Goal: Task Accomplishment & Management: Complete application form

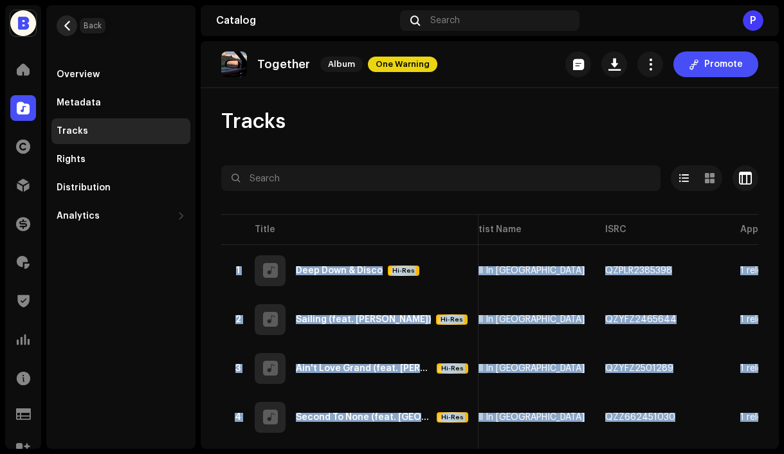
click at [68, 25] on span "button" at bounding box center [67, 26] width 10 height 10
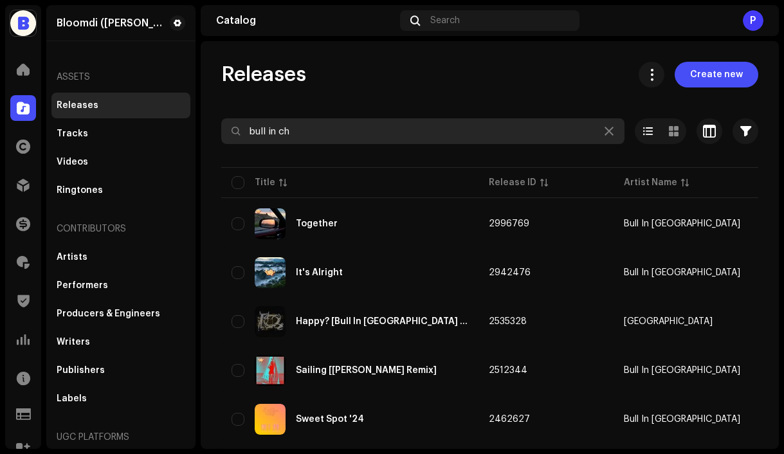
click at [336, 134] on input "bull in ch" at bounding box center [422, 131] width 403 height 26
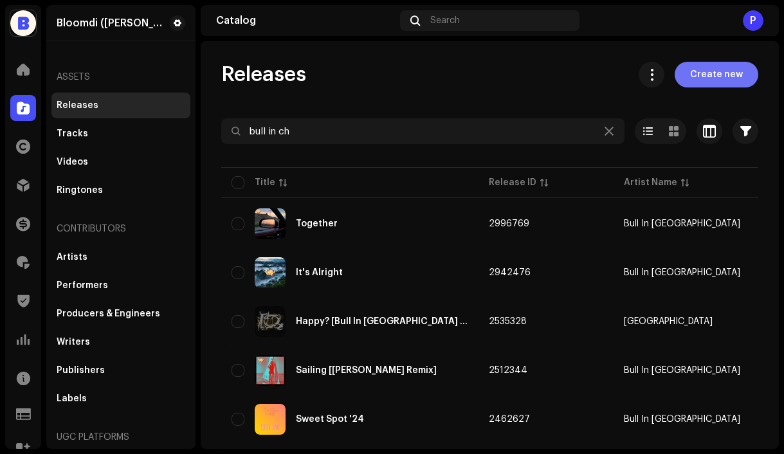
click at [694, 82] on span "Create new" at bounding box center [716, 75] width 53 height 26
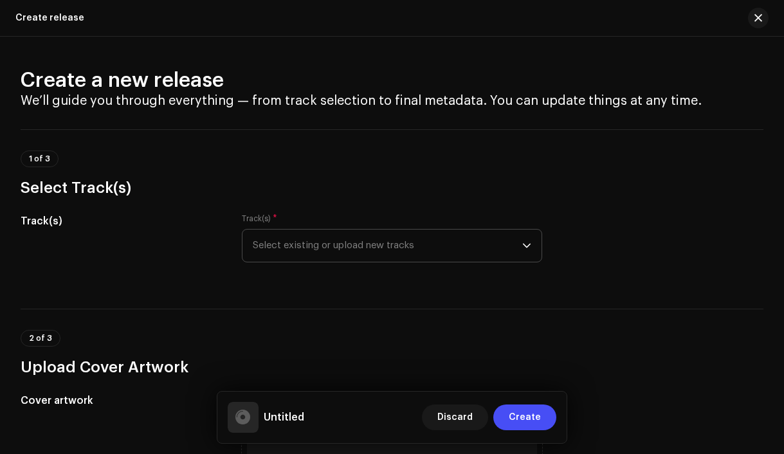
click at [369, 249] on span "Select existing or upload new tracks" at bounding box center [388, 246] width 270 height 32
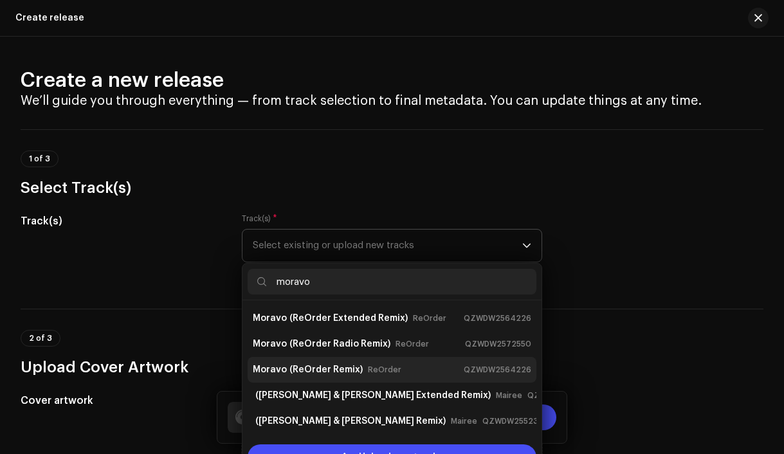
scroll to position [51, 0]
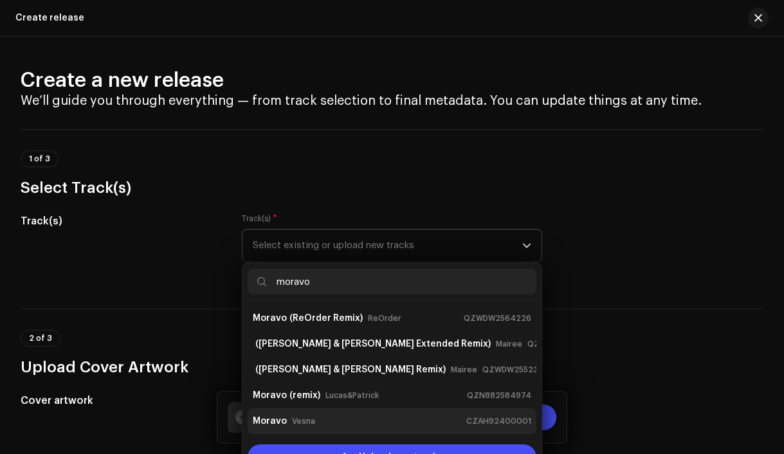
type input "moravo"
click at [321, 416] on div "Moravo Vesna CZAH92400001" at bounding box center [392, 421] width 279 height 21
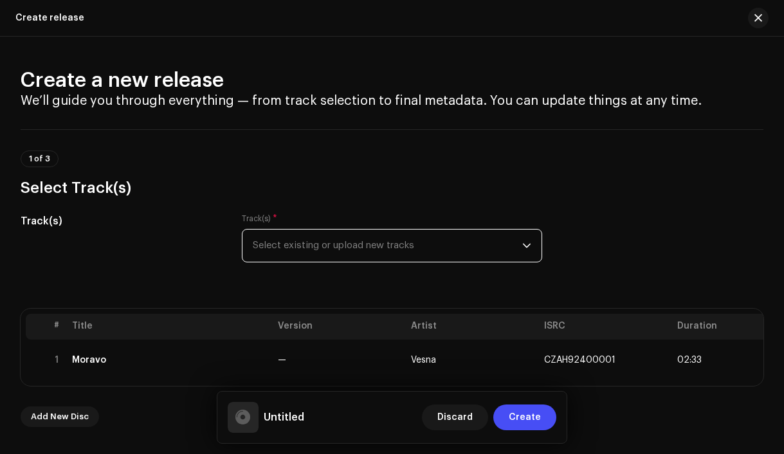
click at [278, 245] on span "Select existing or upload new tracks" at bounding box center [388, 246] width 270 height 32
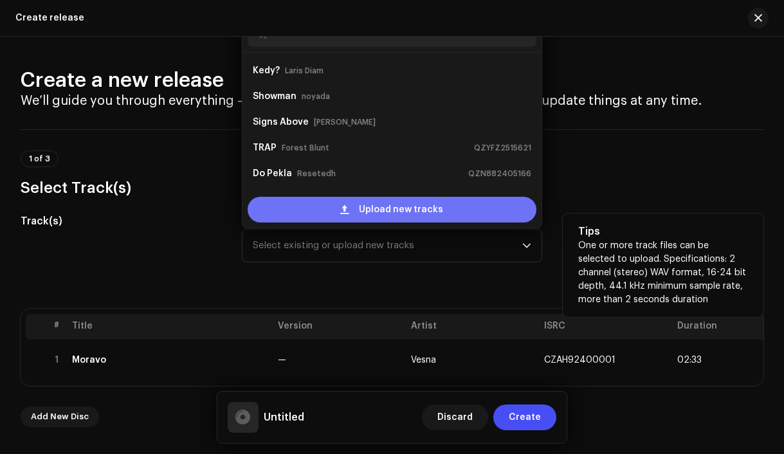
click at [313, 212] on div "Upload new tracks" at bounding box center [393, 210] width 290 height 26
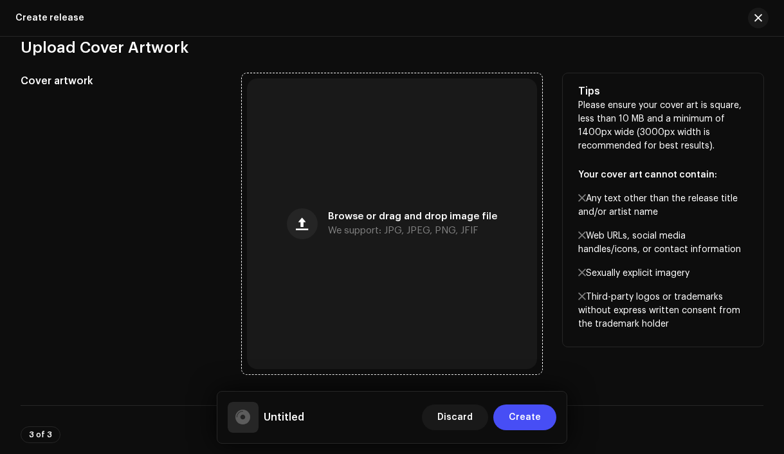
scroll to position [1075, 0]
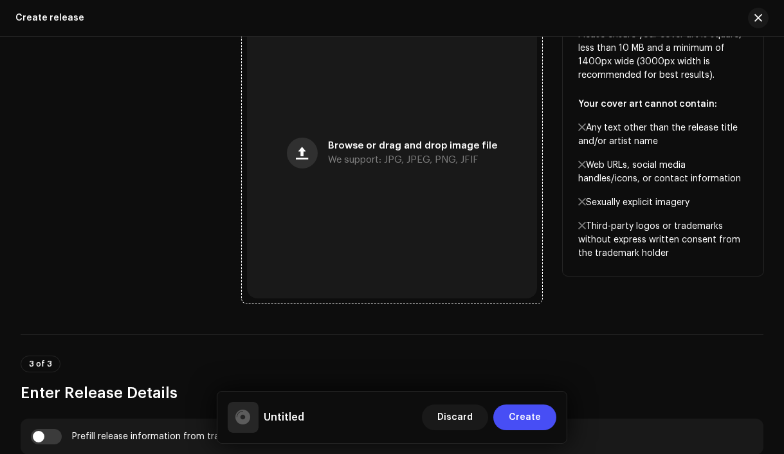
click at [305, 165] on button "button" at bounding box center [302, 153] width 31 height 31
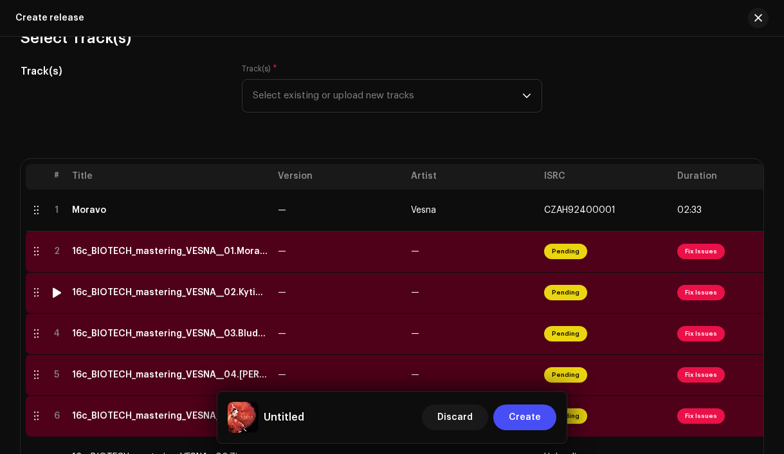
scroll to position [152, 0]
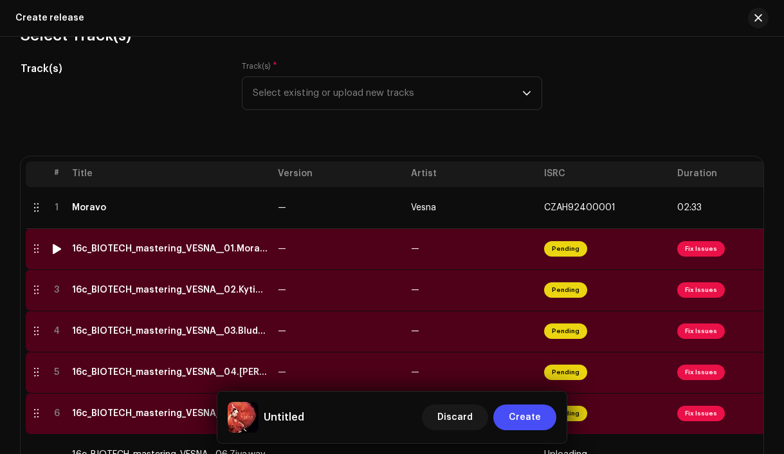
click at [231, 255] on td "16c_BIOTECH_mastering_VESNA__01.Morana_-.wav" at bounding box center [170, 248] width 206 height 41
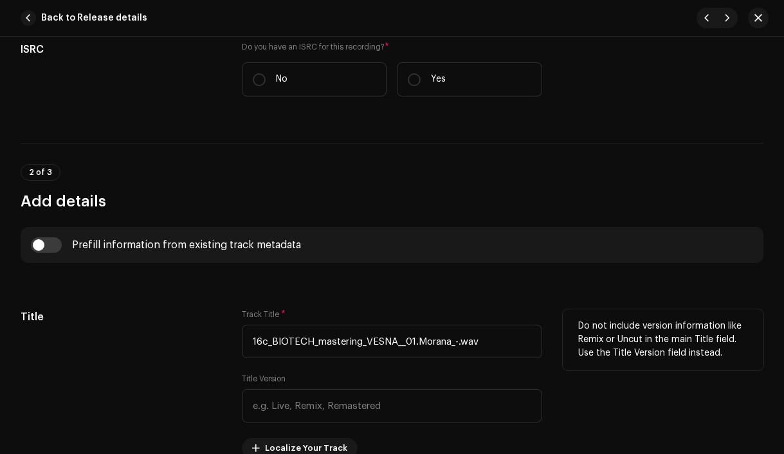
scroll to position [389, 0]
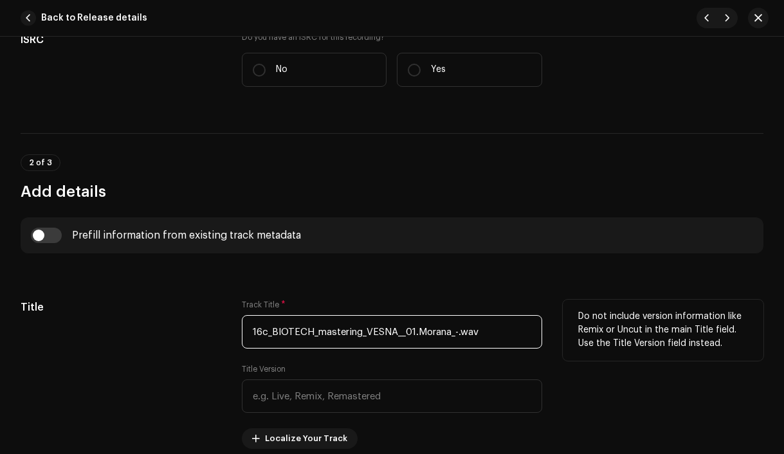
drag, startPoint x: 418, startPoint y: 335, endPoint x: 253, endPoint y: 334, distance: 164.7
click at [253, 334] on input "16c_BIOTECH_mastering_VESNA__01.Morana_-.wav" at bounding box center [392, 331] width 301 height 33
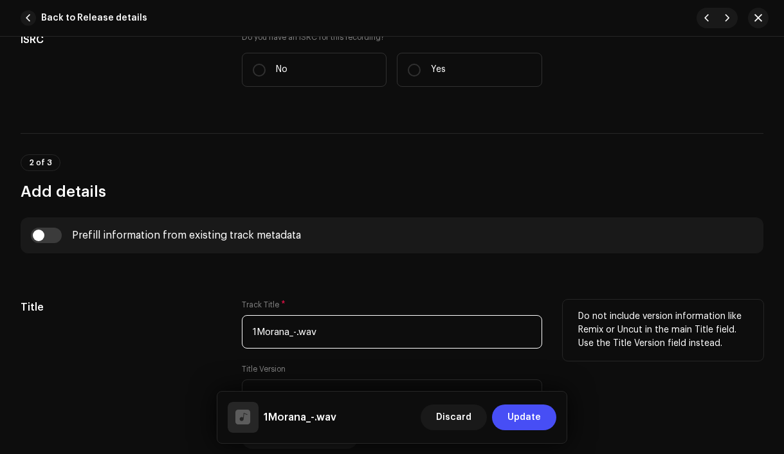
click at [373, 335] on input "1Morana_-.wav" at bounding box center [392, 331] width 301 height 33
click at [254, 335] on input "1Morana" at bounding box center [392, 331] width 301 height 33
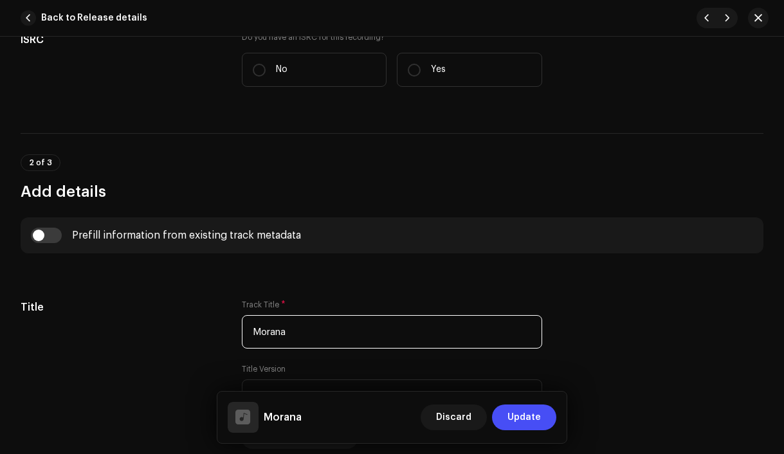
type input "Morana"
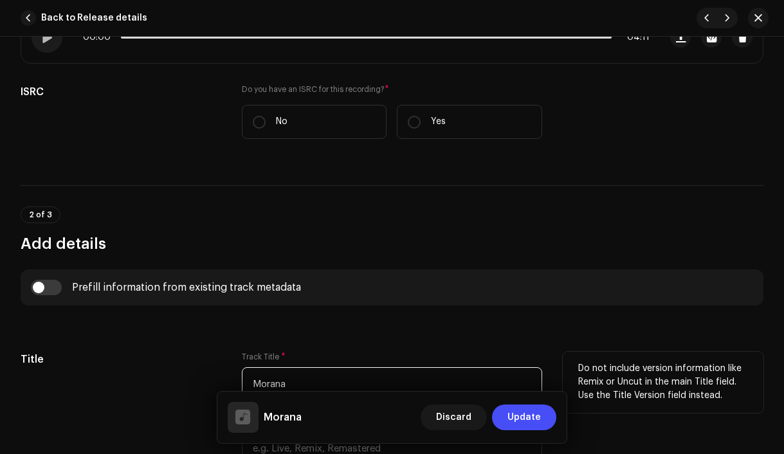
scroll to position [319, 0]
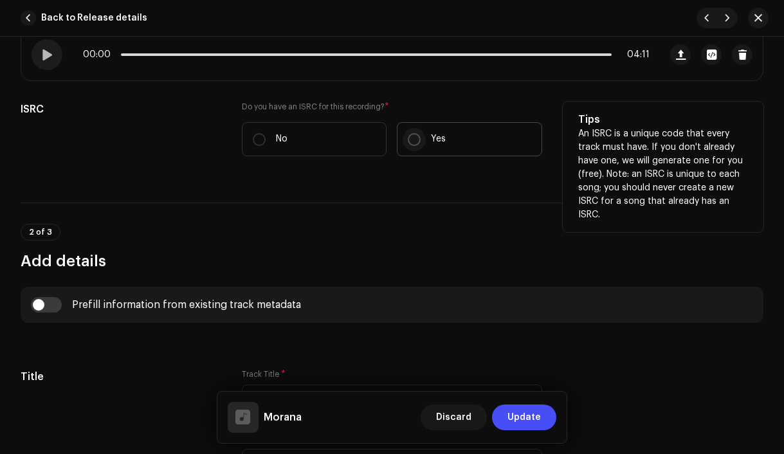
click at [409, 143] on input "Yes" at bounding box center [414, 139] width 13 height 13
radio input "true"
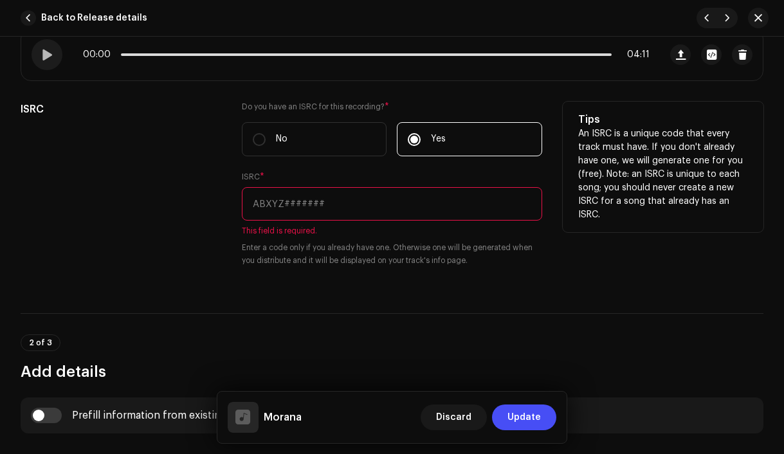
click at [353, 208] on input "text" at bounding box center [392, 203] width 301 height 33
paste input "CZAH91800001"
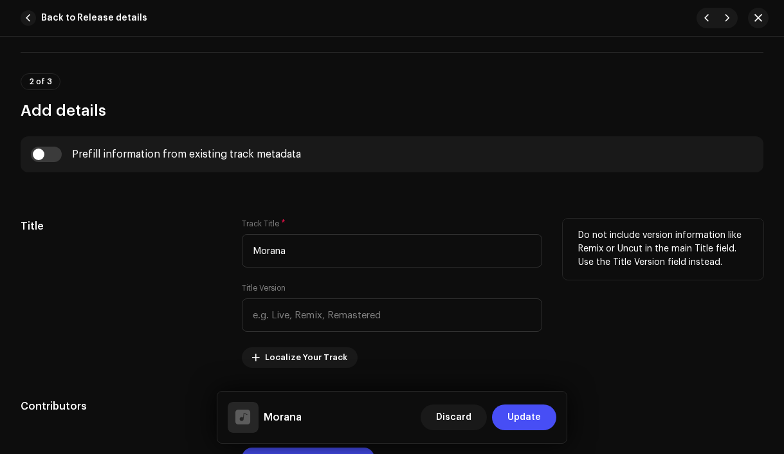
scroll to position [564, 0]
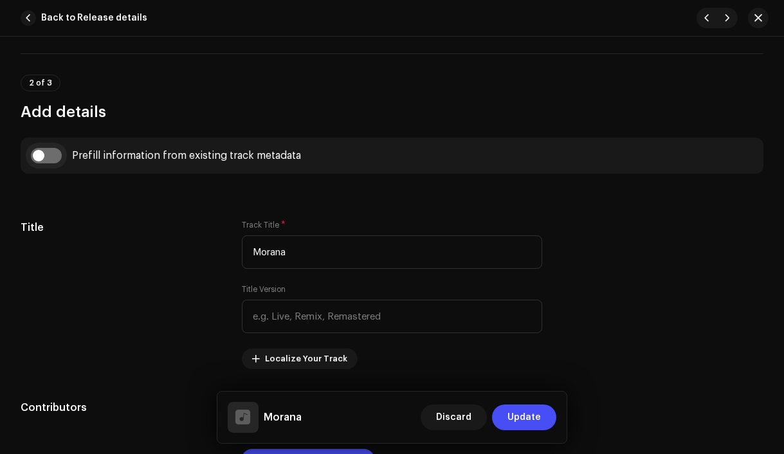
type input "CZAH91800001"
click at [42, 159] on input "checkbox" at bounding box center [46, 155] width 31 height 15
checkbox input "true"
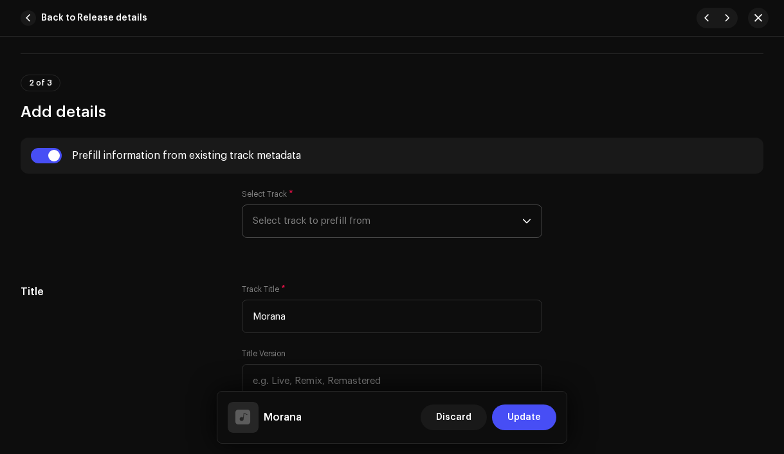
click at [297, 222] on span "Select track to prefill from" at bounding box center [388, 221] width 270 height 32
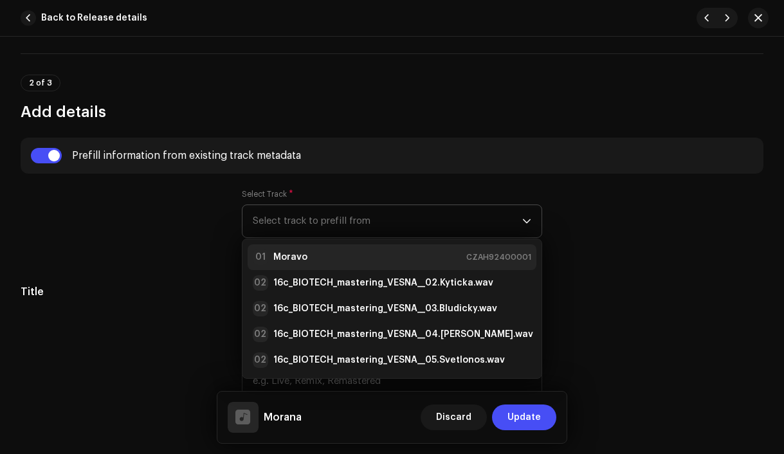
click at [308, 257] on div "01 Moravo CZAH92400001" at bounding box center [392, 257] width 279 height 15
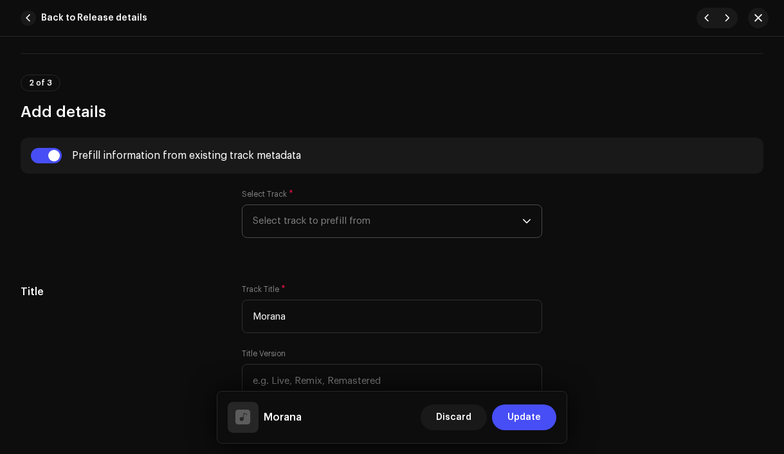
type input "00:57"
radio input "true"
type input "Vesna production, distributed by [PERSON_NAME]"
checkbox input "true"
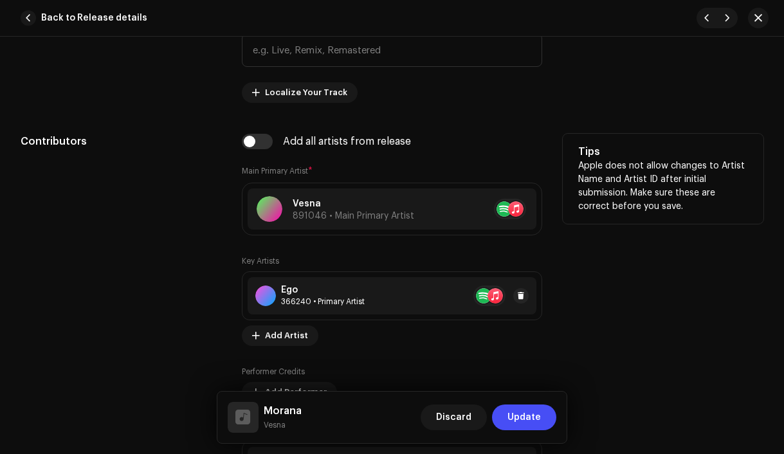
scroll to position [912, 0]
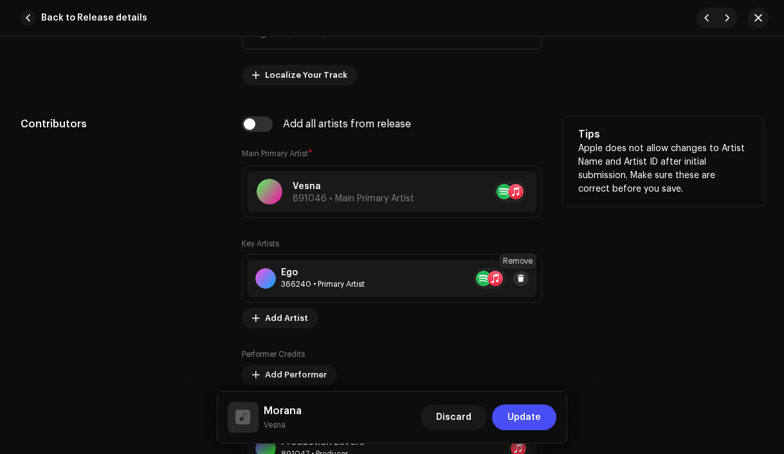
click at [520, 282] on span at bounding box center [521, 278] width 8 height 10
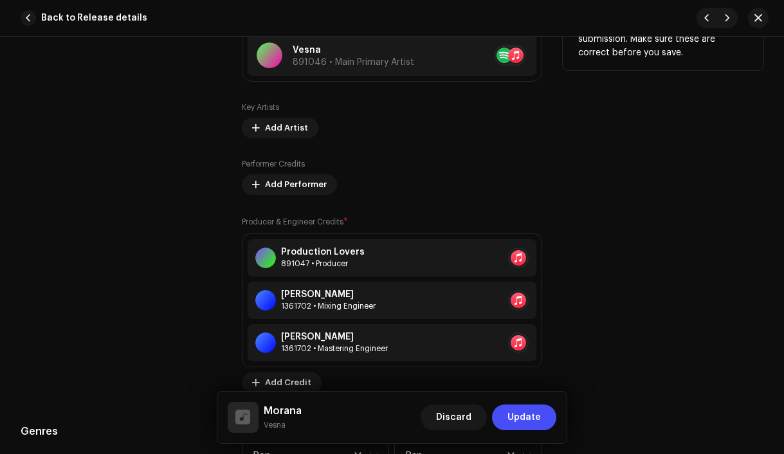
scroll to position [1051, 0]
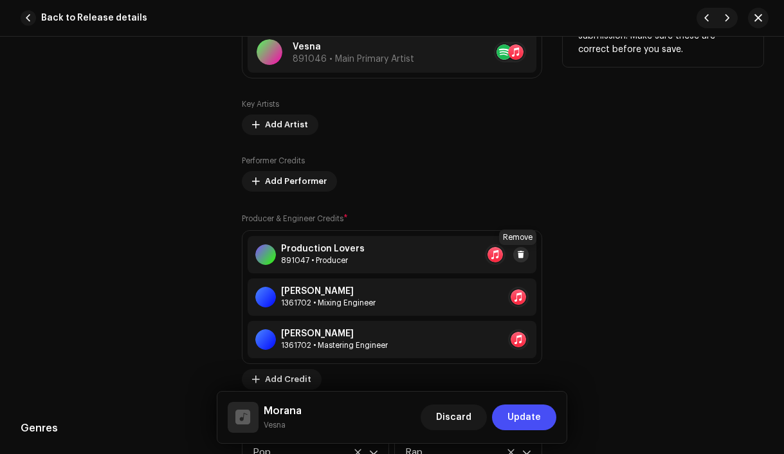
click at [517, 259] on span at bounding box center [521, 255] width 8 height 10
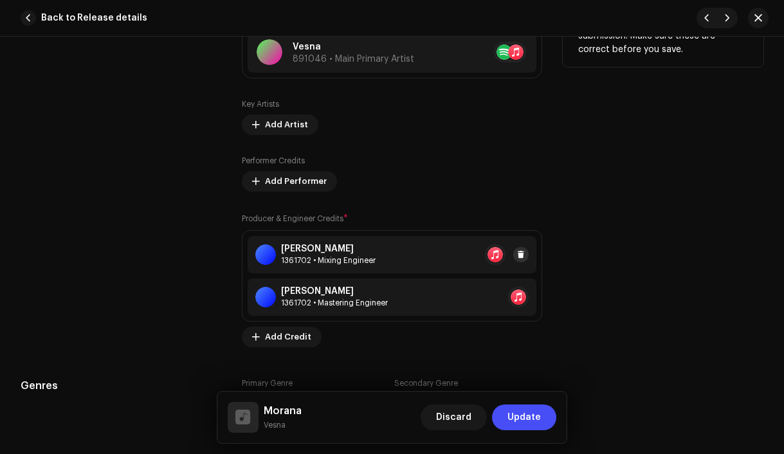
click at [523, 257] on button at bounding box center [520, 254] width 15 height 15
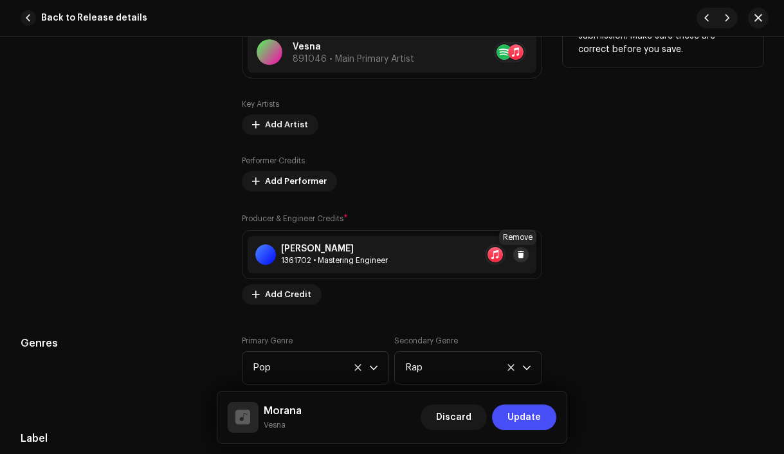
click at [520, 257] on span at bounding box center [521, 255] width 8 height 10
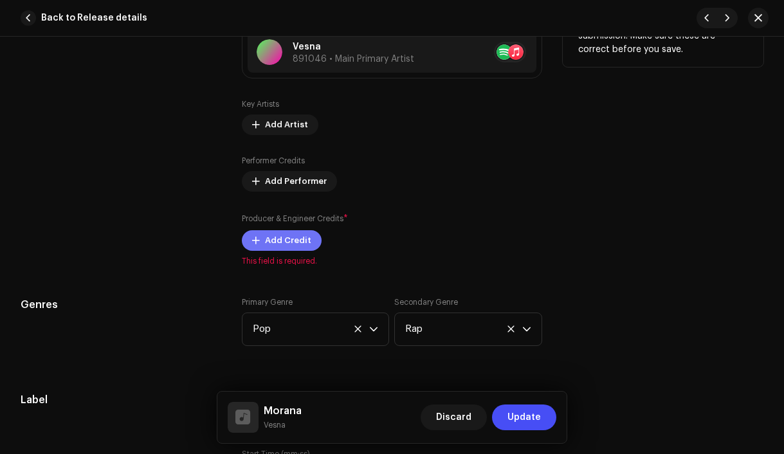
click at [278, 248] on span "Add Credit" at bounding box center [288, 241] width 46 height 26
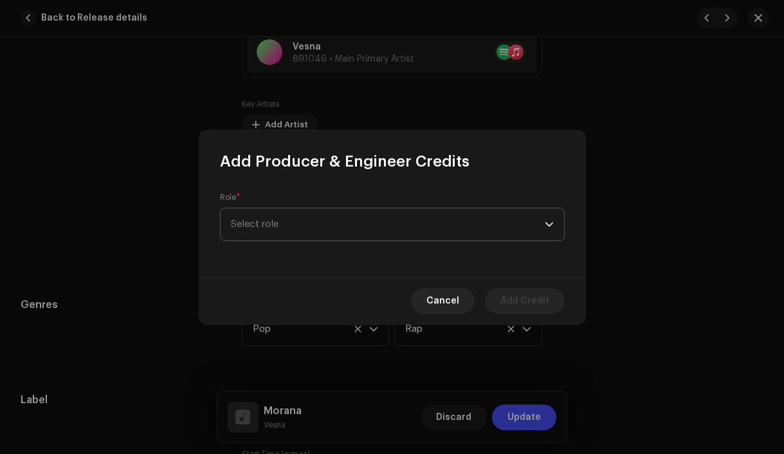
click at [286, 226] on span "Select role" at bounding box center [388, 224] width 314 height 32
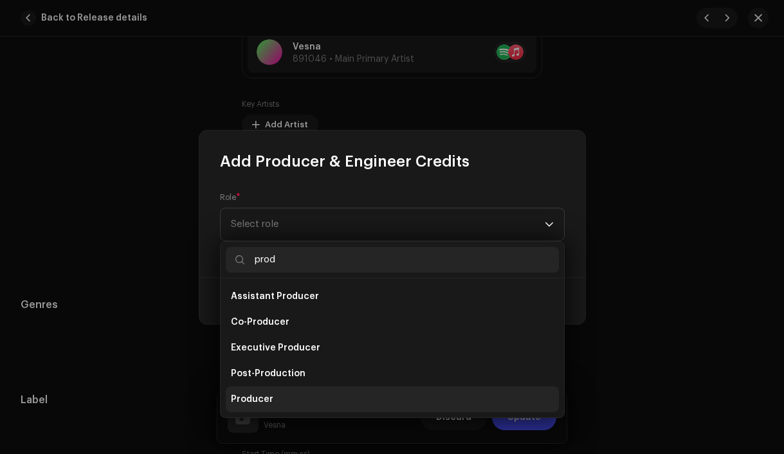
type input "prod"
click at [249, 392] on li "Producer" at bounding box center [392, 400] width 333 height 26
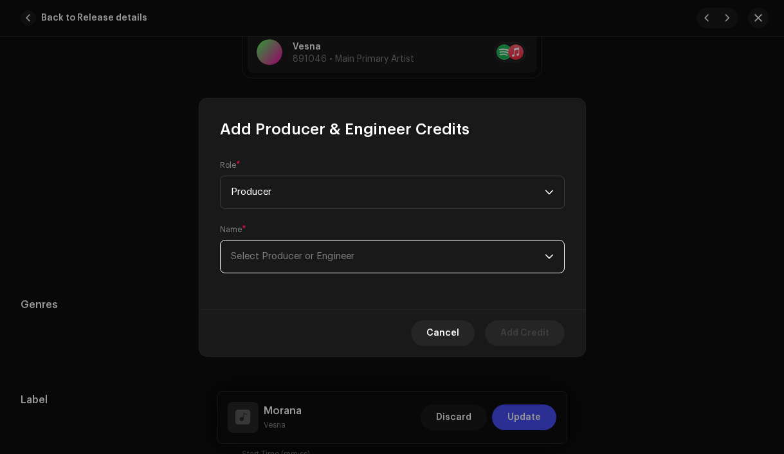
click at [293, 262] on span "Select Producer or Engineer" at bounding box center [388, 257] width 314 height 32
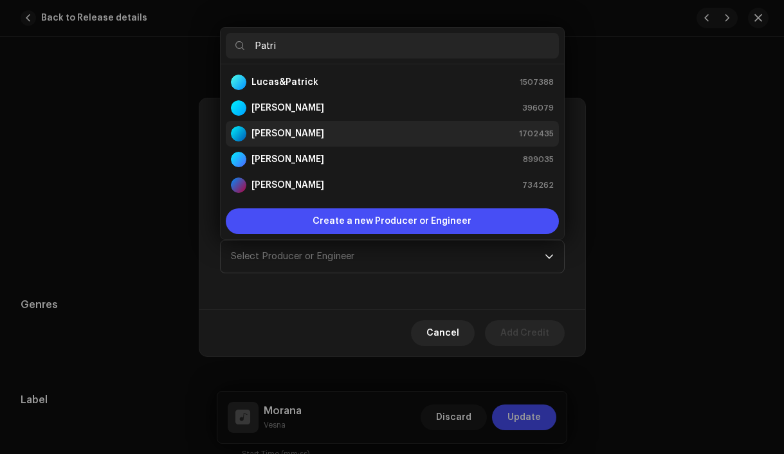
type input "Patri"
click at [289, 140] on div "[PERSON_NAME]" at bounding box center [277, 133] width 93 height 15
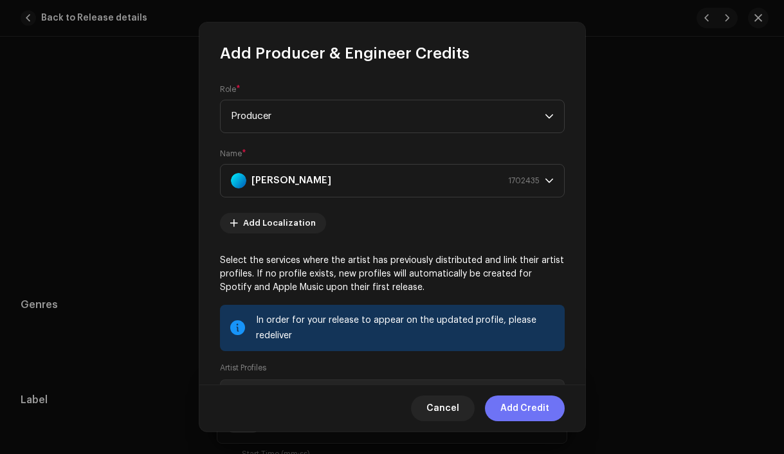
click at [517, 407] on span "Add Credit" at bounding box center [525, 409] width 49 height 26
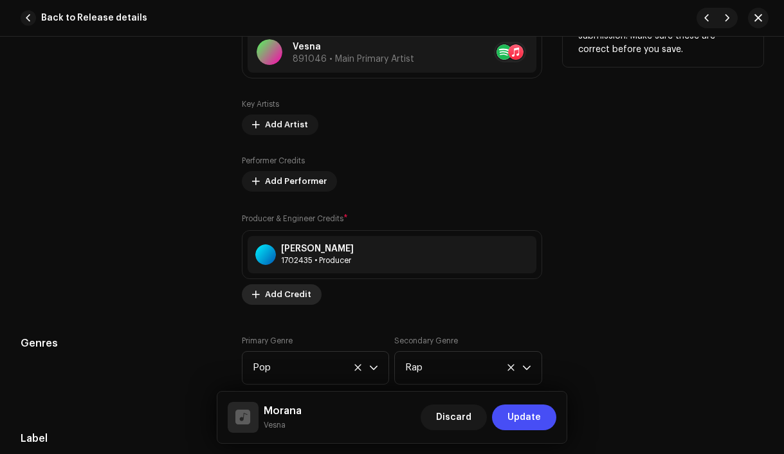
click at [283, 297] on span "Add Credit" at bounding box center [288, 295] width 46 height 26
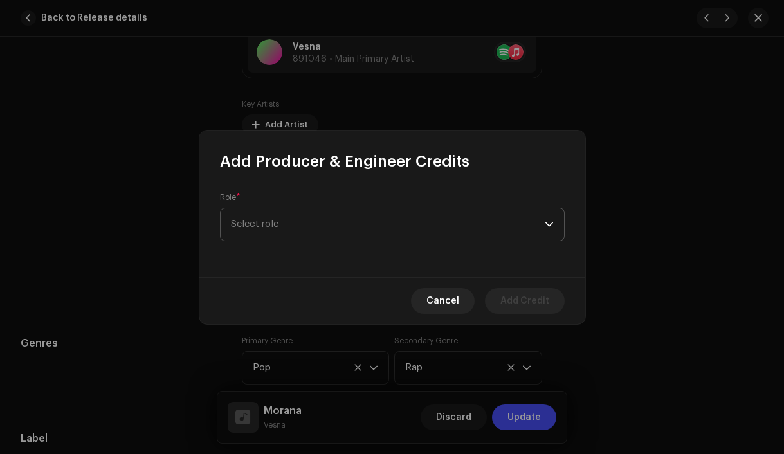
click at [262, 226] on span "Select role" at bounding box center [388, 224] width 314 height 32
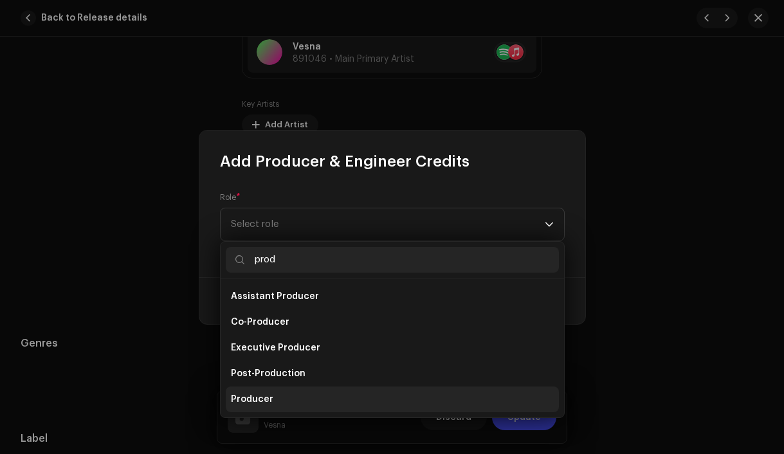
type input "prod"
click at [279, 401] on li "Producer" at bounding box center [392, 400] width 333 height 26
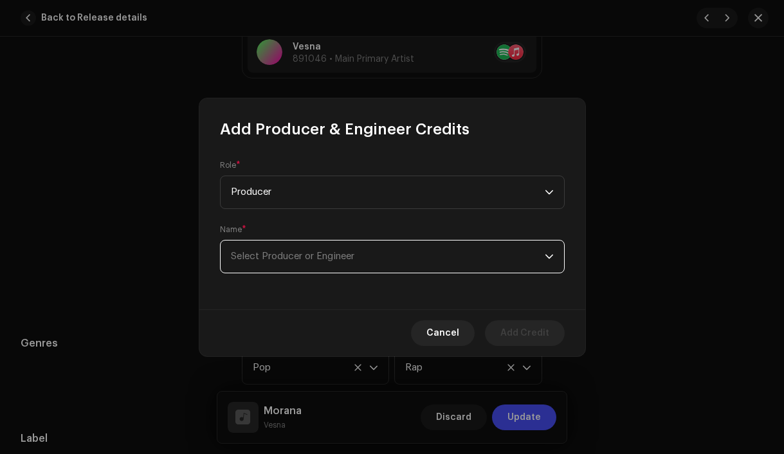
click at [281, 264] on span "Select Producer or Engineer" at bounding box center [388, 257] width 314 height 32
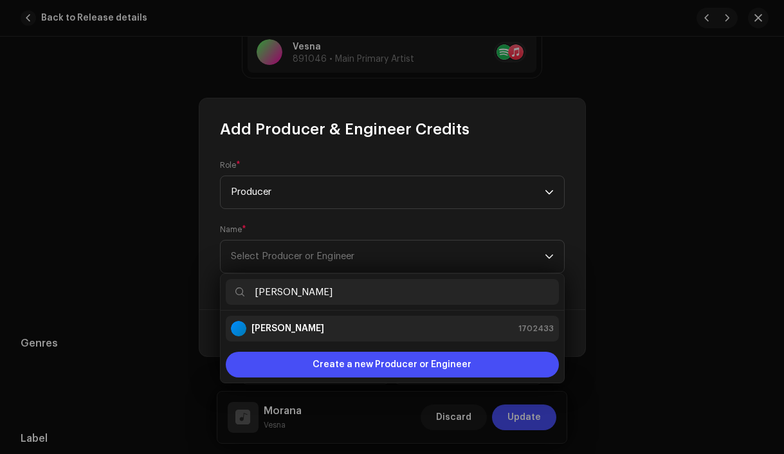
type input "[PERSON_NAME]"
click at [304, 329] on strong "[PERSON_NAME]" at bounding box center [288, 328] width 73 height 13
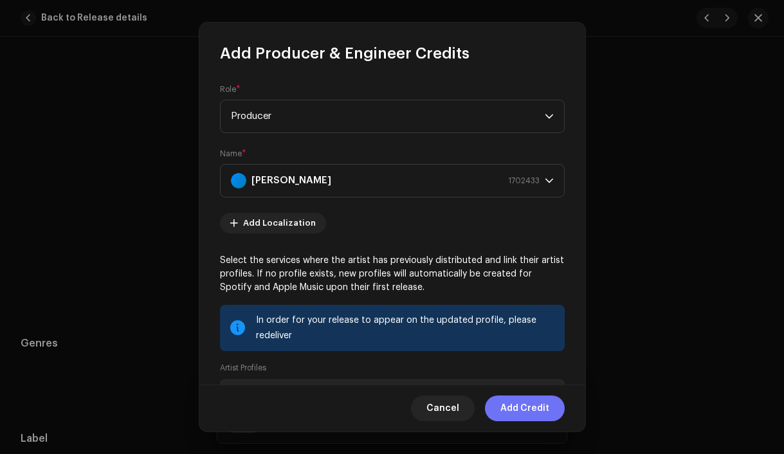
click at [523, 398] on span "Add Credit" at bounding box center [525, 409] width 49 height 26
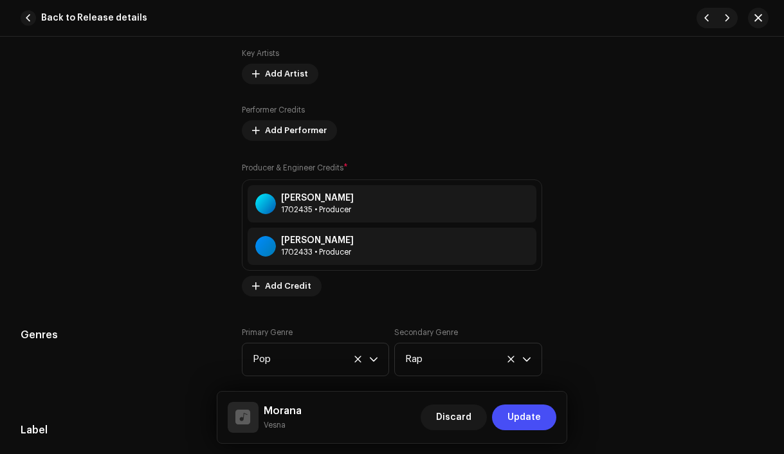
scroll to position [1112, 0]
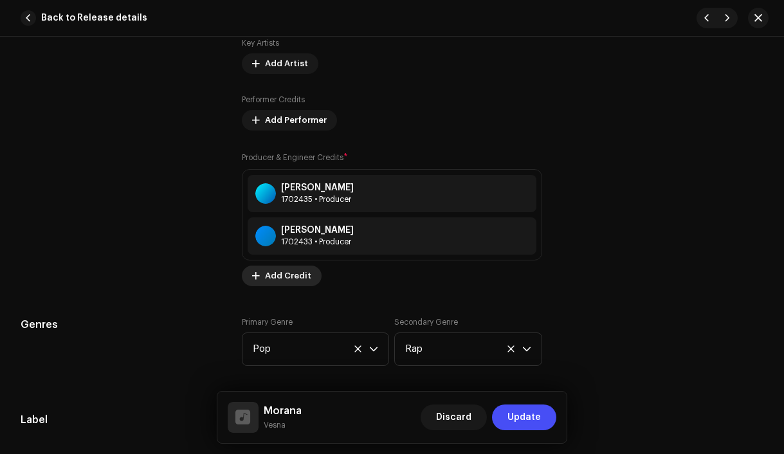
click at [275, 284] on span "Add Credit" at bounding box center [288, 276] width 46 height 26
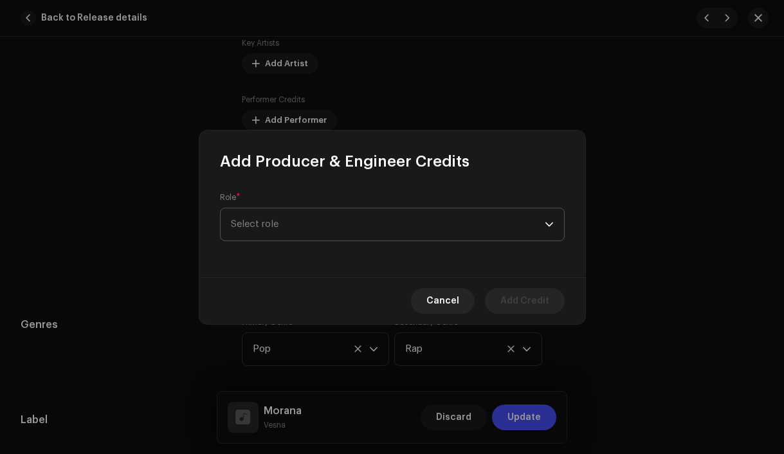
click at [263, 228] on span "Select role" at bounding box center [388, 224] width 314 height 32
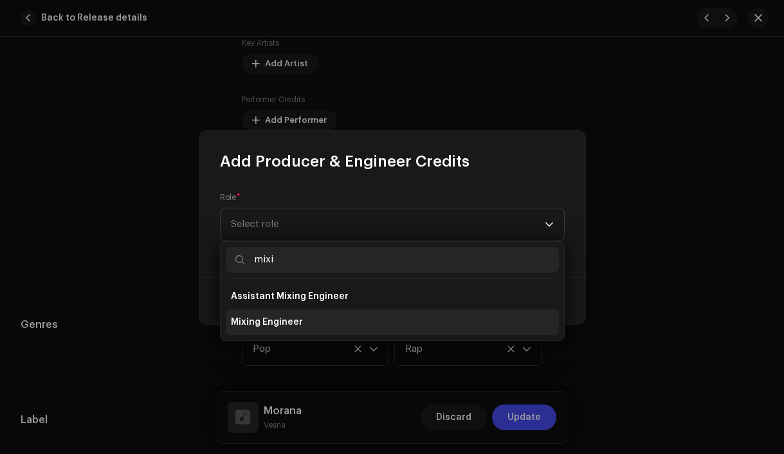
type input "mixi"
click at [250, 321] on span "Mixing Engineer" at bounding box center [267, 322] width 72 height 13
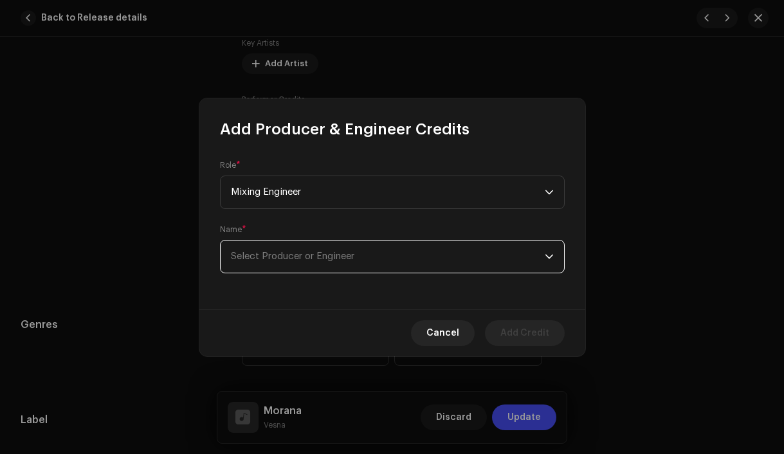
click at [259, 262] on span "Select Producer or Engineer" at bounding box center [388, 257] width 314 height 32
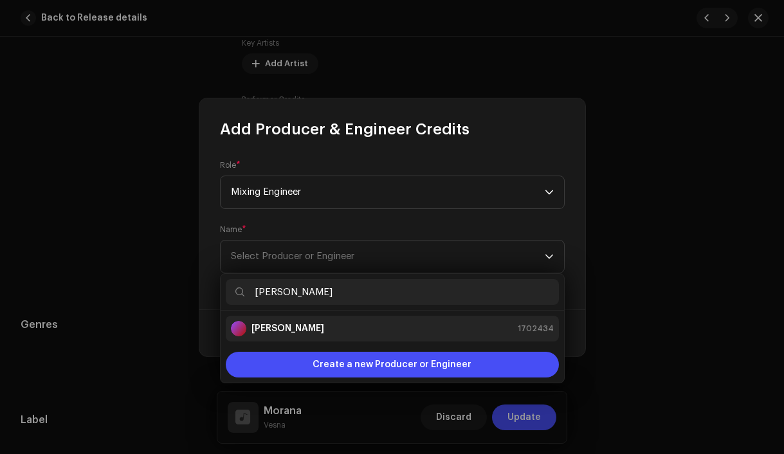
type input "[PERSON_NAME]"
click at [276, 329] on strong "[PERSON_NAME]" at bounding box center [288, 328] width 73 height 13
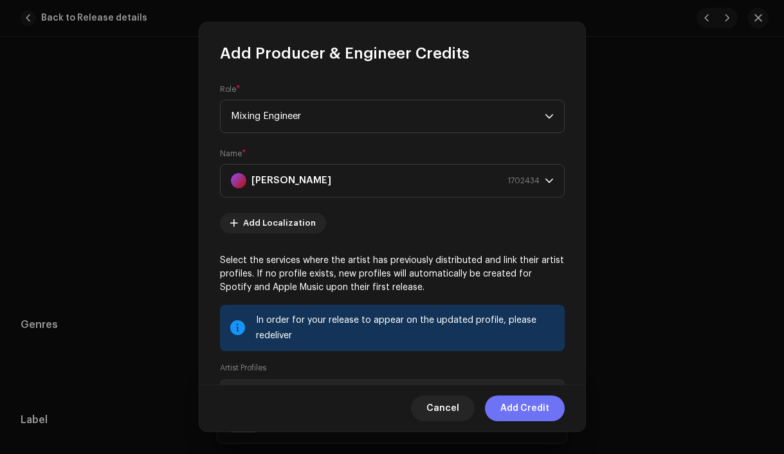
click at [533, 408] on span "Add Credit" at bounding box center [525, 409] width 49 height 26
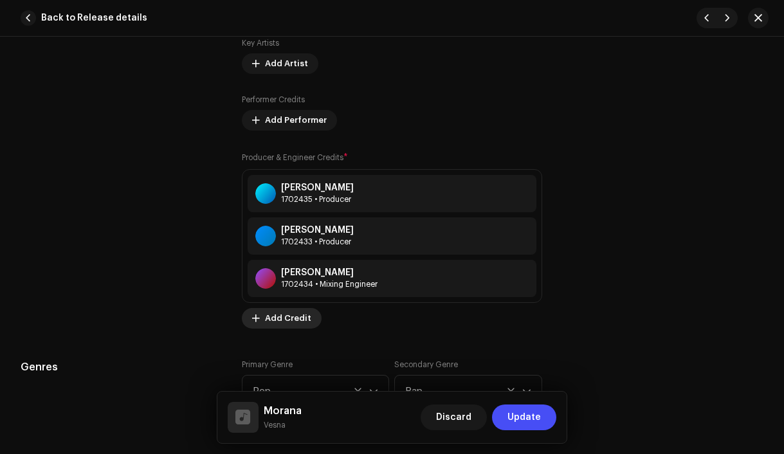
click at [299, 324] on span "Add Credit" at bounding box center [288, 319] width 46 height 26
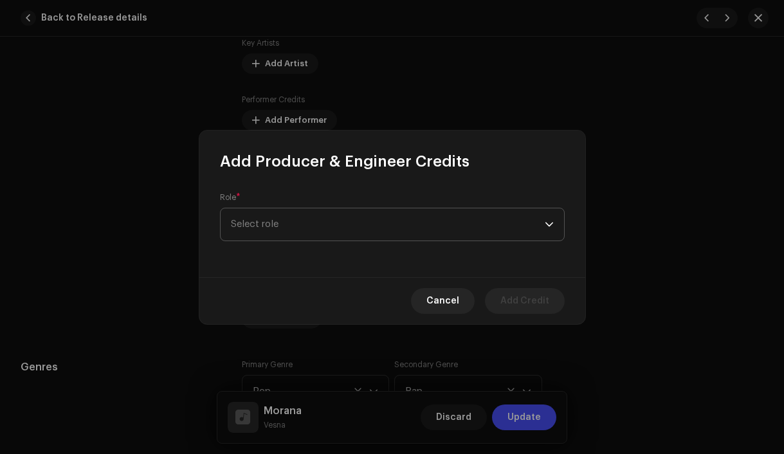
click at [255, 230] on span "Select role" at bounding box center [388, 224] width 314 height 32
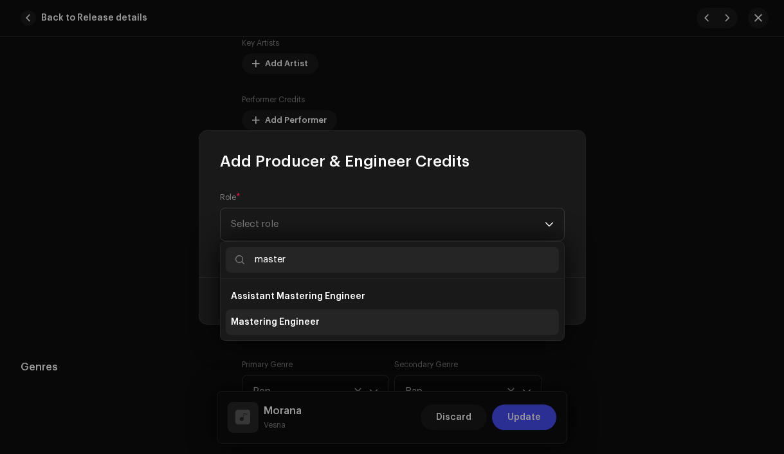
type input "master"
click at [237, 325] on span "Mastering Engineer" at bounding box center [275, 322] width 89 height 13
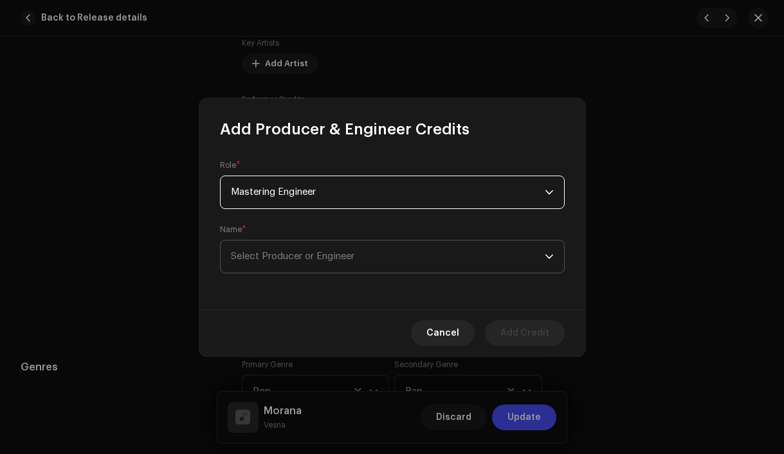
click at [268, 263] on span "Select Producer or Engineer" at bounding box center [388, 257] width 314 height 32
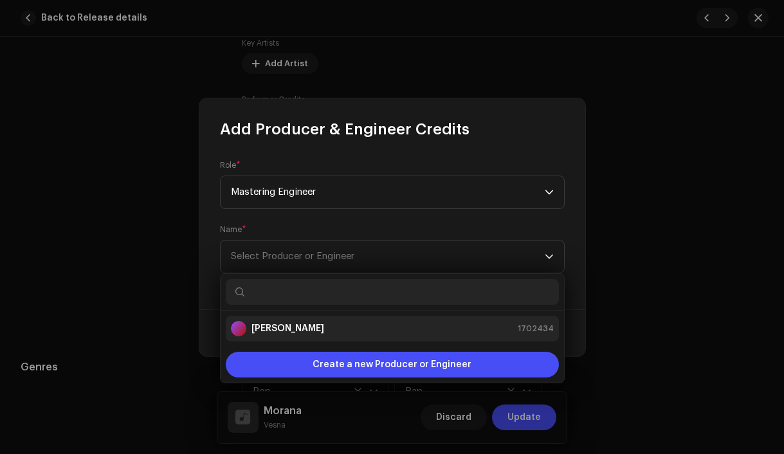
click at [281, 321] on div "[PERSON_NAME]" at bounding box center [277, 328] width 93 height 15
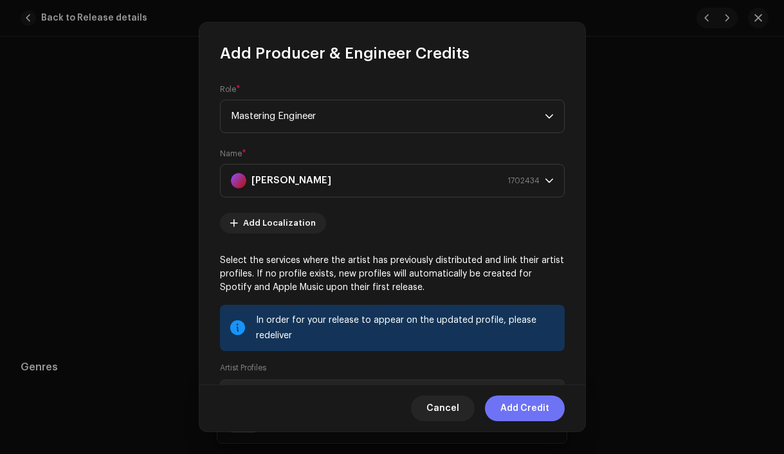
click at [519, 404] on span "Add Credit" at bounding box center [525, 409] width 49 height 26
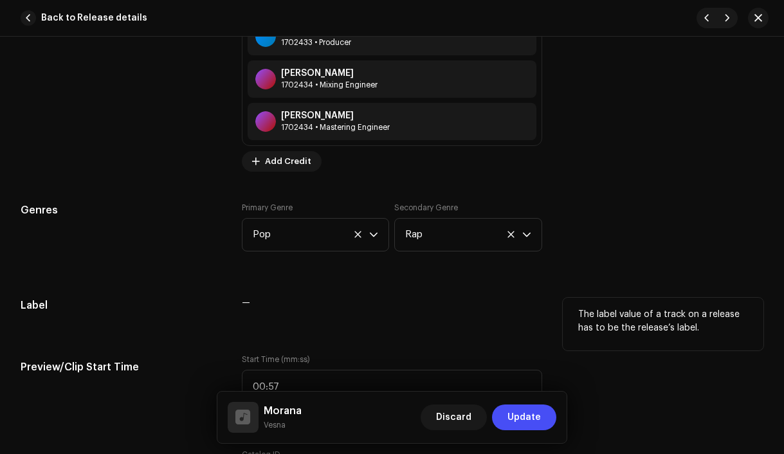
scroll to position [1312, 0]
click at [510, 235] on icon at bounding box center [511, 234] width 8 height 8
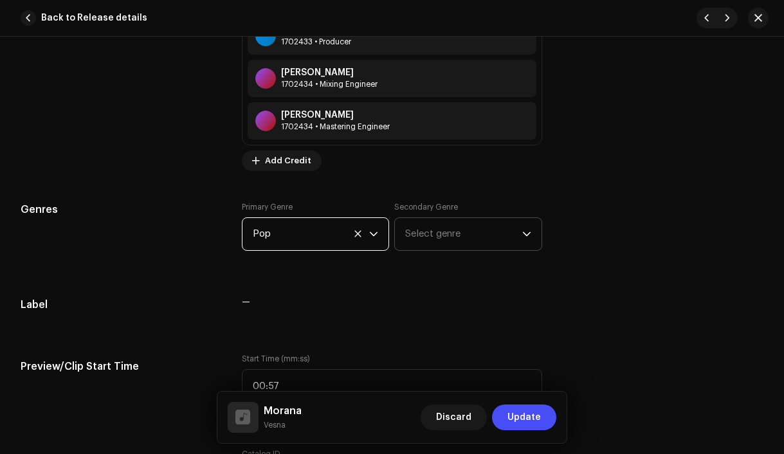
click at [360, 232] on span "Pop" at bounding box center [311, 234] width 117 height 32
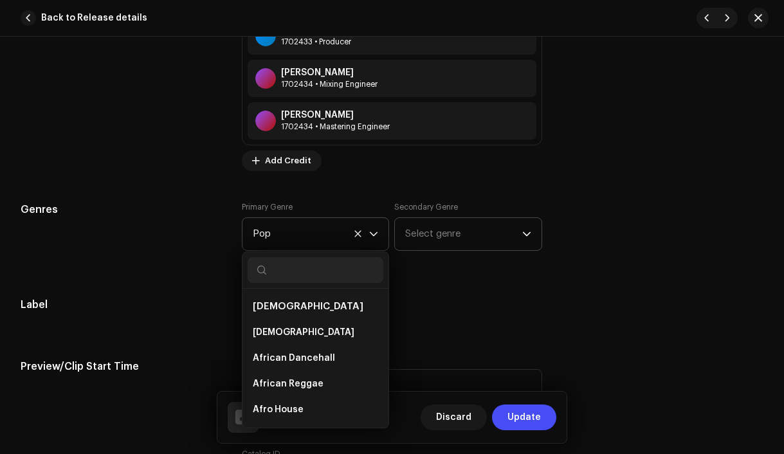
scroll to position [7917, 0]
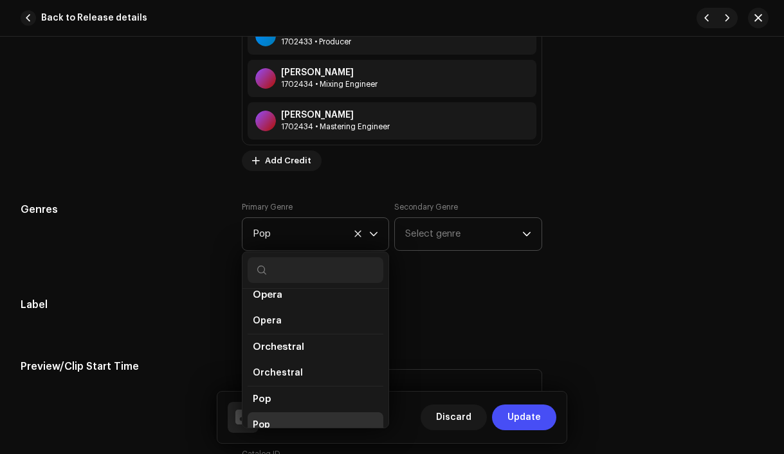
click at [295, 234] on span "Pop" at bounding box center [311, 234] width 117 height 32
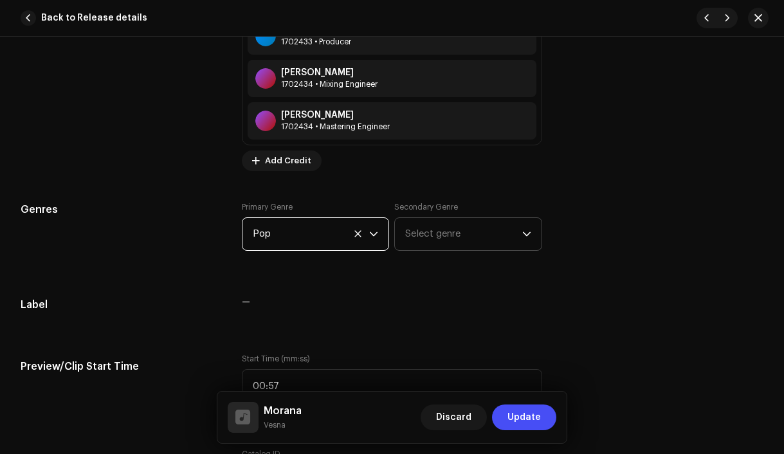
click at [295, 234] on span "Pop" at bounding box center [311, 234] width 117 height 32
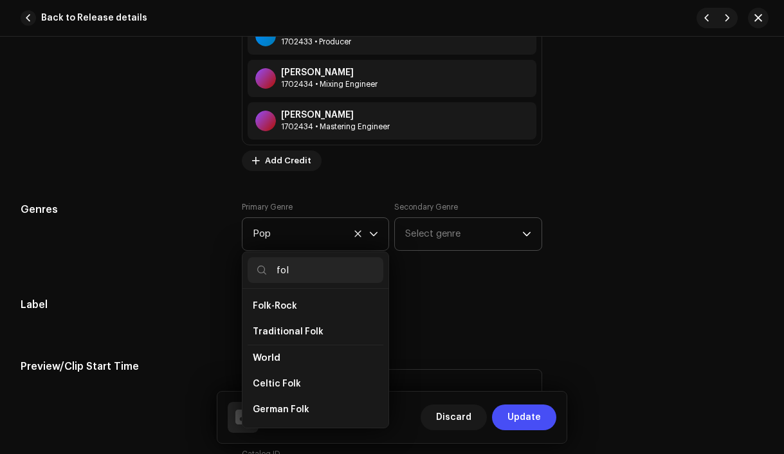
scroll to position [416, 0]
type input "folk"
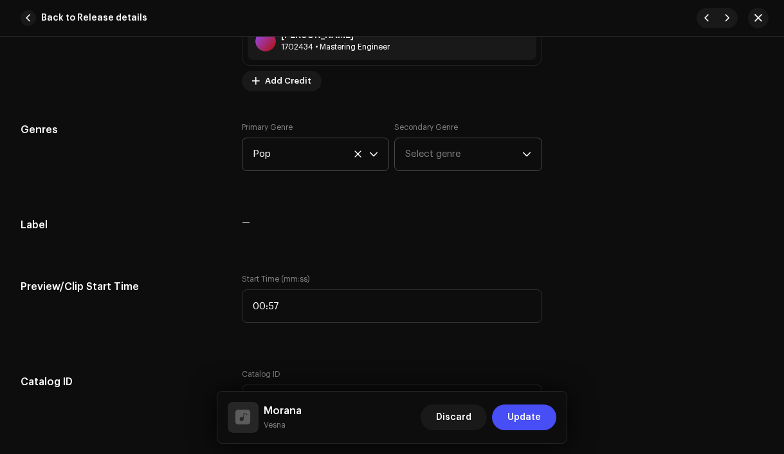
scroll to position [1397, 0]
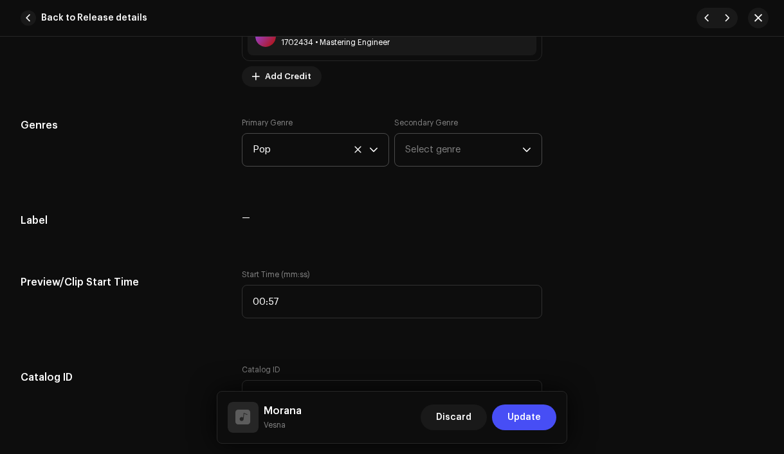
click at [354, 151] on icon at bounding box center [358, 149] width 8 height 8
click at [311, 154] on span "Select genre" at bounding box center [311, 150] width 117 height 32
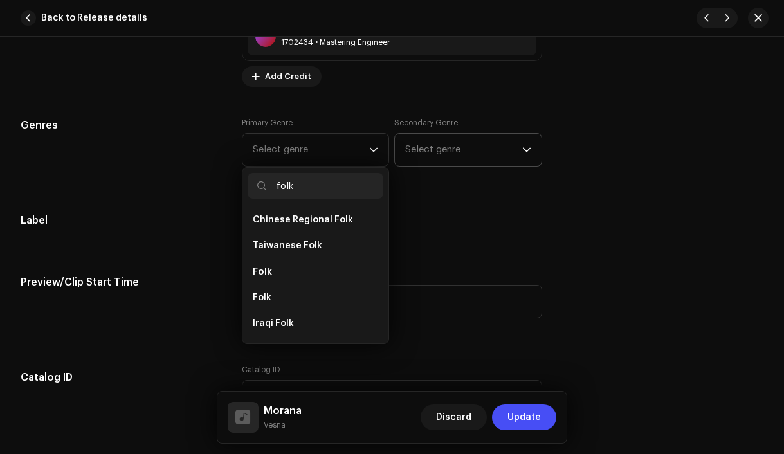
scroll to position [84, 0]
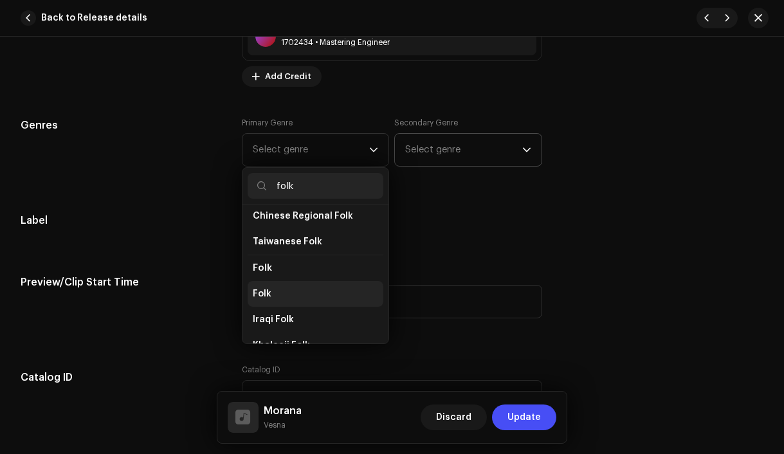
type input "folk"
click at [276, 299] on li "Folk" at bounding box center [316, 294] width 136 height 26
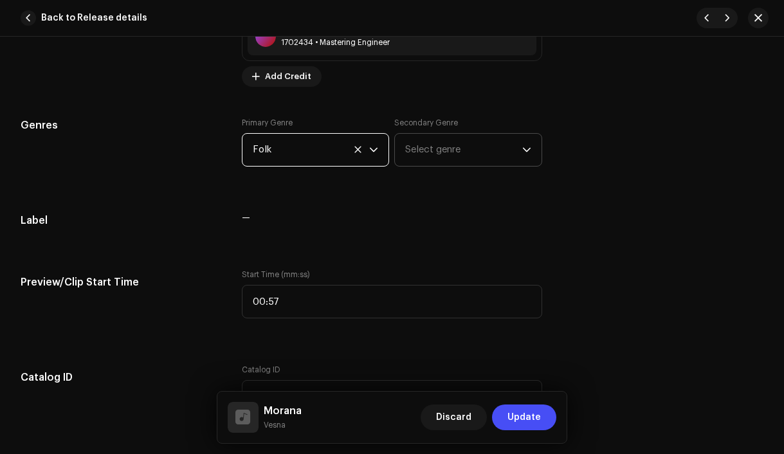
click at [477, 152] on span "Select genre" at bounding box center [463, 150] width 117 height 32
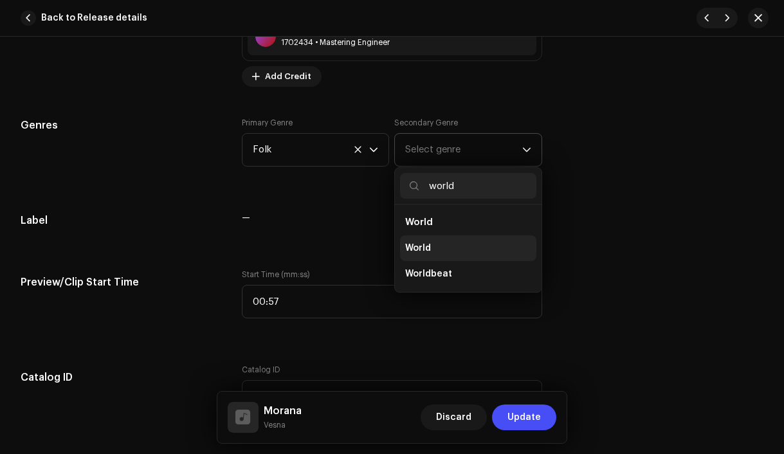
type input "world"
click at [448, 249] on li "World" at bounding box center [468, 248] width 136 height 26
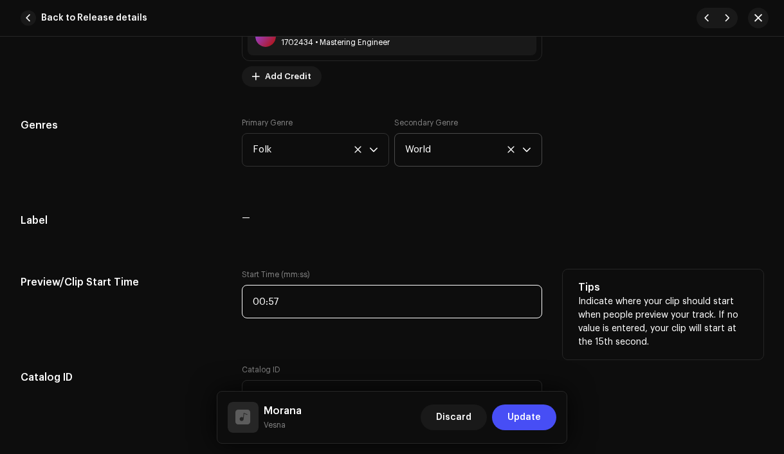
click at [331, 303] on input "00:57" at bounding box center [392, 301] width 301 height 33
type input ":"
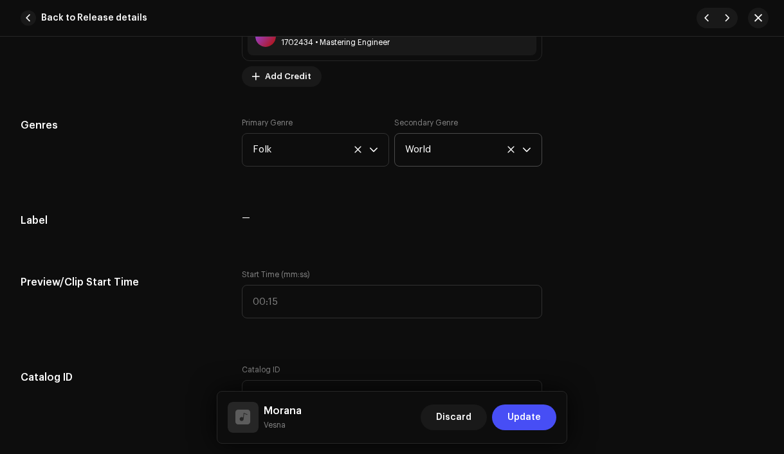
click at [347, 336] on div "Track details Complete the following to finalize your track. 1 of 3 Add Audio F…" at bounding box center [392, 208] width 784 height 3074
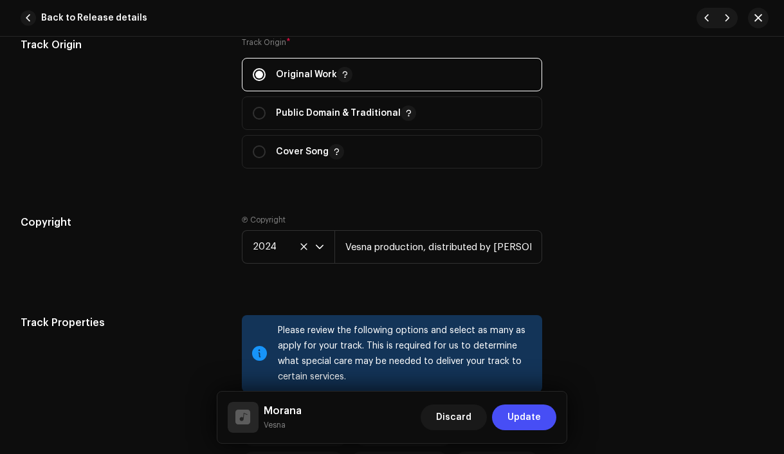
scroll to position [1826, 0]
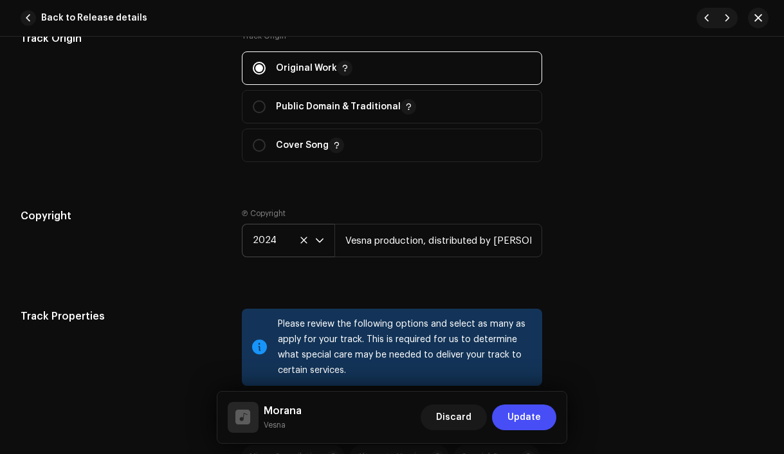
click at [319, 243] on icon "dropdown trigger" at bounding box center [319, 240] width 9 height 9
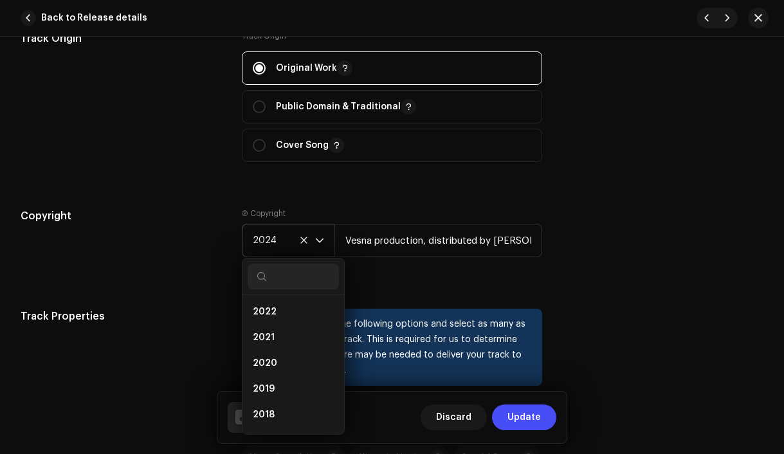
scroll to position [129, 0]
click at [279, 390] on li "2018" at bounding box center [293, 390] width 91 height 26
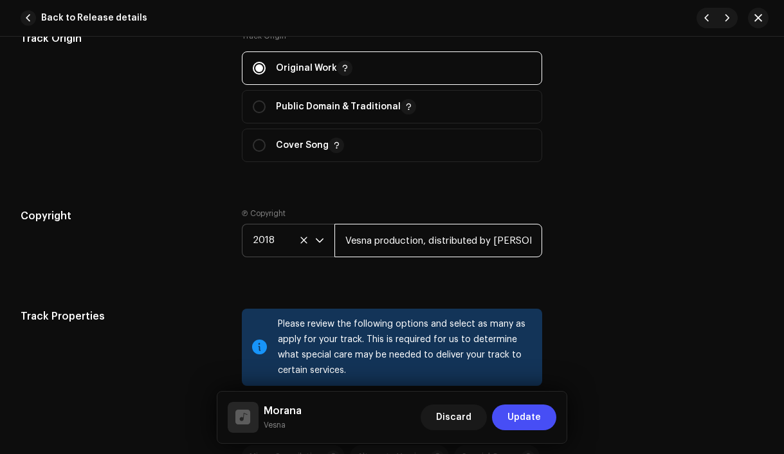
scroll to position [0, 12]
drag, startPoint x: 495, startPoint y: 241, endPoint x: 538, endPoint y: 241, distance: 43.7
click at [539, 241] on div "Copyright Ⓟ Copyright 2018 Vesna production, distributed by [PERSON_NAME]" at bounding box center [392, 242] width 743 height 69
type input "Vesna production, distributed by Bloomdi"
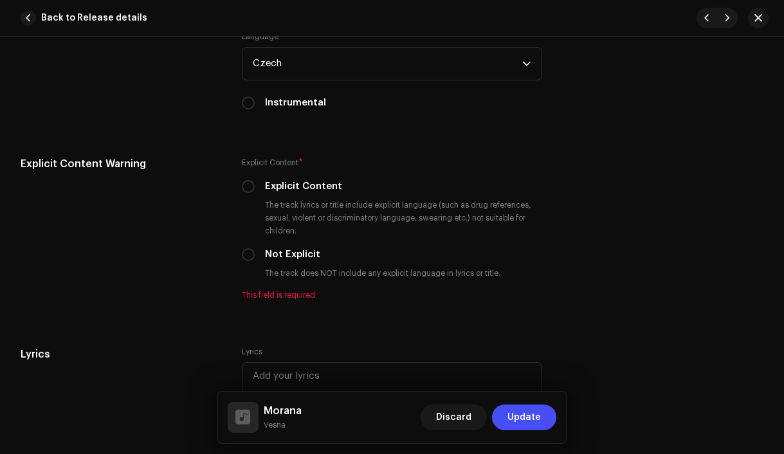
scroll to position [2454, 0]
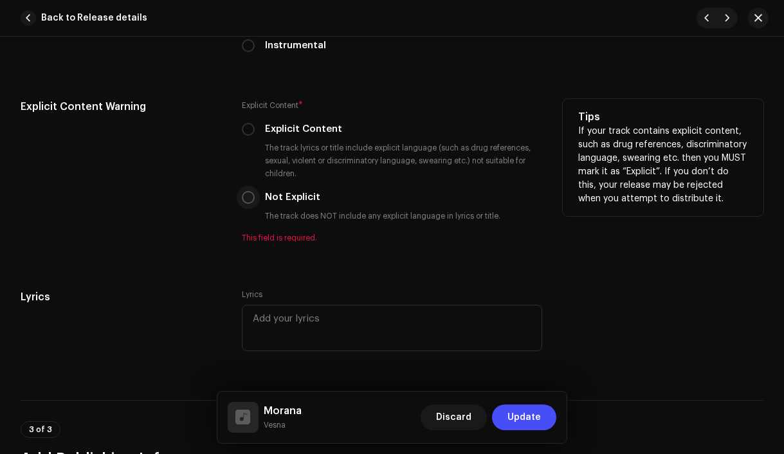
click at [248, 202] on input "Not Explicit" at bounding box center [248, 197] width 13 height 13
radio input "true"
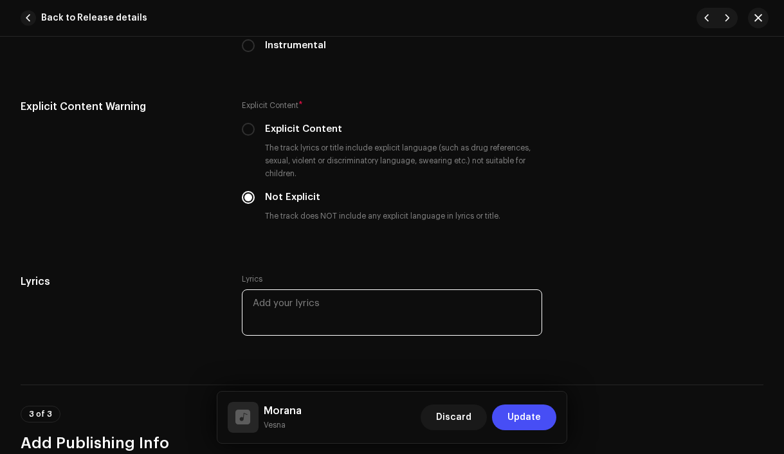
click at [367, 315] on textarea at bounding box center [392, 313] width 301 height 46
paste textarea "Na svatú Barboru Trhala jsi zlatý déšť Zdalipak milého V novém roce si najdeš V…"
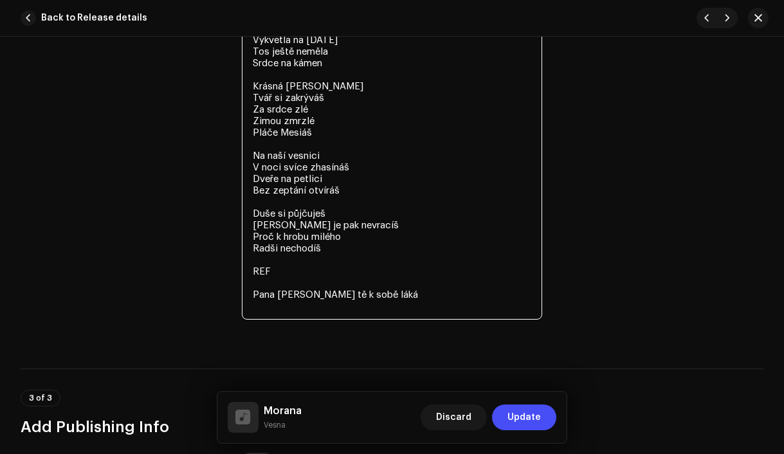
scroll to position [2802, 0]
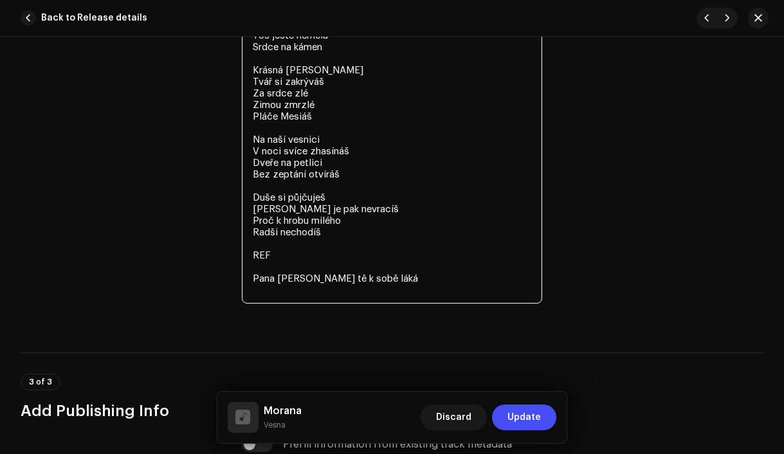
click at [288, 261] on textarea "Na svatú Barboru Trhala jsi zlatý déšť Zdalipak milého V novém roce si najdeš V…" at bounding box center [392, 122] width 301 height 363
drag, startPoint x: 288, startPoint y: 261, endPoint x: 249, endPoint y: 261, distance: 39.3
click at [249, 261] on textarea "Na svatú Barboru Trhala jsi zlatý déšť Zdalipak milého V novém roce si najdeš V…" at bounding box center [392, 122] width 301 height 363
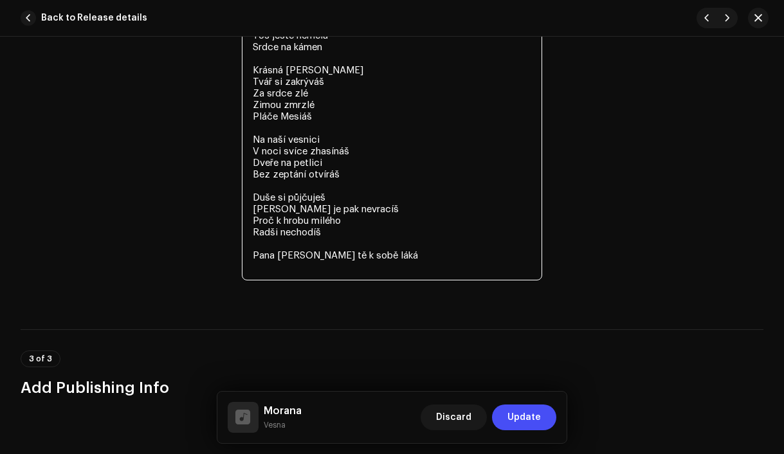
click at [258, 277] on textarea "Na svatú Barboru Trhala jsi zlatý déšť Zdalipak milého V novém roce si najdeš V…" at bounding box center [392, 111] width 301 height 340
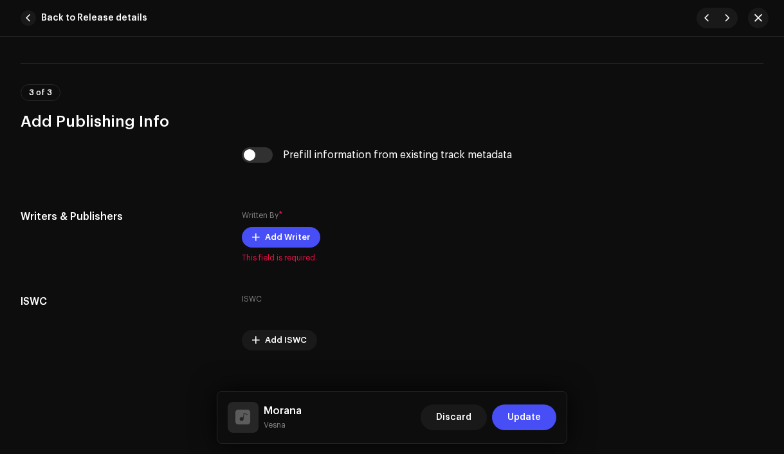
scroll to position [3080, 0]
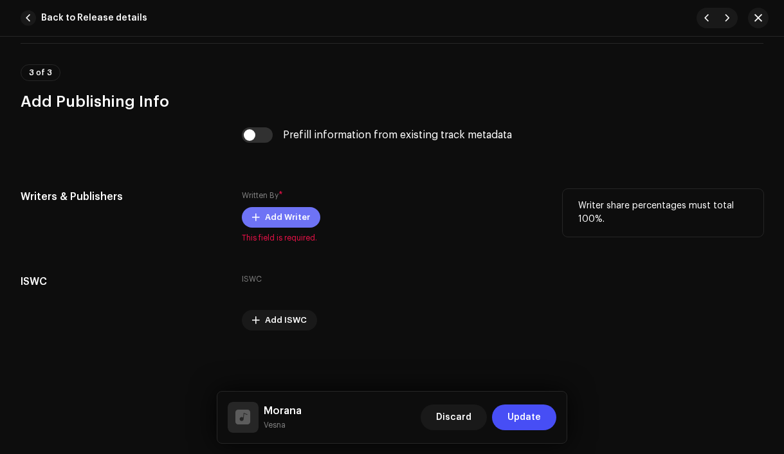
type textarea "Na svatú Barboru Trhala jsi zlatý déšť Zdalipak milého V novém roce si najdeš V…"
click at [262, 219] on button "Add Writer" at bounding box center [281, 217] width 78 height 21
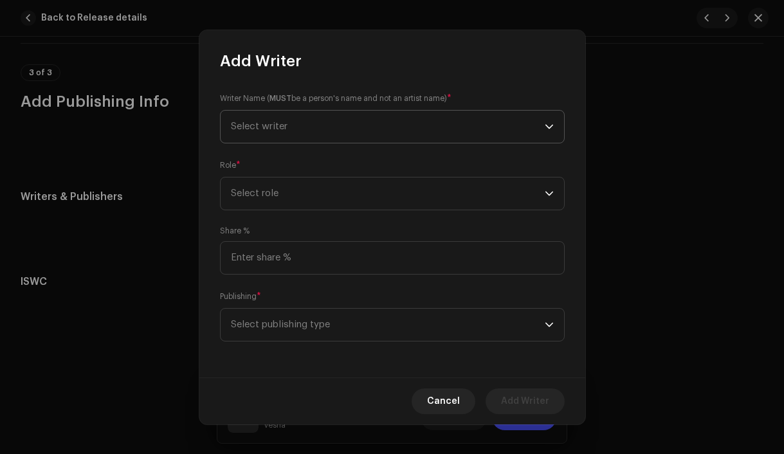
click at [275, 127] on span "Select writer" at bounding box center [259, 127] width 57 height 10
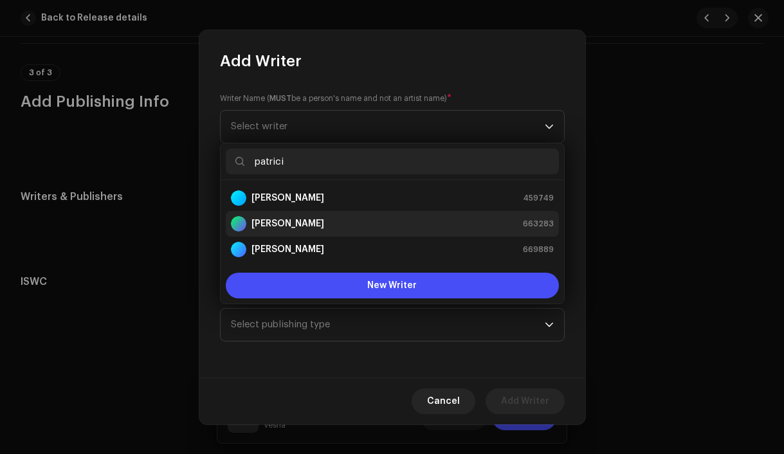
type input "patrici"
click at [324, 226] on strong "[PERSON_NAME]" at bounding box center [288, 223] width 73 height 13
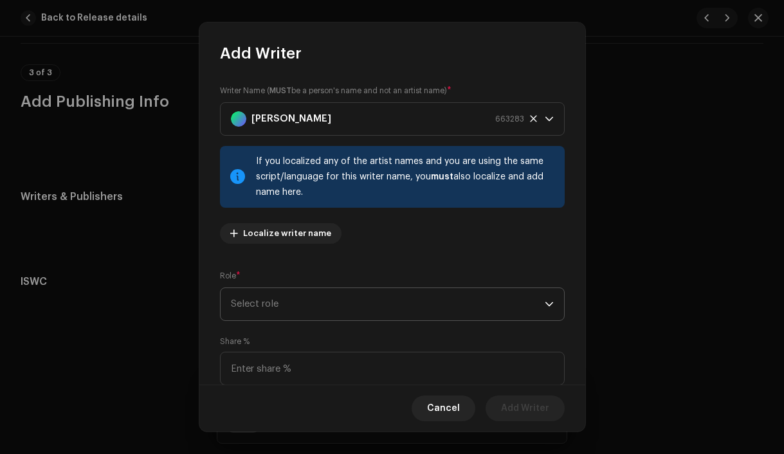
click at [322, 306] on span "Select role" at bounding box center [388, 304] width 314 height 32
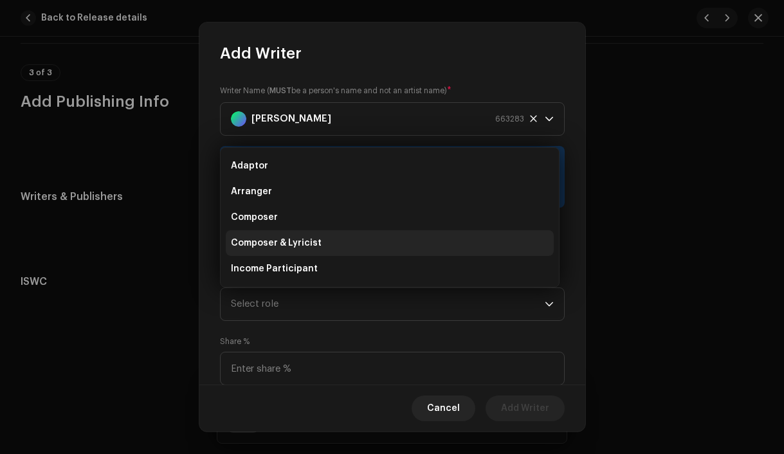
click at [297, 242] on span "Composer & Lyricist" at bounding box center [276, 243] width 91 height 13
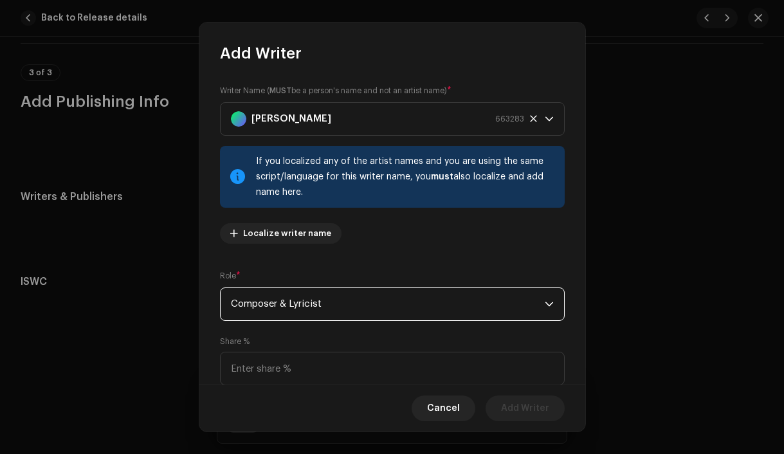
scroll to position [104, 0]
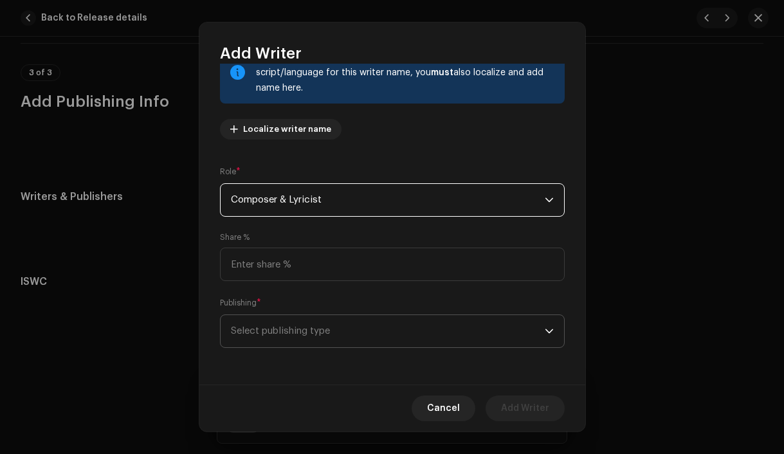
click at [361, 331] on span "Select publishing type" at bounding box center [388, 331] width 314 height 32
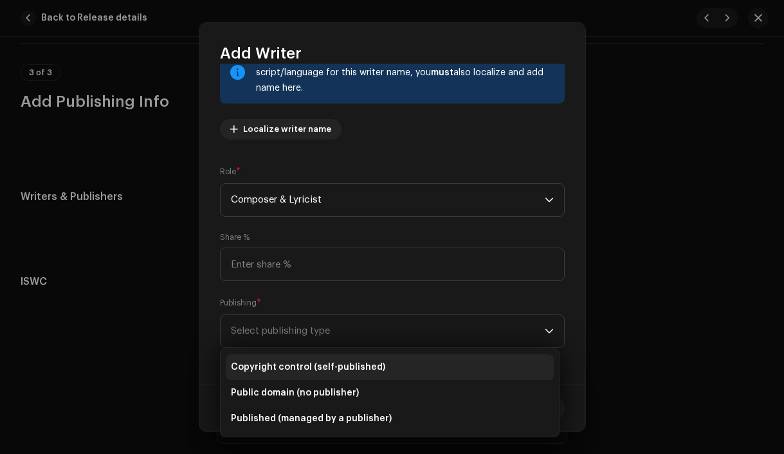
click at [360, 360] on li "Copyright control (self-published)" at bounding box center [390, 367] width 328 height 26
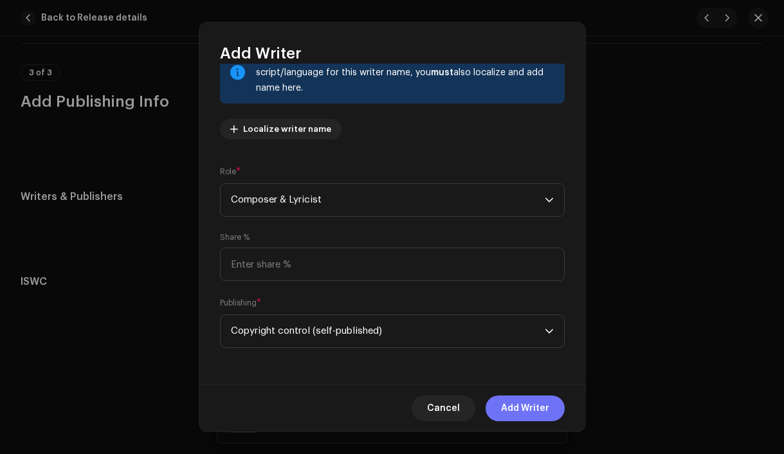
click at [541, 414] on span "Add Writer" at bounding box center [525, 409] width 48 height 26
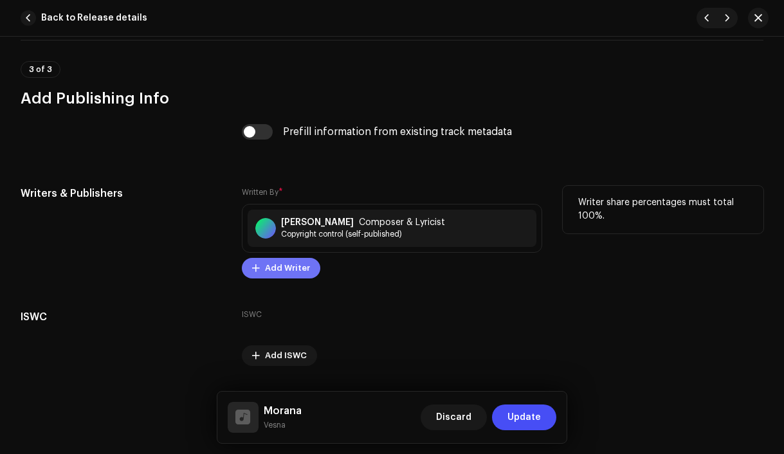
click at [283, 277] on span "Add Writer" at bounding box center [287, 268] width 45 height 26
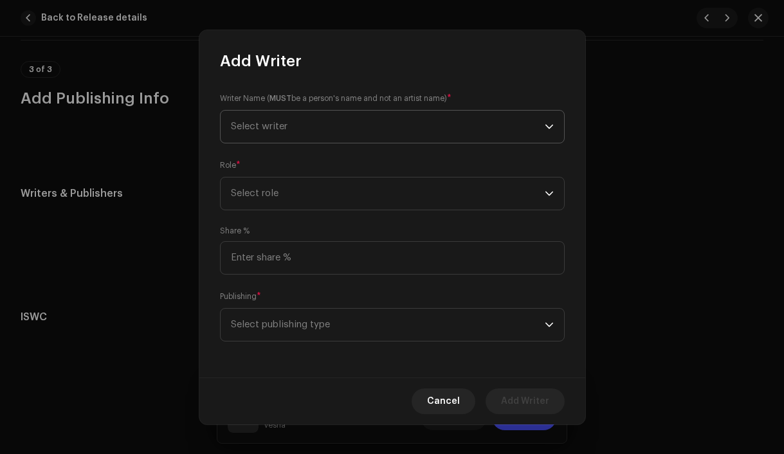
click at [262, 128] on span "Select writer" at bounding box center [259, 127] width 57 height 10
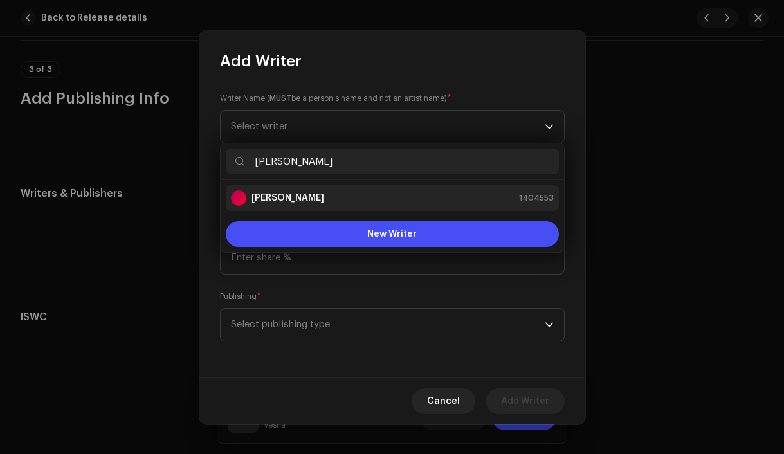
type input "[PERSON_NAME]"
click at [270, 202] on strong "[PERSON_NAME]" at bounding box center [288, 198] width 73 height 13
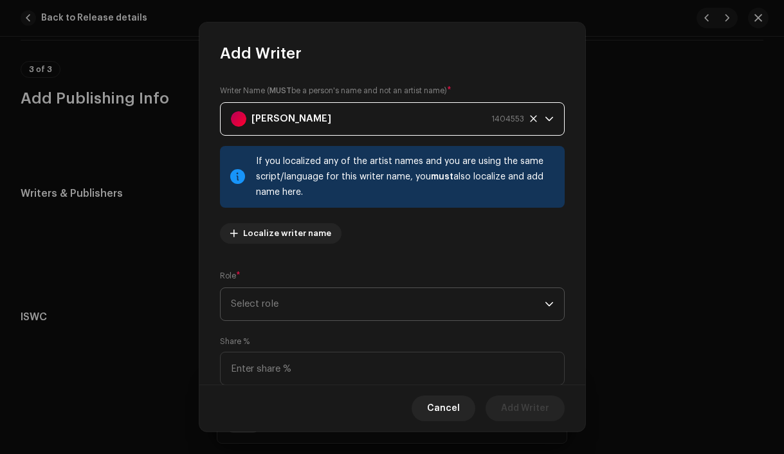
click at [282, 305] on span "Select role" at bounding box center [388, 304] width 314 height 32
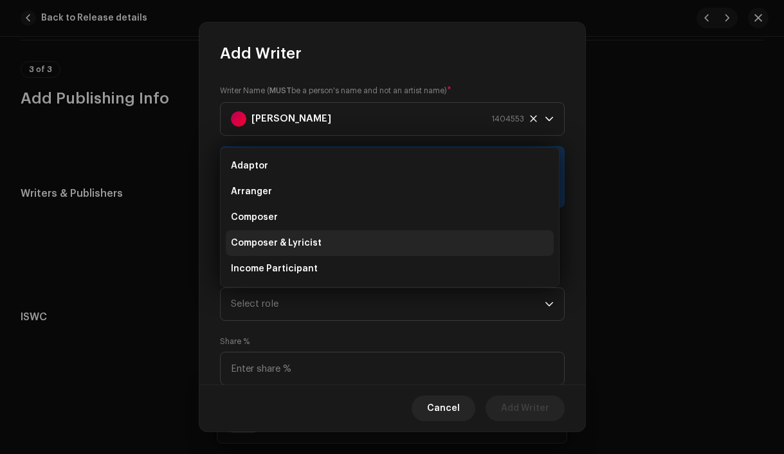
scroll to position [21, 0]
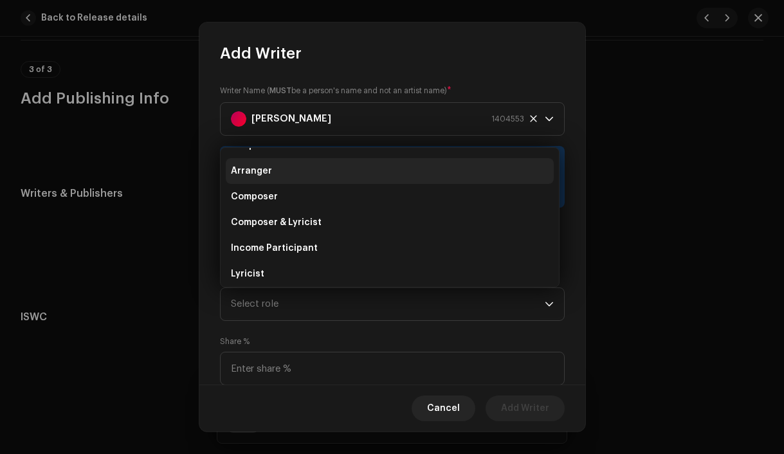
click at [274, 171] on li "Arranger" at bounding box center [390, 171] width 328 height 26
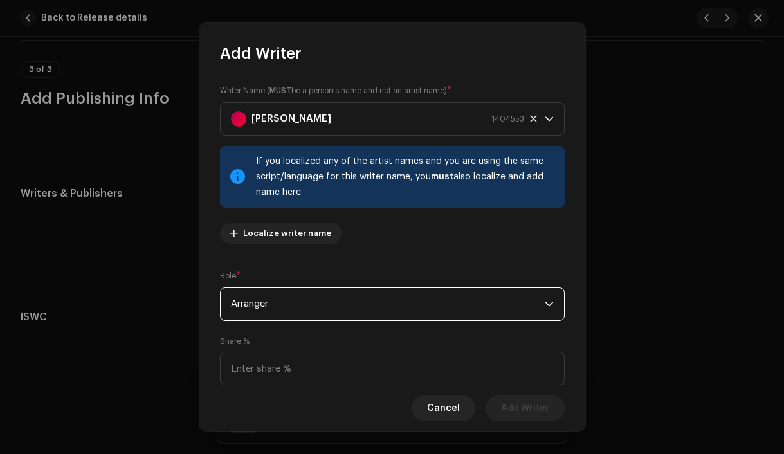
scroll to position [104, 0]
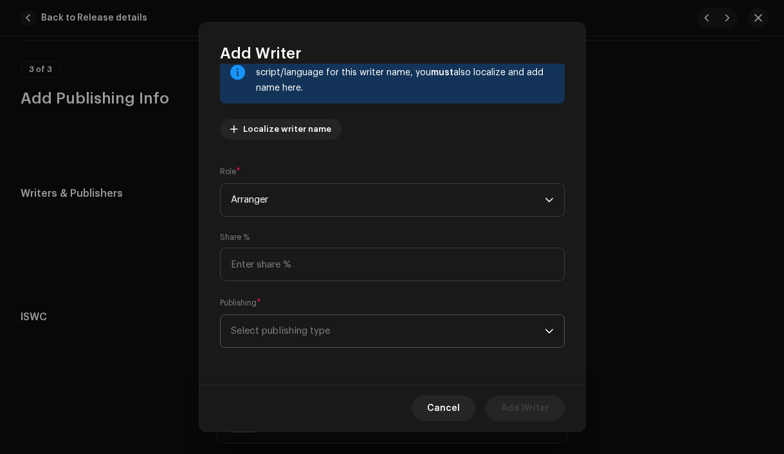
click at [337, 334] on span "Select publishing type" at bounding box center [388, 331] width 314 height 32
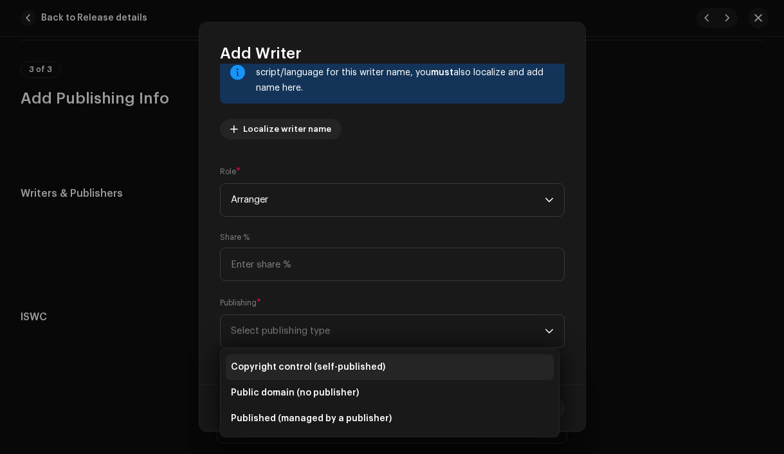
click at [326, 367] on span "Copyright control (self-published)" at bounding box center [308, 367] width 154 height 13
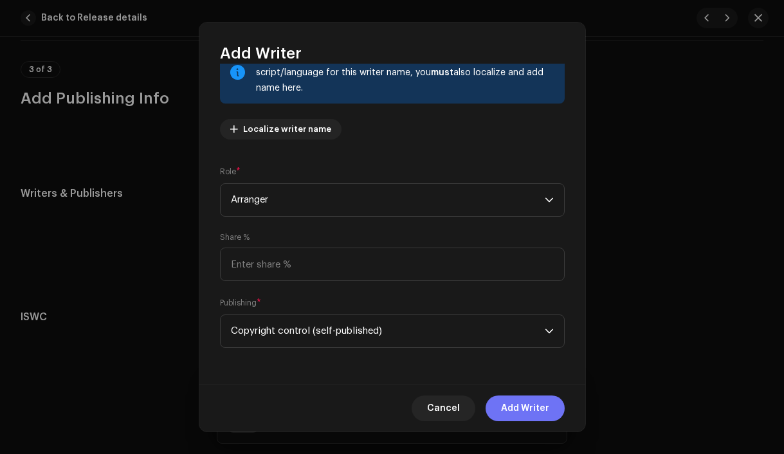
click at [528, 410] on span "Add Writer" at bounding box center [525, 409] width 48 height 26
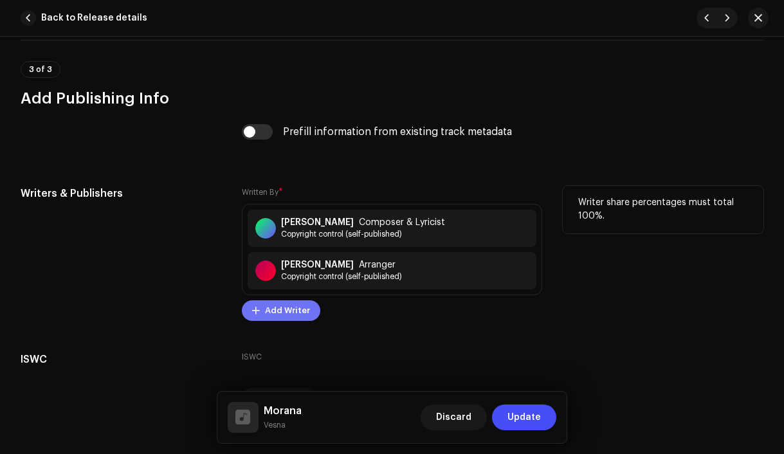
click at [284, 315] on span "Add Writer" at bounding box center [287, 311] width 45 height 26
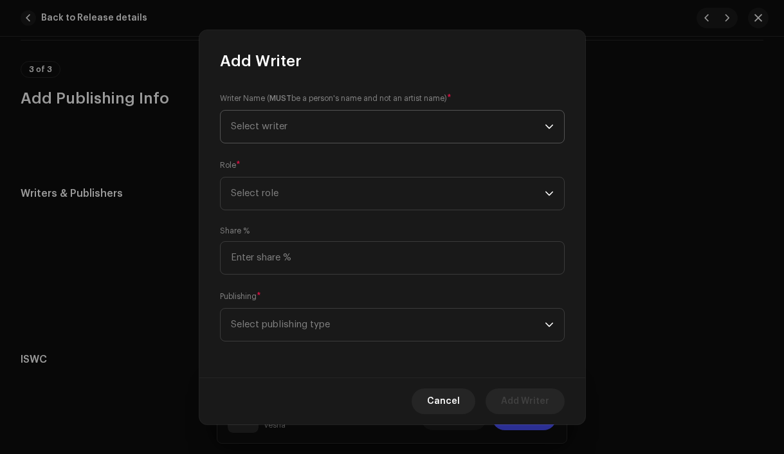
click at [264, 127] on span "Select writer" at bounding box center [259, 127] width 57 height 10
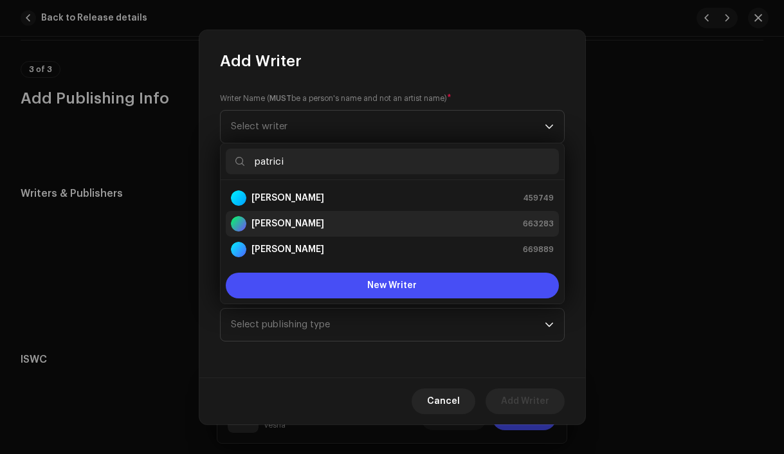
type input "patrici"
click at [272, 225] on strong "[PERSON_NAME]" at bounding box center [288, 223] width 73 height 13
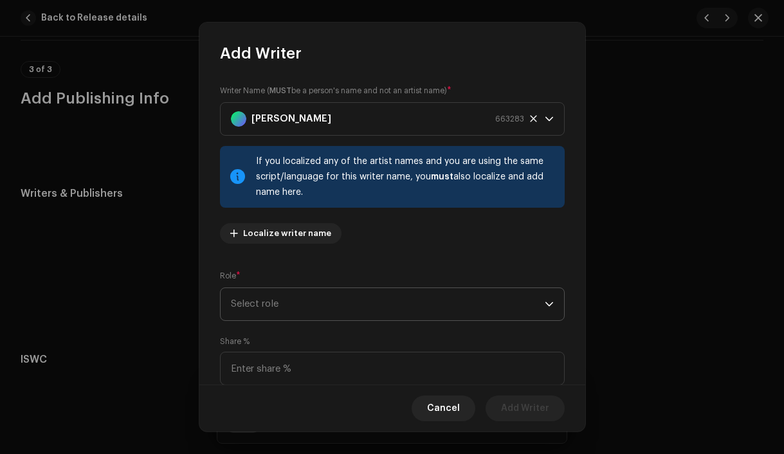
click at [280, 309] on span "Select role" at bounding box center [388, 304] width 314 height 32
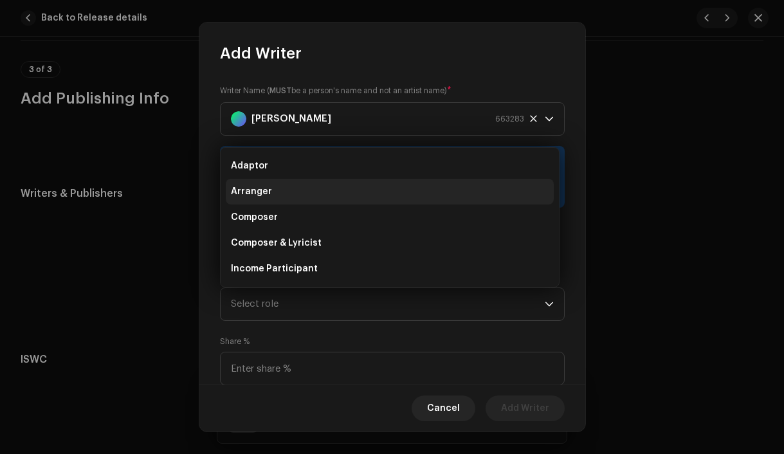
click at [273, 190] on li "Arranger" at bounding box center [390, 192] width 328 height 26
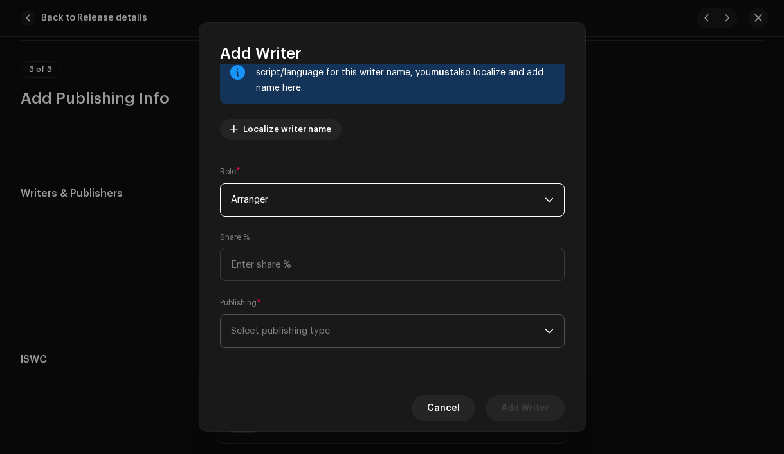
click at [320, 331] on span "Select publishing type" at bounding box center [388, 331] width 314 height 32
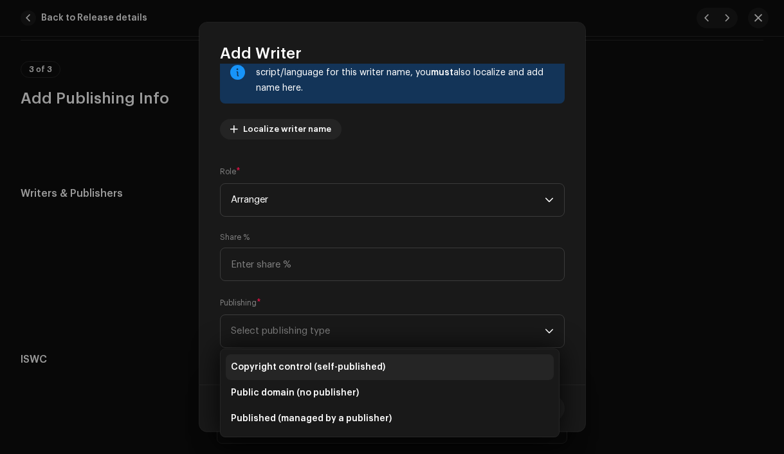
click at [320, 360] on li "Copyright control (self-published)" at bounding box center [390, 367] width 328 height 26
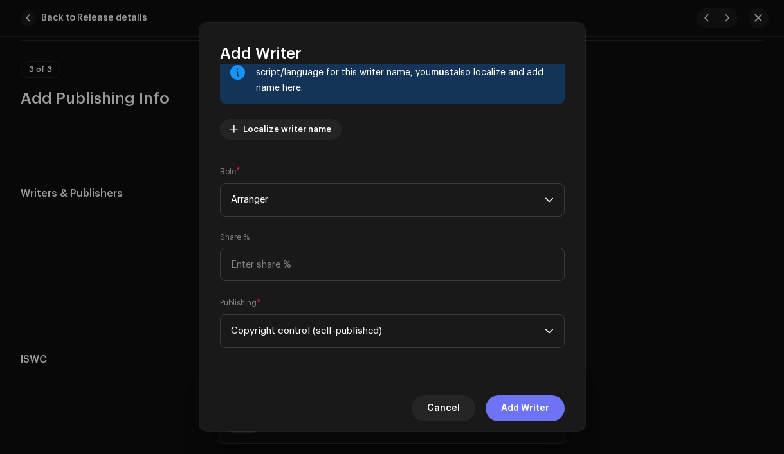
click at [534, 412] on span "Add Writer" at bounding box center [525, 409] width 48 height 26
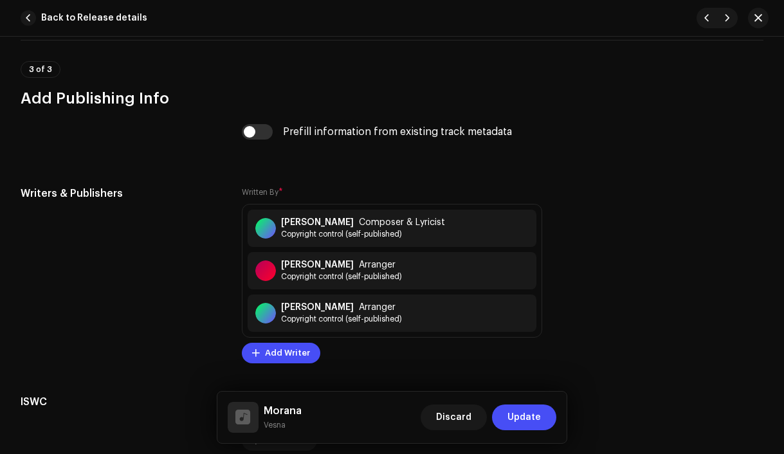
click at [534, 412] on span "Update" at bounding box center [524, 418] width 33 height 26
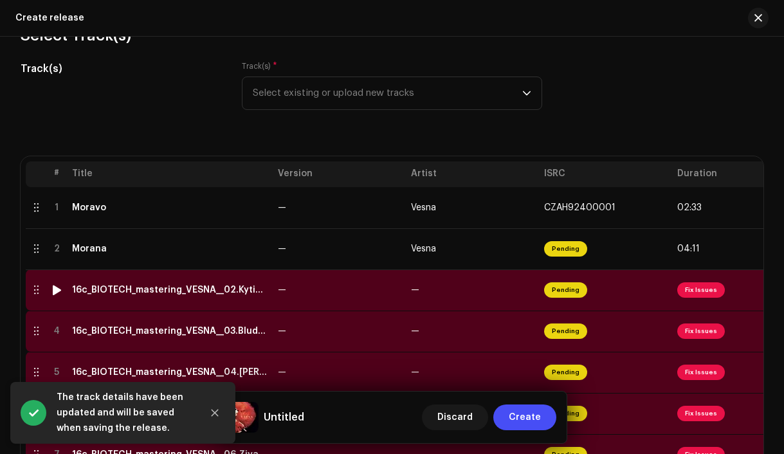
click at [199, 299] on td "16c_BIOTECH_mastering_VESNA__02.Kyticka.wav" at bounding box center [170, 290] width 206 height 41
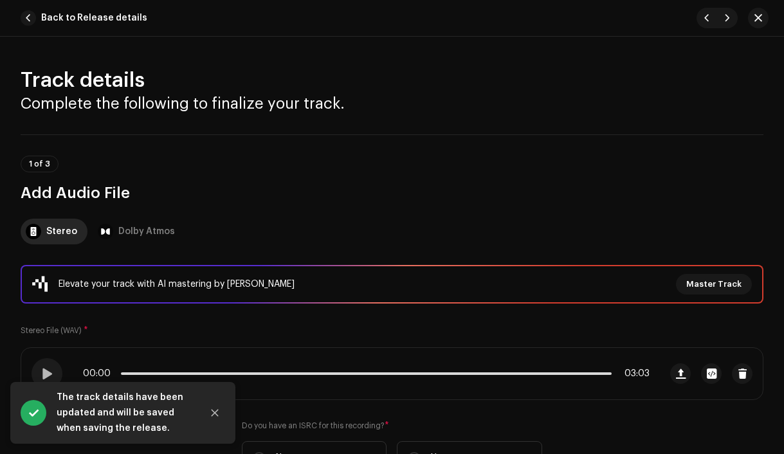
click at [758, 371] on div "00:00 03:03" at bounding box center [392, 373] width 743 height 53
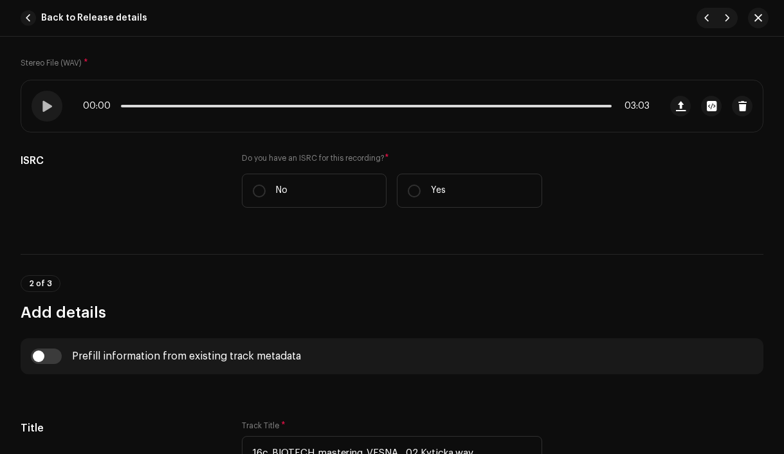
scroll to position [283, 0]
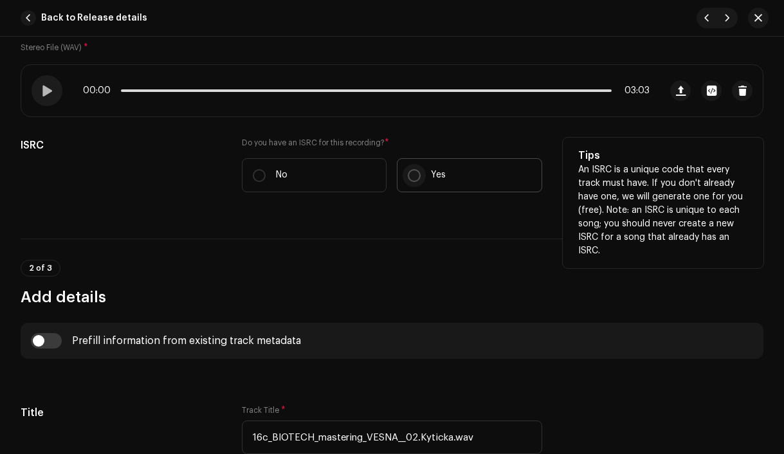
click at [414, 175] on input "Yes" at bounding box center [414, 175] width 13 height 13
radio input "true"
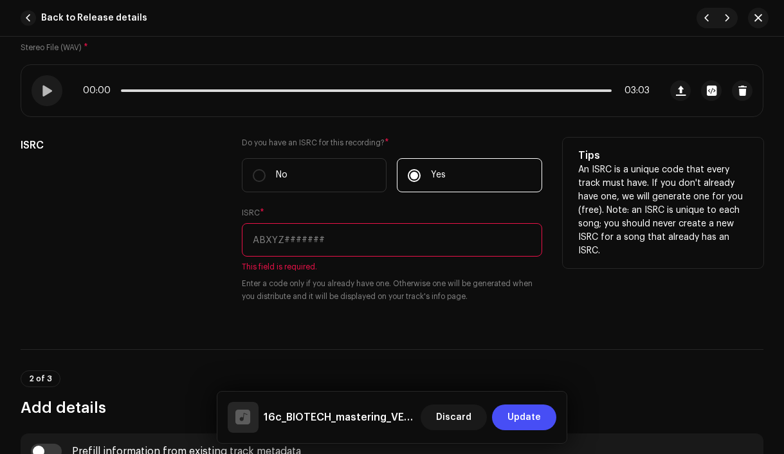
click at [327, 248] on input "text" at bounding box center [392, 239] width 301 height 33
paste input "CZAH91800002"
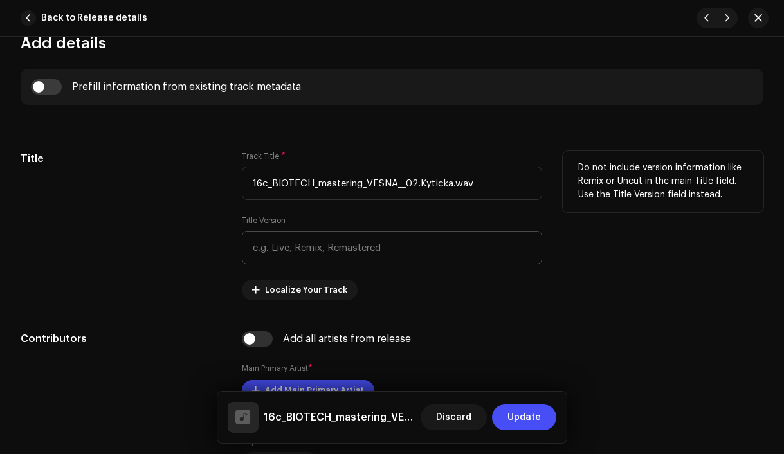
scroll to position [650, 0]
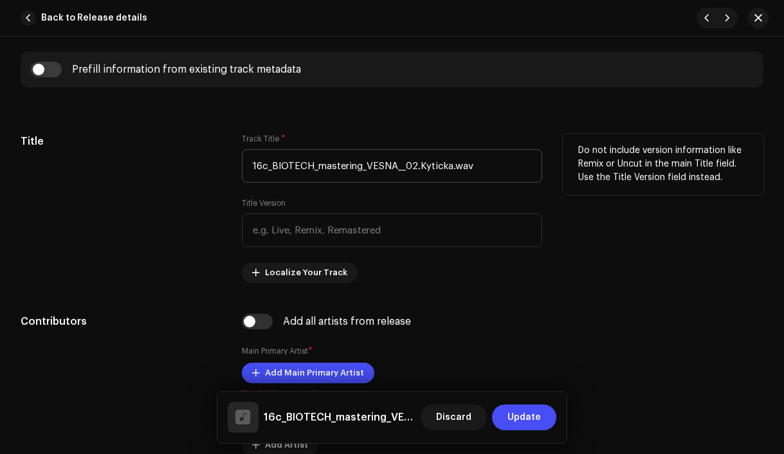
type input "CZAH91800002"
drag, startPoint x: 418, startPoint y: 168, endPoint x: 231, endPoint y: 168, distance: 187.2
click at [231, 168] on div "Title Track Title * 16c_BIOTECH_mastering_VESNA__02.Kyticka.wav Title Version L…" at bounding box center [392, 208] width 743 height 149
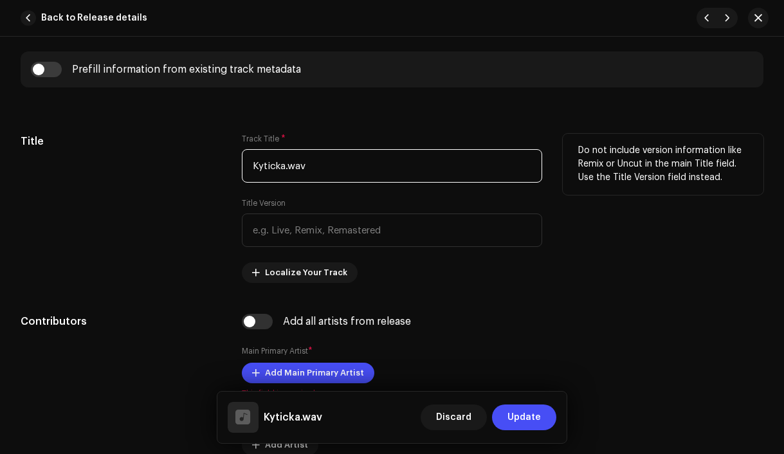
click at [342, 172] on input "Kyticka.wav" at bounding box center [392, 165] width 301 height 33
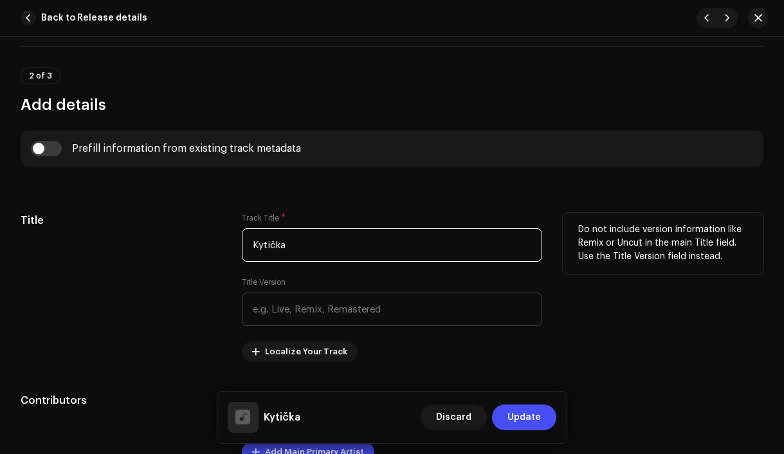
scroll to position [558, 0]
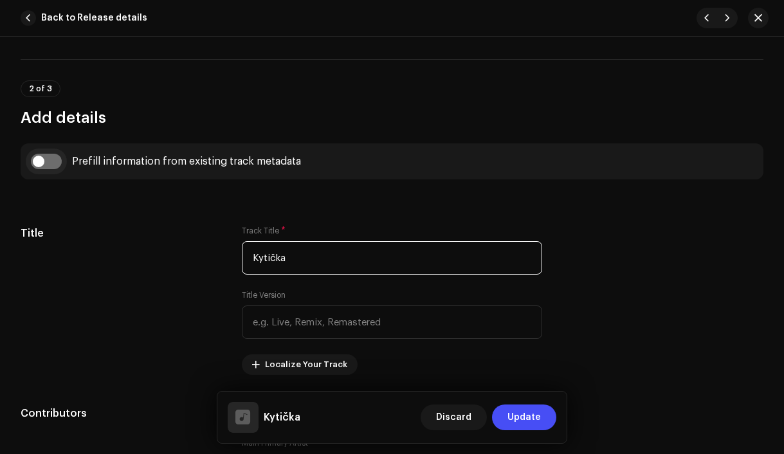
type input "Kytička"
click at [37, 164] on input "checkbox" at bounding box center [46, 161] width 31 height 15
checkbox input "true"
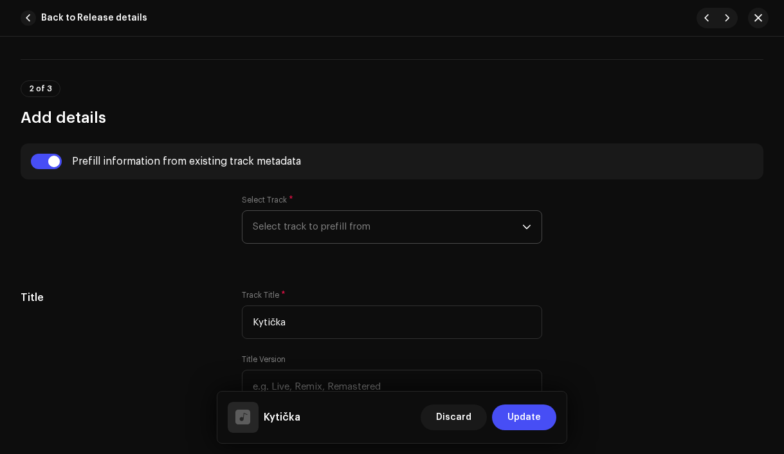
click at [304, 234] on span "Select track to prefill from" at bounding box center [388, 227] width 270 height 32
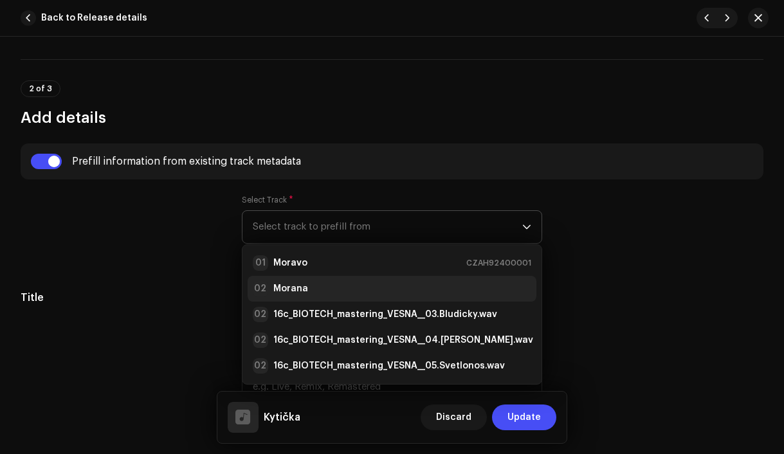
click at [313, 286] on div "02 Morana" at bounding box center [392, 288] width 279 height 15
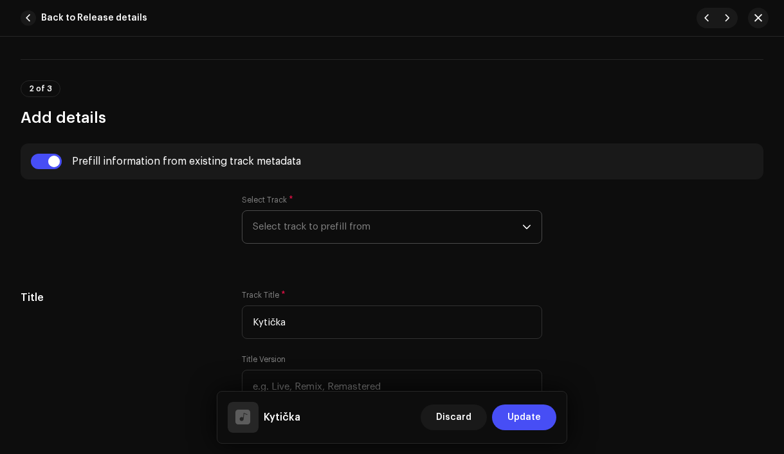
radio input "true"
type input "Vesna production, distributed by Bloomdi"
checkbox input "true"
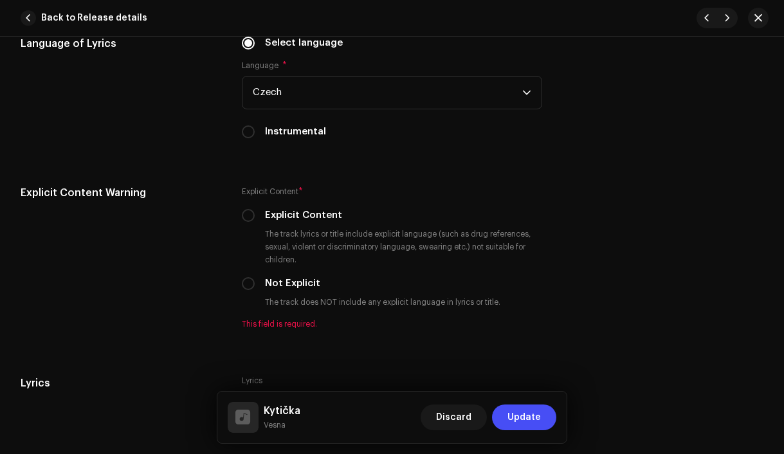
scroll to position [2375, 0]
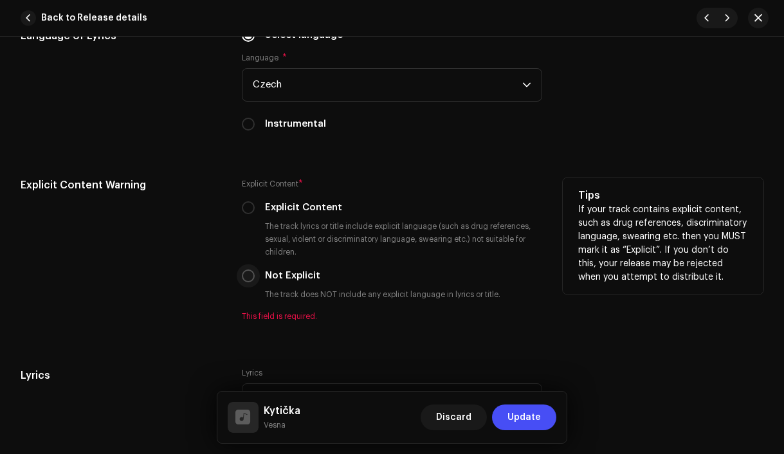
click at [248, 282] on input "Not Explicit" at bounding box center [248, 276] width 13 height 13
radio input "true"
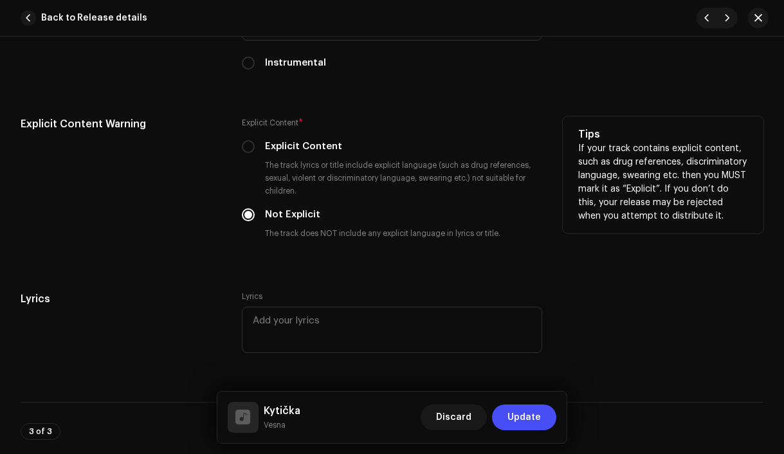
scroll to position [2480, 0]
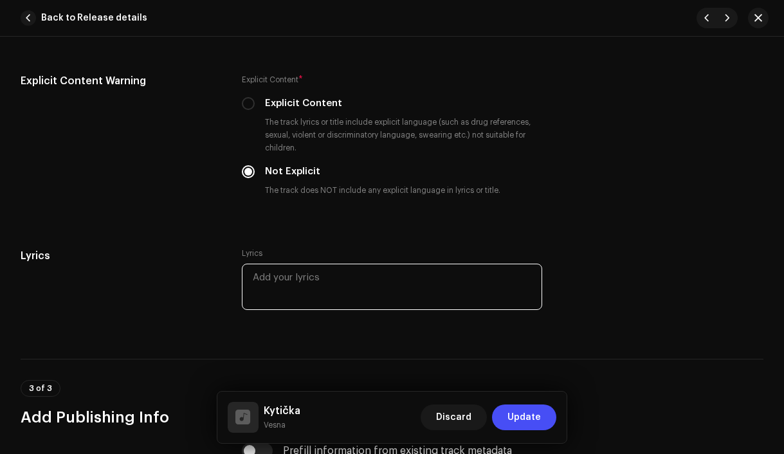
click at [355, 290] on textarea at bounding box center [392, 287] width 301 height 46
paste textarea "Hodila kytičku kytku Do vody Aby plula Aby plula Do daleka Třeba na ní štěstí t…"
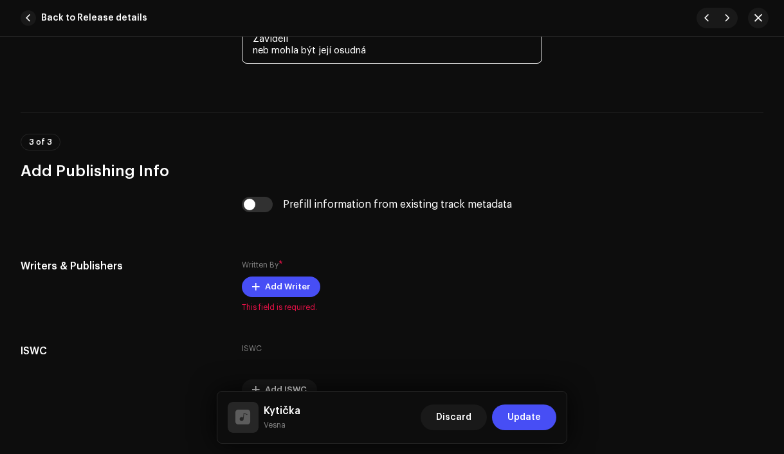
scroll to position [3015, 0]
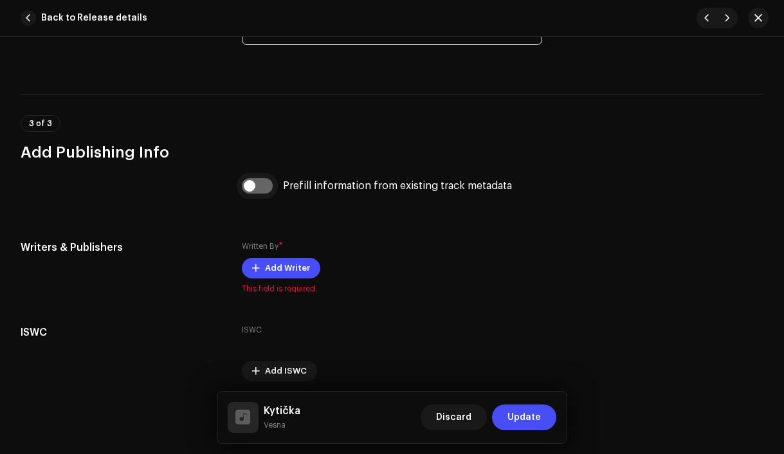
type textarea "Hodila kytičku kytku Do vody Aby plula Aby plula Do daleka Třeba na ní štěstí t…"
click at [246, 193] on input "checkbox" at bounding box center [257, 185] width 31 height 15
checkbox input "true"
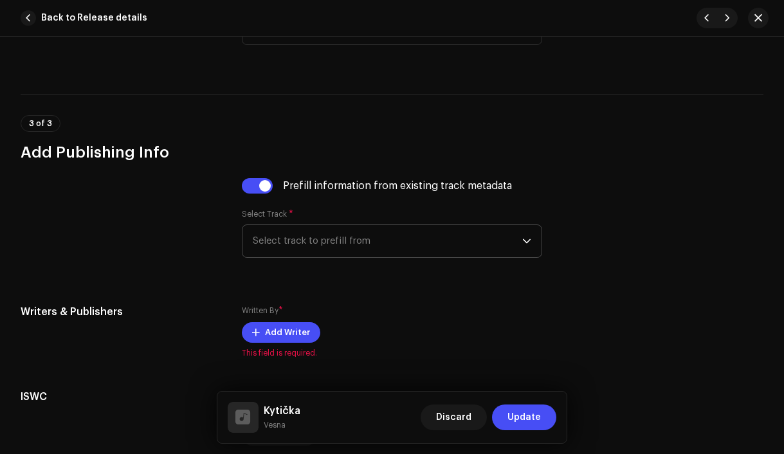
click at [328, 249] on span "Select track to prefill from" at bounding box center [388, 241] width 270 height 32
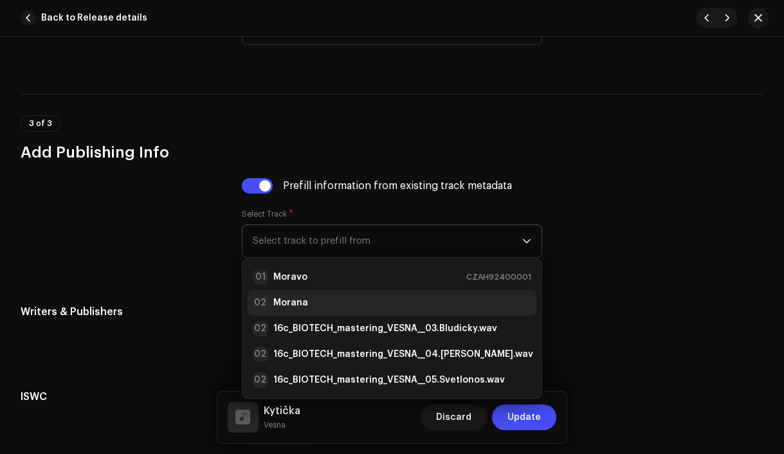
click at [319, 302] on div "02 Morana" at bounding box center [392, 302] width 279 height 15
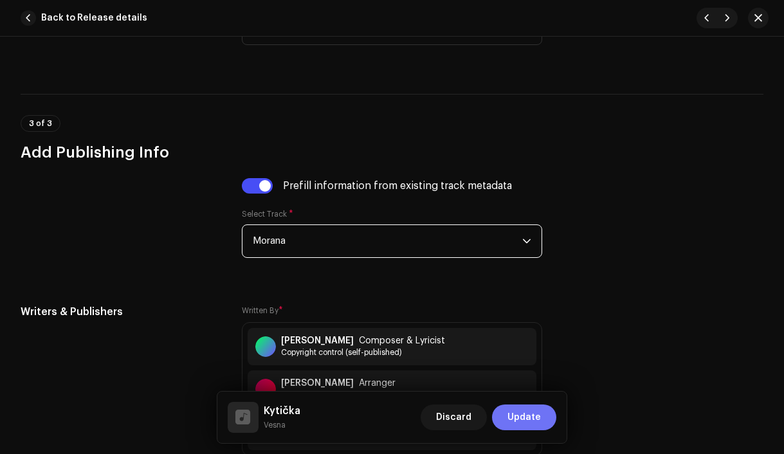
click at [535, 421] on span "Update" at bounding box center [524, 418] width 33 height 26
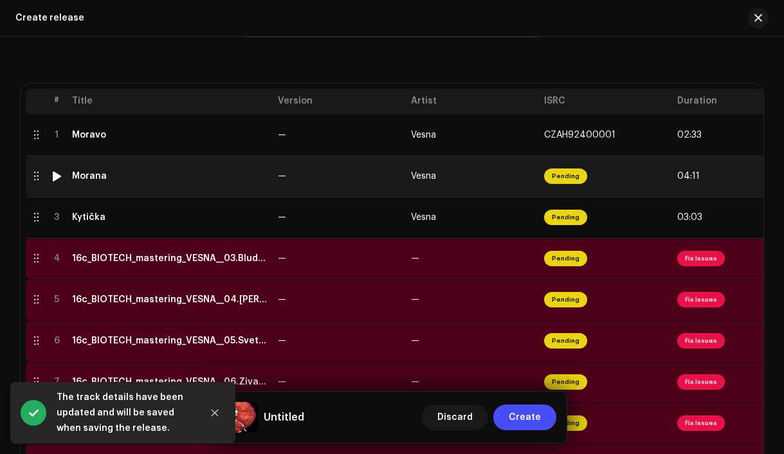
scroll to position [255, 0]
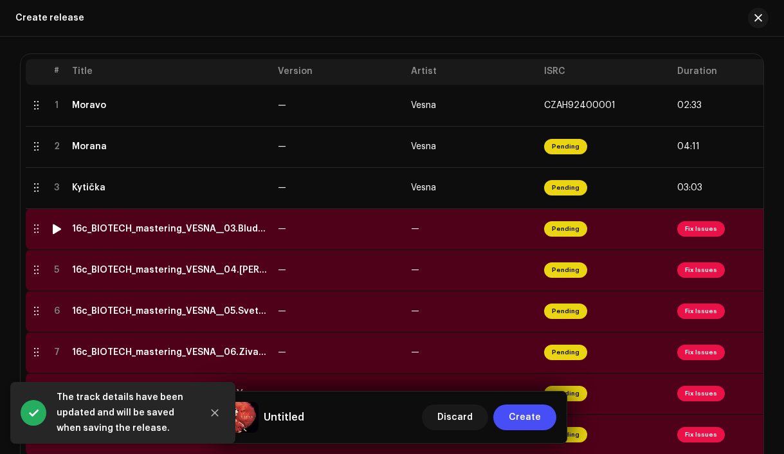
click at [153, 233] on div "16c_BIOTECH_mastering_VESNA__03.Bludicky.wav" at bounding box center [170, 229] width 196 height 10
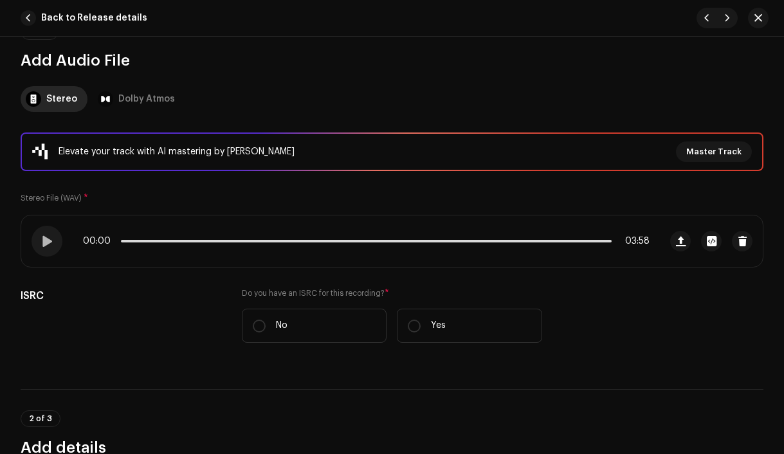
scroll to position [228, 0]
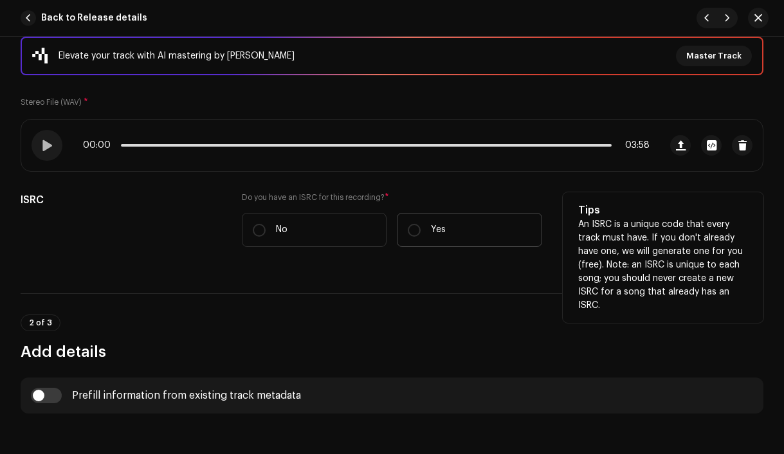
click at [419, 230] on label "Yes" at bounding box center [469, 230] width 145 height 34
click at [419, 230] on input "Yes" at bounding box center [414, 230] width 13 height 13
radio input "true"
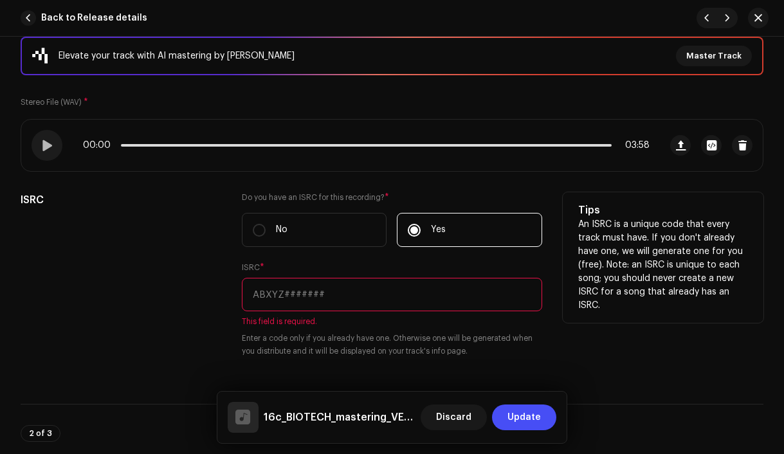
click at [353, 301] on input "text" at bounding box center [392, 294] width 301 height 33
paste input "CZAH91800003"
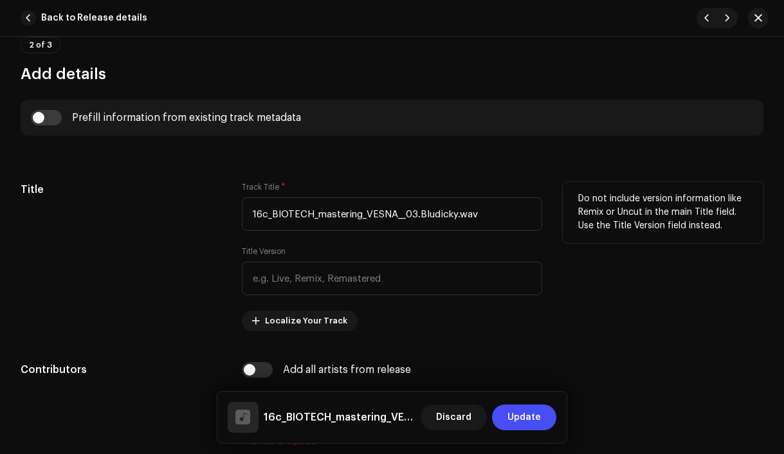
scroll to position [607, 0]
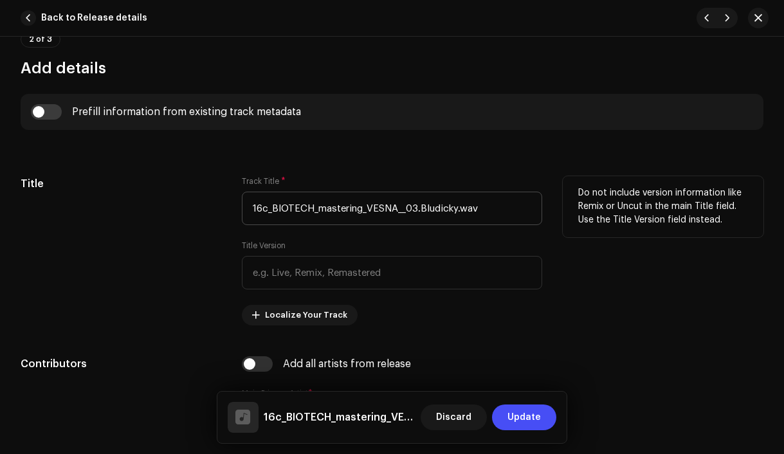
type input "CZAH91800003"
drag, startPoint x: 419, startPoint y: 210, endPoint x: 214, endPoint y: 216, distance: 205.3
click at [214, 216] on div "Title Track Title * 16c_BIOTECH_mastering_VESNA__03.Bludicky.wav Title Version …" at bounding box center [392, 250] width 743 height 149
click at [371, 210] on input "16c_BIOTECH_mastering_VESNA__03.Bludicky.wav" at bounding box center [392, 208] width 301 height 33
drag, startPoint x: 416, startPoint y: 208, endPoint x: 181, endPoint y: 200, distance: 235.0
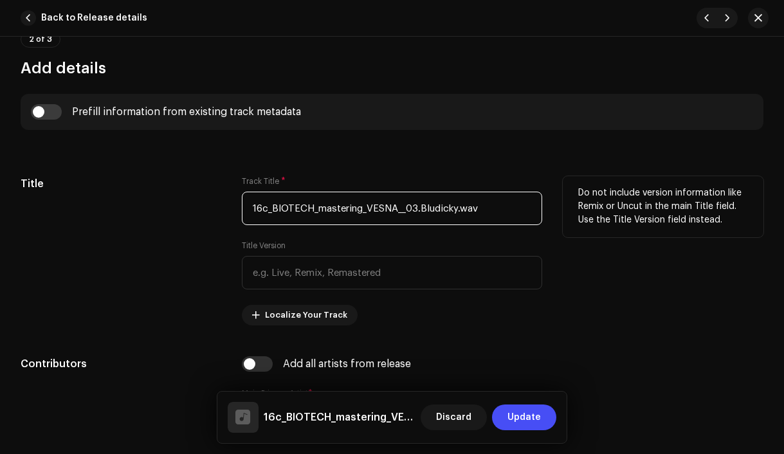
click at [181, 200] on div "Title Track Title * 16c_BIOTECH_mastering_VESNA__03.Bludicky.wav Title Version …" at bounding box center [392, 250] width 743 height 149
click at [329, 214] on input "Bludicky.wav" at bounding box center [392, 208] width 301 height 33
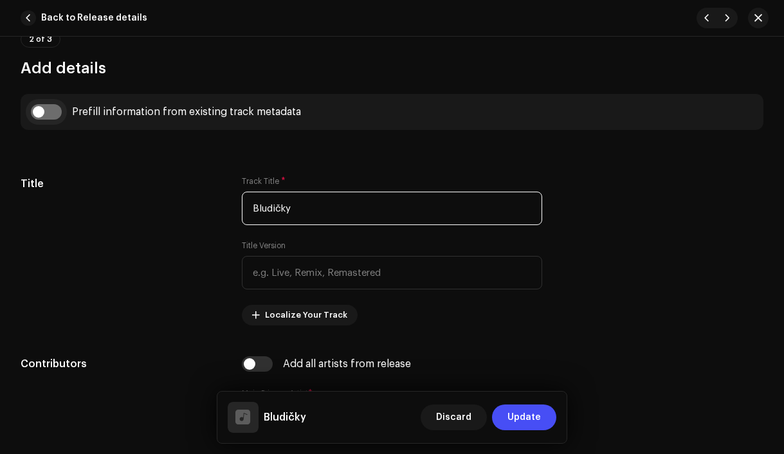
type input "Bludičky"
click at [42, 118] on input "checkbox" at bounding box center [46, 111] width 31 height 15
checkbox input "true"
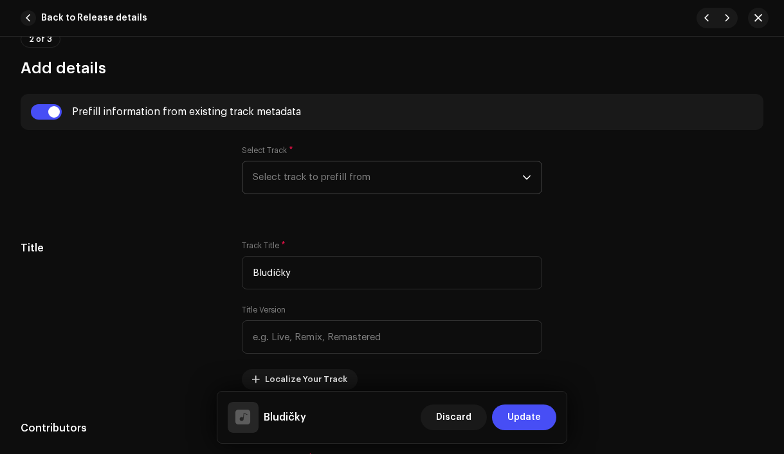
click at [380, 174] on span "Select track to prefill from" at bounding box center [388, 177] width 270 height 32
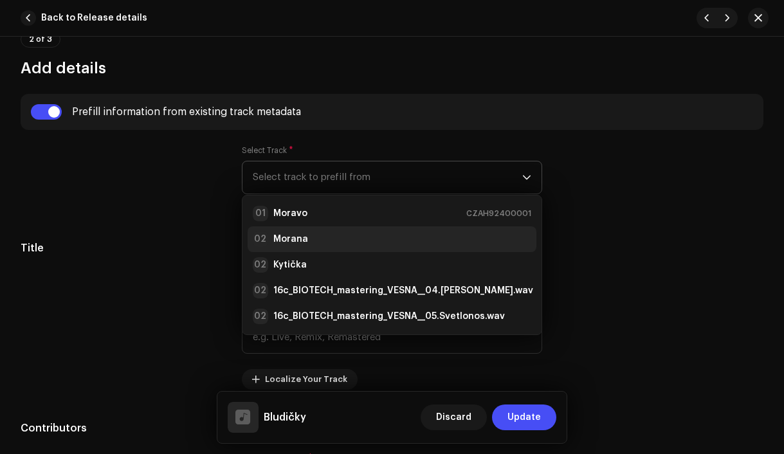
click at [381, 235] on div "02 Morana" at bounding box center [392, 239] width 279 height 15
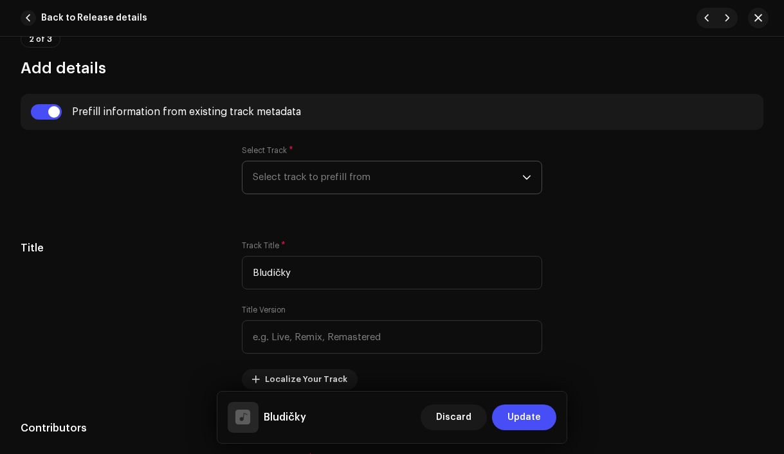
radio input "true"
type input "Vesna production, distributed by Bloomdi"
checkbox input "true"
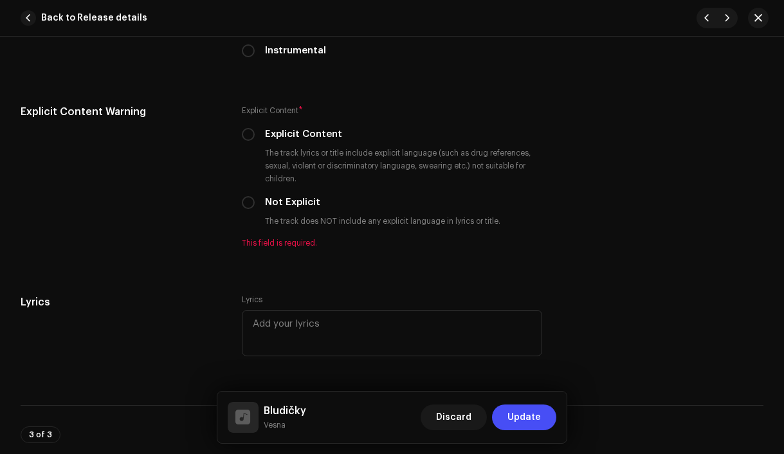
scroll to position [2498, 0]
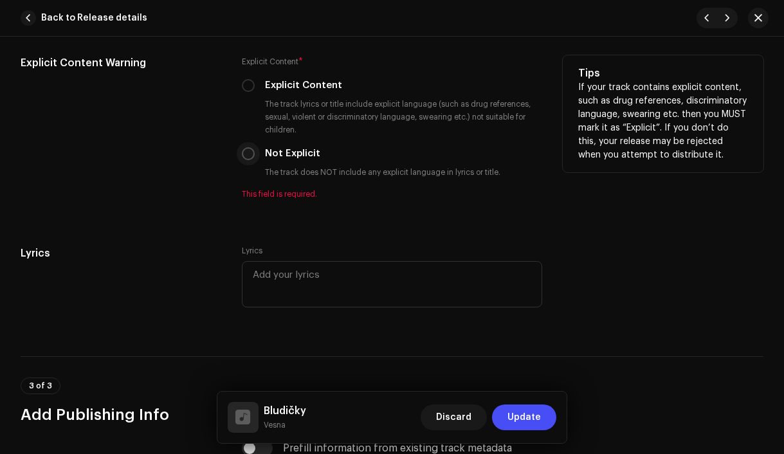
click at [246, 158] on input "Not Explicit" at bounding box center [248, 153] width 13 height 13
radio input "true"
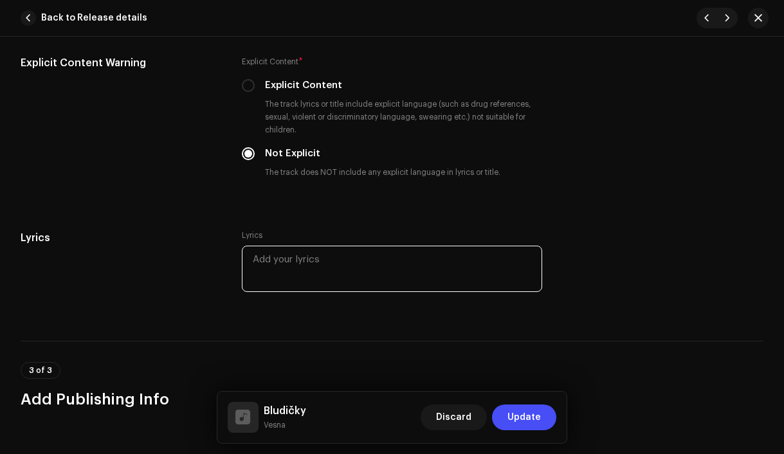
click at [311, 273] on textarea at bounding box center [392, 269] width 301 height 46
paste textarea "Tančí tančí na paloučku Divoženky v malém hloučku Kouzla čáry dobře znají Před …"
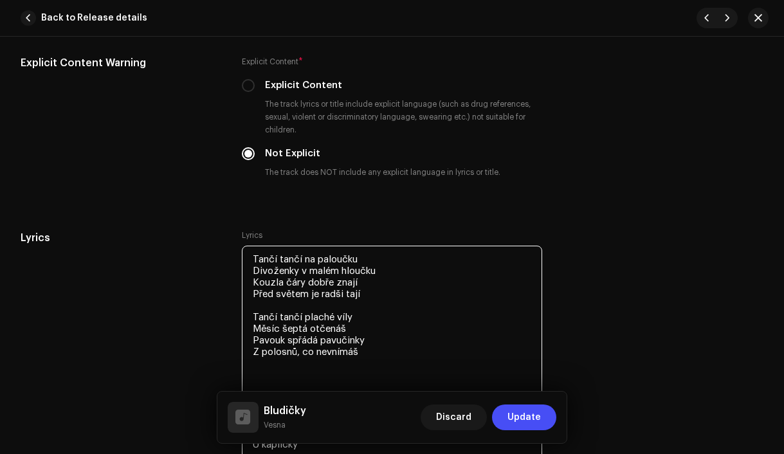
scroll to position [2636, 0]
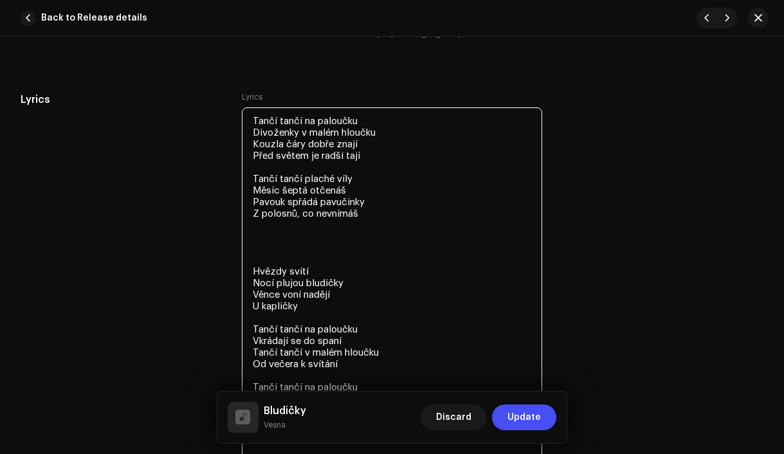
click at [299, 264] on textarea "Tančí tančí na paloučku Divoženky v malém hloučku Kouzla čáry dobře znají Před …" at bounding box center [392, 282] width 301 height 351
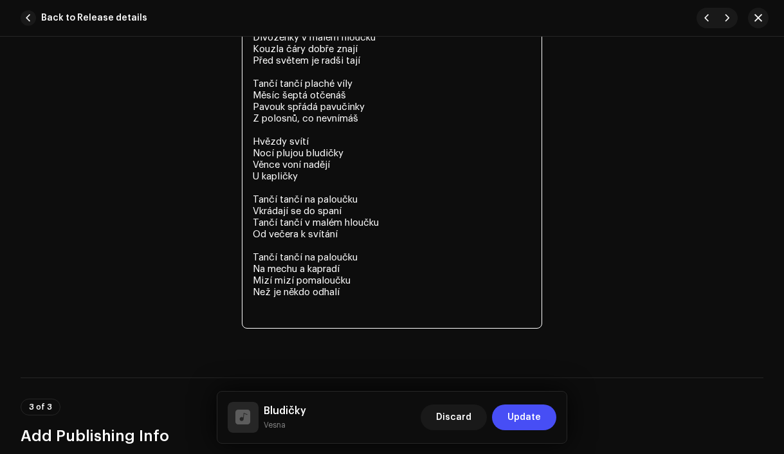
scroll to position [2756, 0]
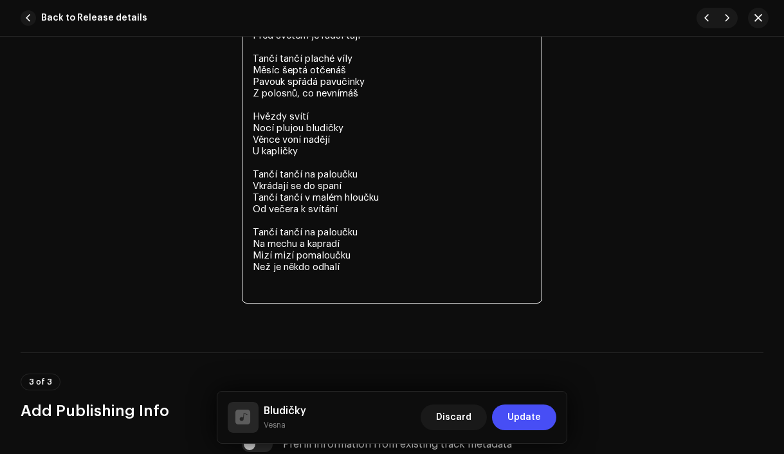
click at [275, 293] on textarea "Tančí tančí na paloučku Divoženky v malém hloučku Kouzla čáry dobře znají Před …" at bounding box center [392, 145] width 301 height 317
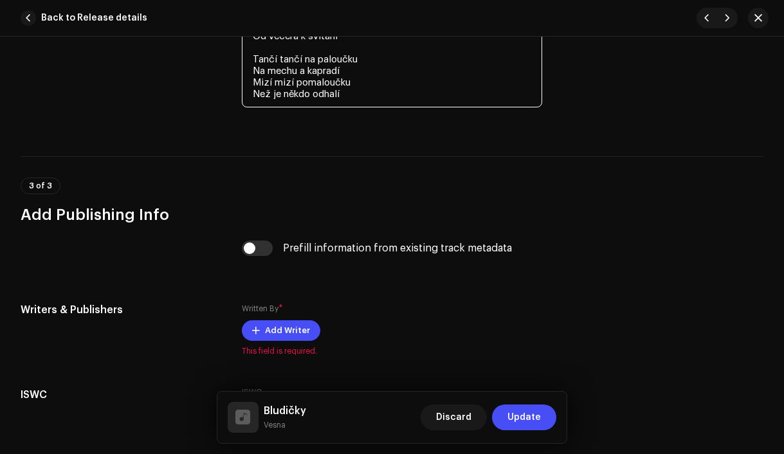
scroll to position [3046, 0]
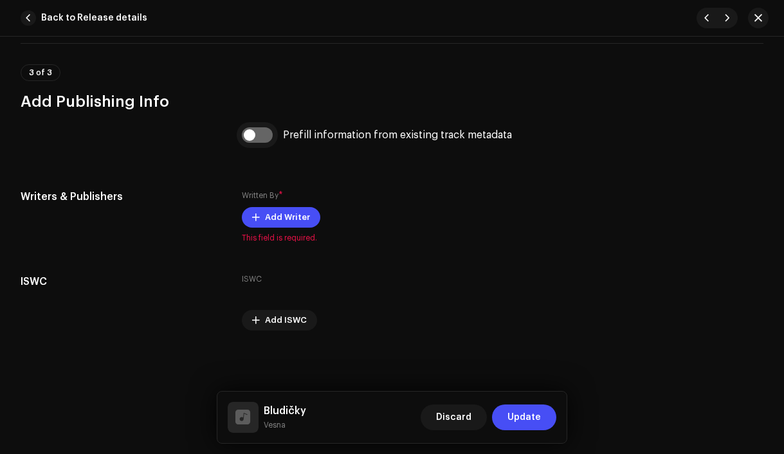
type textarea "Tančí tančí na paloučku Divoženky v malém hloučku Kouzla čáry dobře znají Před …"
click at [252, 135] on input "checkbox" at bounding box center [257, 134] width 31 height 15
checkbox input "true"
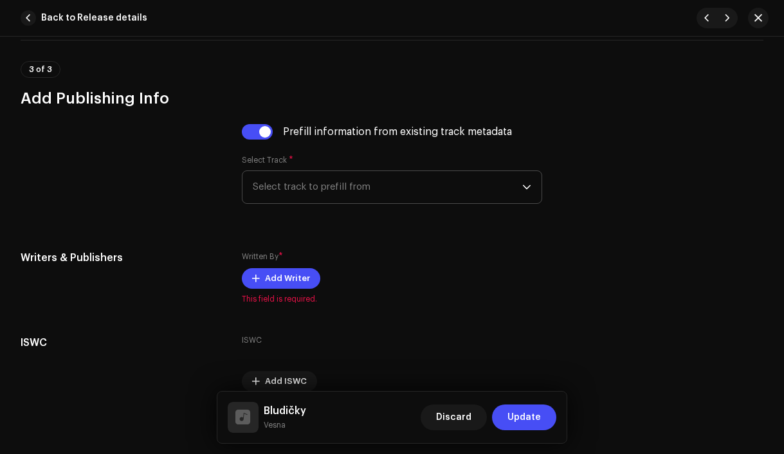
click at [328, 193] on span "Select track to prefill from" at bounding box center [388, 187] width 270 height 32
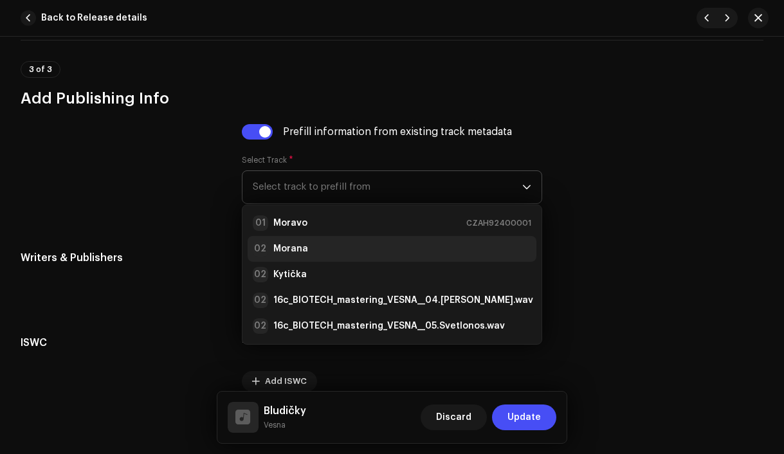
click at [327, 252] on div "02 Morana" at bounding box center [392, 248] width 279 height 15
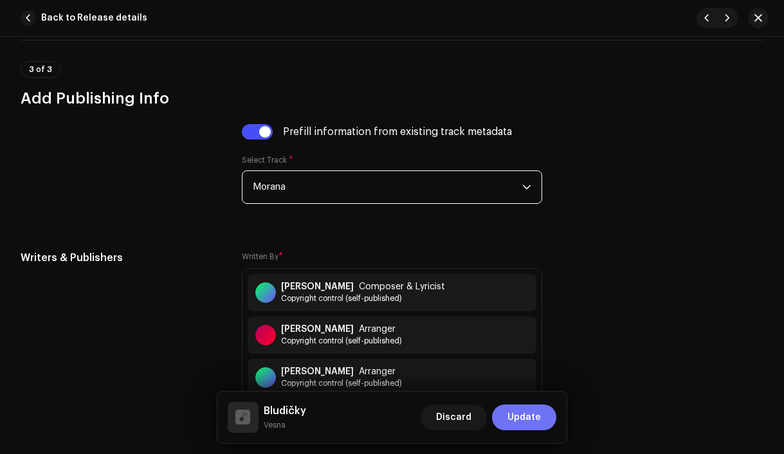
click at [515, 421] on span "Update" at bounding box center [524, 418] width 33 height 26
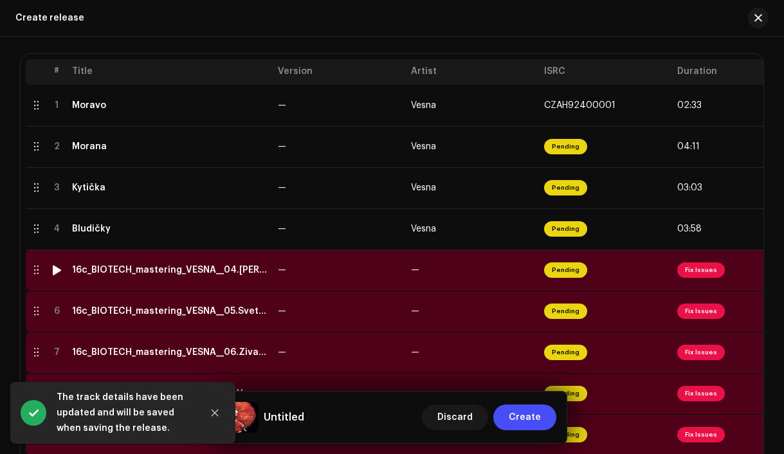
click at [197, 277] on td "16c_BIOTECH_mastering_VESNA__04.[PERSON_NAME].wav" at bounding box center [170, 270] width 206 height 41
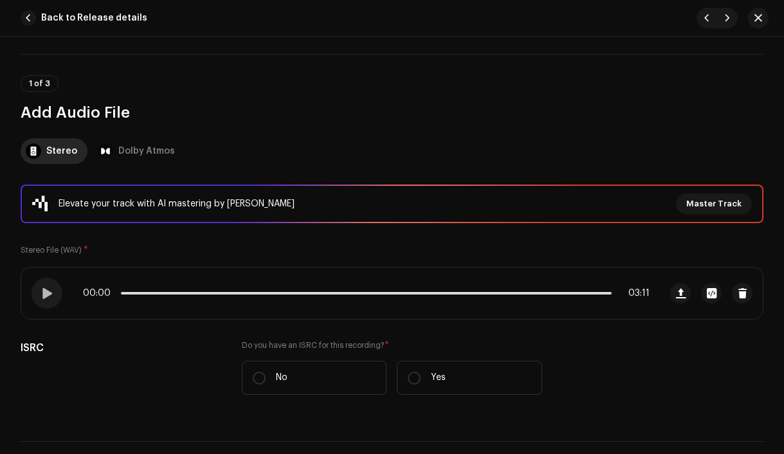
scroll to position [152, 0]
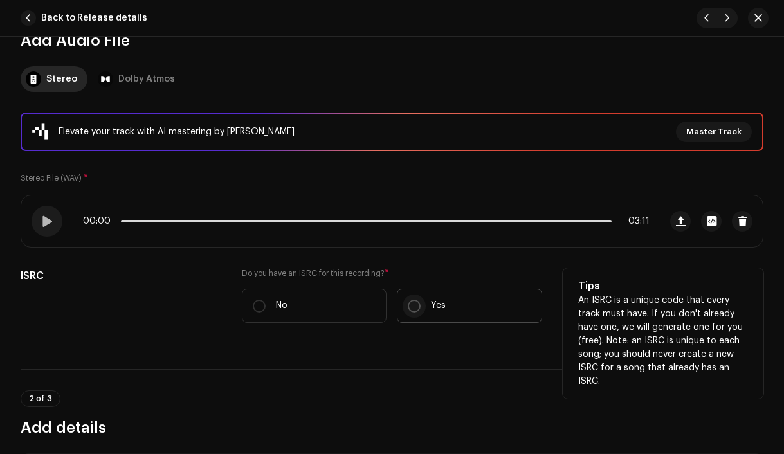
click at [414, 308] on input "Yes" at bounding box center [414, 306] width 13 height 13
radio input "true"
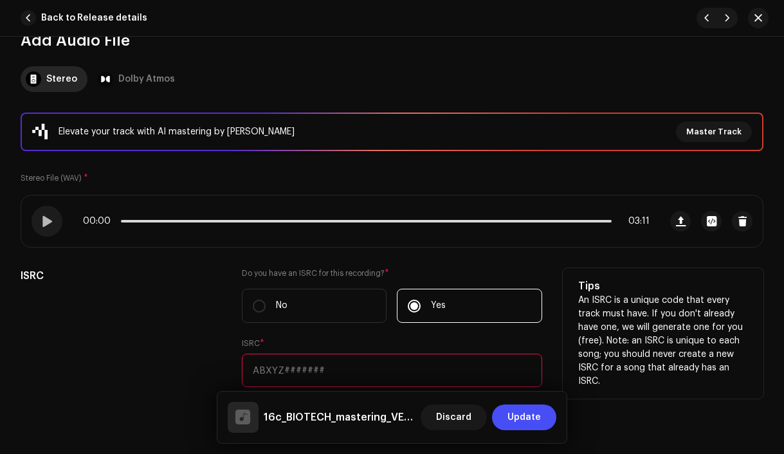
click at [329, 376] on input "text" at bounding box center [392, 370] width 301 height 33
paste input "CZWIS1700104"
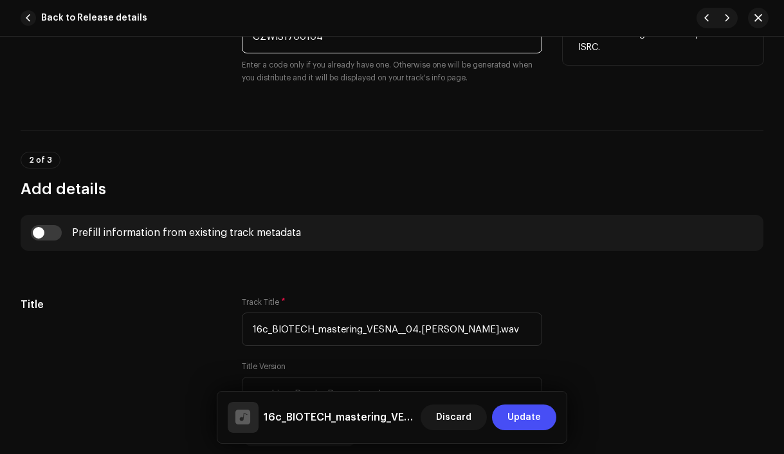
scroll to position [559, 0]
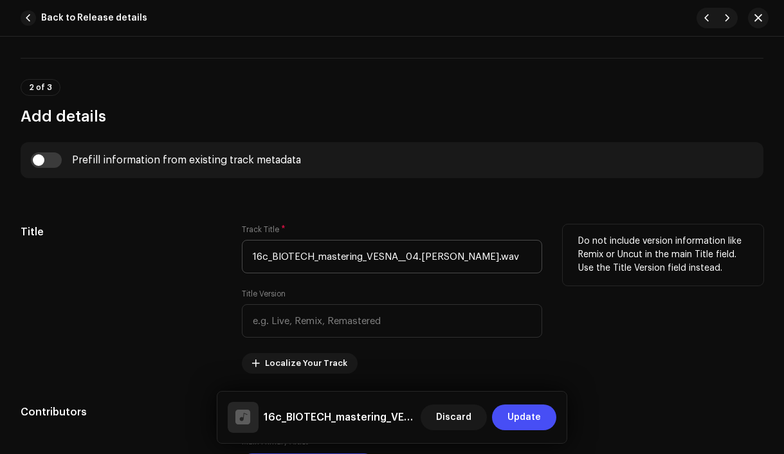
type input "CZWIS1700104"
drag, startPoint x: 419, startPoint y: 257, endPoint x: 252, endPoint y: 251, distance: 166.7
click at [252, 251] on input "16c_BIOTECH_mastering_VESNA__04.[PERSON_NAME].wav" at bounding box center [392, 256] width 301 height 33
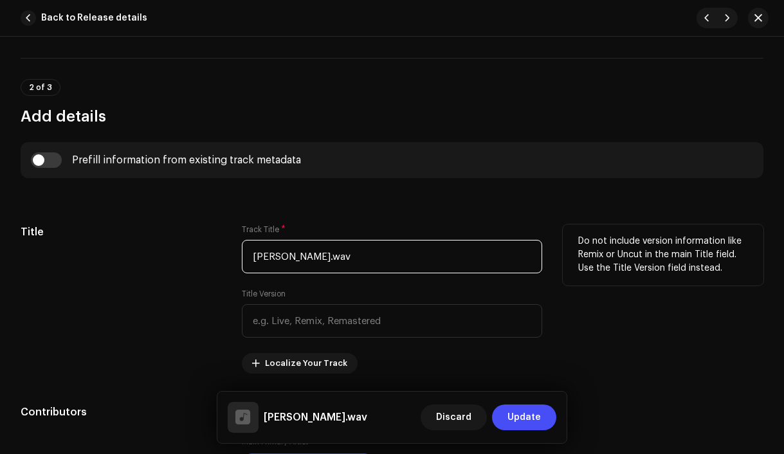
click at [351, 257] on input "[PERSON_NAME].wav" at bounding box center [392, 256] width 301 height 33
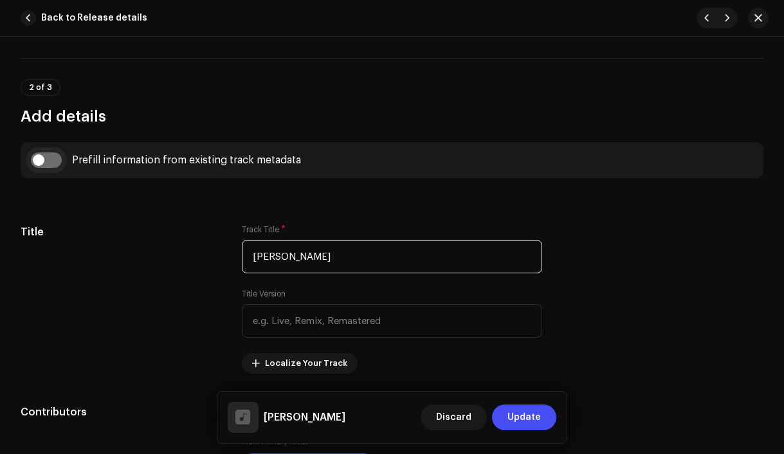
type input "[PERSON_NAME]"
click at [36, 165] on input "checkbox" at bounding box center [46, 159] width 31 height 15
checkbox input "true"
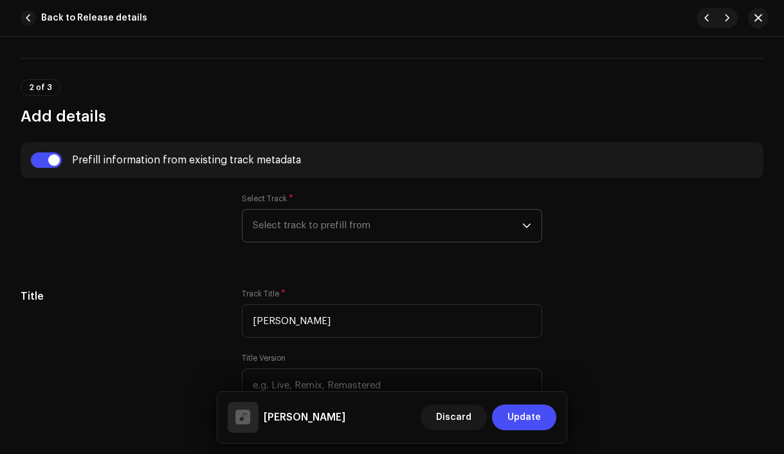
click at [309, 230] on span "Select track to prefill from" at bounding box center [388, 226] width 270 height 32
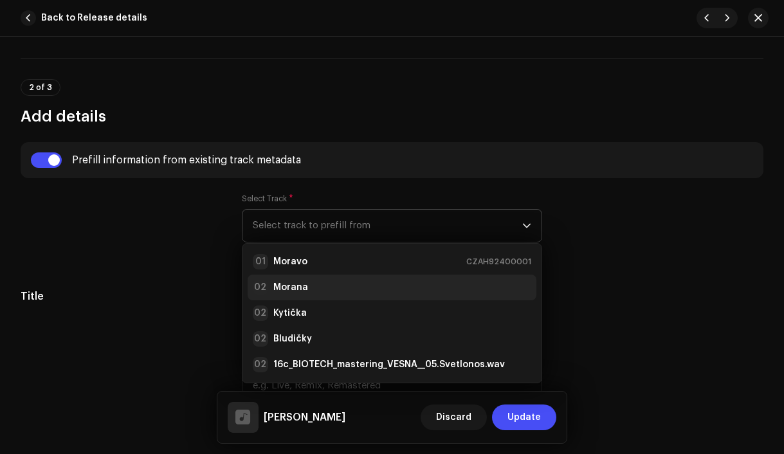
click at [304, 287] on div "02 Morana" at bounding box center [392, 287] width 279 height 15
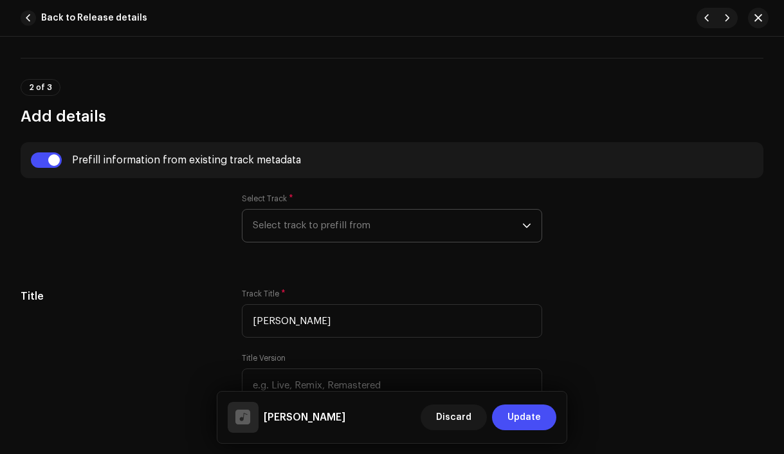
radio input "true"
type input "Vesna production, distributed by Bloomdi"
checkbox input "true"
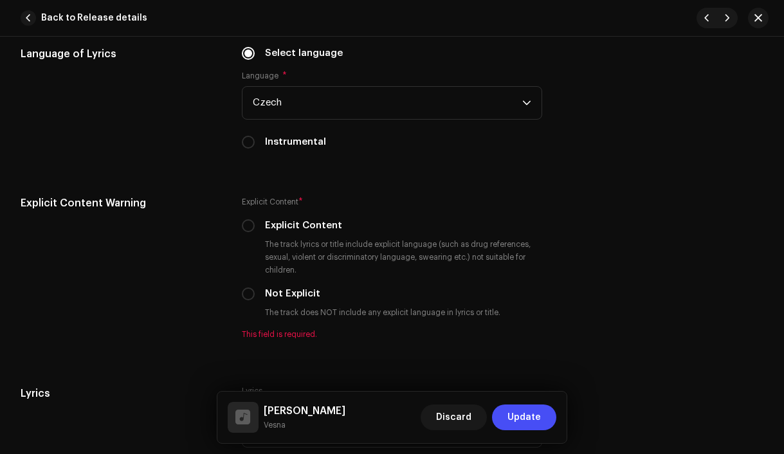
scroll to position [2393, 0]
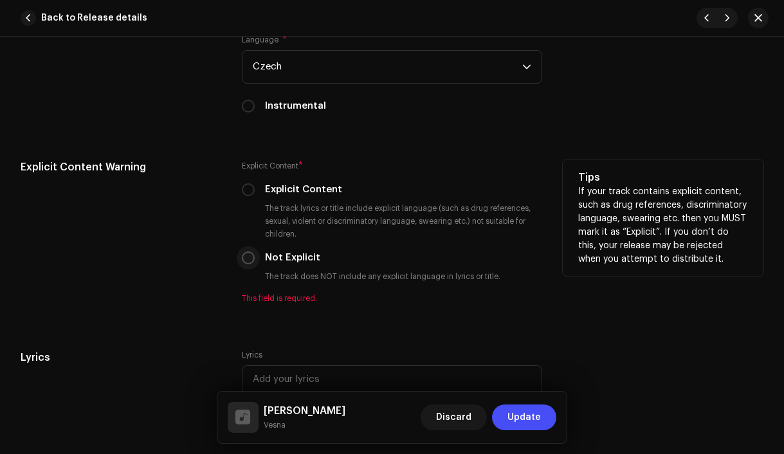
click at [245, 264] on input "Not Explicit" at bounding box center [248, 258] width 13 height 13
radio input "true"
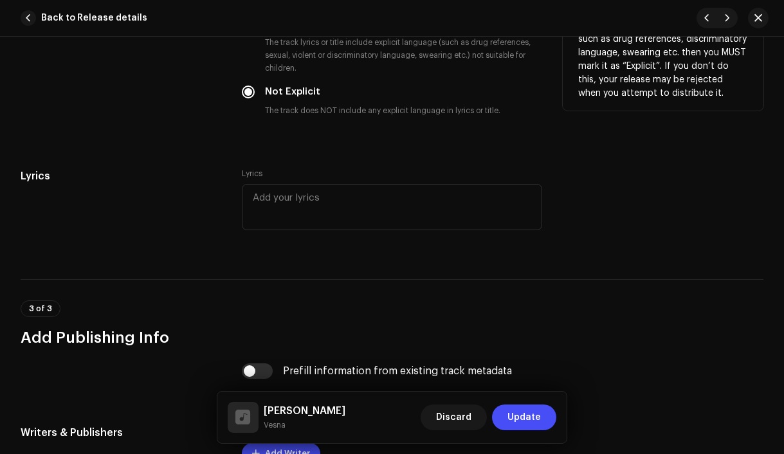
scroll to position [2568, 0]
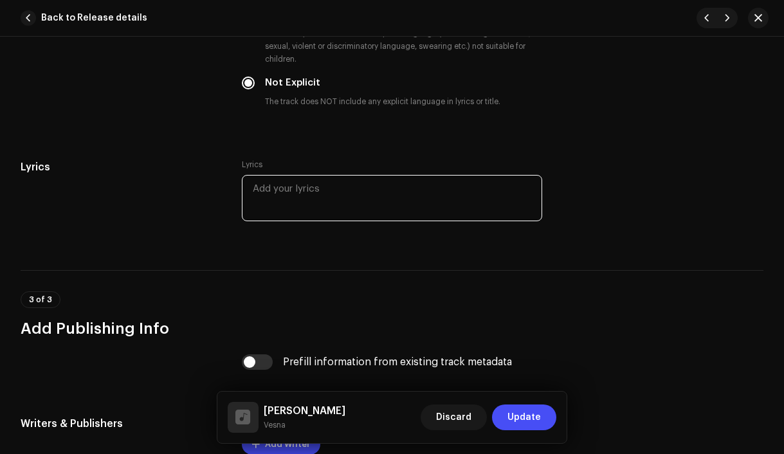
click at [296, 208] on textarea at bounding box center [392, 198] width 301 height 46
paste textarea "Vlasy rozcuchané vlasy Nosila si Nechtěla si růst do krásy Vlasy rozcuchané vla…"
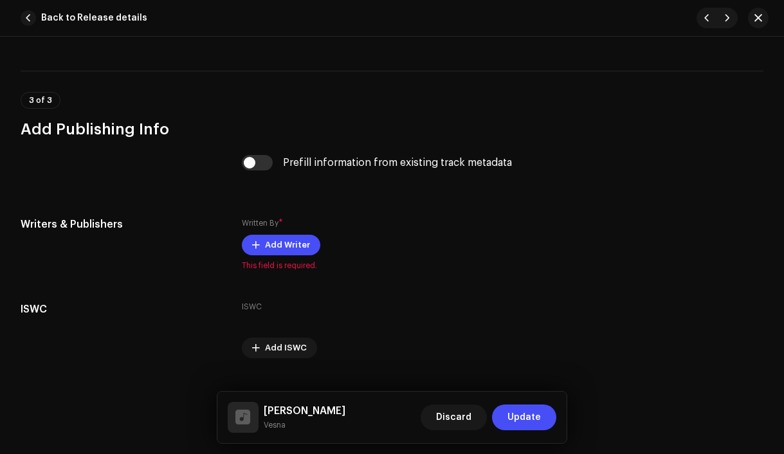
scroll to position [3261, 0]
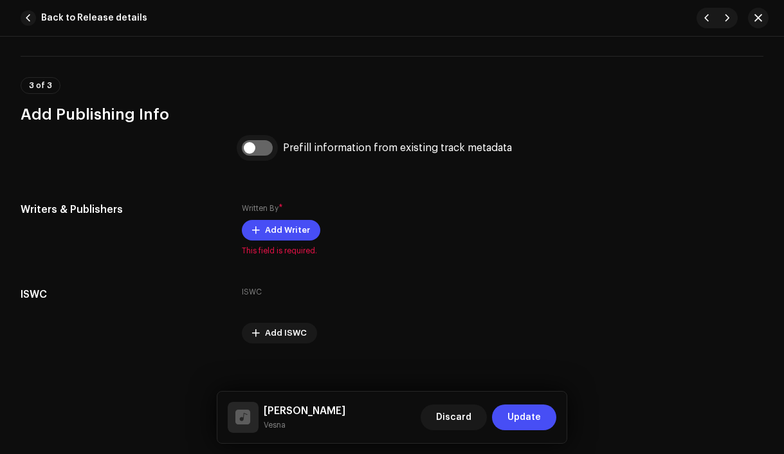
type textarea "Vlasy rozcuchané vlasy Nosila si Nechtěla si růst do krásy Vlasy rozcuchané vla…"
click at [245, 153] on input "checkbox" at bounding box center [257, 147] width 31 height 15
checkbox input "true"
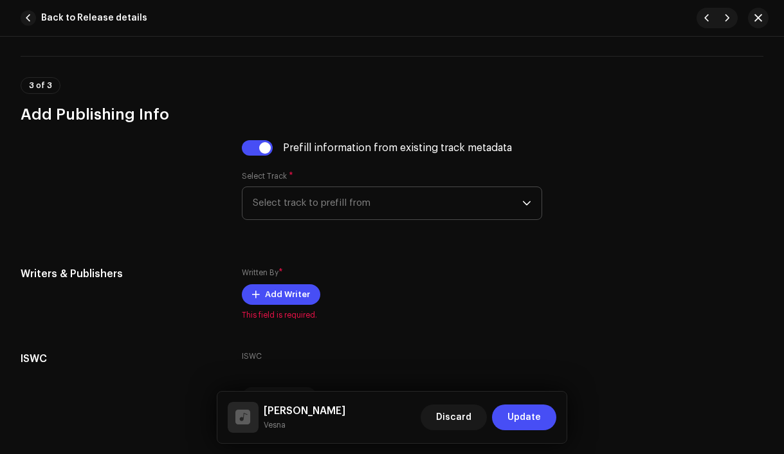
click at [313, 208] on span "Select track to prefill from" at bounding box center [388, 203] width 270 height 32
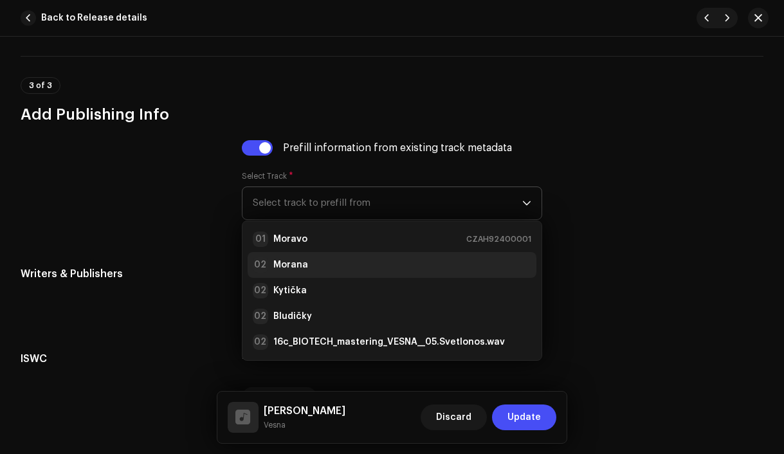
click at [306, 271] on div "02 Morana" at bounding box center [392, 264] width 279 height 15
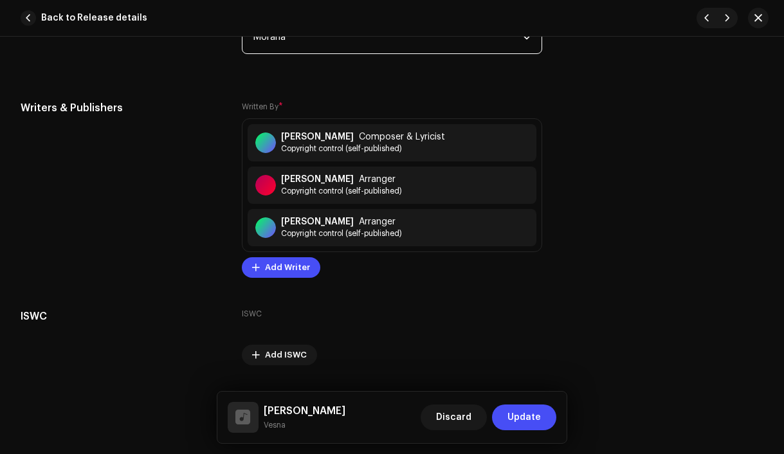
scroll to position [3452, 0]
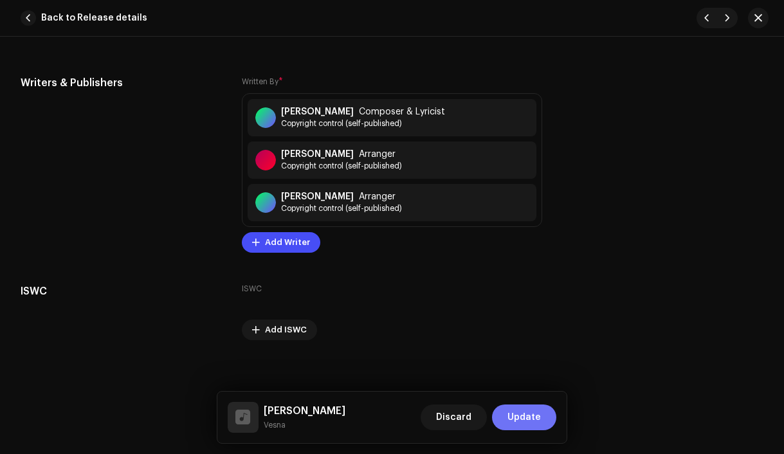
click at [522, 419] on span "Update" at bounding box center [524, 418] width 33 height 26
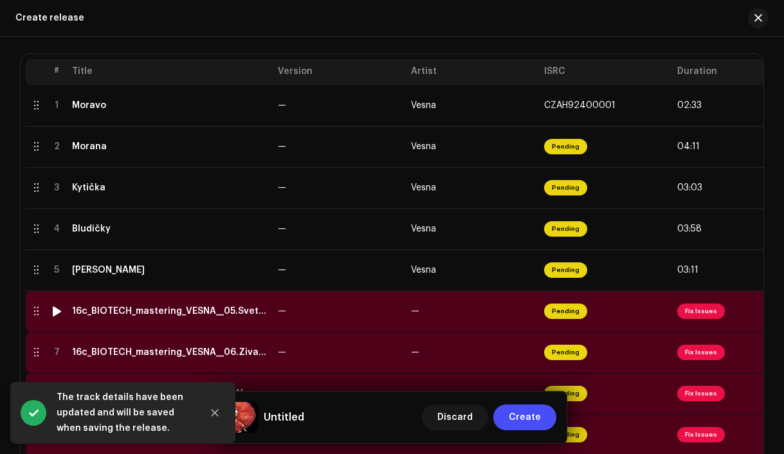
click at [181, 317] on td "16c_BIOTECH_mastering_VESNA__05.Svetlonos.wav" at bounding box center [170, 311] width 206 height 41
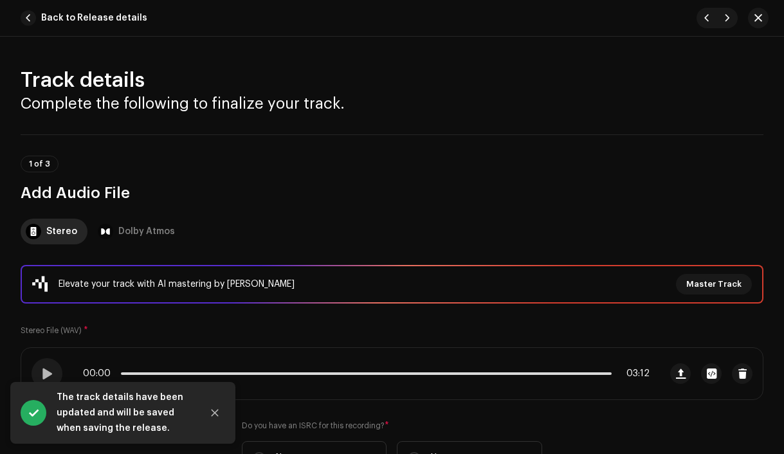
scroll to position [288, 0]
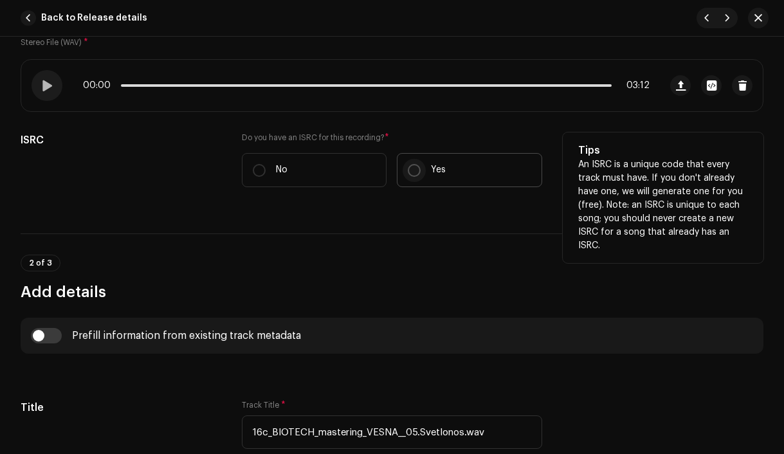
click at [416, 169] on input "Yes" at bounding box center [414, 170] width 13 height 13
radio input "true"
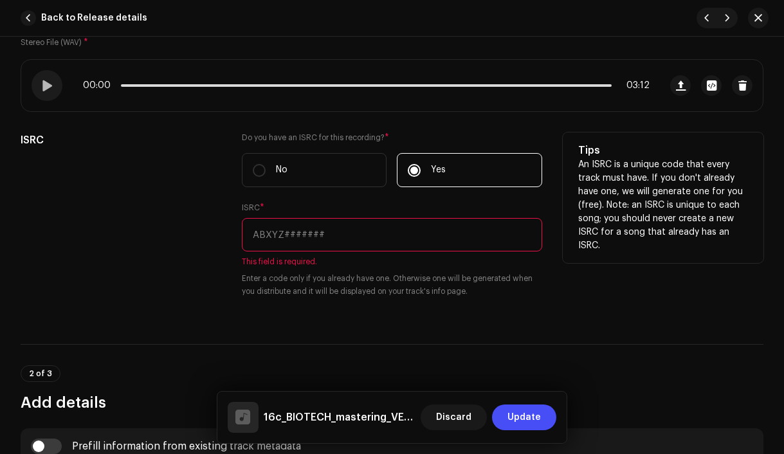
click at [369, 230] on input "text" at bounding box center [392, 234] width 301 height 33
paste input "CZAH91800005"
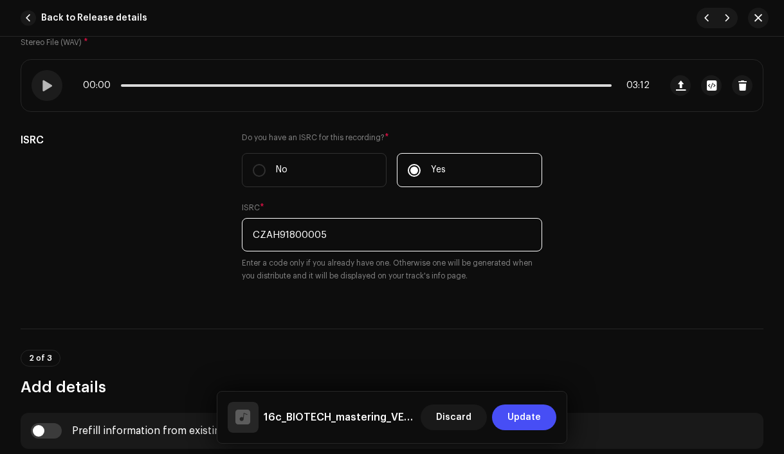
type input "CZAH91800005"
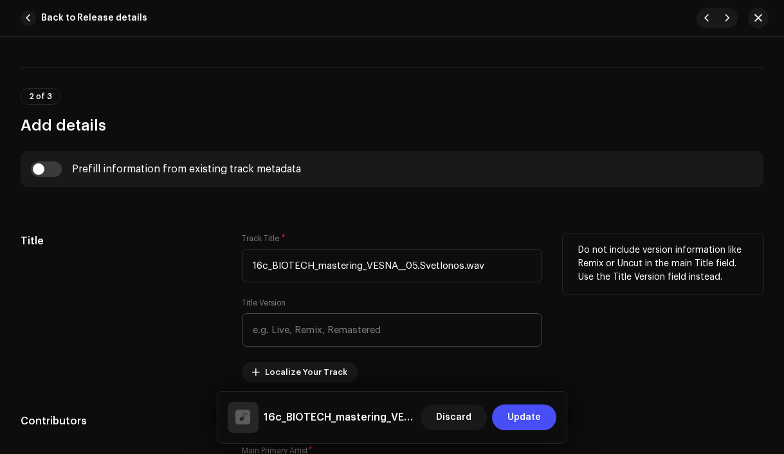
scroll to position [554, 0]
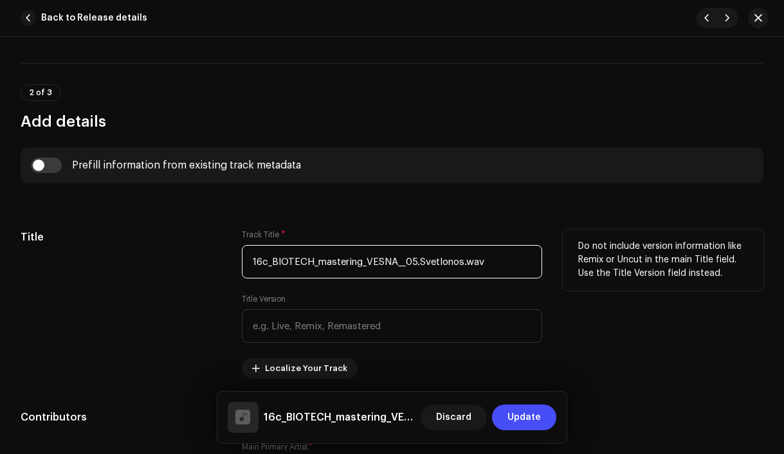
drag, startPoint x: 419, startPoint y: 259, endPoint x: 205, endPoint y: 264, distance: 214.3
click at [205, 265] on div "Title Track Title * 16c_BIOTECH_mastering_VESNA__05.Svetlonos.wav Title Version…" at bounding box center [392, 304] width 743 height 149
click at [351, 270] on input "Svetlonos.wav" at bounding box center [392, 261] width 301 height 33
click at [268, 262] on input "Svetlonoš" at bounding box center [392, 261] width 301 height 33
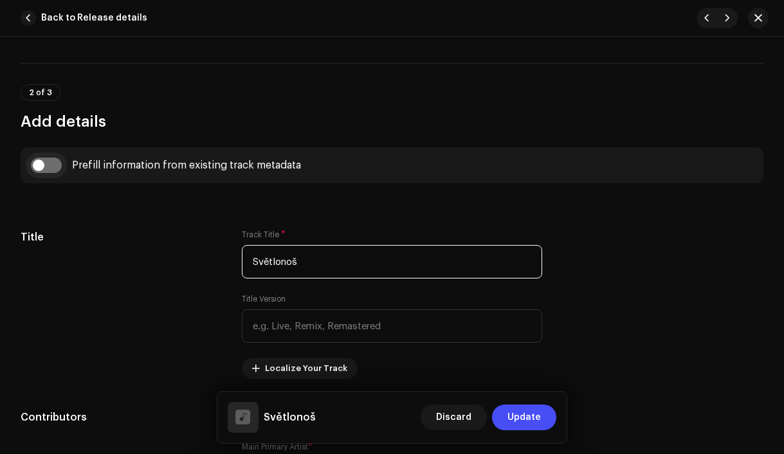
type input "Světlonoš"
click at [40, 167] on input "checkbox" at bounding box center [46, 165] width 31 height 15
checkbox input "true"
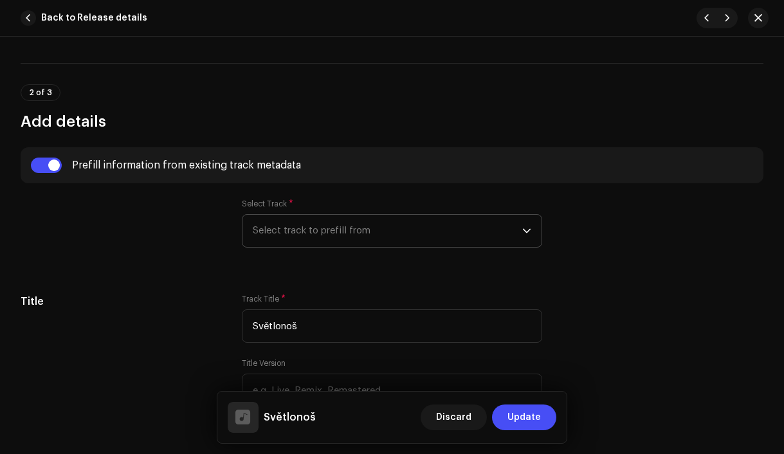
click at [335, 234] on span "Select track to prefill from" at bounding box center [388, 231] width 270 height 32
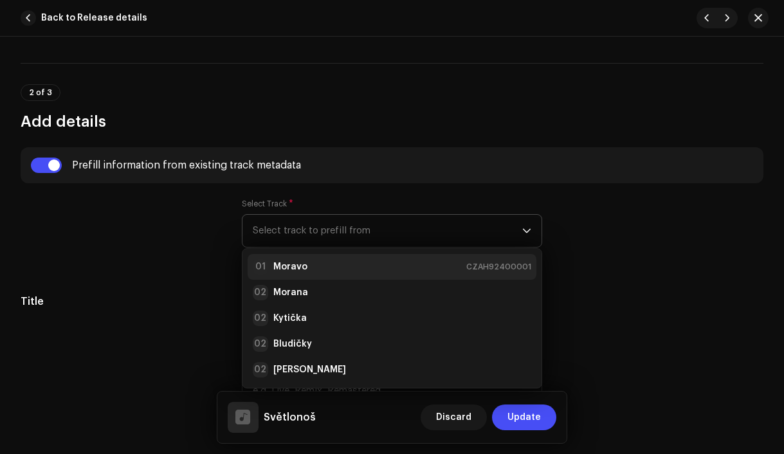
click at [338, 264] on div "01 Moravo CZAH92400001" at bounding box center [392, 266] width 279 height 15
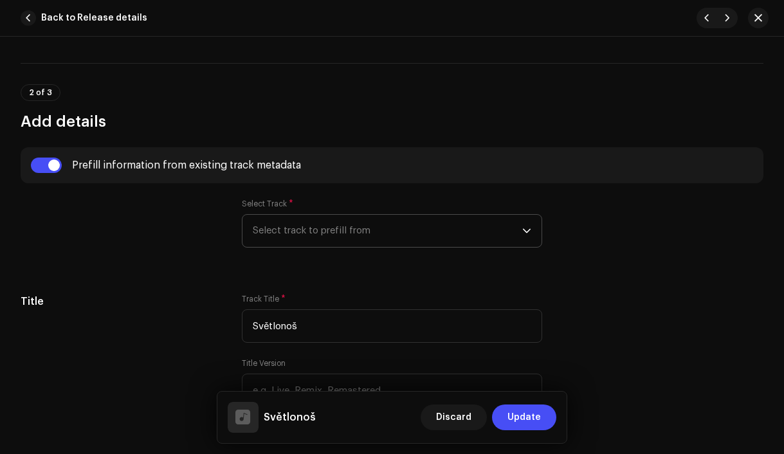
type input "00:57"
radio input "true"
type input "Vesna production, distributed by [PERSON_NAME]"
checkbox input "true"
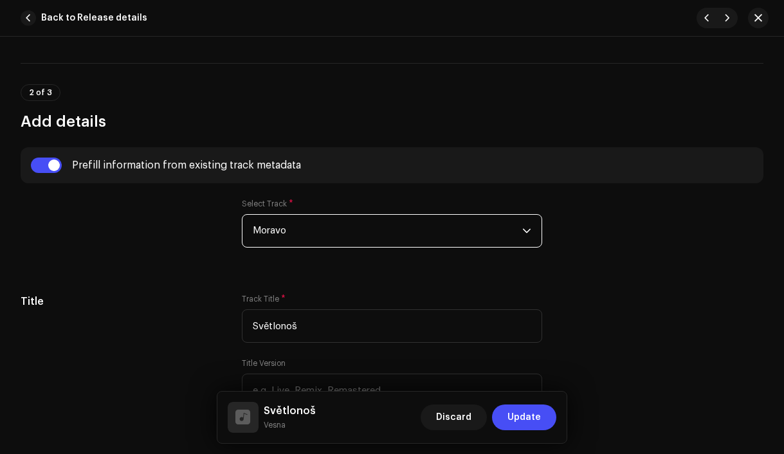
click at [306, 228] on span "Moravo" at bounding box center [388, 231] width 270 height 32
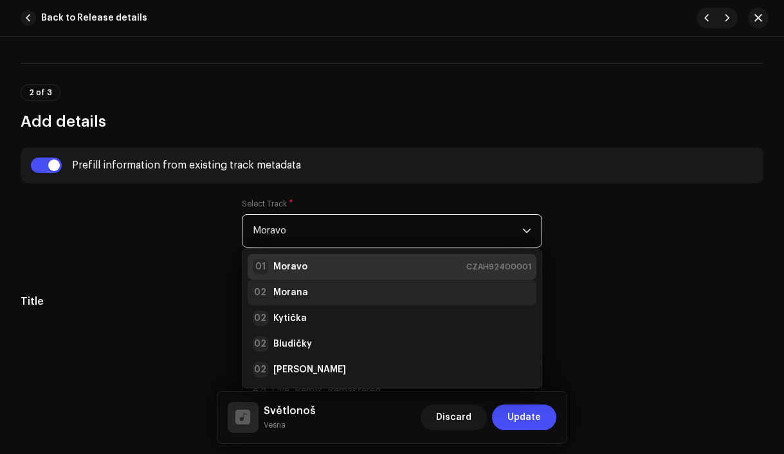
click at [299, 291] on strong "Morana" at bounding box center [290, 292] width 35 height 13
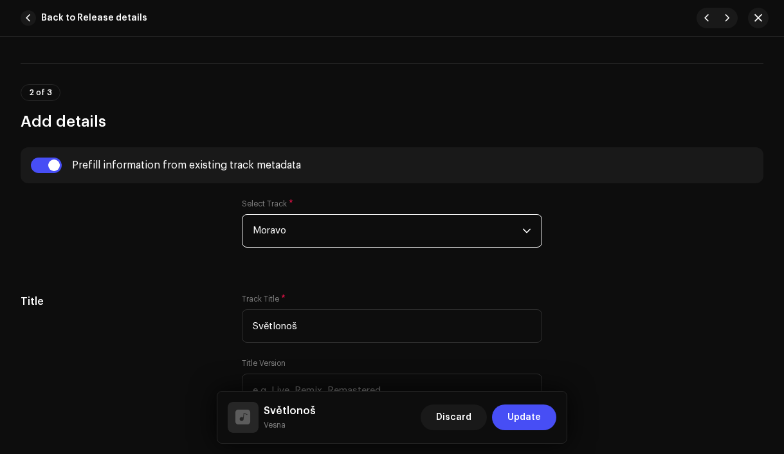
type input "Vesna production, distributed by Bloomdi"
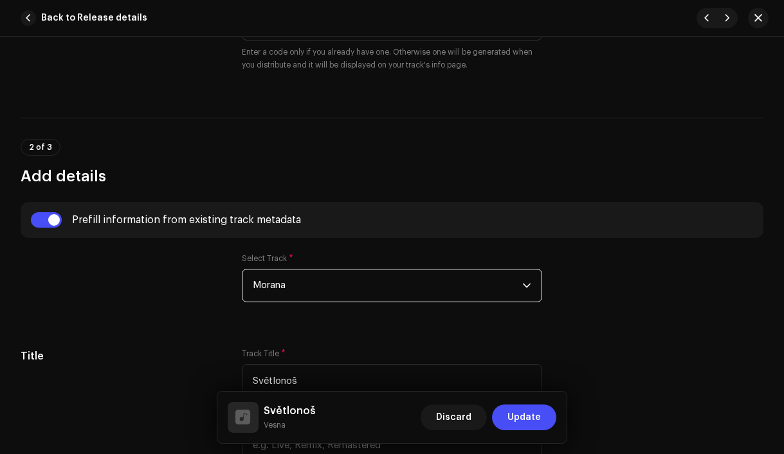
scroll to position [495, 0]
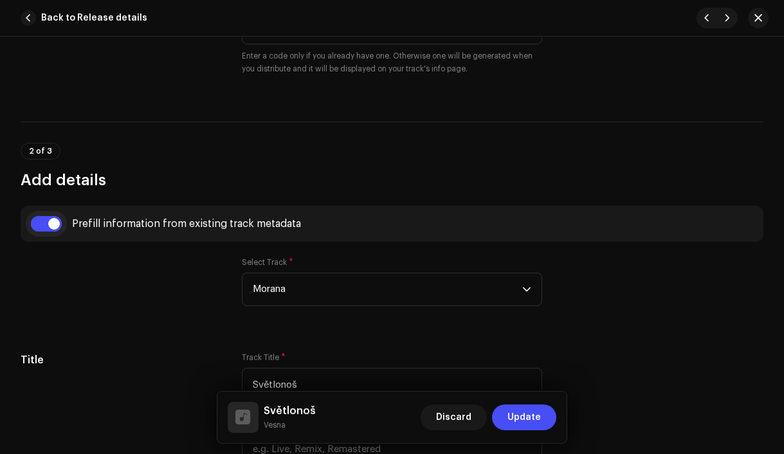
click at [55, 226] on input "checkbox" at bounding box center [46, 223] width 31 height 15
checkbox input "false"
click at [44, 226] on input "checkbox" at bounding box center [46, 223] width 31 height 15
checkbox input "true"
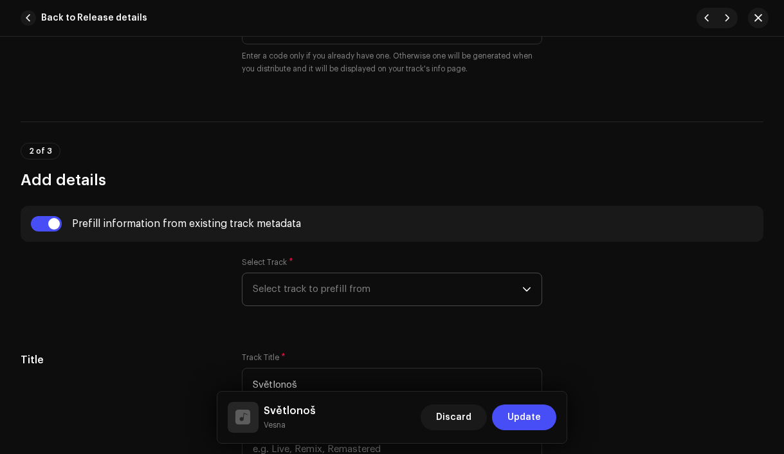
click at [352, 297] on span "Select track to prefill from" at bounding box center [388, 289] width 270 height 32
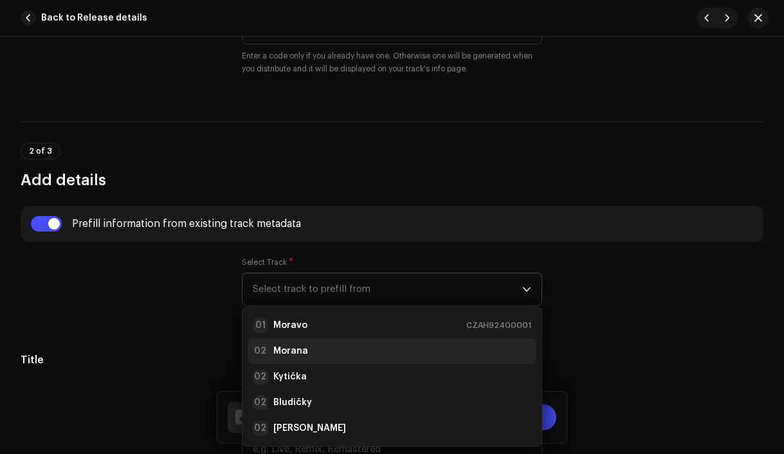
click at [327, 352] on div "02 Morana" at bounding box center [392, 351] width 279 height 15
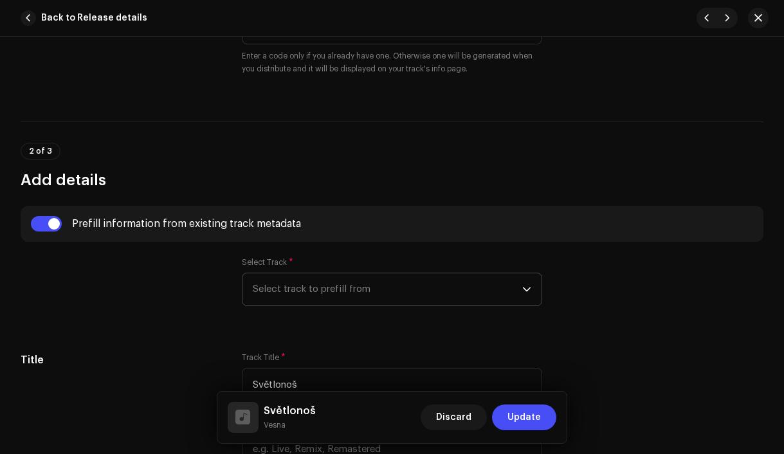
checkbox input "true"
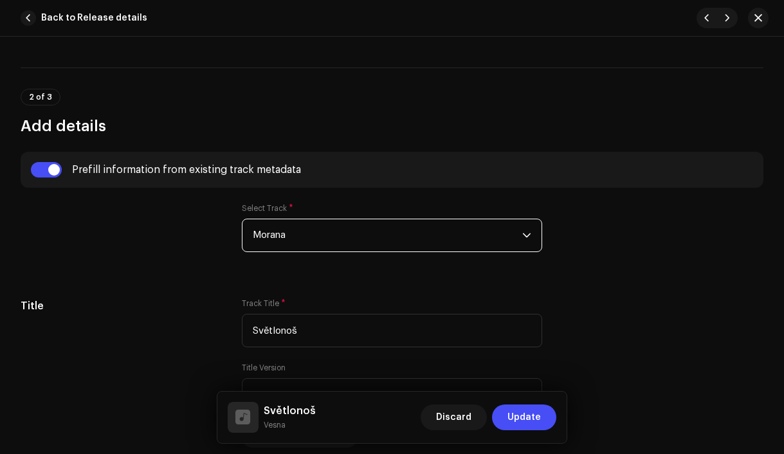
scroll to position [549, 0]
click at [470, 421] on span "Discard" at bounding box center [453, 418] width 35 height 26
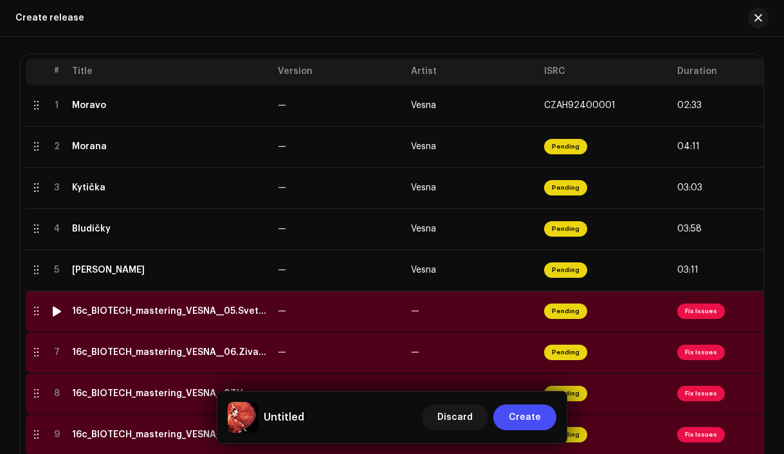
click at [202, 321] on td "16c_BIOTECH_mastering_VESNA__05.Svetlonos.wav" at bounding box center [170, 311] width 206 height 41
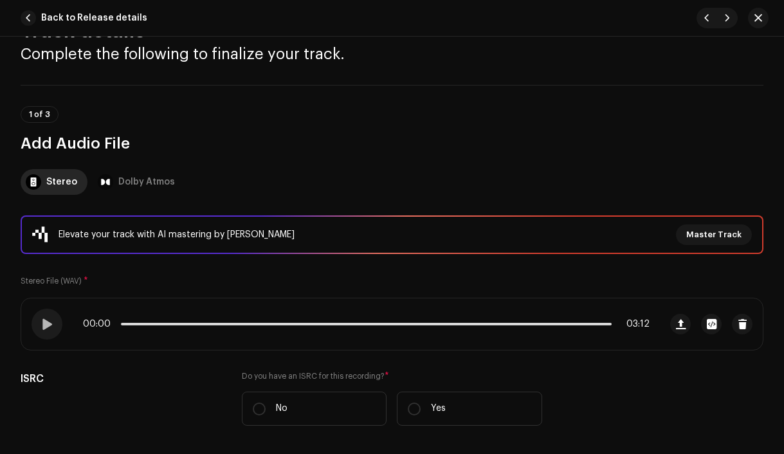
scroll to position [264, 0]
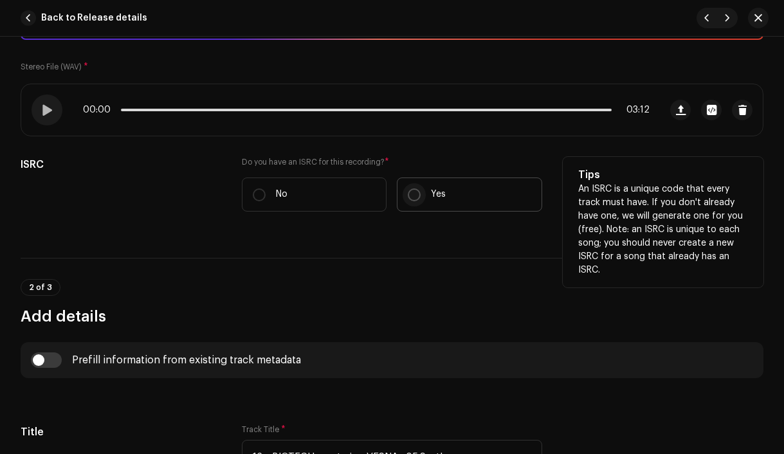
click at [413, 193] on input "Yes" at bounding box center [414, 195] width 13 height 13
radio input "true"
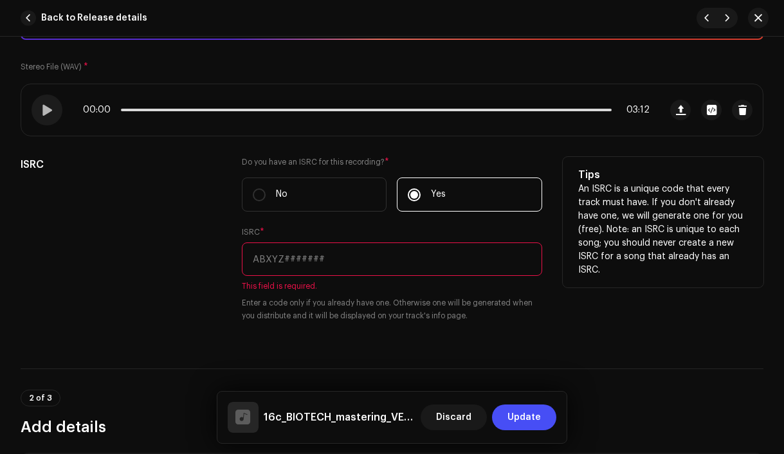
click at [354, 259] on input "text" at bounding box center [392, 259] width 301 height 33
paste input "CZAH91800005"
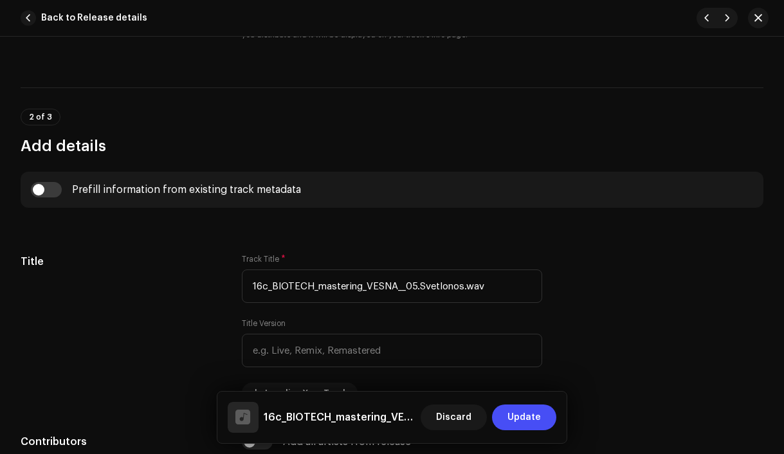
scroll to position [536, 0]
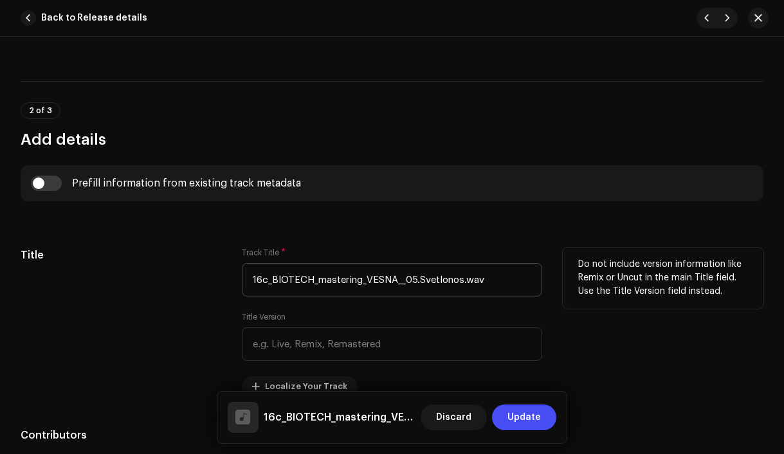
type input "CZAH91800005"
drag, startPoint x: 418, startPoint y: 279, endPoint x: 205, endPoint y: 280, distance: 212.3
click at [205, 280] on div "Title Track Title * 16c_BIOTECH_mastering_VESNA__05.Svetlonos.wav Title Version…" at bounding box center [392, 322] width 743 height 149
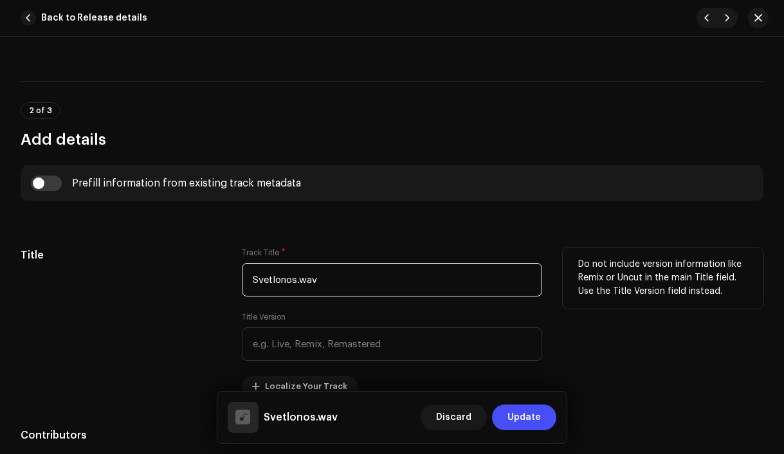
click at [349, 287] on input "Svetlonos.wav" at bounding box center [392, 279] width 301 height 33
click at [266, 277] on input "Svetlonoš" at bounding box center [392, 279] width 301 height 33
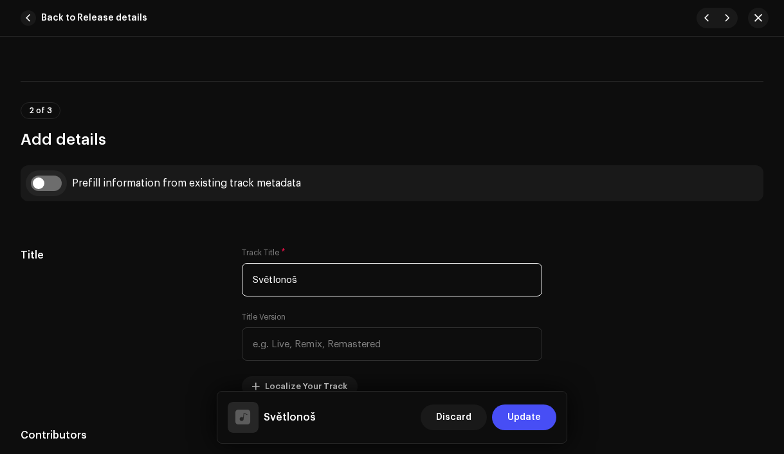
type input "Světlonoš"
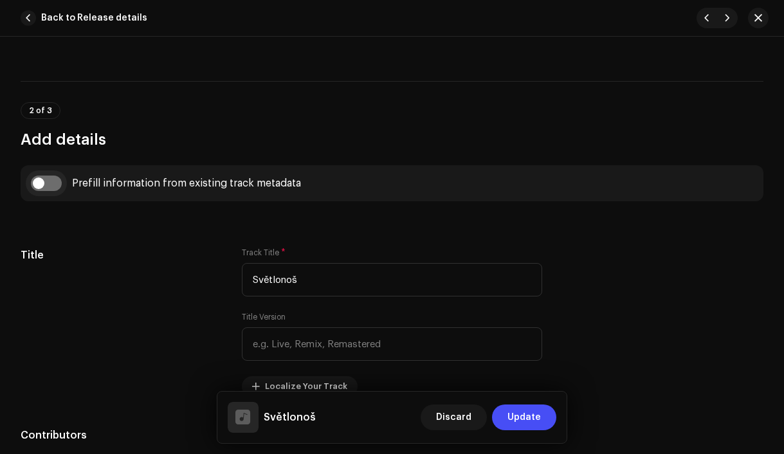
click at [41, 183] on input "checkbox" at bounding box center [46, 183] width 31 height 15
checkbox input "true"
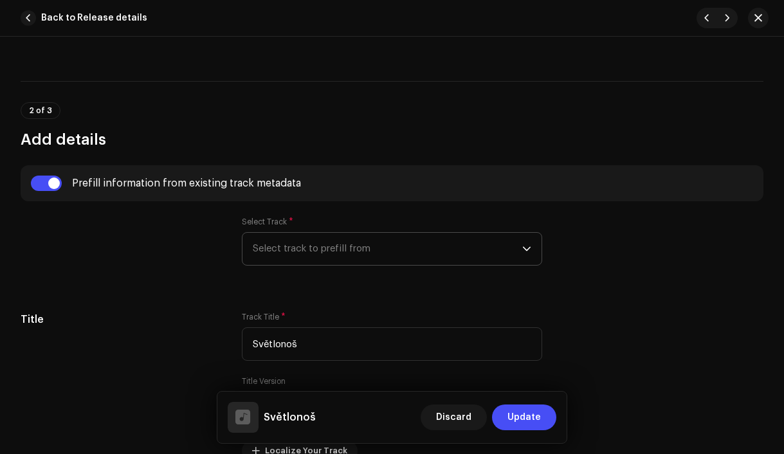
click at [289, 246] on span "Select track to prefill from" at bounding box center [388, 249] width 270 height 32
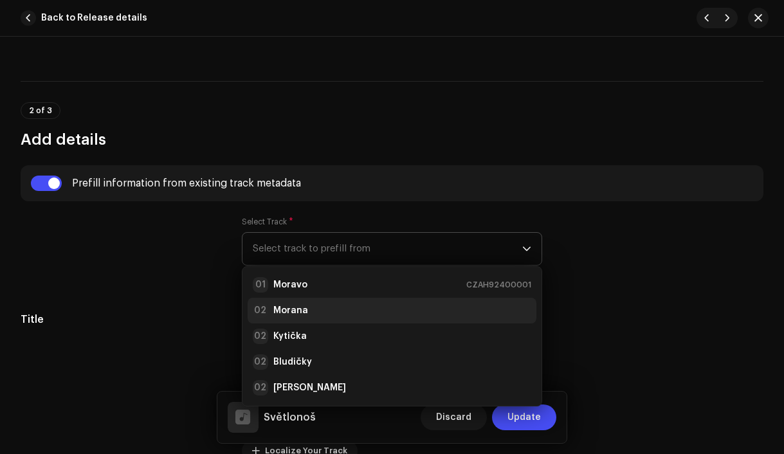
click at [291, 310] on strong "Morana" at bounding box center [290, 310] width 35 height 13
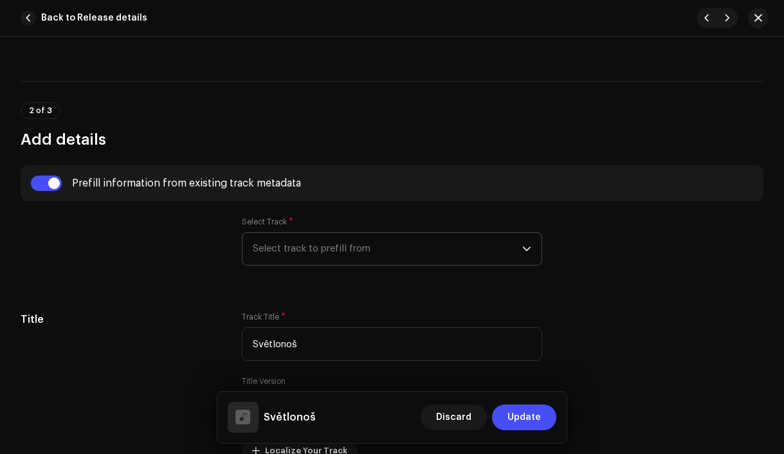
radio input "true"
type input "Vesna production, distributed by Bloomdi"
checkbox input "true"
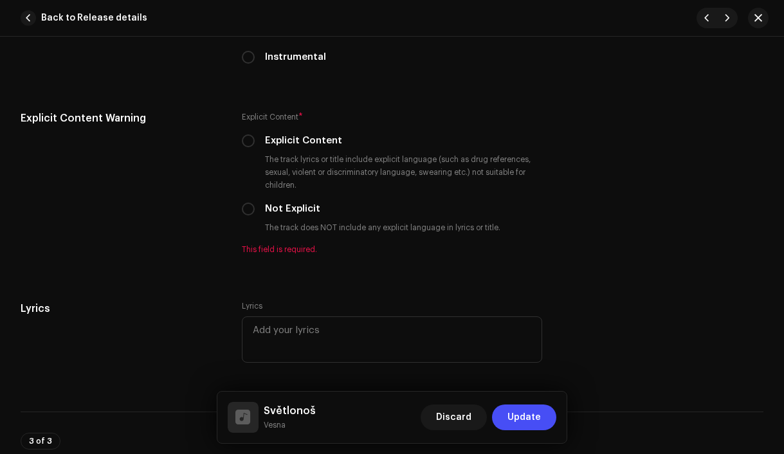
scroll to position [2460, 0]
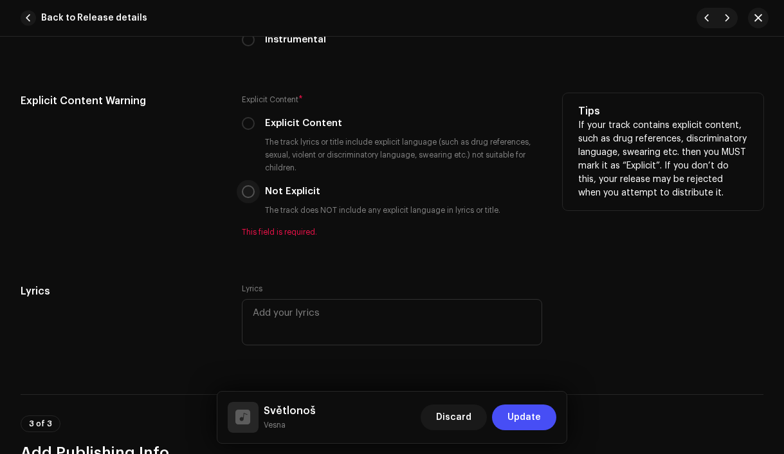
click at [248, 198] on input "Not Explicit" at bounding box center [248, 191] width 13 height 13
radio input "true"
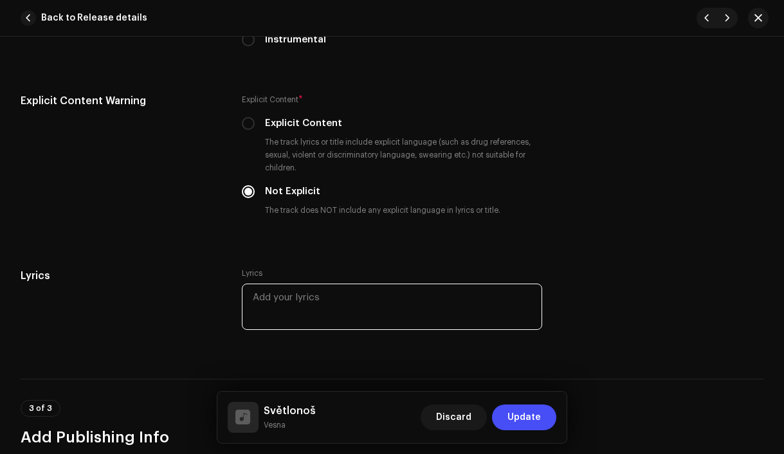
click at [354, 313] on textarea at bounding box center [392, 307] width 301 height 46
paste textarea "Půlnoc vchází do dveří Naše těla vrhaj stíny Jiskra svíčku rozhoří A noc svlékn…"
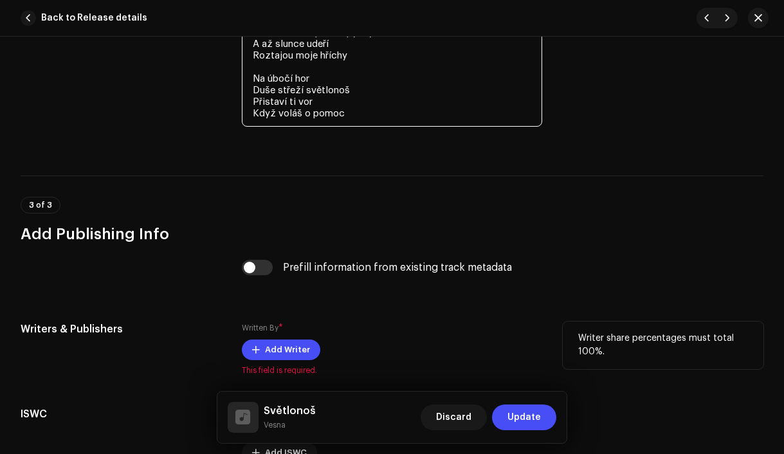
scroll to position [2931, 0]
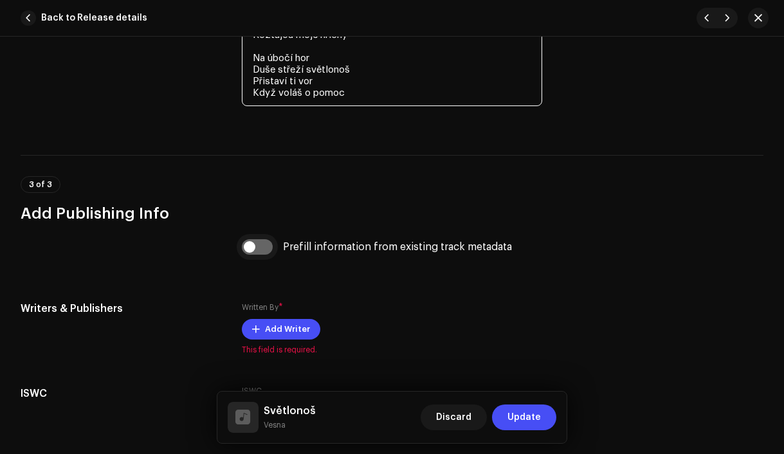
type textarea "Půlnoc vchází do dveří Naše těla vrhaj stíny Jiskra svíčku rozhoří A noc svlékn…"
click at [252, 252] on input "checkbox" at bounding box center [257, 246] width 31 height 15
checkbox input "true"
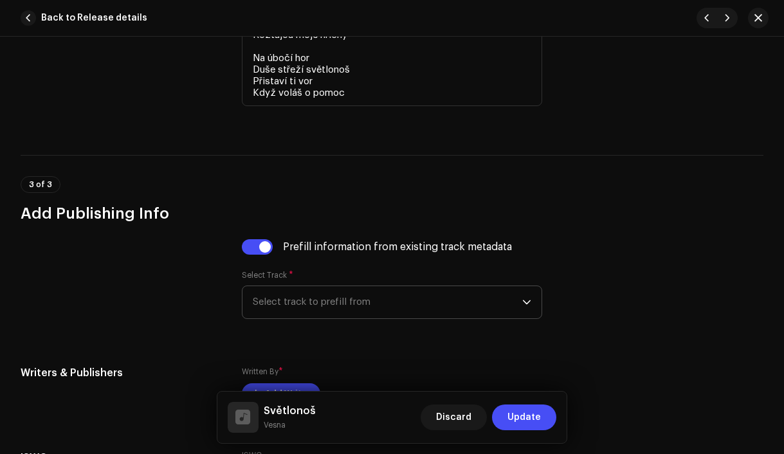
click at [315, 308] on span "Select track to prefill from" at bounding box center [388, 302] width 270 height 32
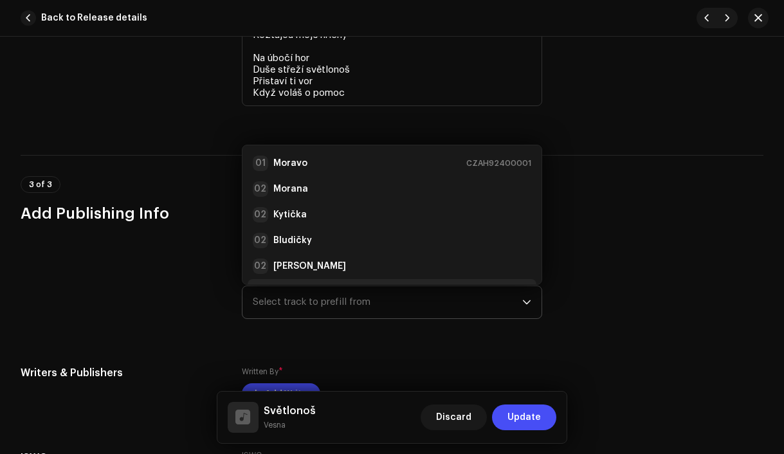
scroll to position [21, 0]
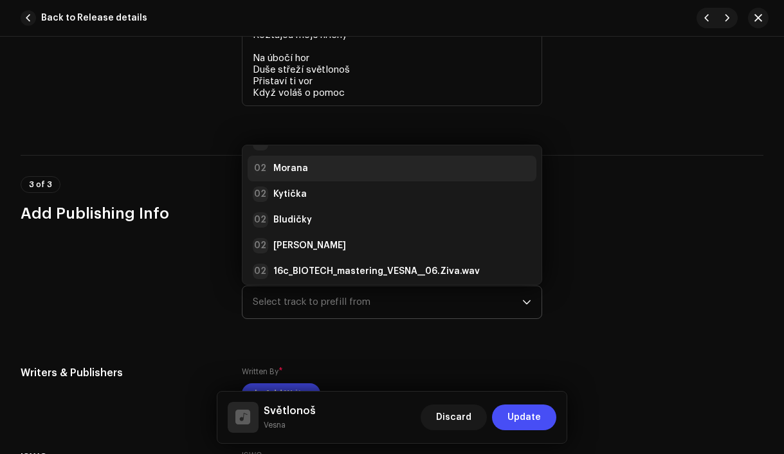
click at [302, 175] on strong "Morana" at bounding box center [290, 168] width 35 height 13
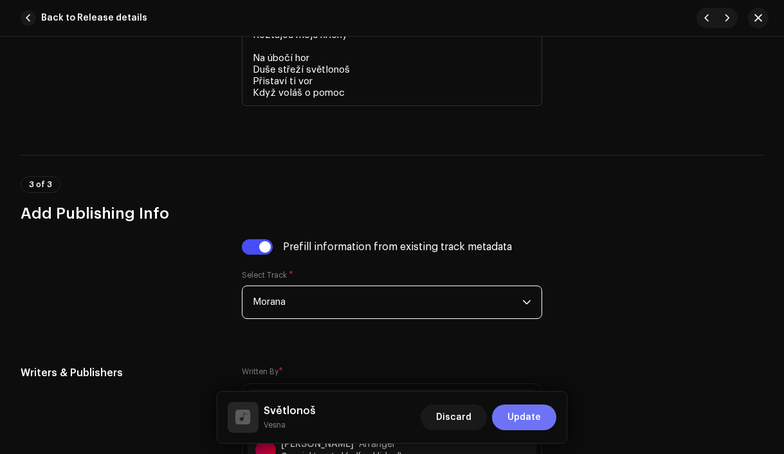
click at [514, 423] on span "Update" at bounding box center [524, 418] width 33 height 26
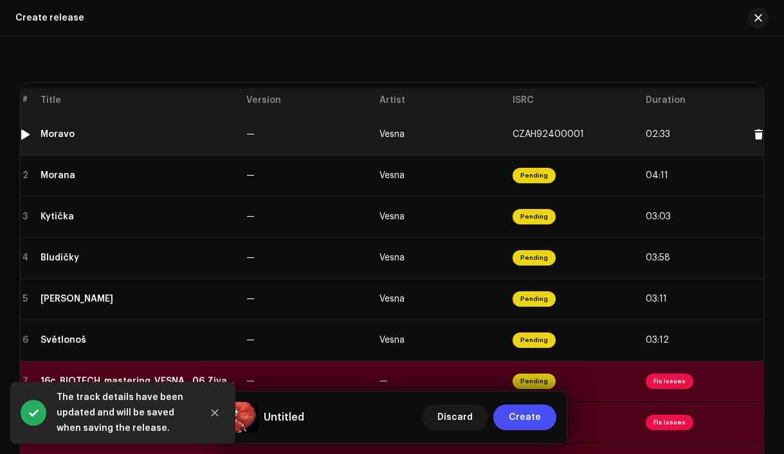
scroll to position [0, 52]
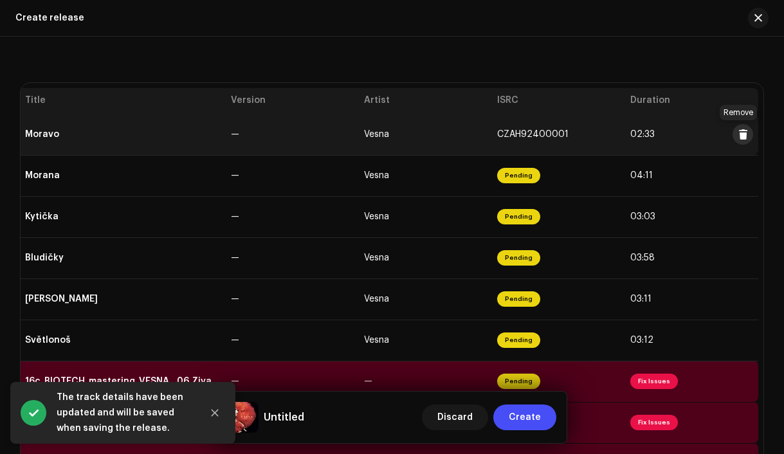
click at [739, 139] on span at bounding box center [744, 134] width 10 height 10
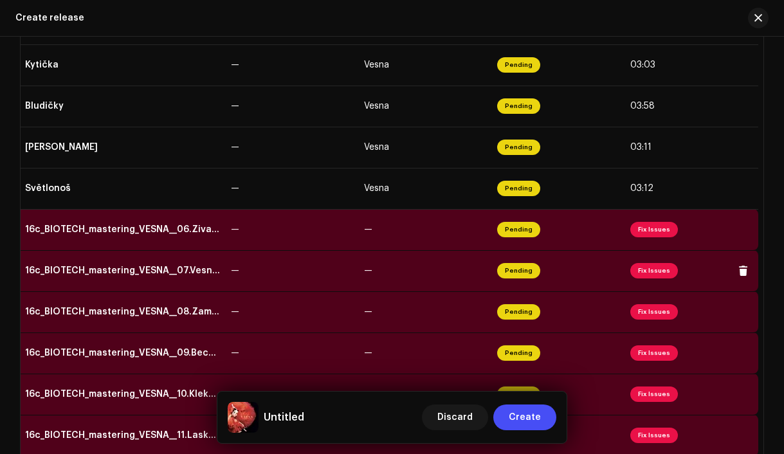
scroll to position [341, 0]
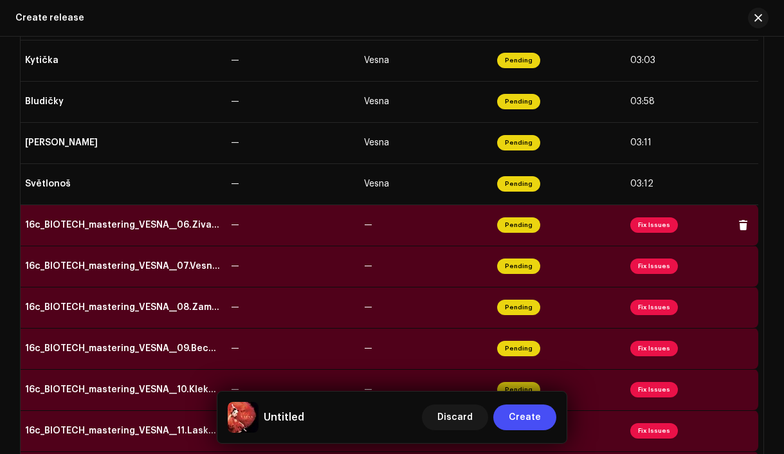
click at [176, 232] on td "16c_BIOTECH_mastering_VESNA__06.Ziva.wav" at bounding box center [123, 225] width 206 height 41
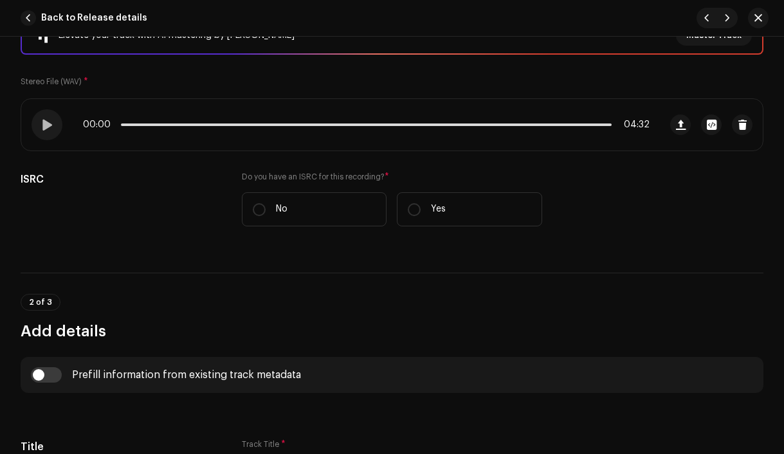
scroll to position [257, 0]
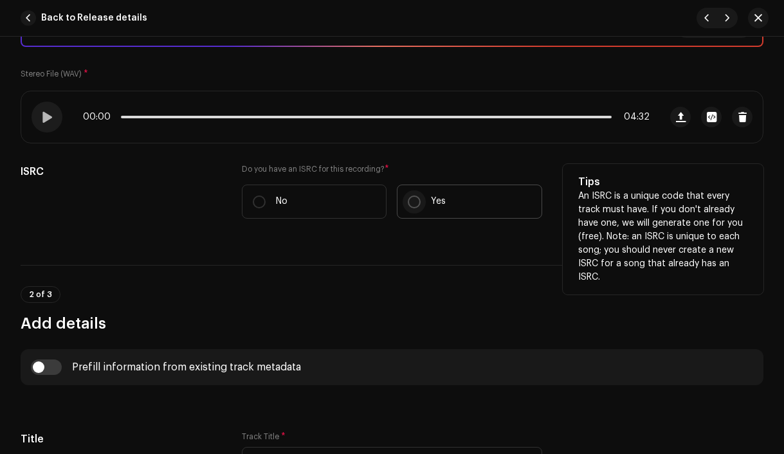
click at [414, 201] on input "Yes" at bounding box center [414, 202] width 13 height 13
radio input "true"
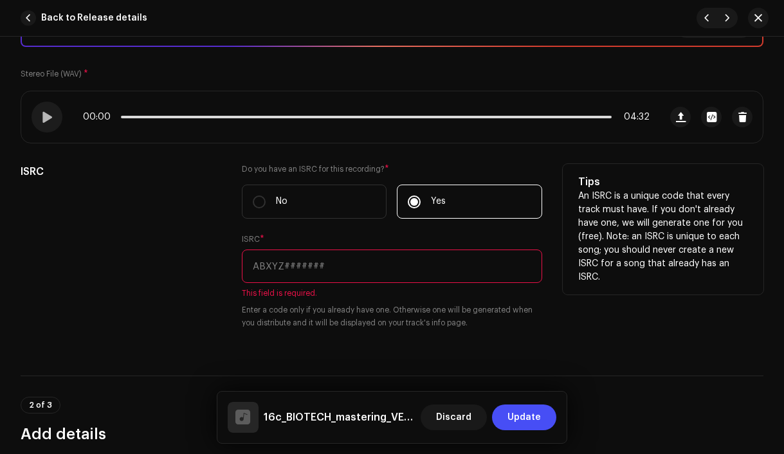
click at [354, 275] on input "text" at bounding box center [392, 266] width 301 height 33
paste input "CZAH91800006"
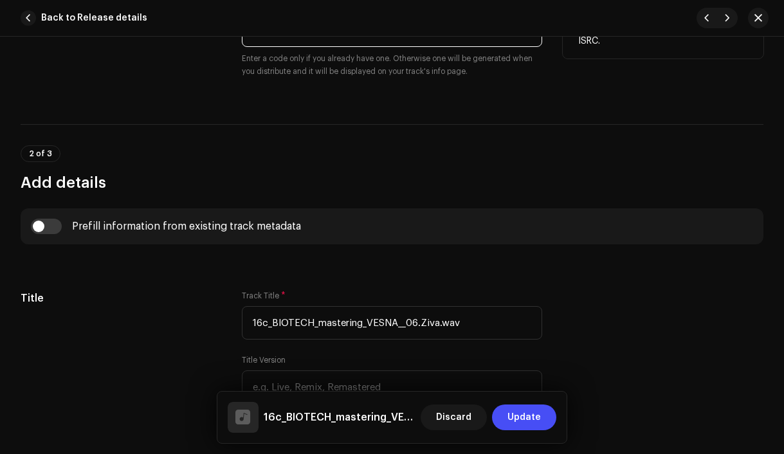
scroll to position [501, 0]
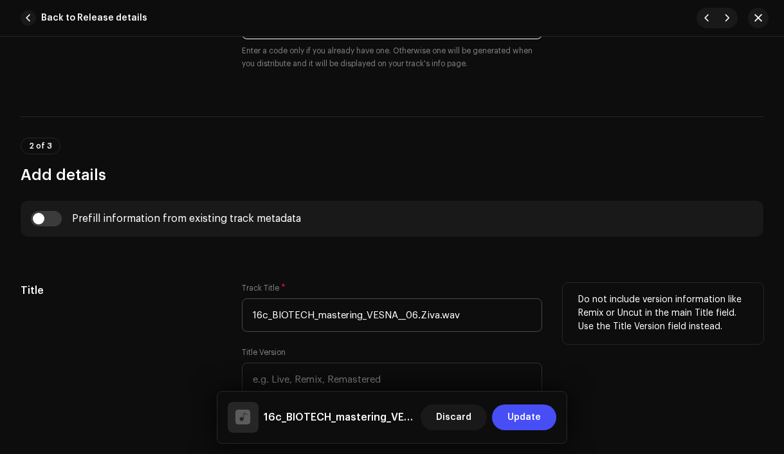
type input "CZAH91800006"
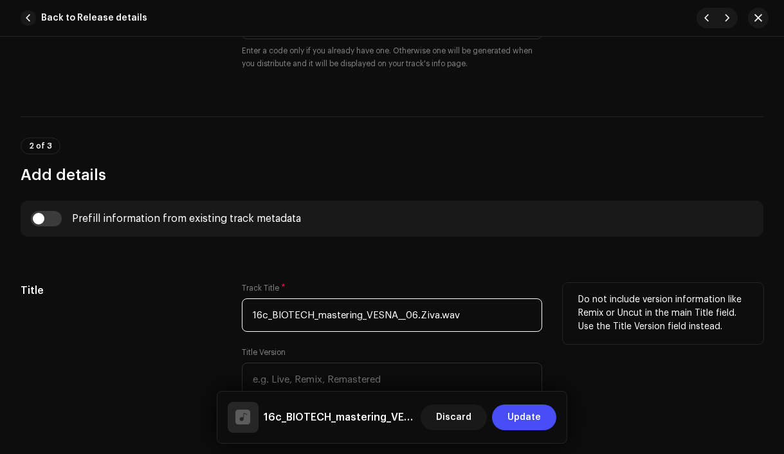
click at [421, 316] on input "16c_BIOTECH_mastering_VESNA__06.Ziva.wav" at bounding box center [392, 315] width 301 height 33
click at [409, 318] on input "Živa.wav" at bounding box center [392, 315] width 301 height 33
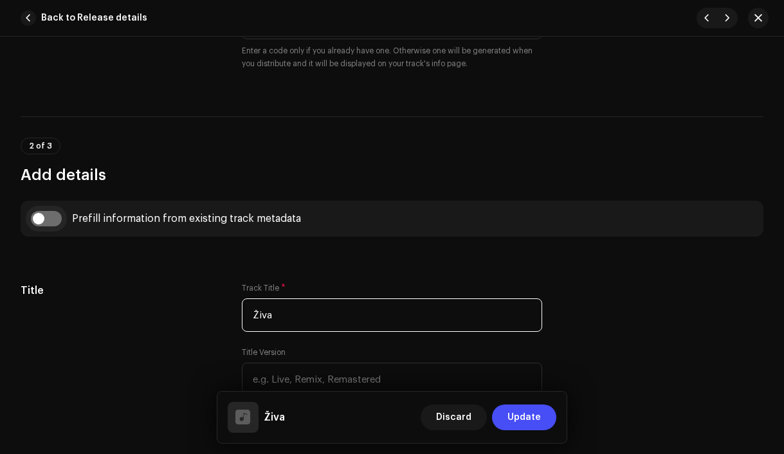
type input "Živa"
click at [44, 216] on input "checkbox" at bounding box center [46, 218] width 31 height 15
checkbox input "true"
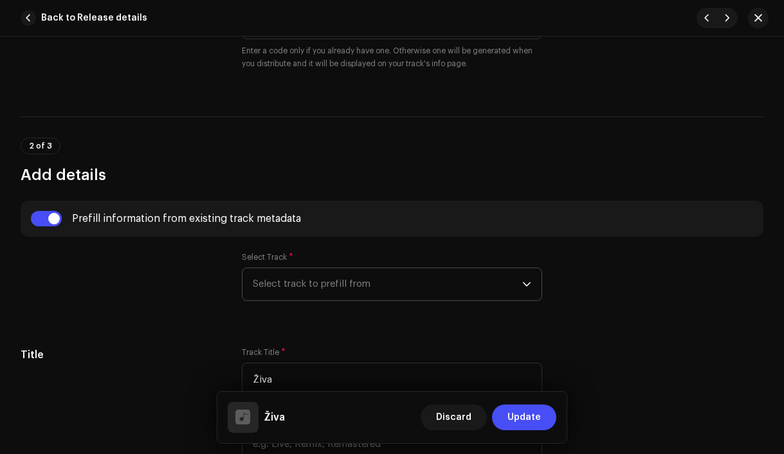
click at [297, 280] on span "Select track to prefill from" at bounding box center [388, 284] width 270 height 32
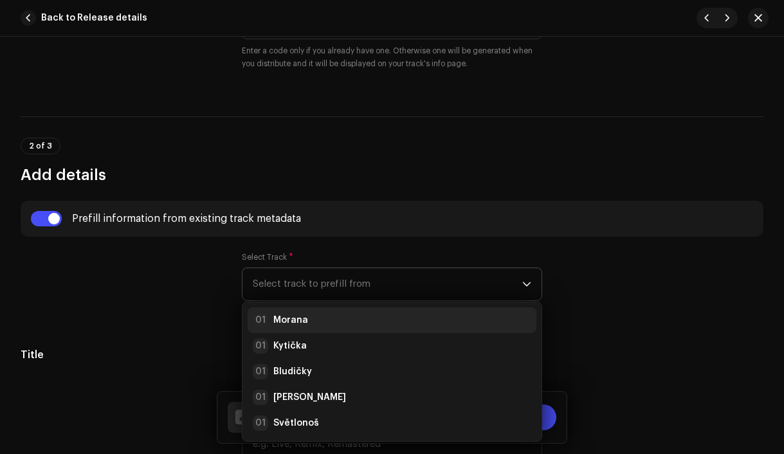
click at [302, 318] on strong "Morana" at bounding box center [290, 320] width 35 height 13
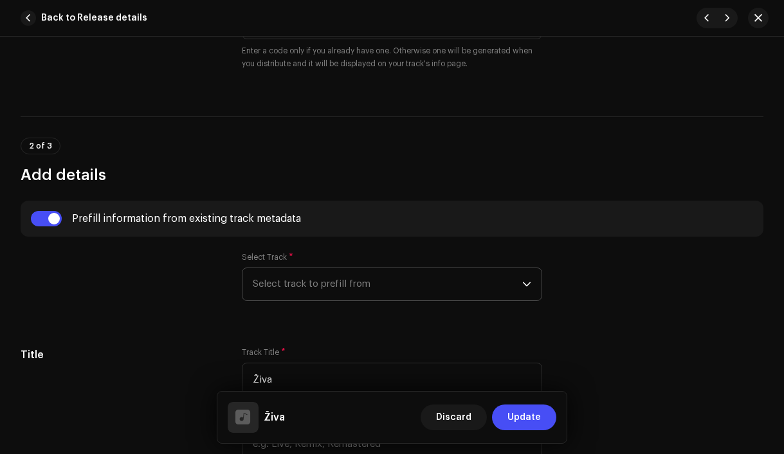
radio input "true"
type input "Vesna production, distributed by Bloomdi"
checkbox input "true"
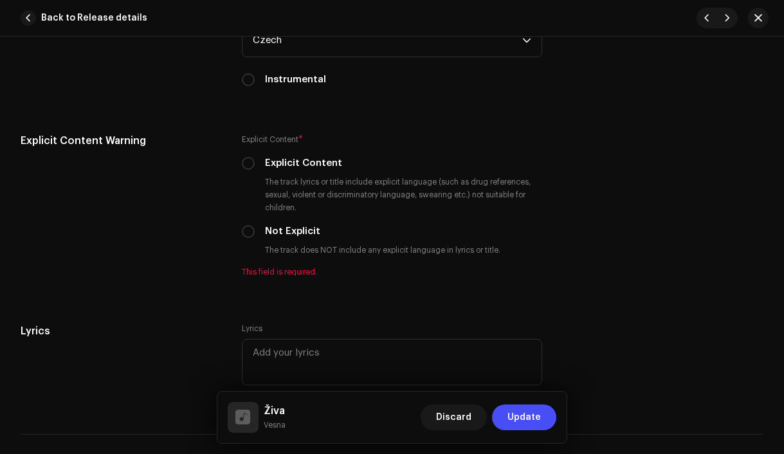
scroll to position [2440, 0]
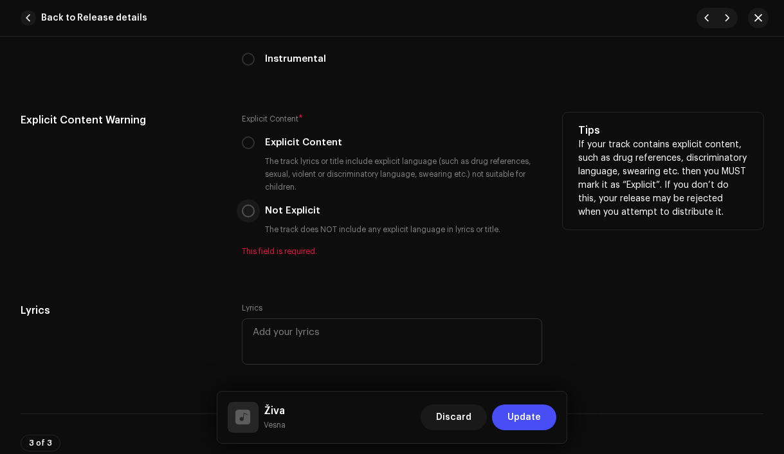
click at [251, 217] on input "Not Explicit" at bounding box center [248, 211] width 13 height 13
radio input "true"
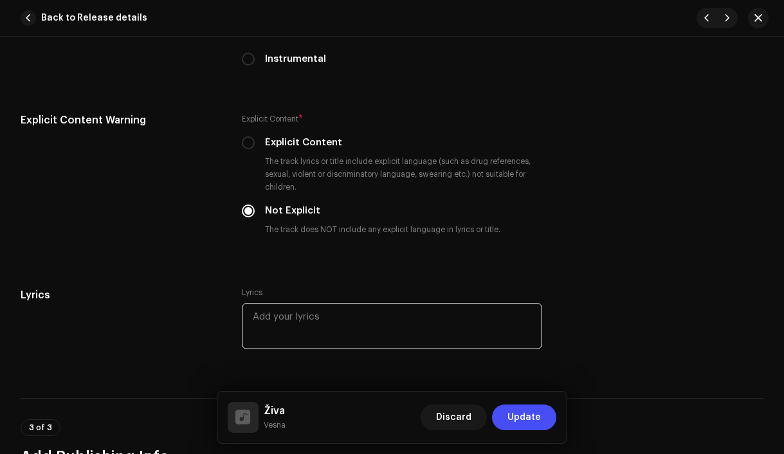
click at [394, 321] on textarea at bounding box center [392, 326] width 301 height 46
paste textarea "Slunce vyhouplo se k obloze Synečci se vezou v povoze Už se žito kosí [PERSON_N…"
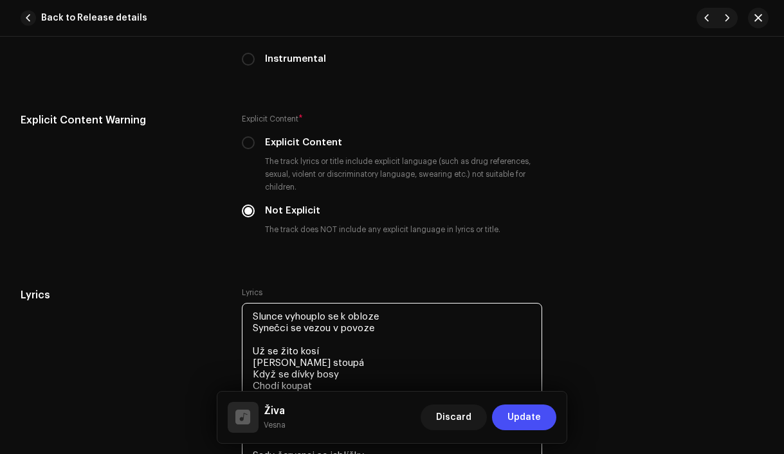
scroll to position [2601, 0]
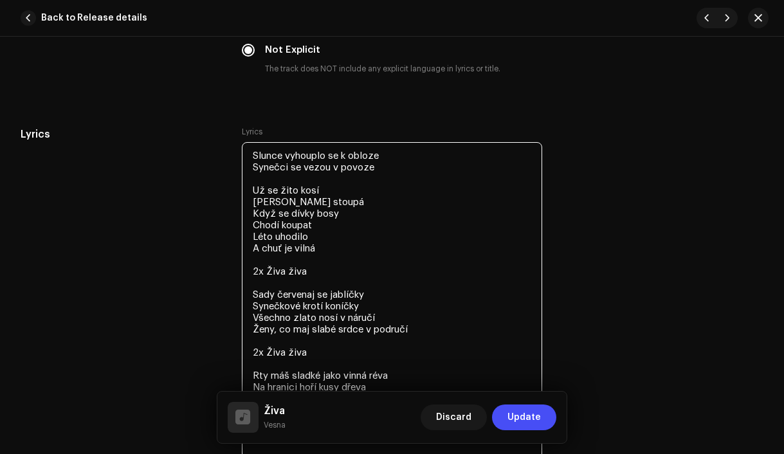
click at [264, 275] on textarea "Slunce vyhouplo se k obloze Synečci se vezou v povoze Už se žito kosí [PERSON_N…" at bounding box center [392, 300] width 301 height 317
drag, startPoint x: 295, startPoint y: 279, endPoint x: 252, endPoint y: 277, distance: 43.1
click at [252, 277] on textarea "Slunce vyhouplo se k obloze Synečci se vezou v povoze Už se žito kosí [PERSON_N…" at bounding box center [392, 300] width 301 height 317
click at [326, 276] on textarea "Slunce vyhouplo se k obloze Synečci se vezou v povoze Už se žito kosí [PERSON_N…" at bounding box center [392, 300] width 301 height 317
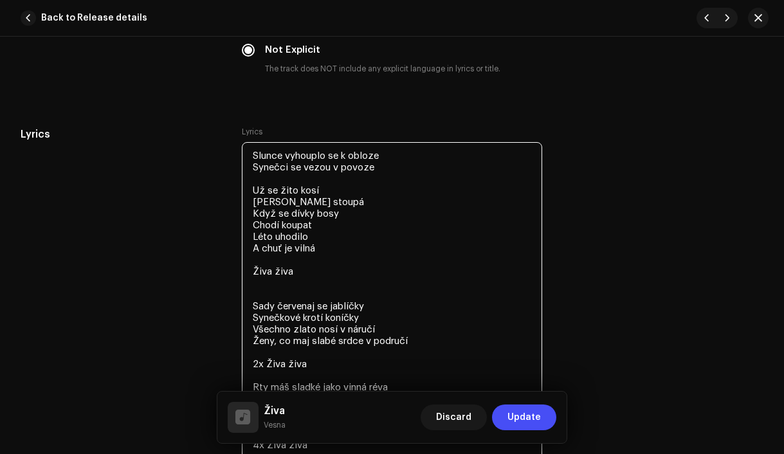
paste textarea "Živa živa"
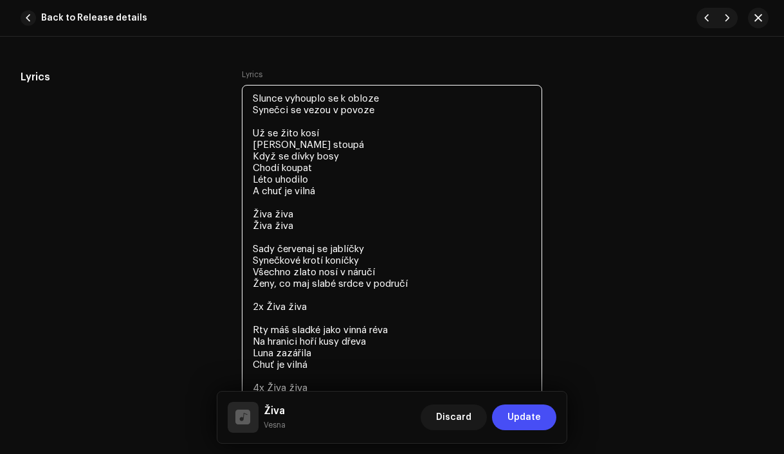
scroll to position [2683, 0]
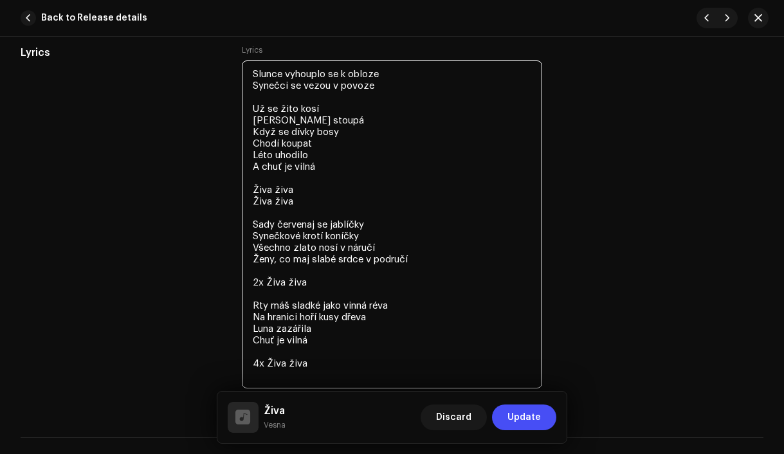
click at [265, 283] on textarea "Slunce vyhouplo se k obloze Synečci se vezou v povoze Už se žito kosí [PERSON_N…" at bounding box center [392, 224] width 301 height 328
click at [302, 284] on textarea "Slunce vyhouplo se k obloze Synečci se vezou v povoze Už se žito kosí [PERSON_N…" at bounding box center [392, 224] width 301 height 328
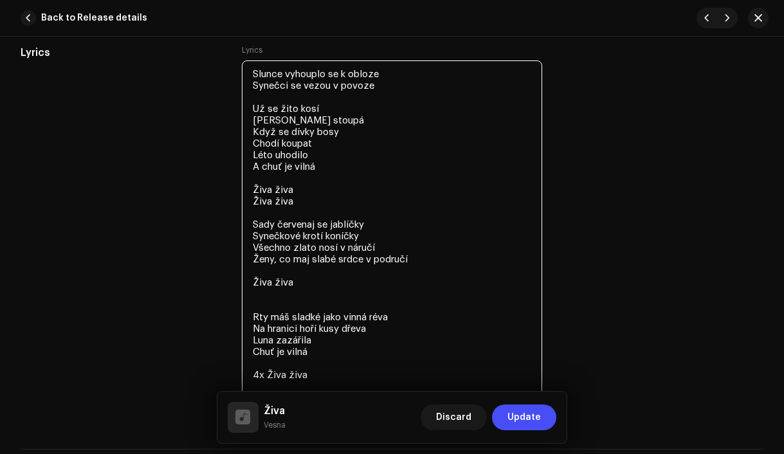
paste textarea "Živa živa"
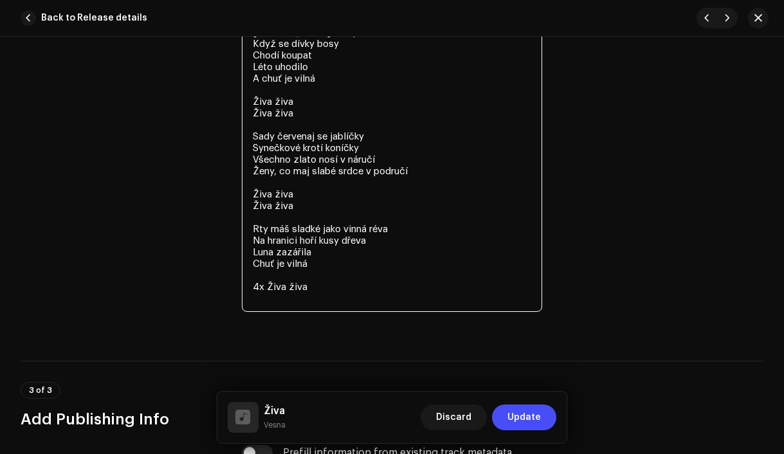
scroll to position [2786, 0]
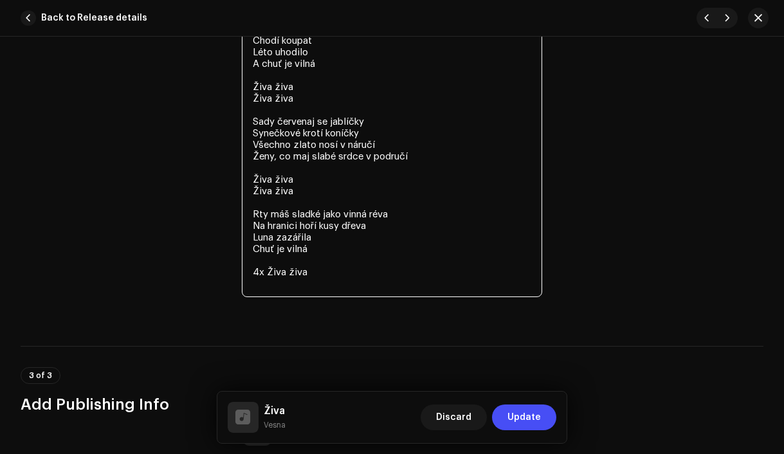
click at [264, 273] on textarea "Slunce vyhouplo se k obloze Synečci se vezou v povoze Už se žito kosí [PERSON_N…" at bounding box center [392, 128] width 301 height 340
click at [293, 279] on textarea "Slunce vyhouplo se k obloze Synečci se vezou v povoze Už se žito kosí [PERSON_N…" at bounding box center [392, 128] width 301 height 340
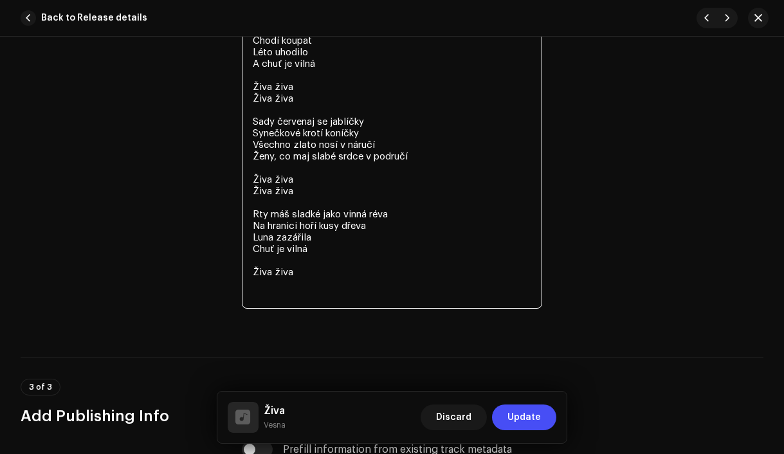
paste textarea "Živa živa"
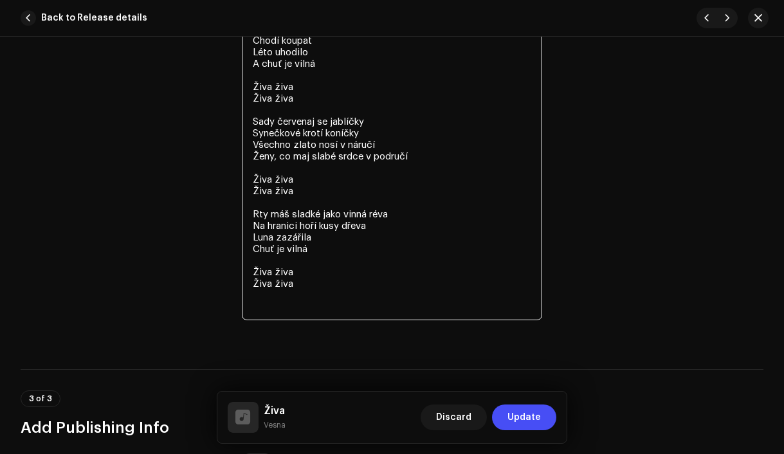
paste textarea "Živa živa"
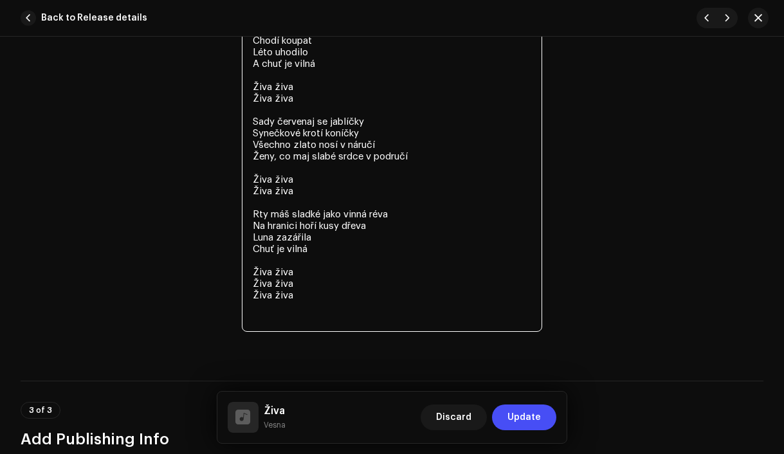
paste textarea "Živa živa"
click at [313, 275] on textarea "Slunce vyhouplo se k obloze Synečci se vezou v povoze Už se žito kosí [PERSON_N…" at bounding box center [392, 145] width 301 height 374
click at [280, 324] on textarea "Slunce vyhouplo se k obloze Synečci se vezou v povoze Už se žito kosí [PERSON_N…" at bounding box center [392, 145] width 301 height 374
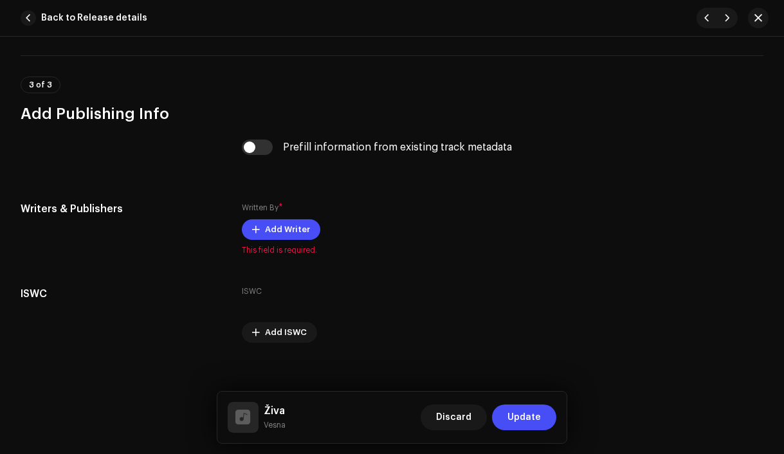
scroll to position [3115, 0]
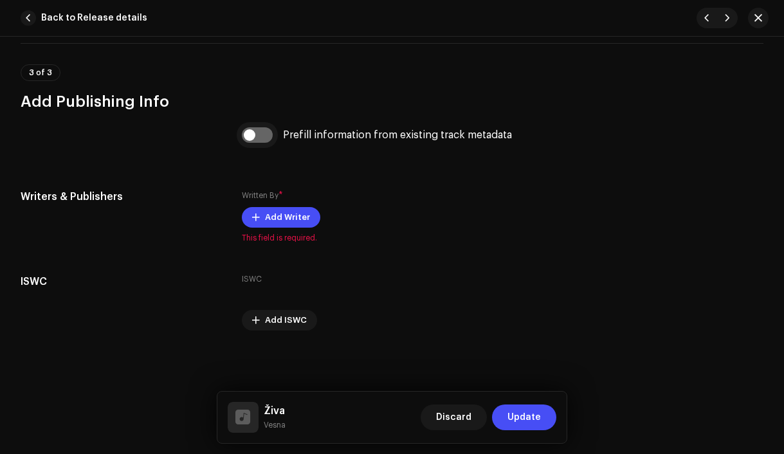
type textarea "Slunce vyhouplo se k obloze Synečci se vezou v povoze Už se žito kosí [PERSON_N…"
click at [248, 136] on input "checkbox" at bounding box center [257, 134] width 31 height 15
checkbox input "true"
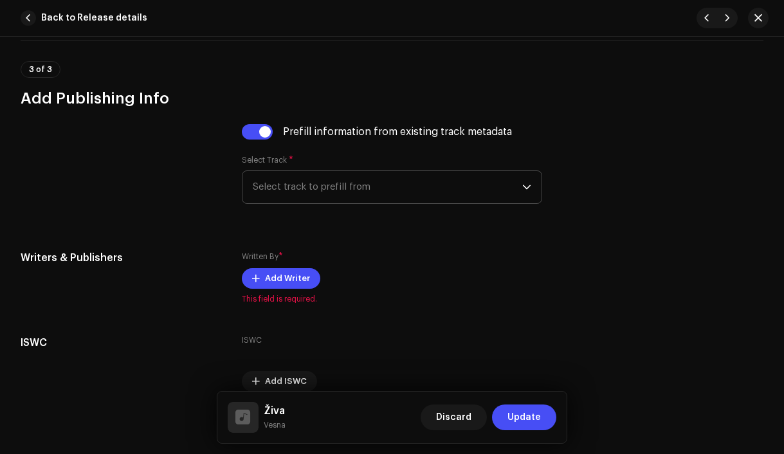
click at [295, 190] on span "Select track to prefill from" at bounding box center [388, 187] width 270 height 32
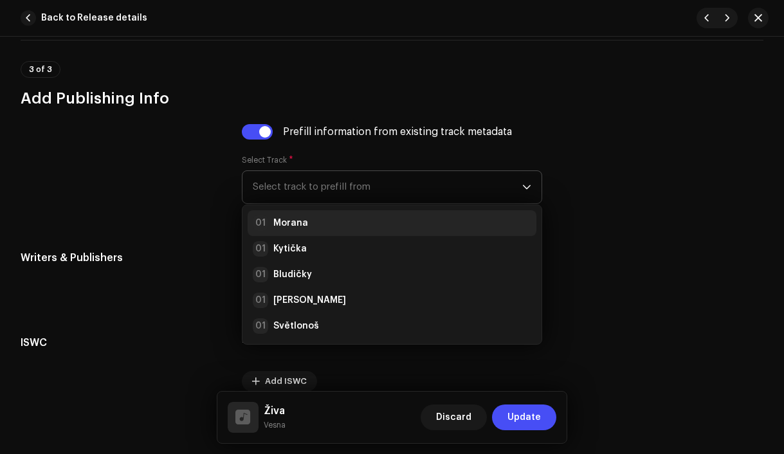
click at [299, 229] on strong "Morana" at bounding box center [290, 223] width 35 height 13
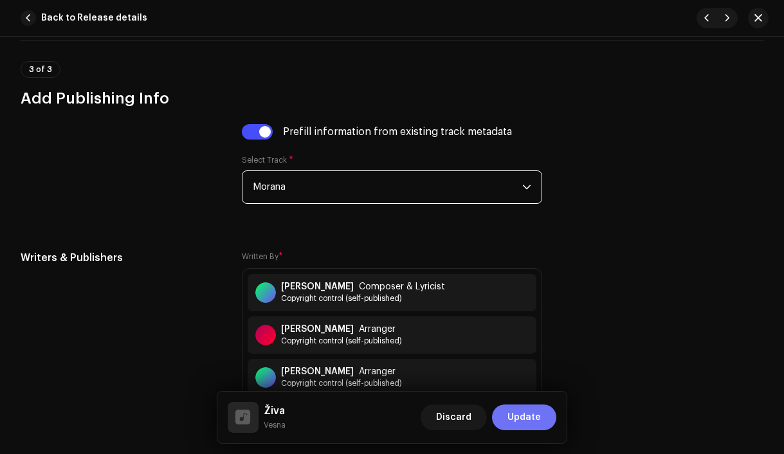
click at [526, 424] on span "Update" at bounding box center [524, 418] width 33 height 26
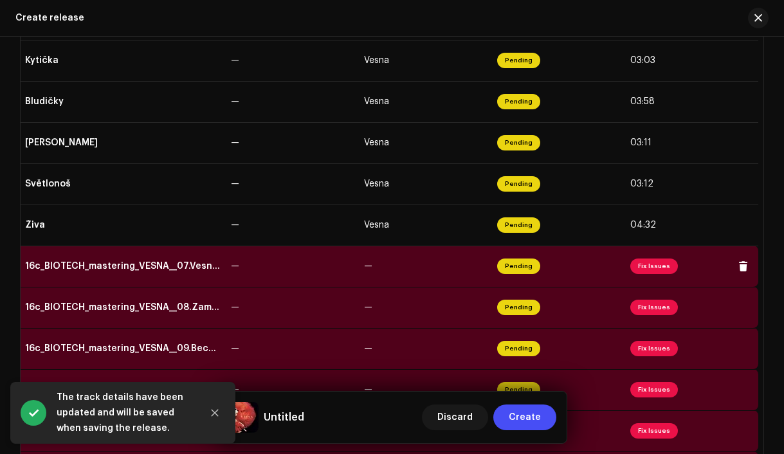
click at [172, 273] on td "16c_BIOTECH_mastering_VESNA__07.Vesna.wav" at bounding box center [123, 266] width 206 height 41
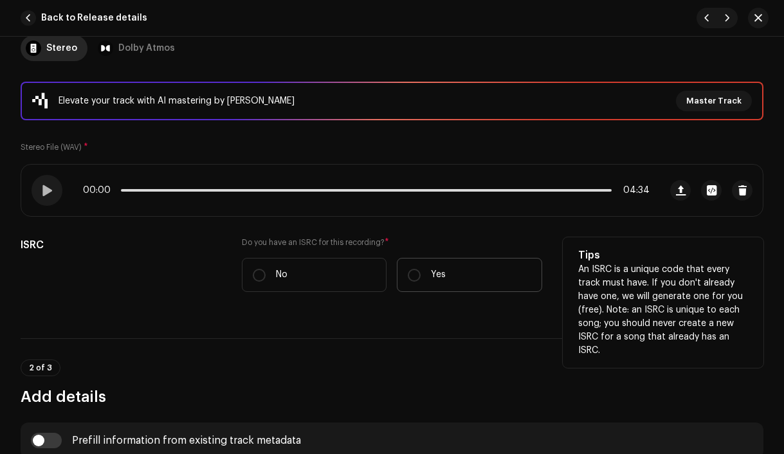
scroll to position [201, 0]
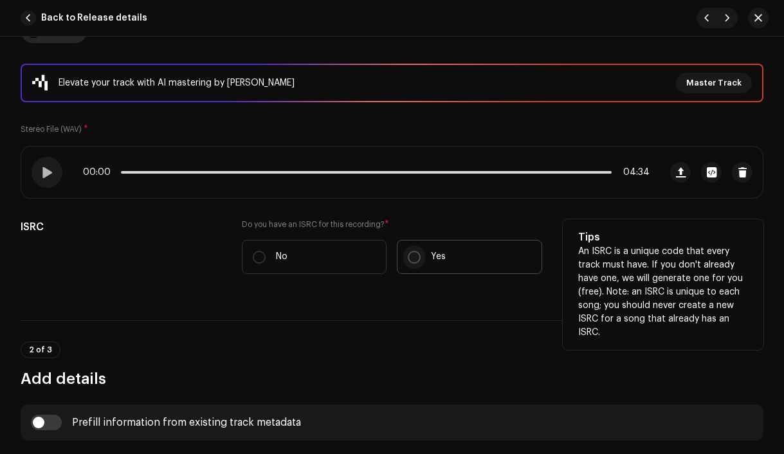
click at [414, 258] on input "Yes" at bounding box center [414, 257] width 13 height 13
radio input "true"
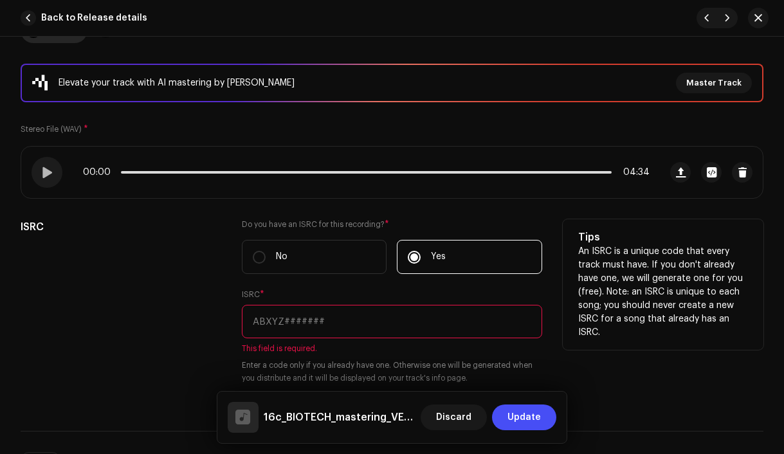
click at [349, 320] on input "text" at bounding box center [392, 321] width 301 height 33
paste input "CZAH91800007"
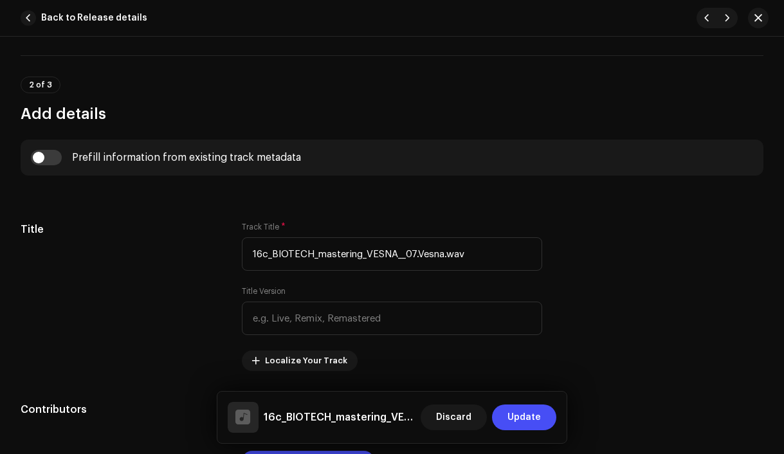
scroll to position [562, 0]
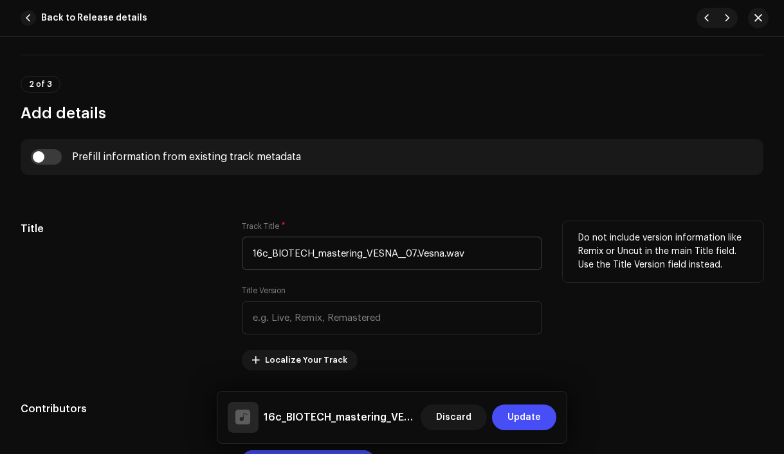
type input "CZAH91800007"
click at [414, 254] on input "16c_BIOTECH_mastering_VESNA__07.Vesna.wav" at bounding box center [392, 253] width 301 height 33
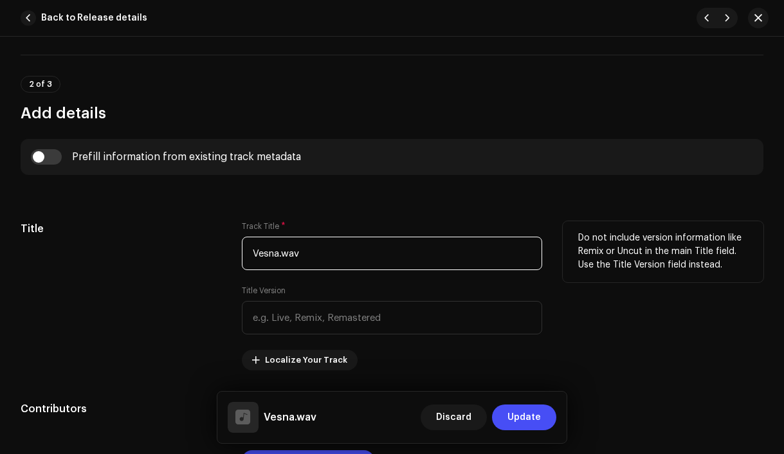
click at [414, 256] on input "Vesna.wav" at bounding box center [392, 253] width 301 height 33
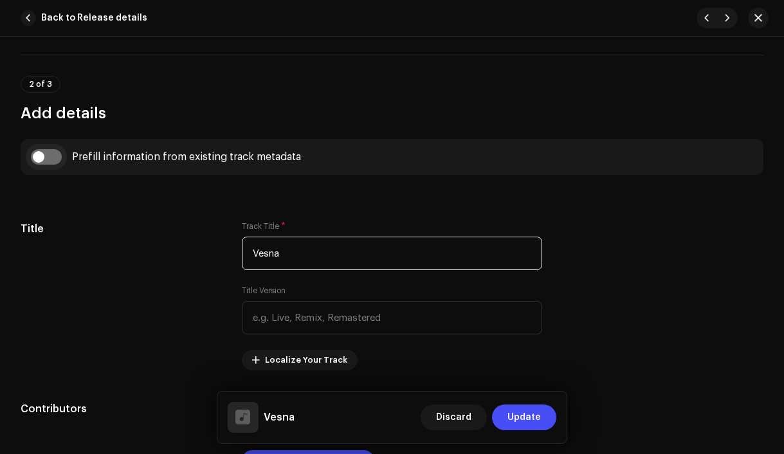
type input "Vesna"
click at [33, 163] on input "checkbox" at bounding box center [46, 156] width 31 height 15
checkbox input "true"
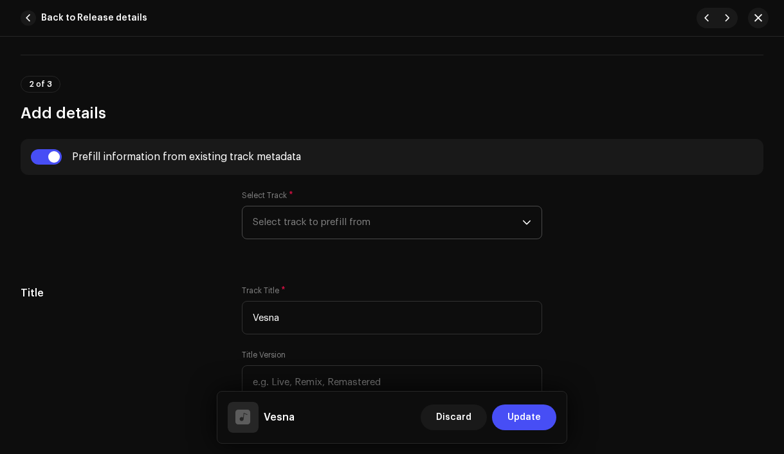
click at [329, 226] on span "Select track to prefill from" at bounding box center [388, 223] width 270 height 32
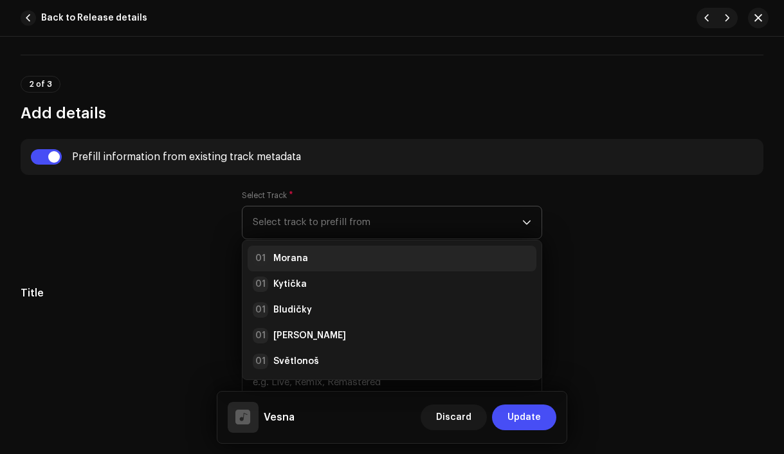
click at [334, 253] on div "01 Morana" at bounding box center [392, 258] width 279 height 15
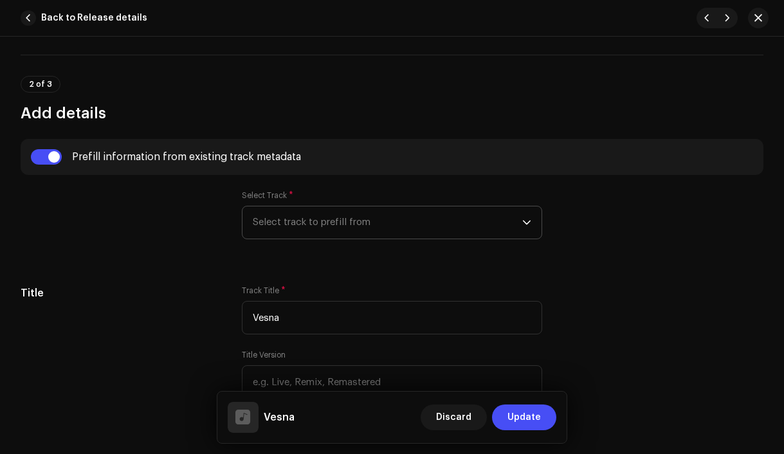
radio input "true"
type input "Vesna production, distributed by Bloomdi"
checkbox input "true"
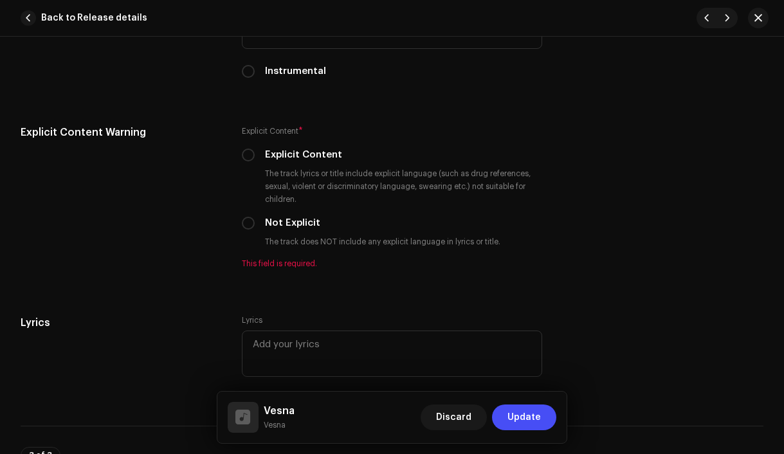
scroll to position [2471, 0]
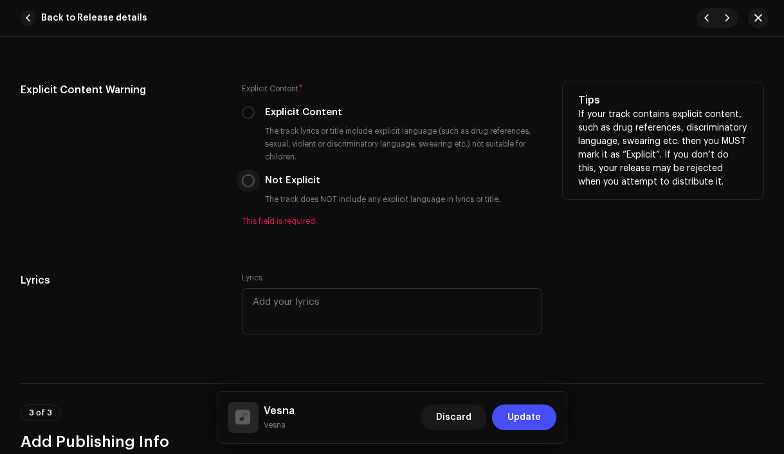
click at [250, 187] on input "Not Explicit" at bounding box center [248, 180] width 13 height 13
radio input "true"
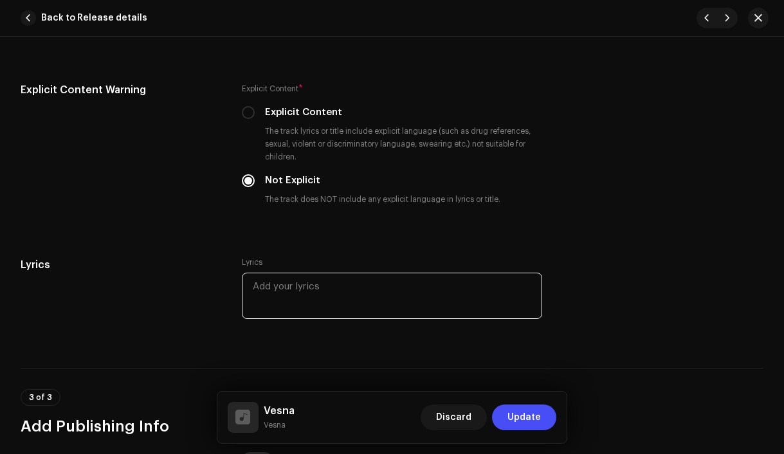
click at [354, 303] on textarea at bounding box center [392, 296] width 301 height 46
paste textarea "[PERSON_NAME] sa nám narodilo V krčmě boží sa slavilo Nie to děcko ale vesna co…"
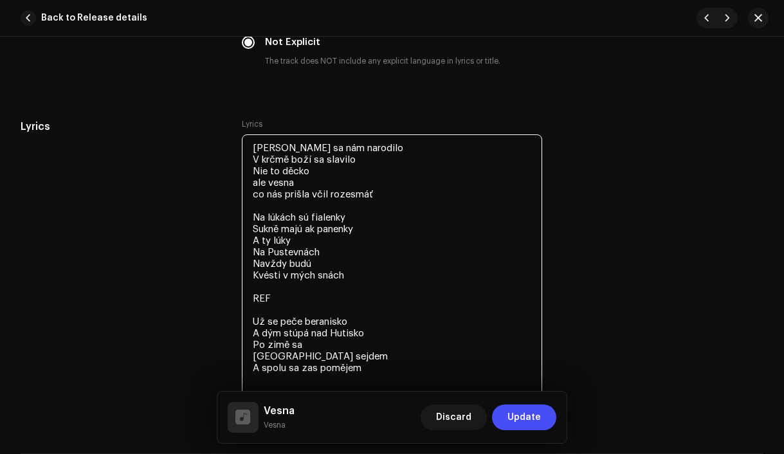
scroll to position [2635, 0]
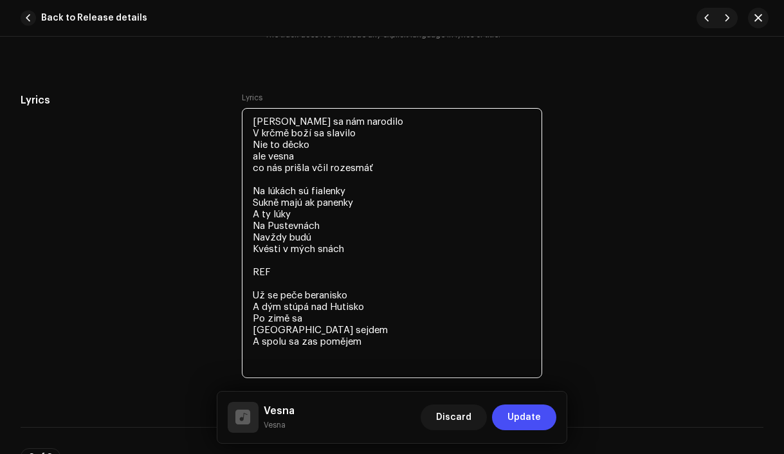
drag, startPoint x: 281, startPoint y: 281, endPoint x: 241, endPoint y: 280, distance: 40.6
click at [242, 280] on textarea "[PERSON_NAME] sa nám narodilo V krčmě boží sa slavilo Nie to děcko ale vesna co…" at bounding box center [392, 243] width 301 height 270
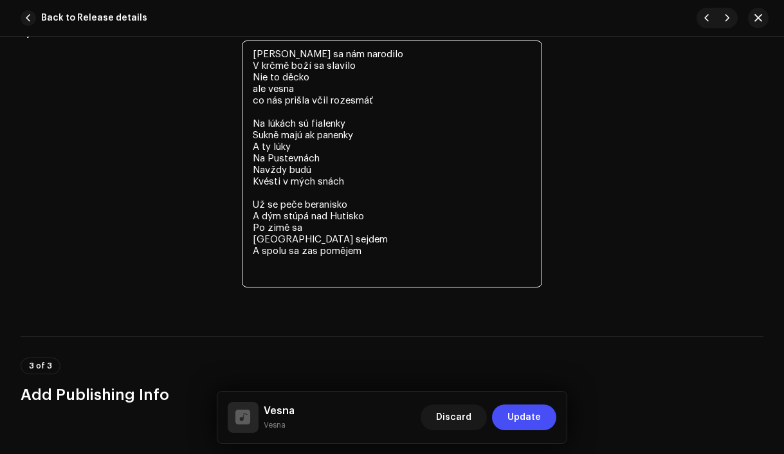
scroll to position [2712, 0]
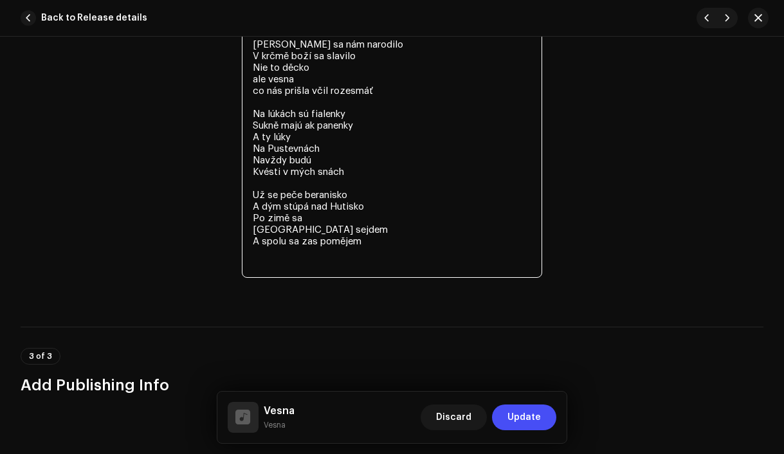
click at [307, 267] on textarea "[PERSON_NAME] sa nám narodilo V krčmě boží sa slavilo Nie to děcko ale vesna co…" at bounding box center [392, 154] width 301 height 247
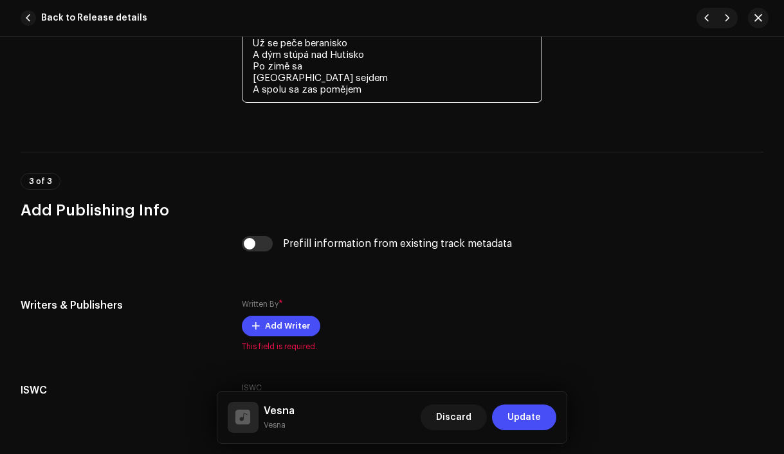
scroll to position [2867, 0]
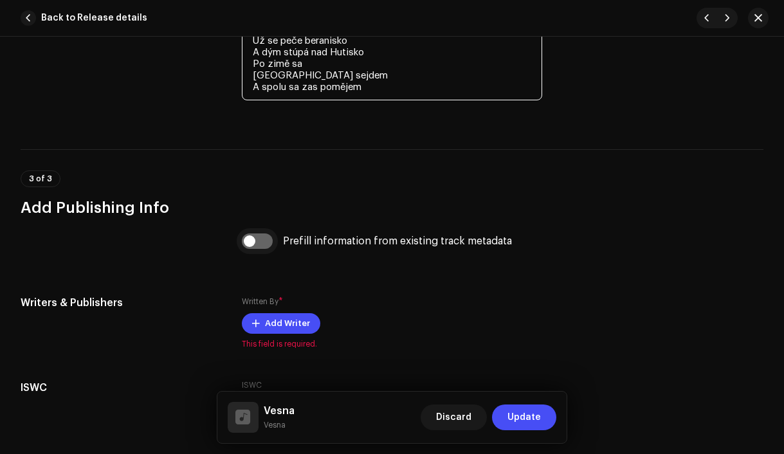
type textarea "[PERSON_NAME] sa nám narodilo V krčmě boží sa slavilo Nie to děcko ale vesna co…"
click at [253, 244] on input "checkbox" at bounding box center [257, 241] width 31 height 15
checkbox input "true"
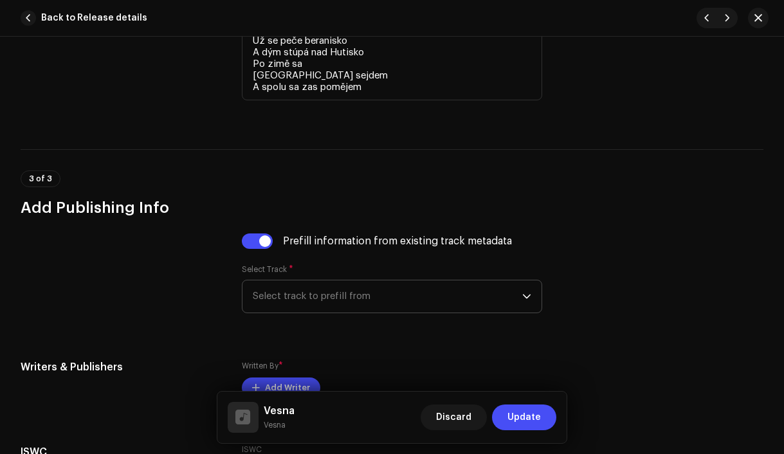
click at [351, 297] on span "Select track to prefill from" at bounding box center [388, 297] width 270 height 32
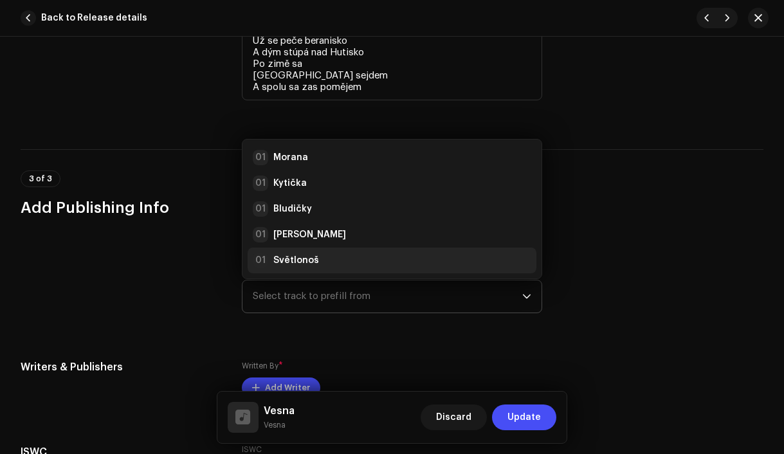
scroll to position [21, 0]
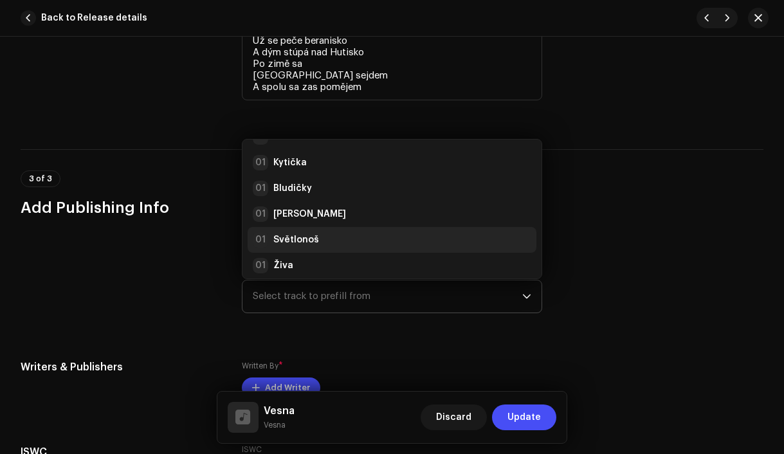
click at [330, 237] on div "01 Světlonoš" at bounding box center [392, 239] width 279 height 15
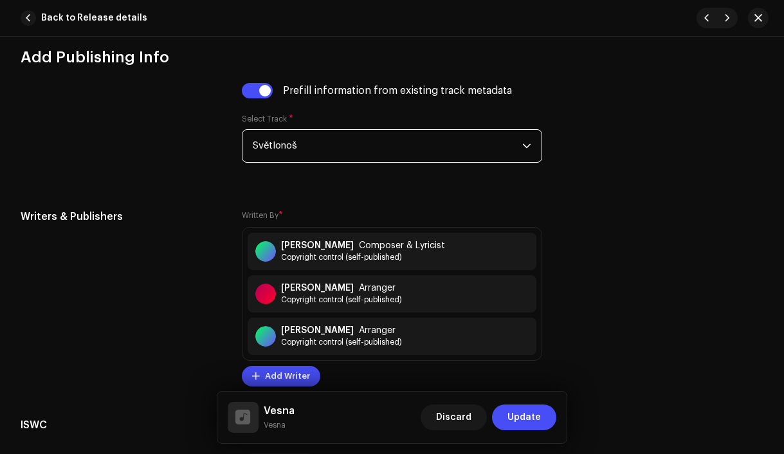
scroll to position [3041, 0]
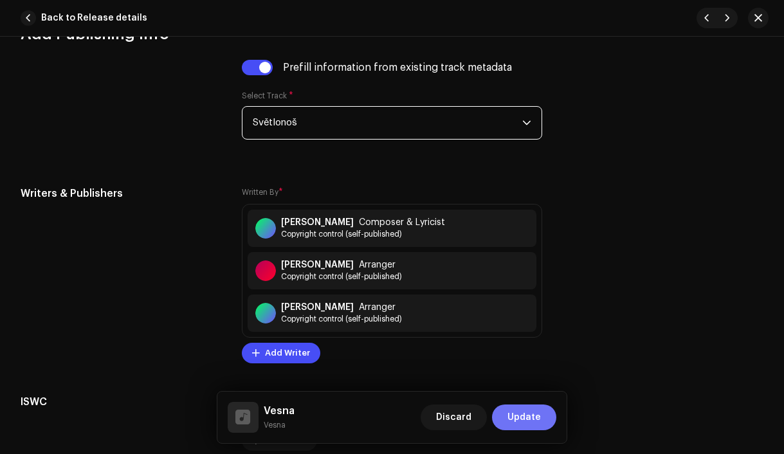
click at [523, 410] on span "Update" at bounding box center [524, 418] width 33 height 26
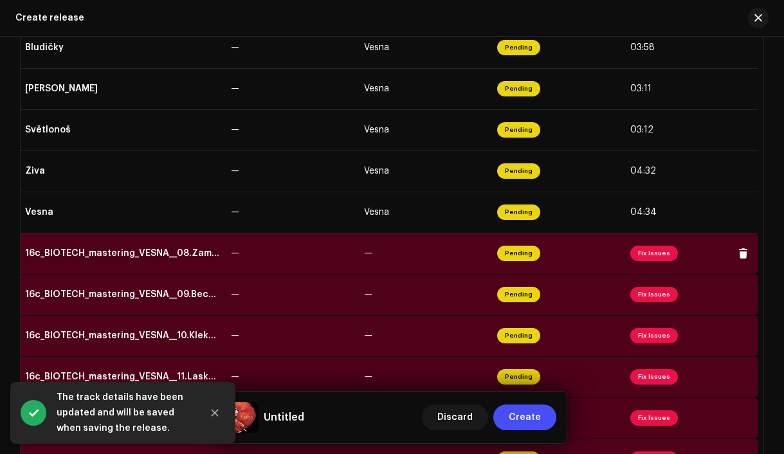
scroll to position [399, 0]
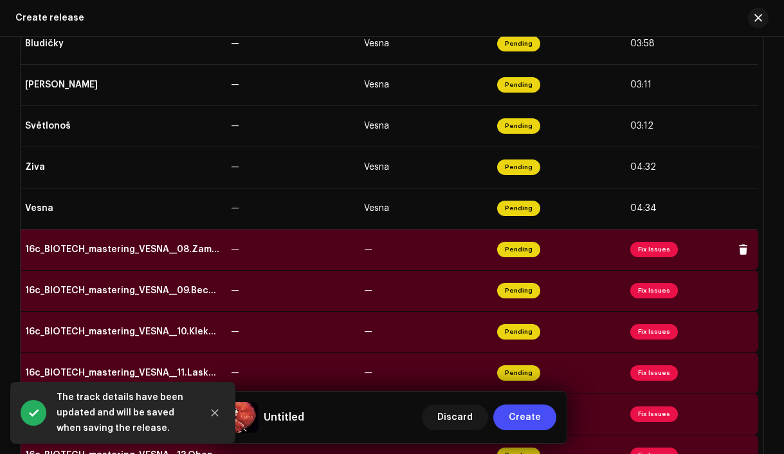
click at [147, 254] on div "16c_BIOTECH_mastering_VESNA__08.Zamykali hory.wav" at bounding box center [123, 249] width 196 height 10
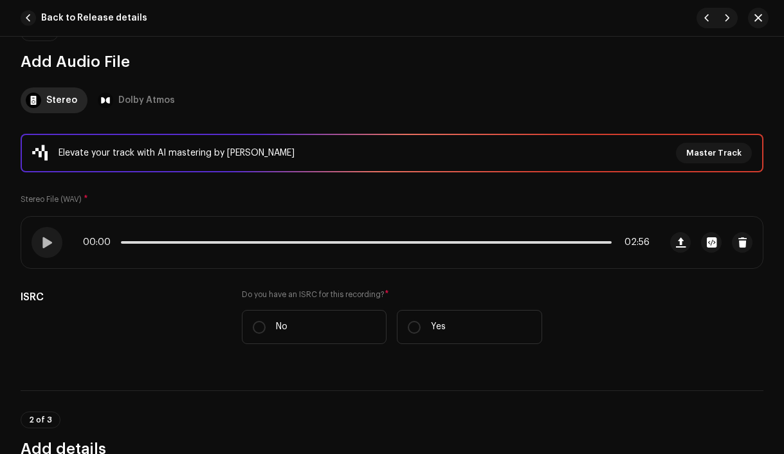
scroll to position [213, 0]
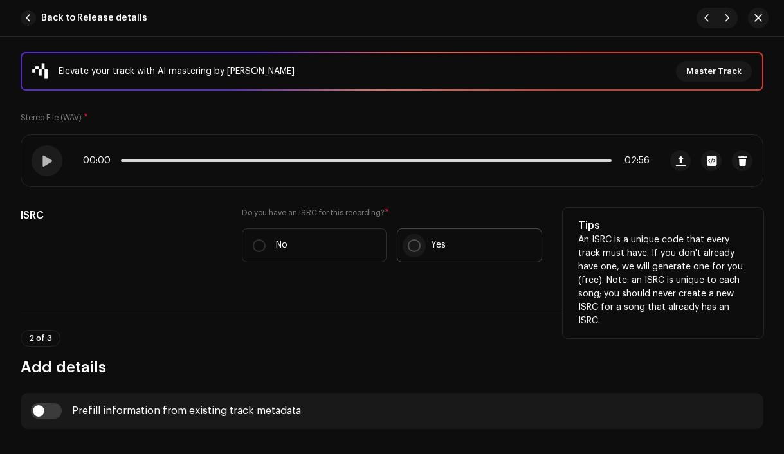
click at [413, 248] on input "Yes" at bounding box center [414, 245] width 13 height 13
radio input "true"
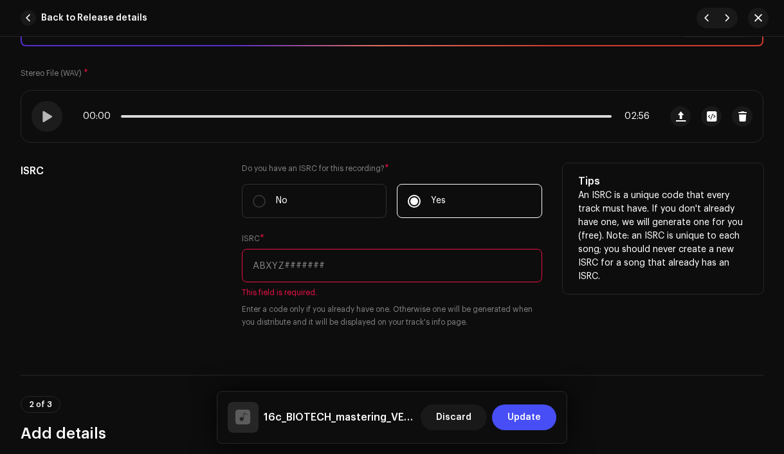
scroll to position [261, 0]
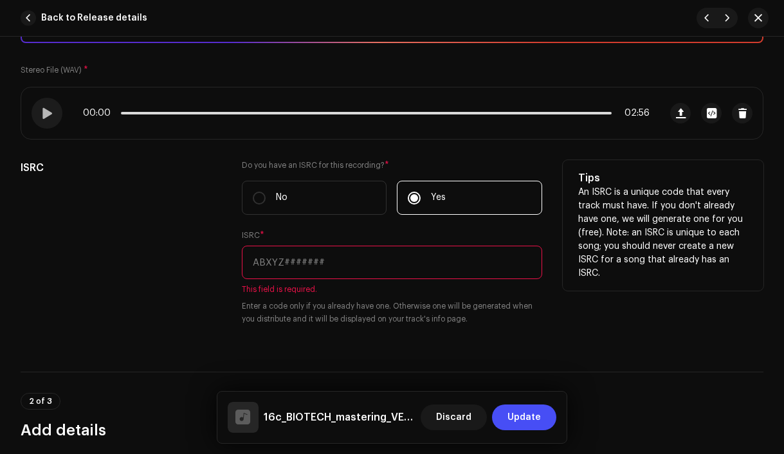
click at [367, 265] on input "text" at bounding box center [392, 262] width 301 height 33
paste input "CZAH91800008"
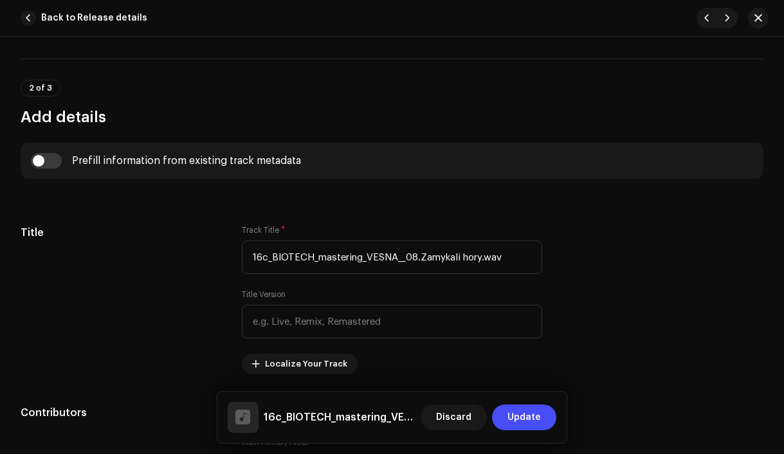
scroll to position [564, 0]
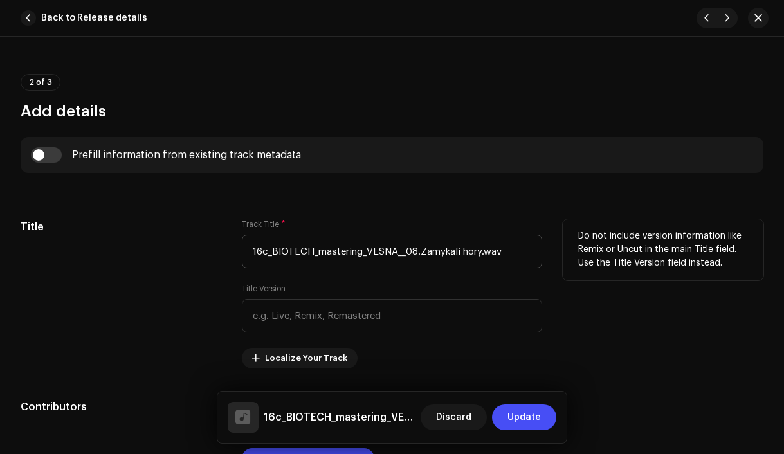
type input "CZAH91800008"
click at [419, 253] on input "16c_BIOTECH_mastering_VESNA__08.Zamykali hory.wav" at bounding box center [392, 251] width 301 height 33
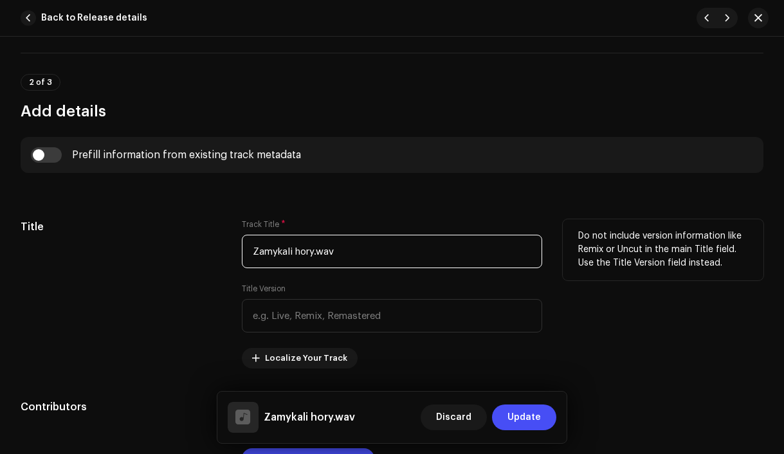
click at [425, 257] on input "Zamykali hory.wav" at bounding box center [392, 251] width 301 height 33
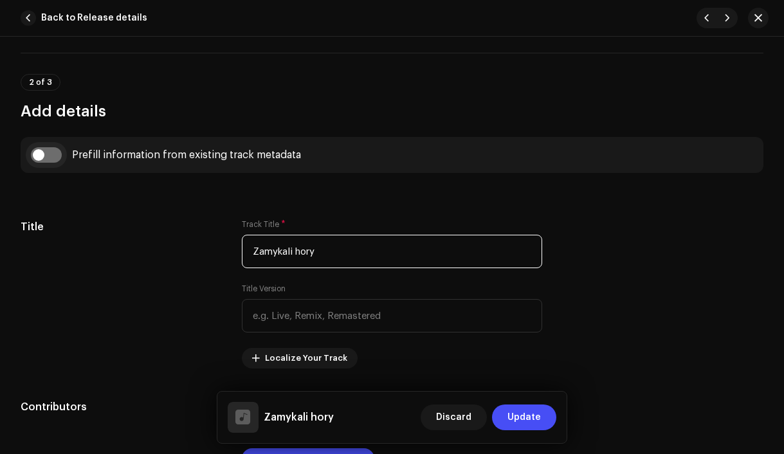
type input "Zamykali hory"
click at [40, 156] on input "checkbox" at bounding box center [46, 154] width 31 height 15
checkbox input "true"
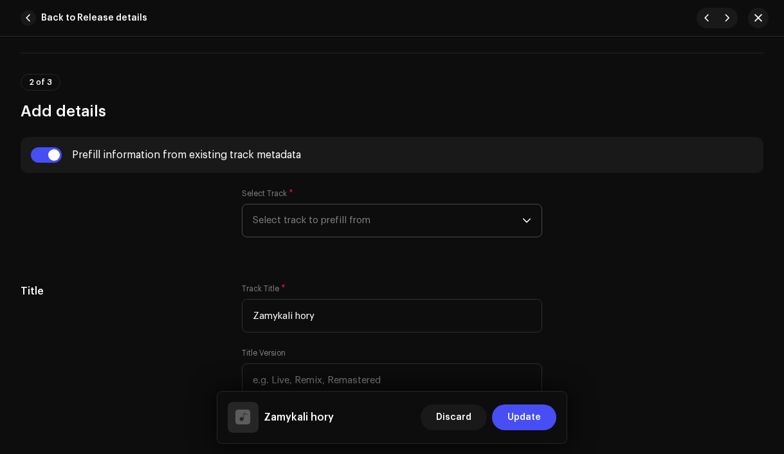
click at [345, 224] on span "Select track to prefill from" at bounding box center [388, 221] width 270 height 32
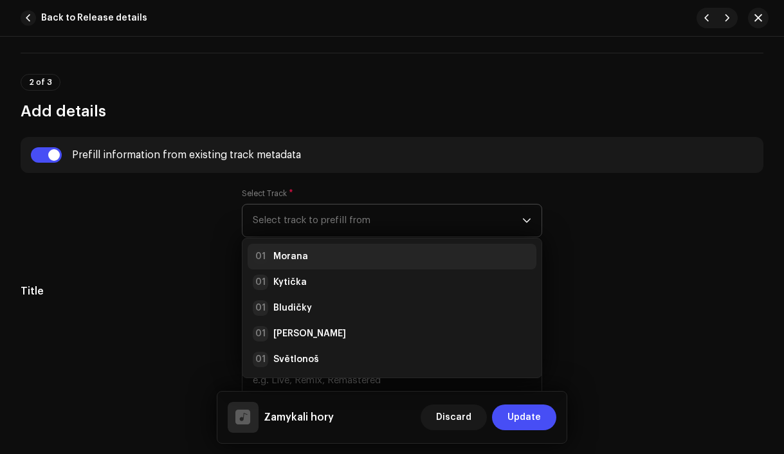
click at [347, 257] on div "01 Morana" at bounding box center [392, 256] width 279 height 15
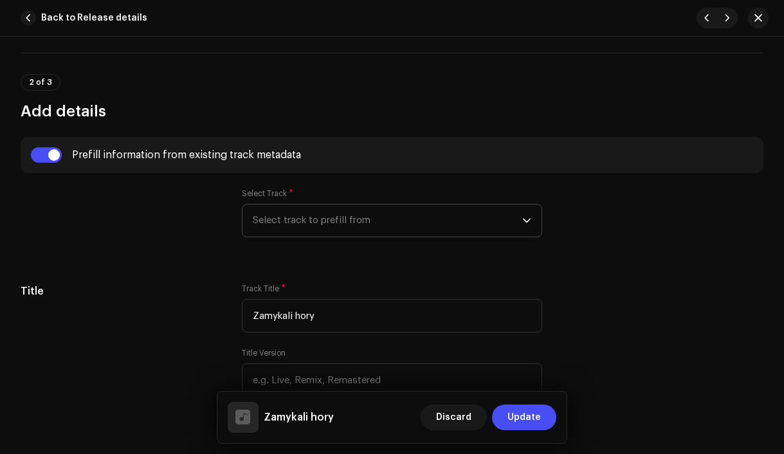
radio input "true"
type input "Vesna production, distributed by Bloomdi"
checkbox input "true"
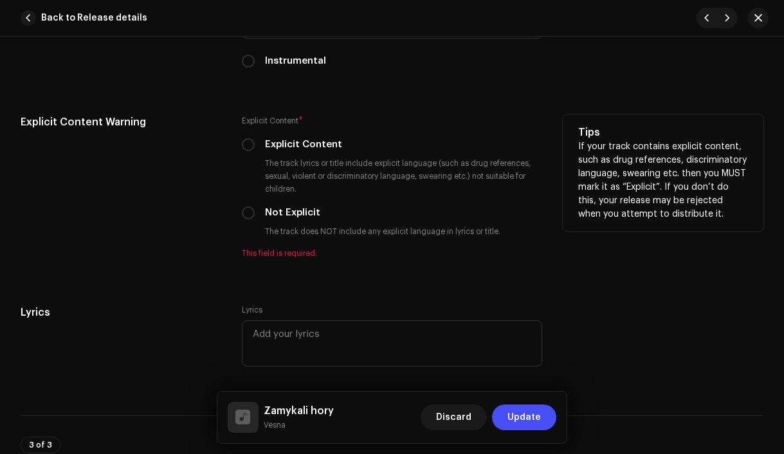
scroll to position [2470, 0]
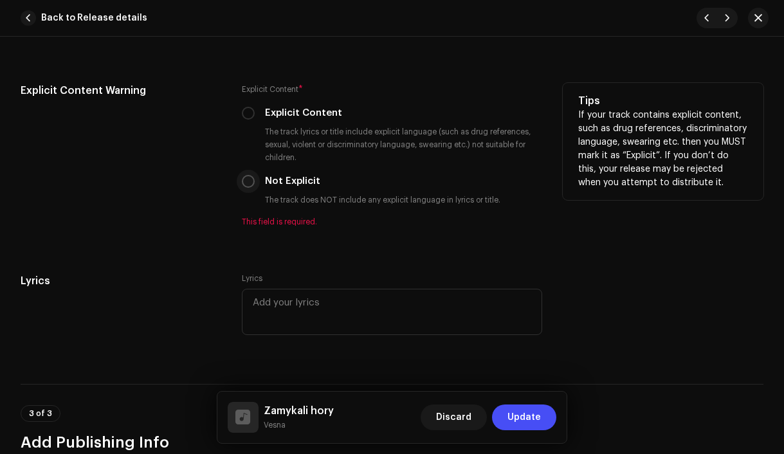
click at [251, 186] on input "Not Explicit" at bounding box center [248, 181] width 13 height 13
radio input "true"
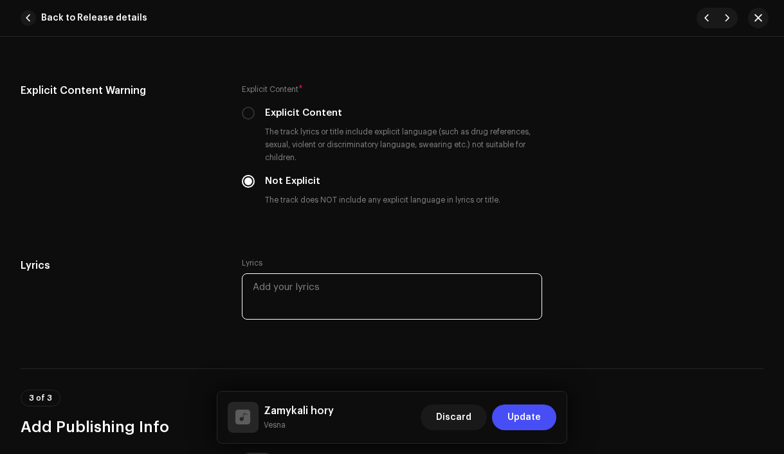
click at [380, 302] on textarea at bounding box center [392, 296] width 301 height 46
paste textarea "Zamykali hory Před takými ako si ty By zvědavé nohy S čerty neběhaly Zamykali d…"
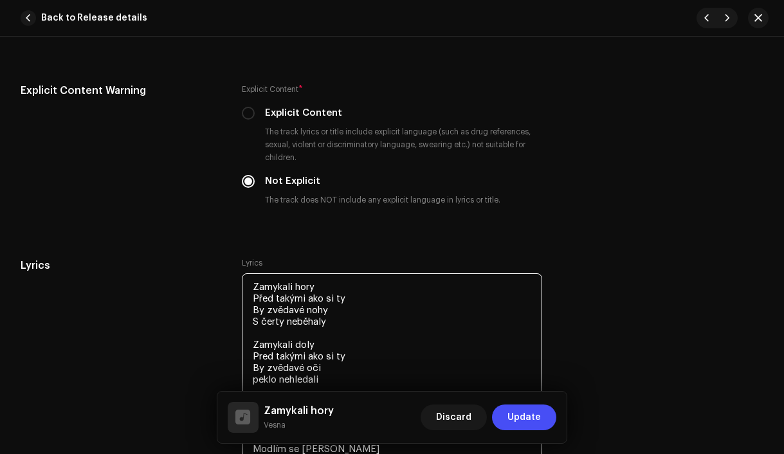
scroll to position [2763, 0]
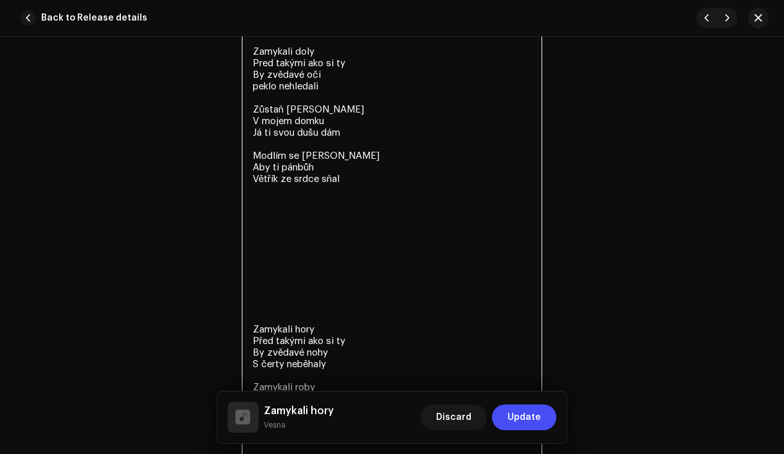
click at [309, 315] on textarea "Zamykali hory Před takými ako si ty By zvědavé nohy S čerty neběhaly Zamykali d…" at bounding box center [392, 219] width 301 height 479
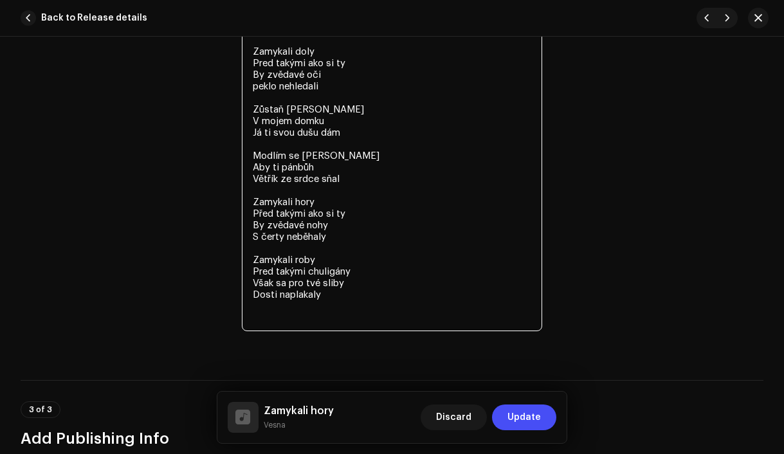
click at [315, 326] on textarea "Zamykali hory Před takými ako si ty By zvědavé nohy S čerty neběhaly Zamykali d…" at bounding box center [392, 155] width 301 height 351
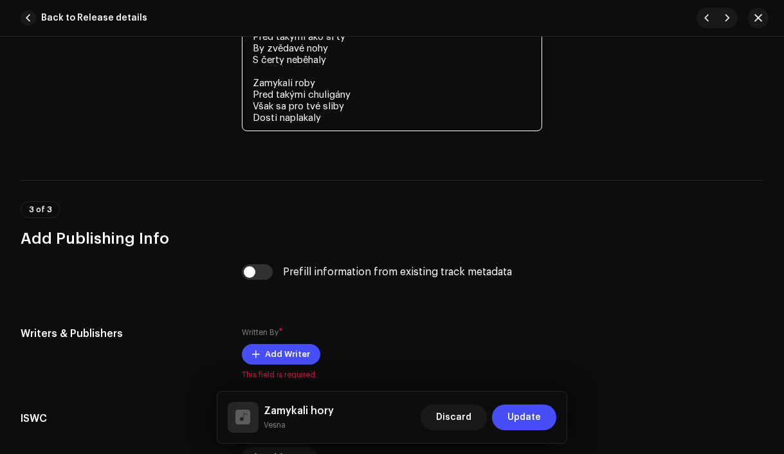
scroll to position [2976, 0]
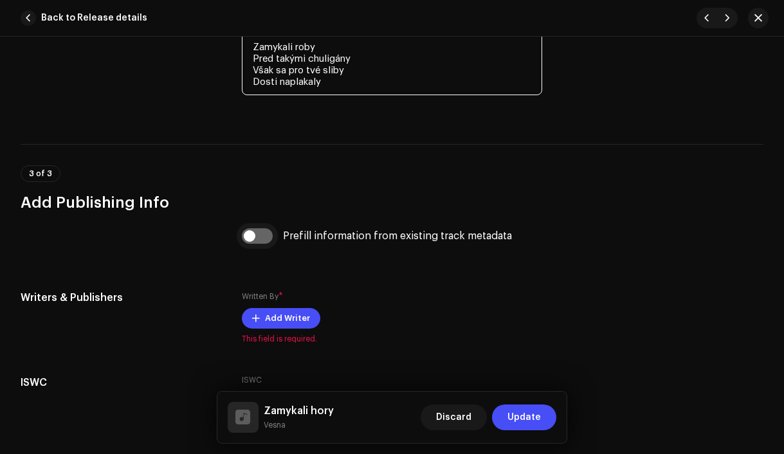
type textarea "Zamykali hory Před takými ako si ty By zvědavé nohy S čerty neběhaly Zamykali d…"
click at [257, 242] on input "checkbox" at bounding box center [257, 235] width 31 height 15
checkbox input "true"
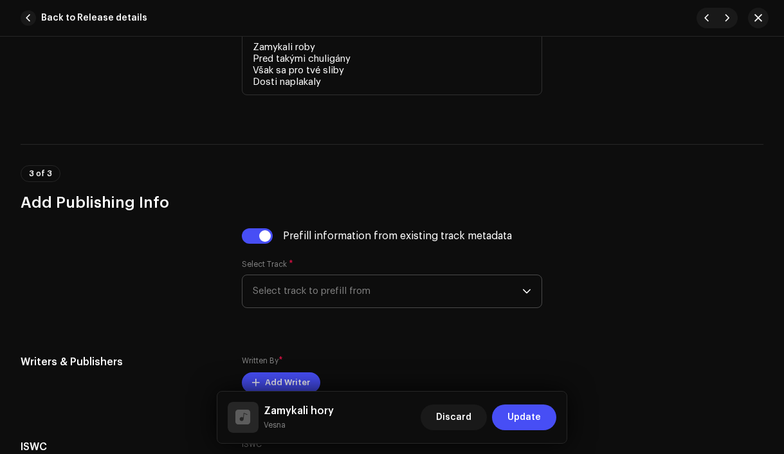
click at [358, 296] on span "Select track to prefill from" at bounding box center [388, 291] width 270 height 32
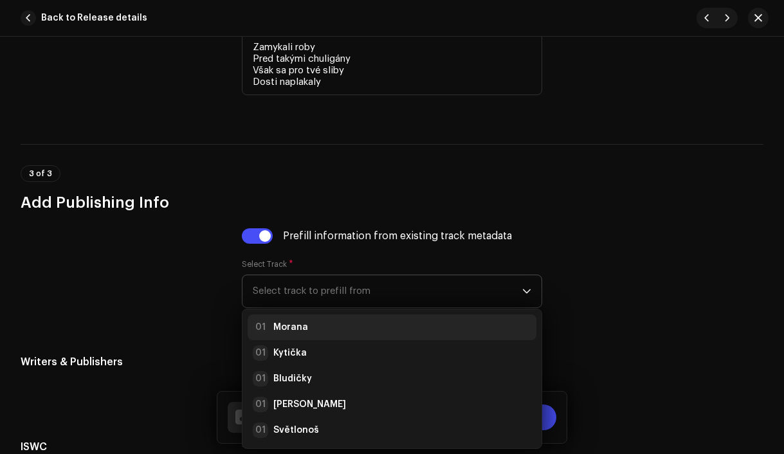
click at [351, 326] on div "01 Morana" at bounding box center [392, 327] width 279 height 15
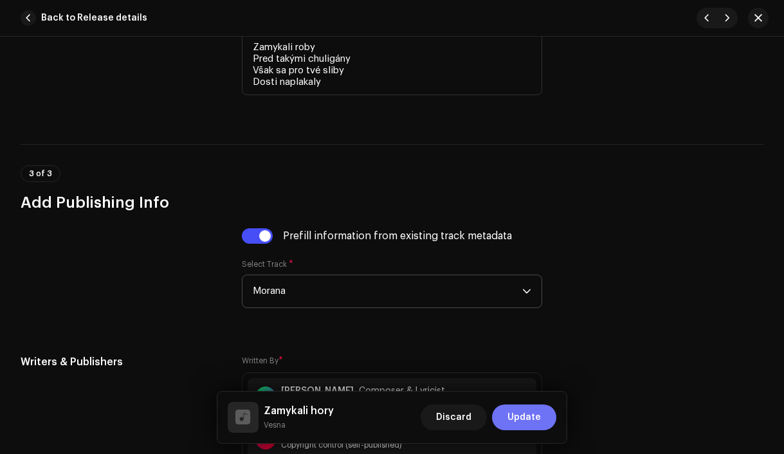
click at [523, 412] on span "Update" at bounding box center [524, 418] width 33 height 26
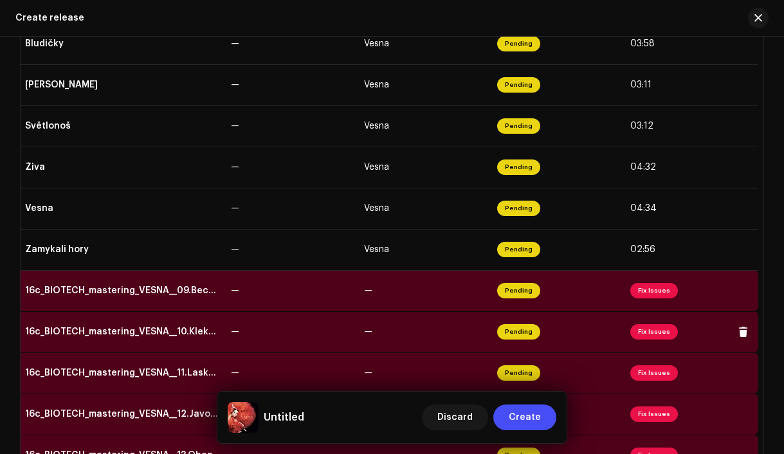
click at [359, 334] on td "—" at bounding box center [425, 331] width 133 height 41
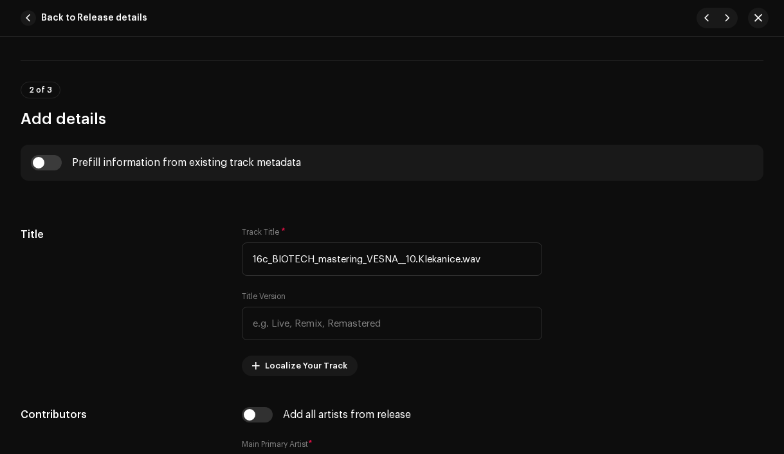
scroll to position [463, 0]
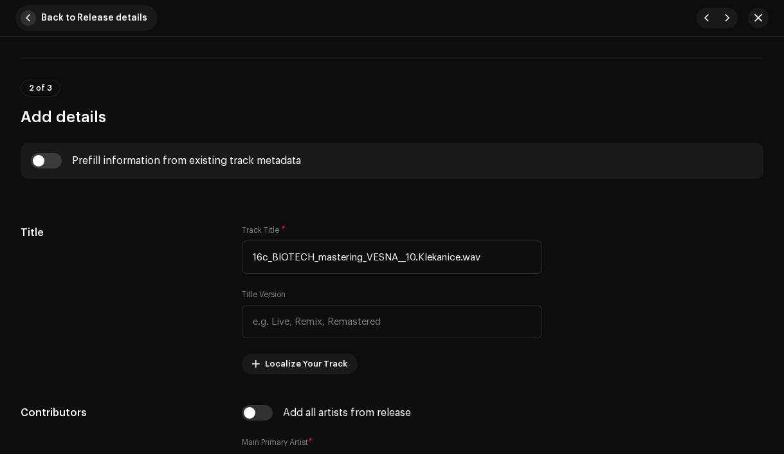
click at [30, 19] on span "button" at bounding box center [28, 17] width 15 height 15
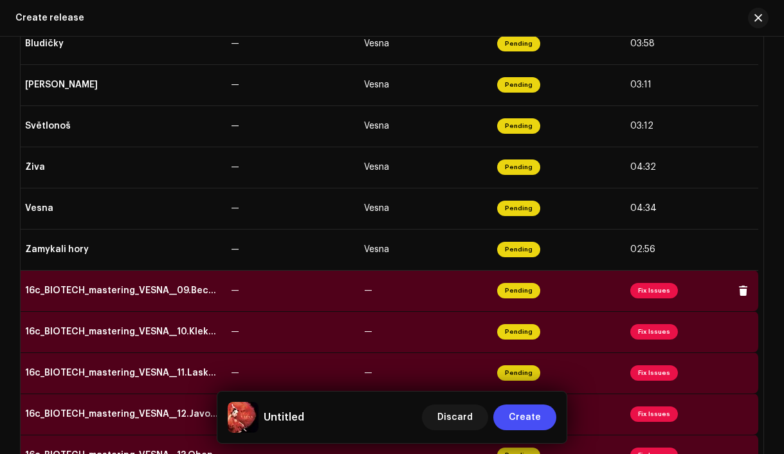
click at [157, 295] on div "16c_BIOTECH_mastering_VESNA__09.Becva__.wav" at bounding box center [123, 291] width 196 height 10
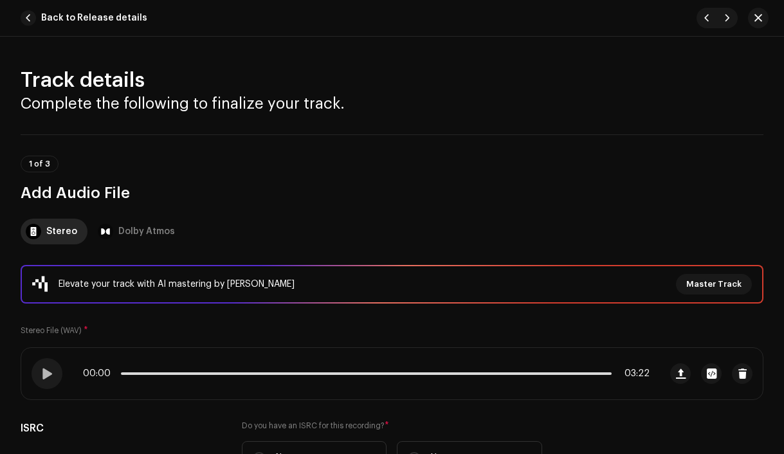
scroll to position [209, 0]
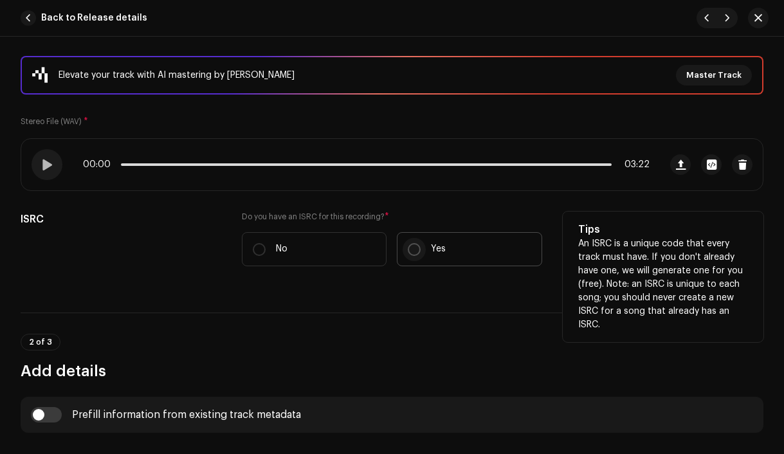
click at [411, 248] on input "Yes" at bounding box center [414, 249] width 13 height 13
radio input "true"
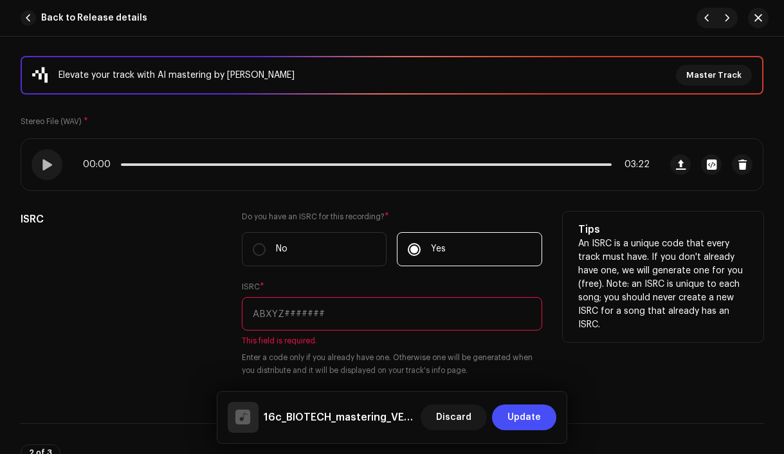
click at [322, 309] on input "text" at bounding box center [392, 313] width 301 height 33
paste input "CZAH91800009"
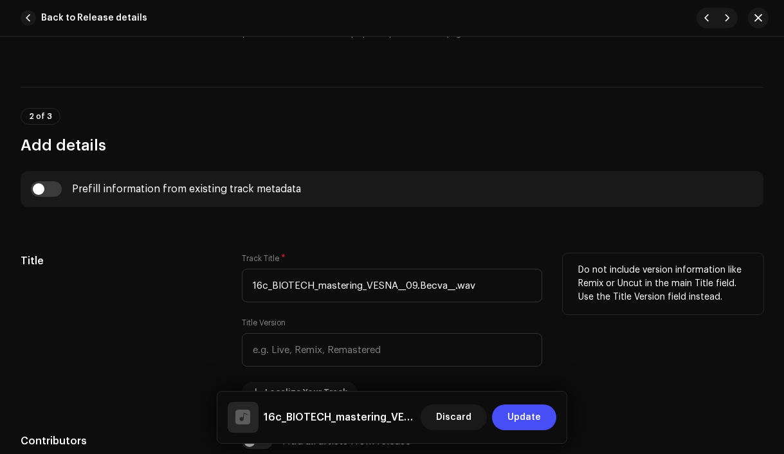
scroll to position [532, 0]
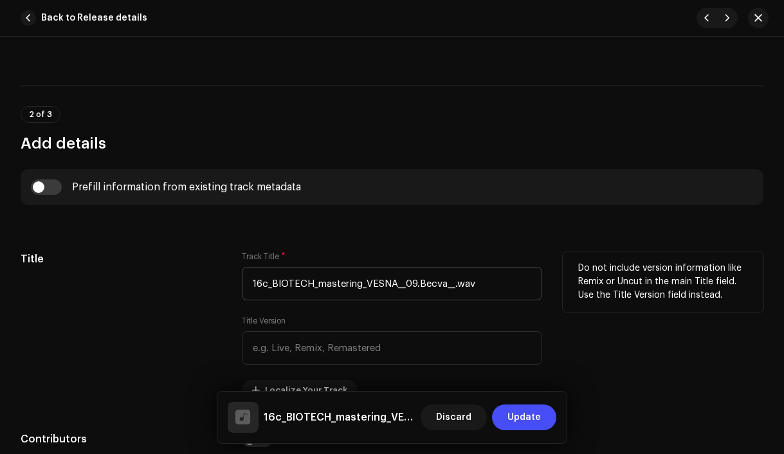
type input "CZAH91800009"
click at [418, 282] on input "16c_BIOTECH_mastering_VESNA__09.Becva__.wav" at bounding box center [392, 283] width 301 height 33
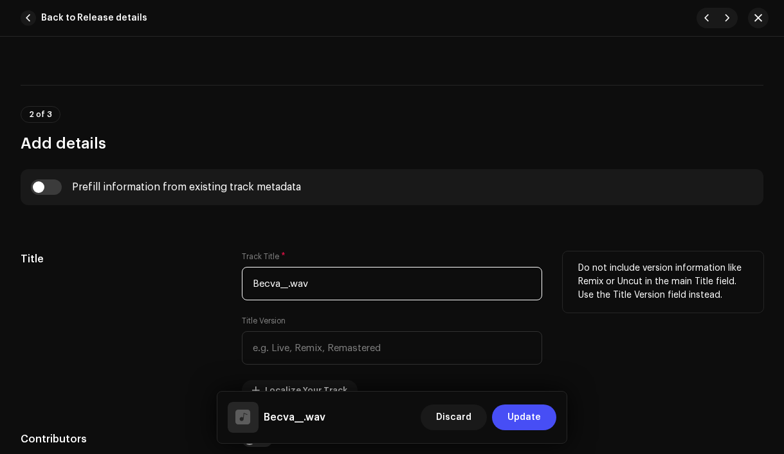
click at [443, 283] on input "Becva__.wav" at bounding box center [392, 283] width 301 height 33
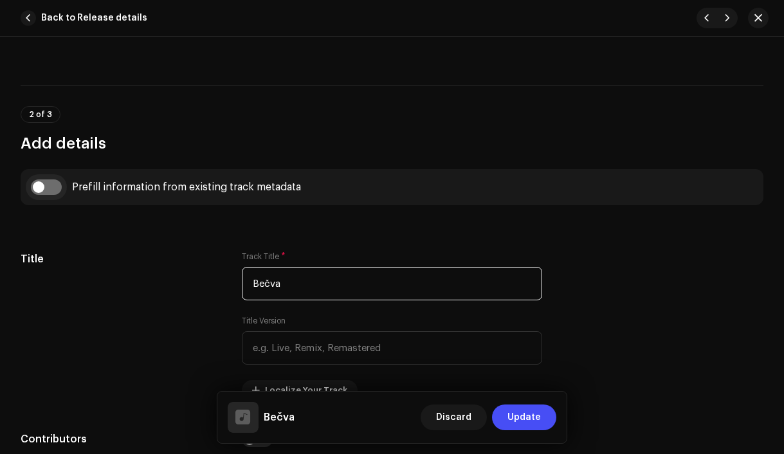
type input "Bečva"
click at [38, 192] on input "checkbox" at bounding box center [46, 186] width 31 height 15
checkbox input "true"
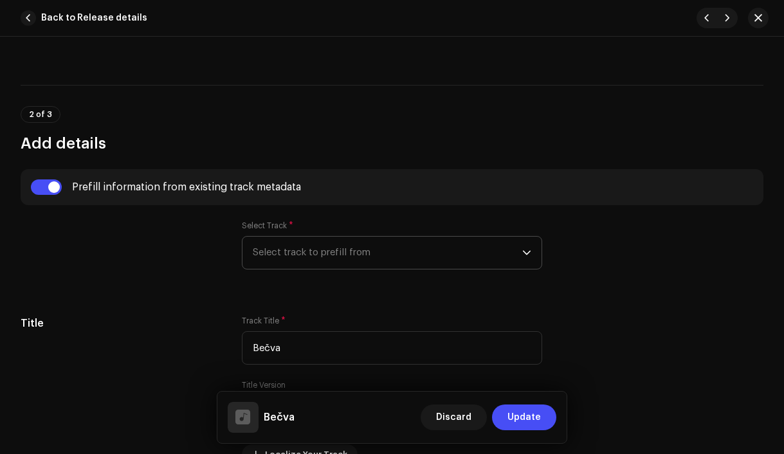
click at [300, 258] on span "Select track to prefill from" at bounding box center [388, 253] width 270 height 32
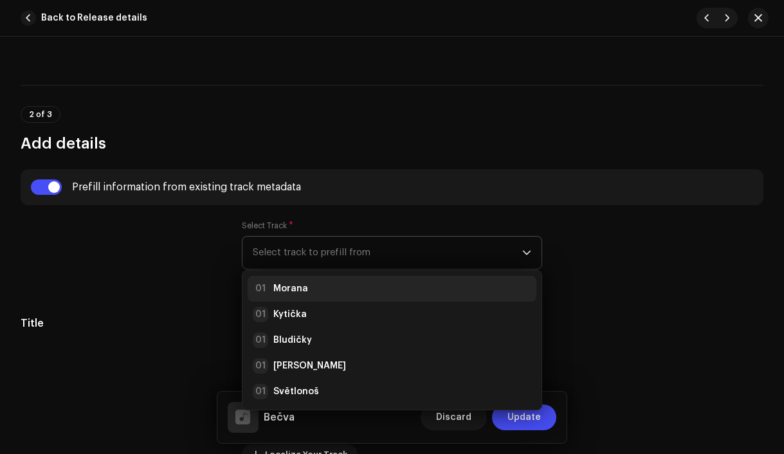
click at [308, 287] on div "01 Morana" at bounding box center [392, 288] width 279 height 15
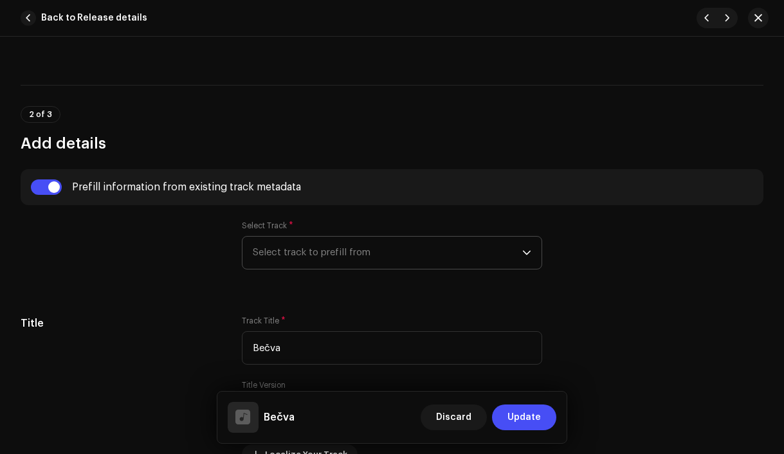
radio input "true"
type input "Vesna production, distributed by Bloomdi"
checkbox input "true"
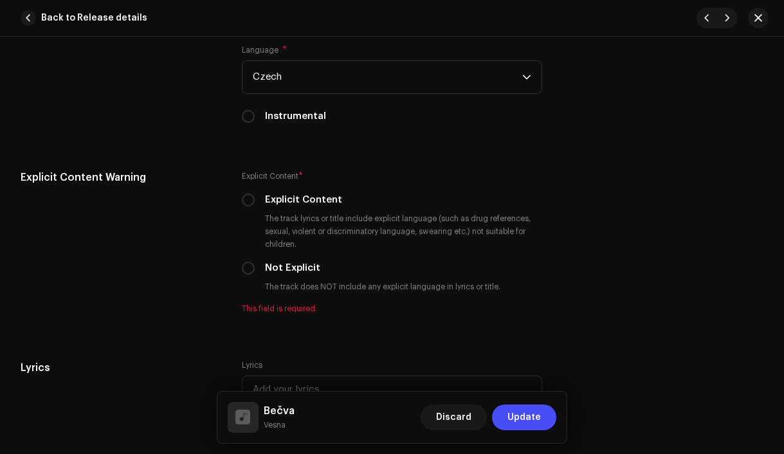
scroll to position [2437, 0]
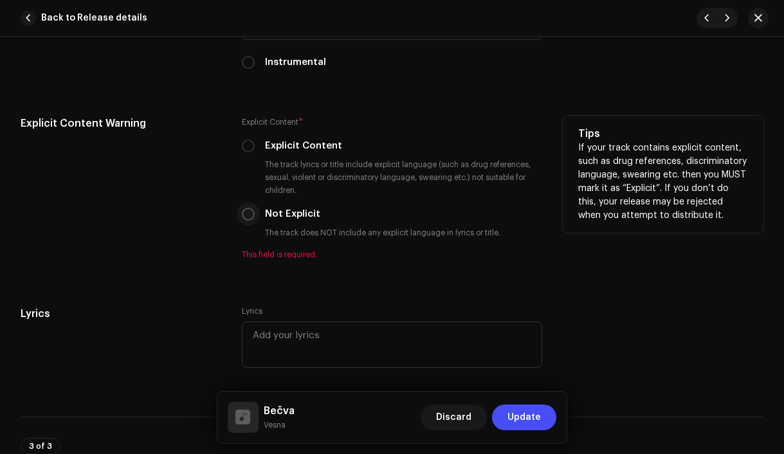
click at [250, 219] on input "Not Explicit" at bounding box center [248, 214] width 13 height 13
radio input "true"
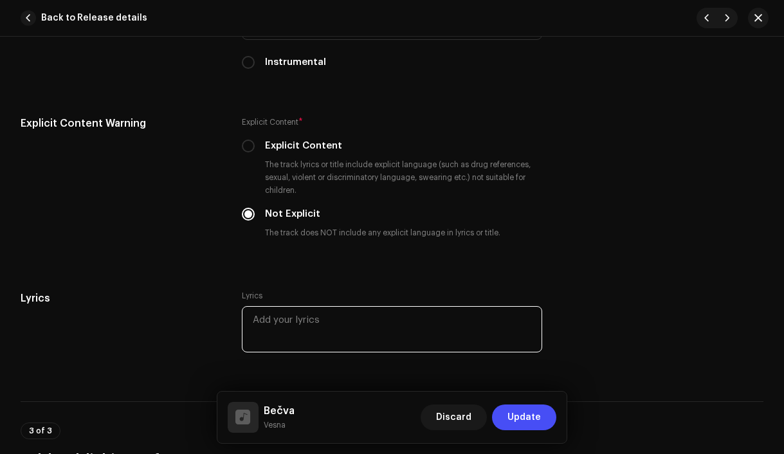
click at [335, 338] on textarea at bounding box center [392, 329] width 301 height 46
paste textarea "Vlasy měla sivé Z oček řeka plyne Slide 2: Za kroji se točí [PERSON_NAME] necha…"
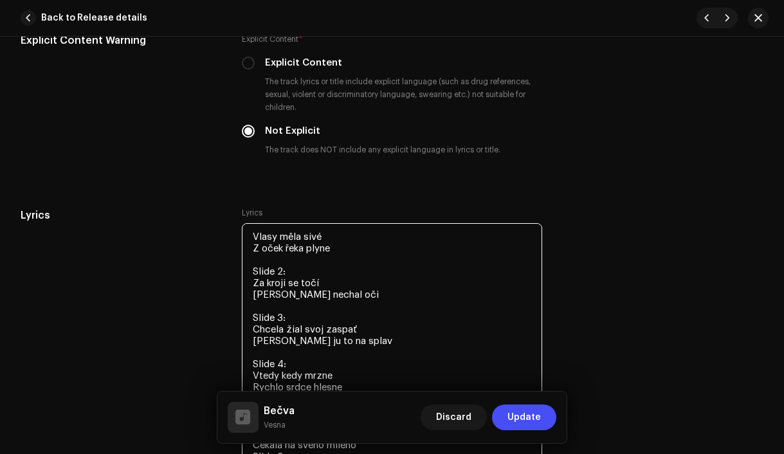
scroll to position [2559, 0]
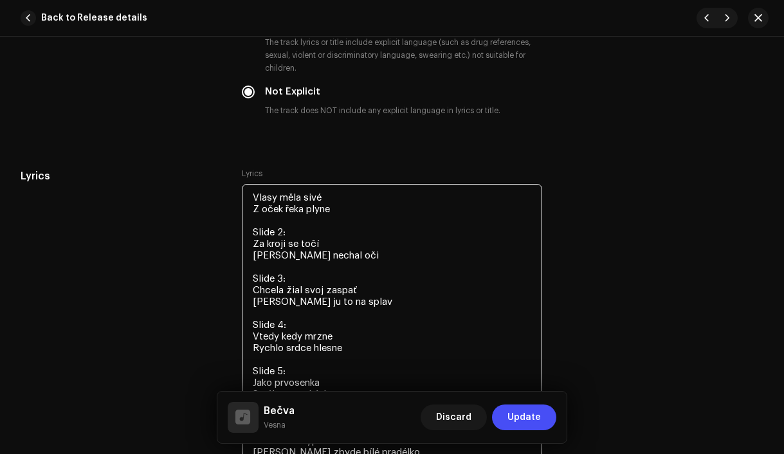
drag, startPoint x: 303, startPoint y: 238, endPoint x: 252, endPoint y: 233, distance: 51.7
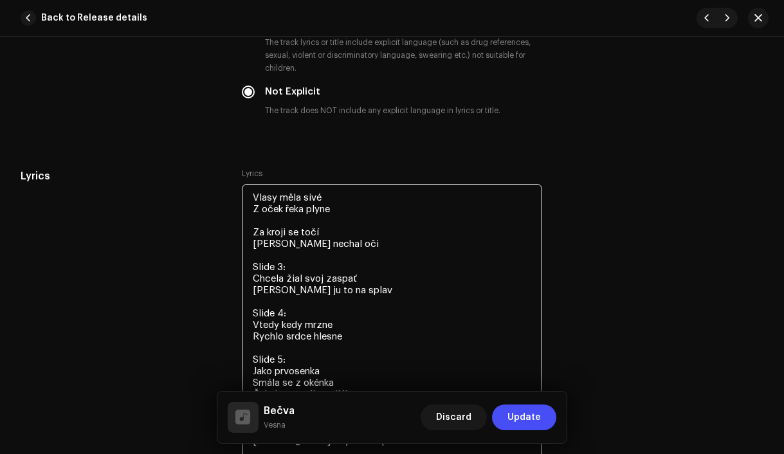
drag, startPoint x: 296, startPoint y: 271, endPoint x: 248, endPoint y: 271, distance: 47.6
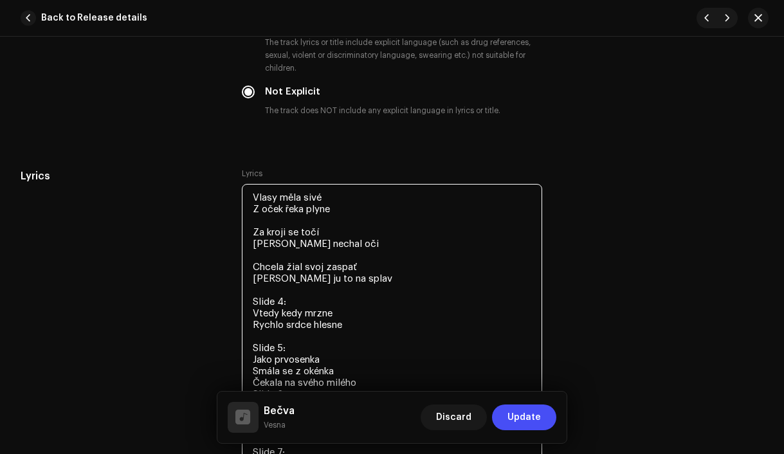
drag, startPoint x: 299, startPoint y: 306, endPoint x: 241, endPoint y: 306, distance: 57.9
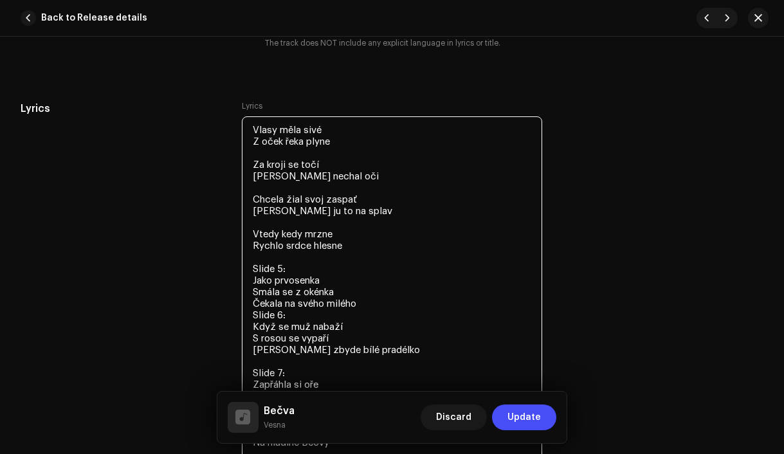
scroll to position [2639, 0]
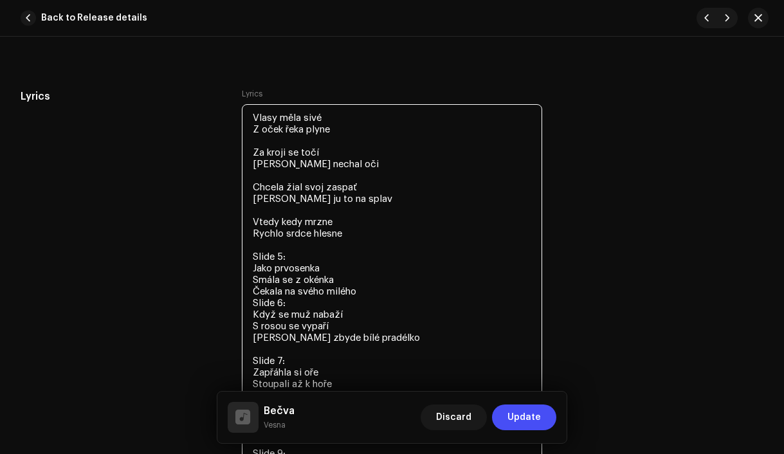
drag, startPoint x: 296, startPoint y: 261, endPoint x: 247, endPoint y: 261, distance: 48.9
click at [247, 261] on textarea "Vlasy měla sivé Z oček řeka plyne Za kroji se točí [PERSON_NAME] nechal oči Chc…" at bounding box center [392, 384] width 301 height 560
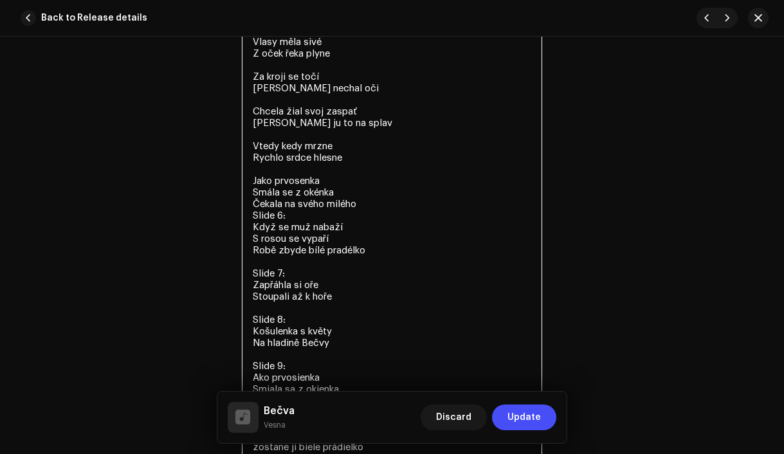
scroll to position [2746, 0]
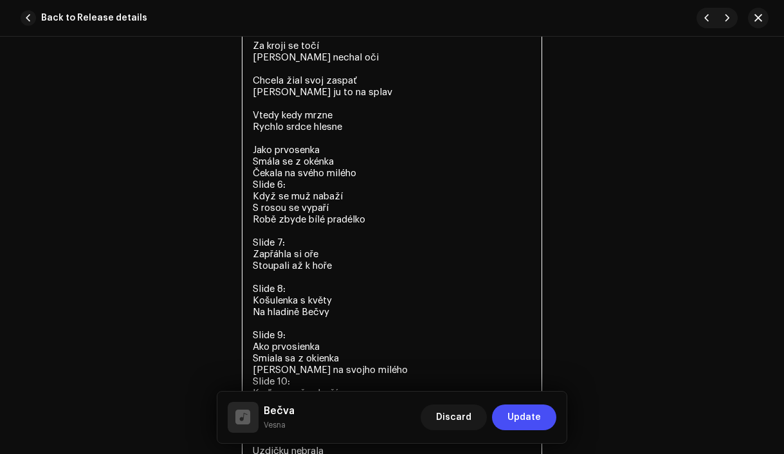
drag, startPoint x: 302, startPoint y: 251, endPoint x: 248, endPoint y: 249, distance: 54.1
click at [248, 249] on textarea "Vlasy měla sivé Z oček řeka plyne Za kroji se točí [PERSON_NAME] nechal oči Chc…" at bounding box center [392, 271] width 301 height 548
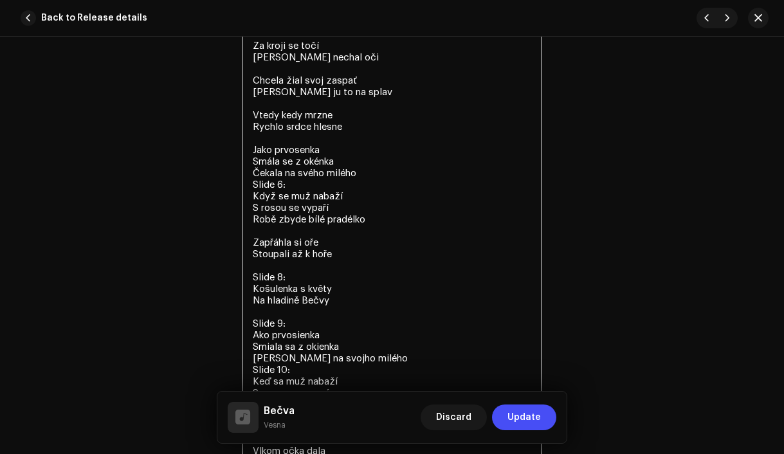
drag, startPoint x: 309, startPoint y: 283, endPoint x: 246, endPoint y: 283, distance: 63.0
click at [246, 283] on textarea "Vlasy měla sivé Z oček řeka plyne Za kroji se točí [PERSON_NAME] nechal oči Chc…" at bounding box center [392, 265] width 301 height 537
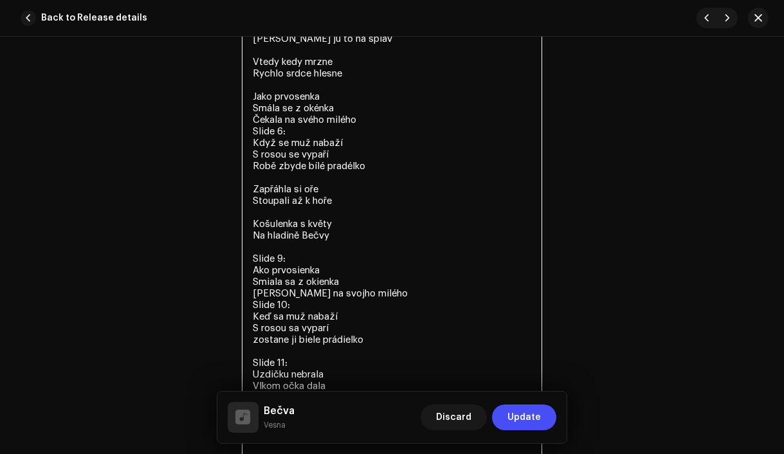
scroll to position [2817, 0]
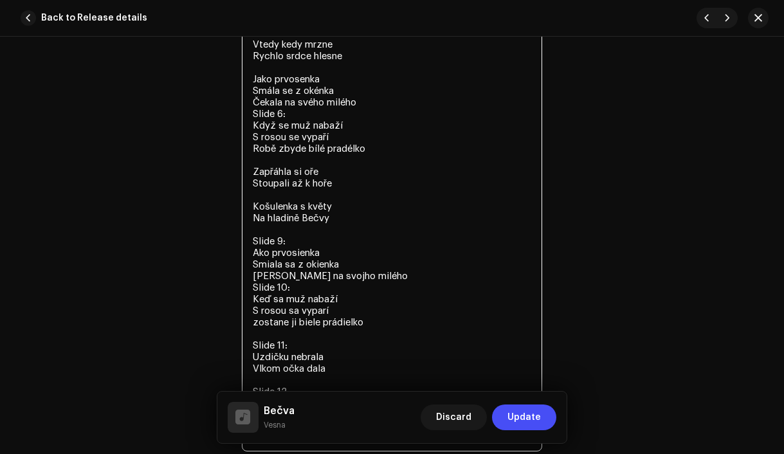
drag, startPoint x: 300, startPoint y: 246, endPoint x: 237, endPoint y: 245, distance: 63.1
click at [237, 245] on div "Lyrics Lyrics Vlasy měla sivé Z oček řeka plyne Za kroji se točí [PERSON_NAME] …" at bounding box center [392, 190] width 743 height 558
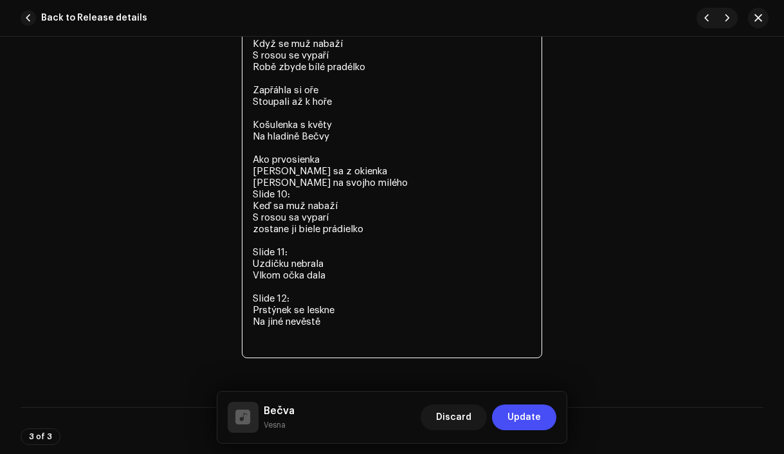
scroll to position [2956, 0]
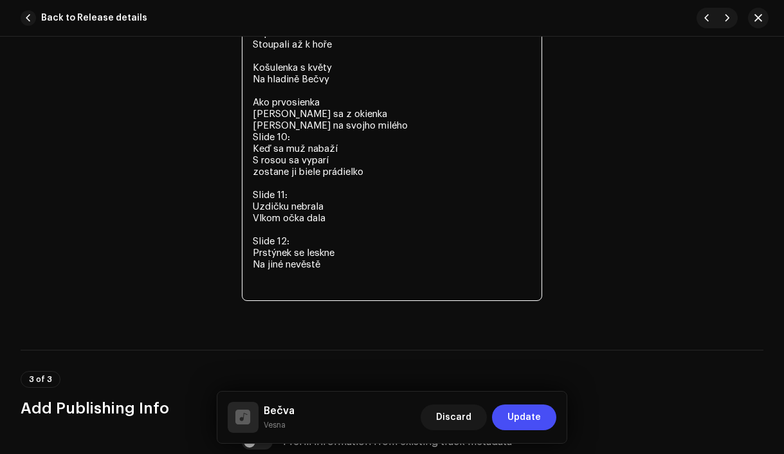
drag, startPoint x: 306, startPoint y: 198, endPoint x: 241, endPoint y: 197, distance: 65.0
click at [242, 197] on textarea "Vlasy měla sivé Z oček řeka plyne Za kroji se točí [PERSON_NAME] nechal oči Chc…" at bounding box center [392, 44] width 301 height 513
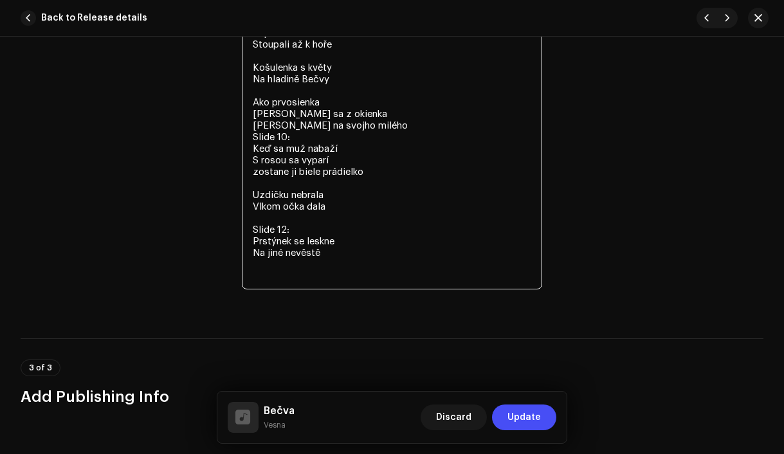
click at [396, 127] on textarea "Vlasy měla sivé Z oček řeka plyne Za kroji se točí [PERSON_NAME] nechal oči Chc…" at bounding box center [392, 39] width 301 height 502
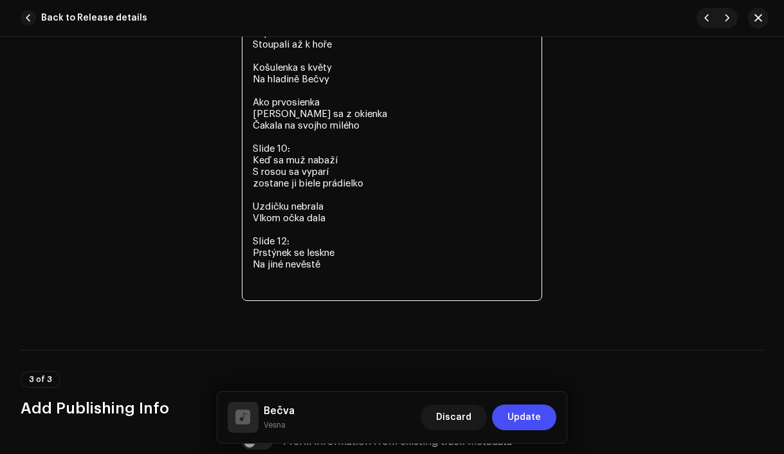
drag, startPoint x: 321, startPoint y: 151, endPoint x: 246, endPoint y: 147, distance: 75.3
click at [246, 147] on textarea "Vlasy měla sivé Z oček řeka plyne Za kroji se točí [PERSON_NAME] nechal oči Chc…" at bounding box center [392, 44] width 301 height 513
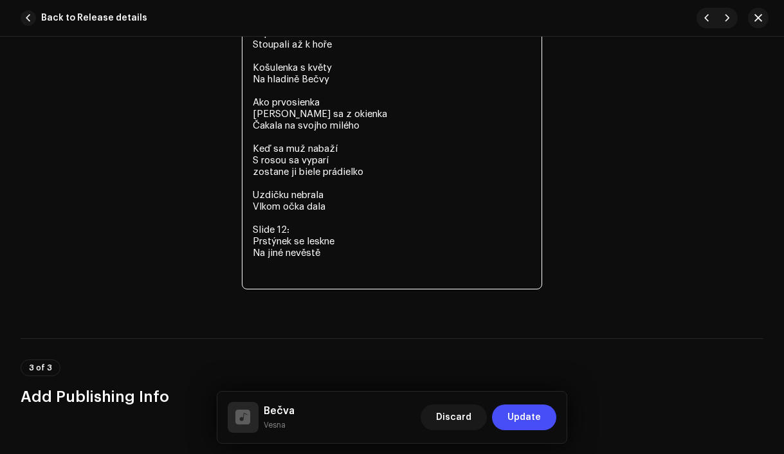
drag, startPoint x: 309, startPoint y: 232, endPoint x: 239, endPoint y: 232, distance: 70.8
click at [239, 232] on div "Lyrics Lyrics Vlasy měla sivé Z oček řeka plyne Za kroji se točí [PERSON_NAME] …" at bounding box center [392, 39] width 743 height 535
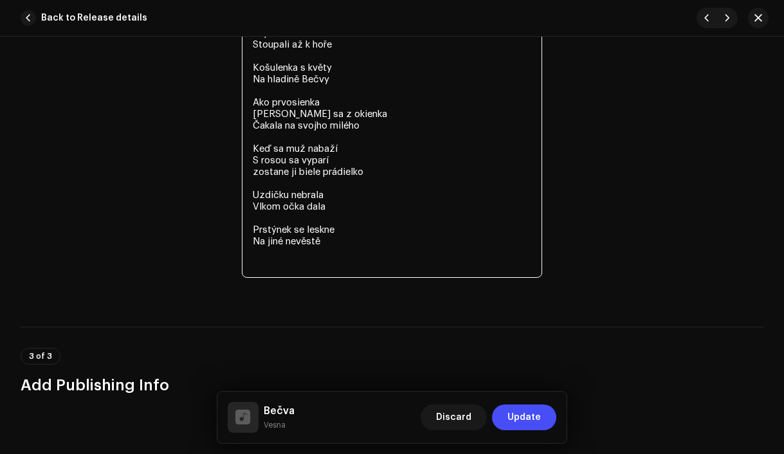
click at [270, 271] on textarea "Vlasy měla sivé Z oček řeka plyne Za kroji se točí [PERSON_NAME] nechal oči Chc…" at bounding box center [392, 33] width 301 height 490
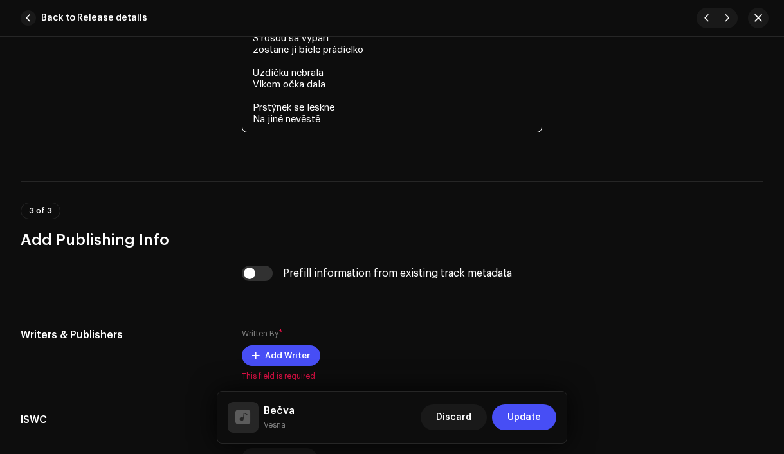
scroll to position [3198, 0]
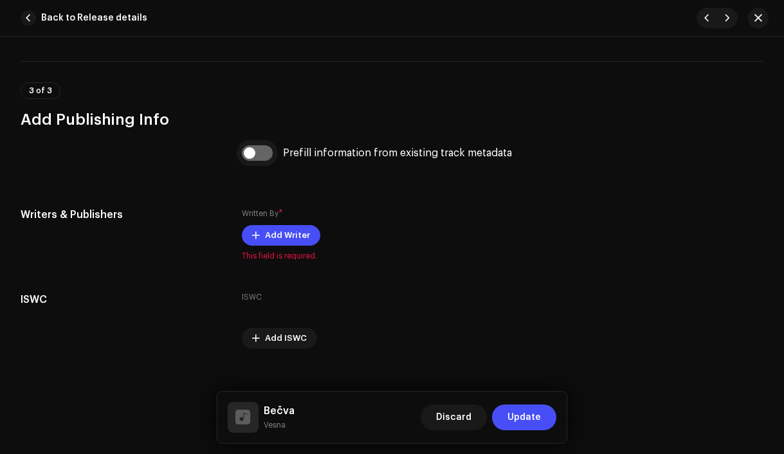
type textarea "Vlasy měla sivé Z oček řeka plyne Za kroji se točí [PERSON_NAME] nechal oči Chc…"
click at [252, 159] on input "checkbox" at bounding box center [257, 152] width 31 height 15
checkbox input "true"
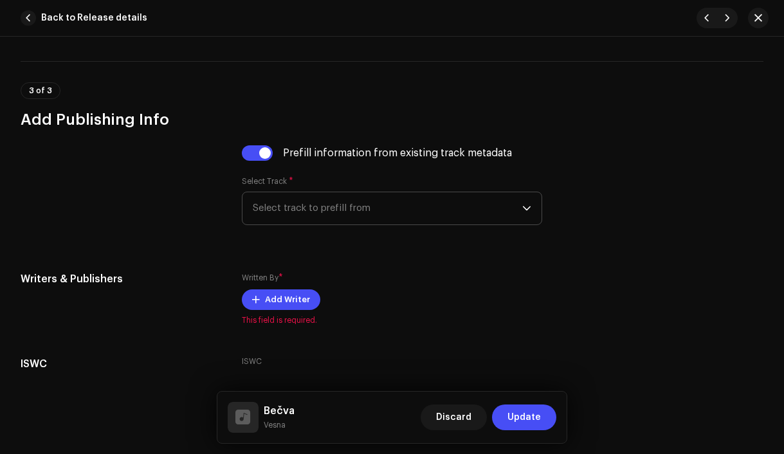
click at [325, 220] on span "Select track to prefill from" at bounding box center [388, 208] width 270 height 32
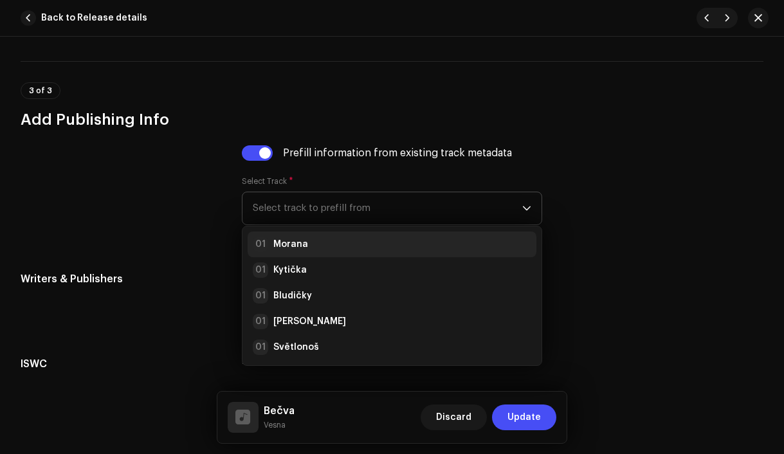
click at [324, 252] on div "01 Morana" at bounding box center [392, 244] width 279 height 15
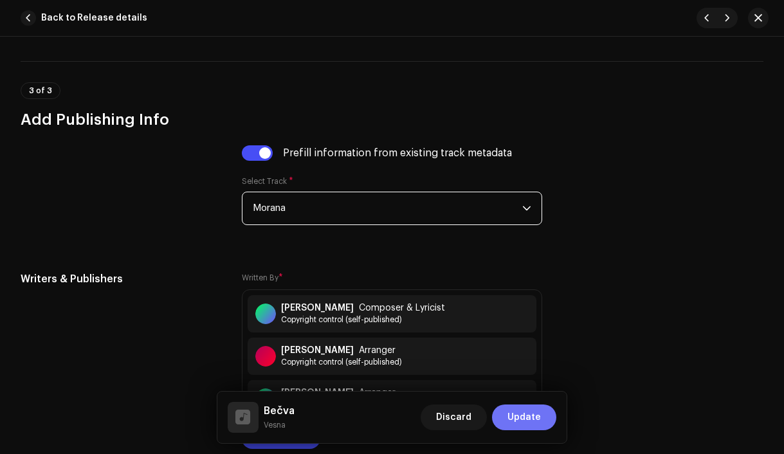
click at [538, 418] on span "Update" at bounding box center [524, 418] width 33 height 26
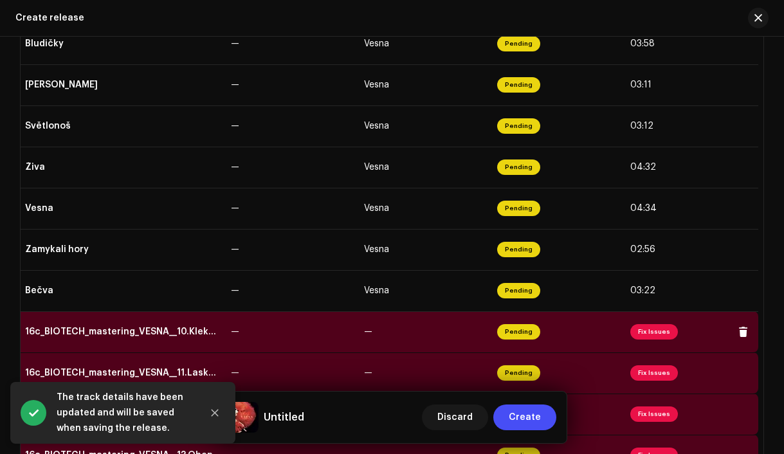
click at [167, 342] on td "16c_BIOTECH_mastering_VESNA__10.Klekanice.wav" at bounding box center [123, 331] width 206 height 41
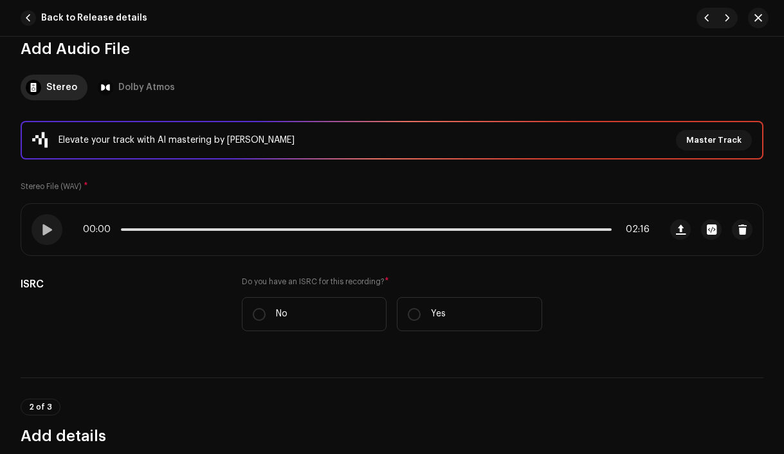
scroll to position [295, 0]
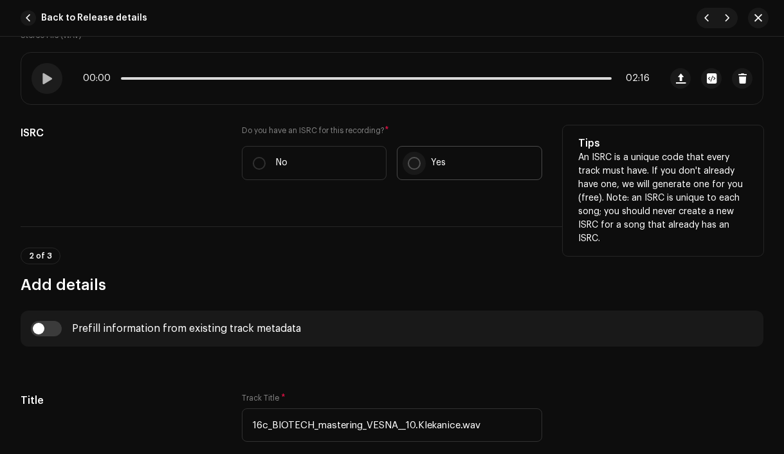
click at [413, 163] on input "Yes" at bounding box center [414, 163] width 13 height 13
radio input "true"
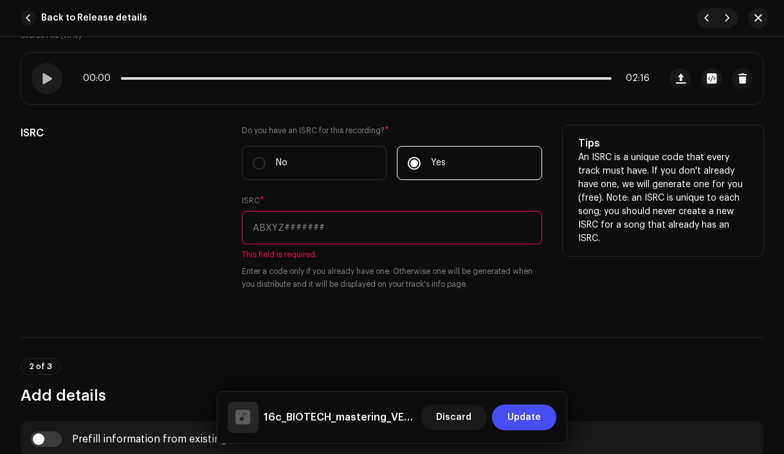
click at [368, 226] on input "text" at bounding box center [392, 227] width 301 height 33
paste input "CZAH91800010"
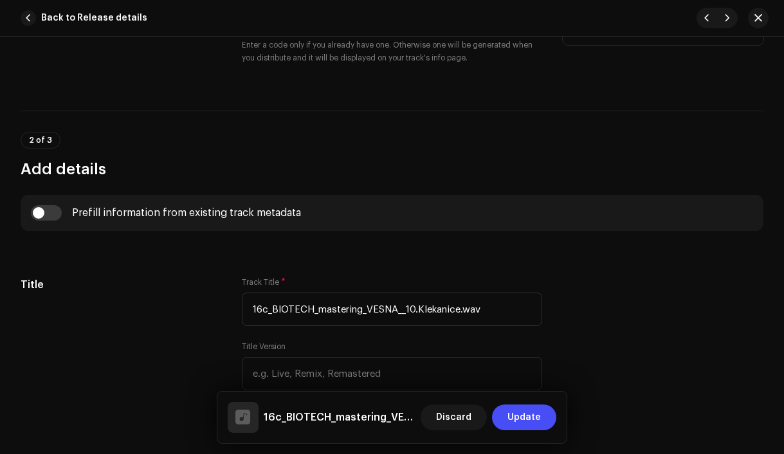
scroll to position [514, 0]
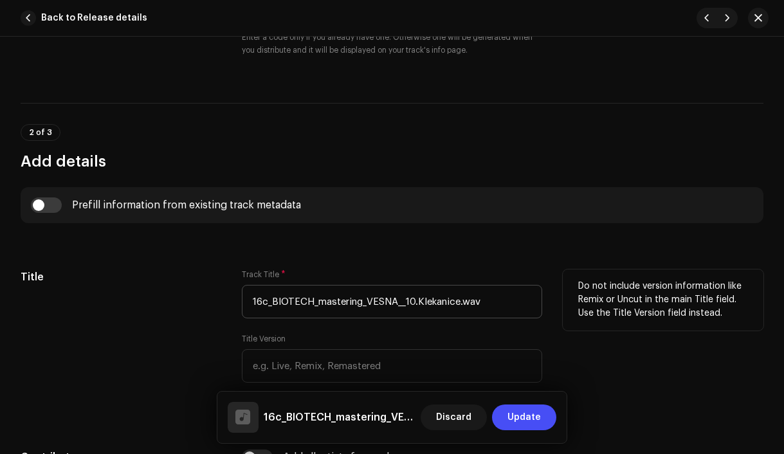
type input "CZAH91800010"
drag, startPoint x: 417, startPoint y: 303, endPoint x: 241, endPoint y: 299, distance: 176.3
click at [242, 299] on input "16c_BIOTECH_mastering_VESNA__10.Klekanice.wav" at bounding box center [392, 301] width 301 height 33
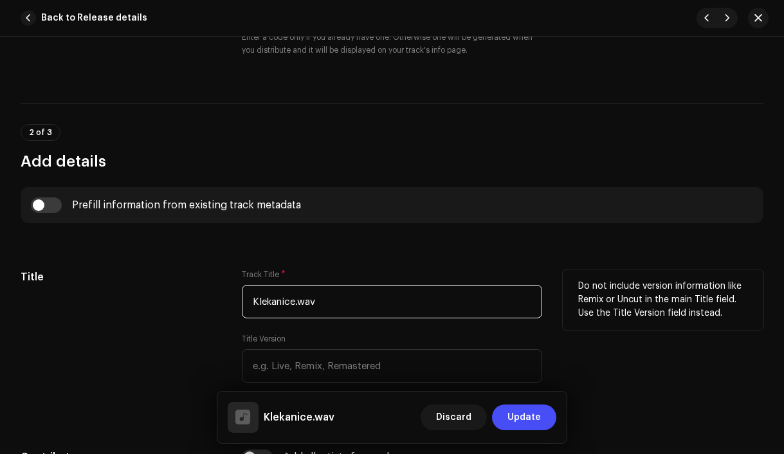
click at [362, 309] on input "Klekanice.wav" at bounding box center [392, 301] width 301 height 33
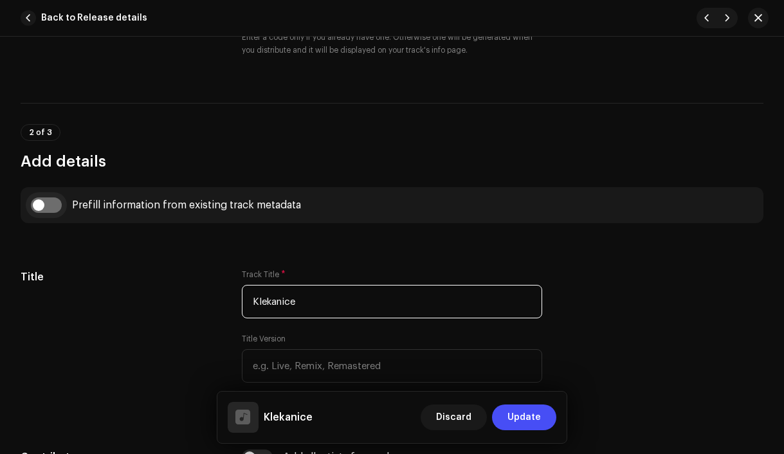
type input "Klekanice"
click at [40, 208] on input "checkbox" at bounding box center [46, 205] width 31 height 15
checkbox input "true"
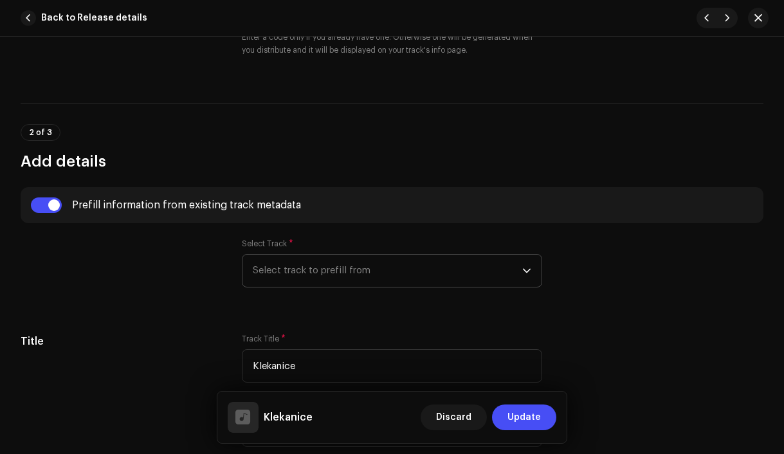
click at [299, 278] on span "Select track to prefill from" at bounding box center [388, 271] width 270 height 32
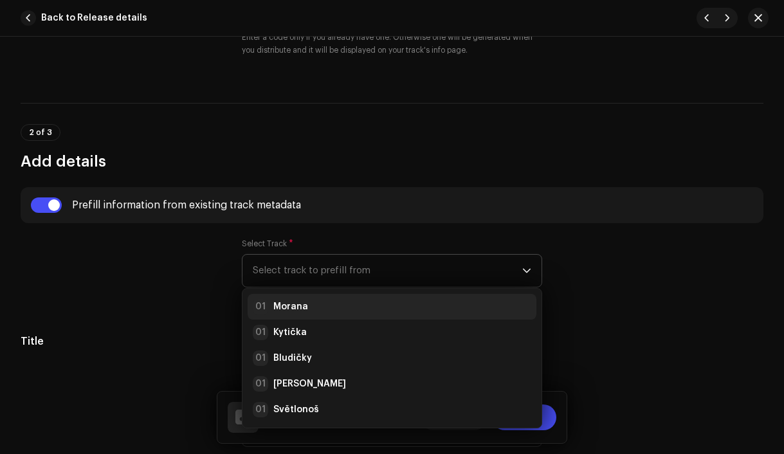
click at [299, 304] on strong "Morana" at bounding box center [290, 306] width 35 height 13
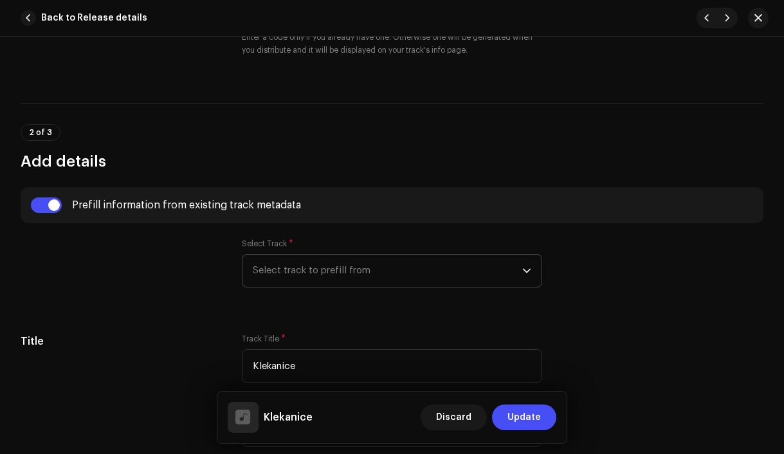
radio input "true"
type input "Vesna production, distributed by Bloomdi"
checkbox input "true"
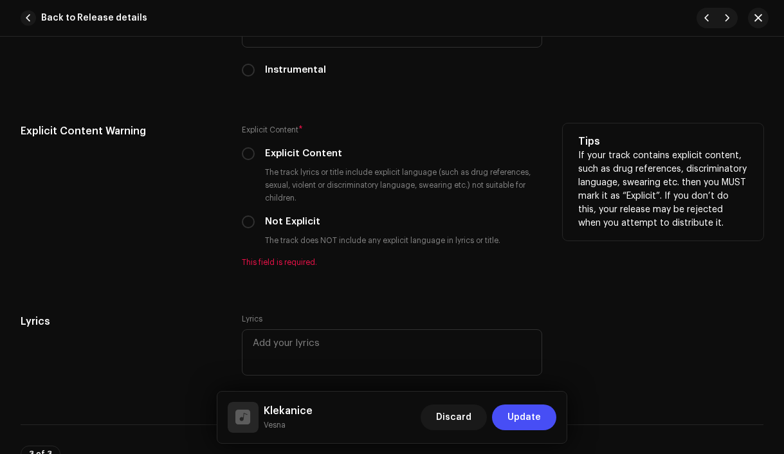
scroll to position [2430, 0]
click at [250, 226] on input "Not Explicit" at bounding box center [248, 221] width 13 height 13
radio input "true"
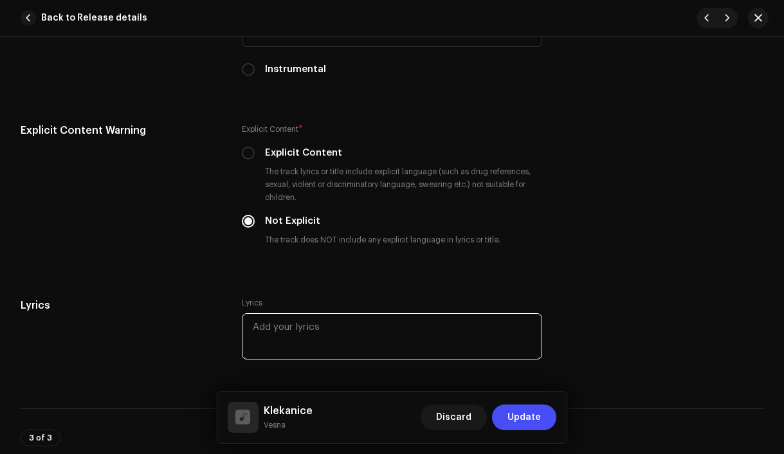
click at [342, 338] on textarea at bounding box center [392, 336] width 301 height 46
paste textarea "Čerti s tebou šijů Spinkej maličká Psi na měsíc vyjů Zavři očička Čerti s tebou…"
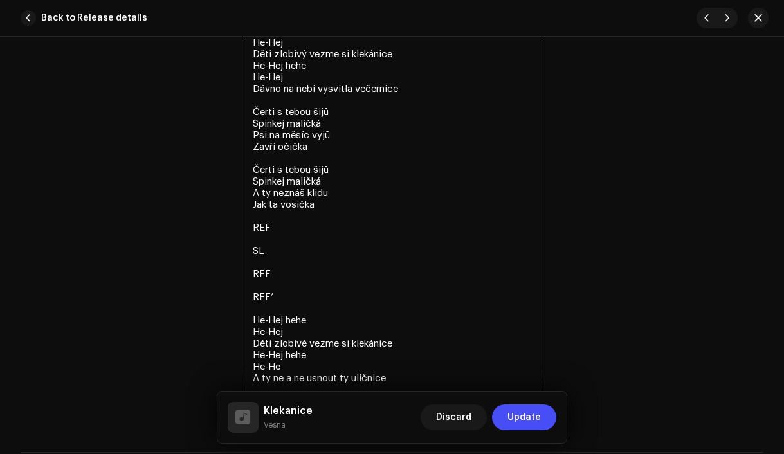
scroll to position [2844, 0]
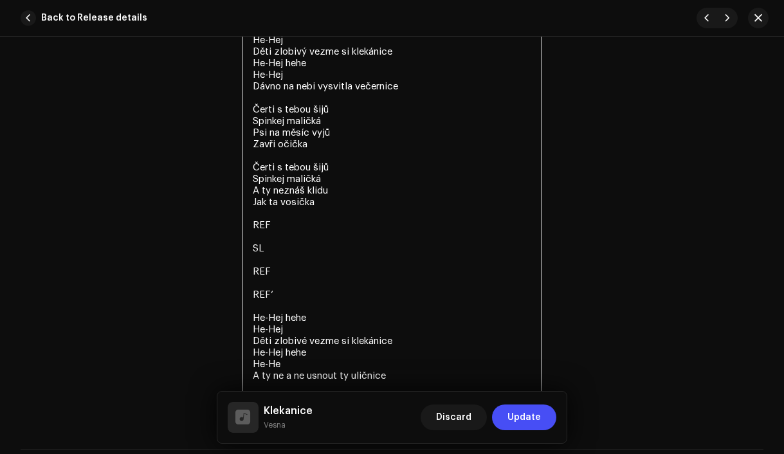
drag, startPoint x: 297, startPoint y: 309, endPoint x: 235, endPoint y: 230, distance: 100.9
click at [235, 230] on div "Lyrics Lyrics Čerti s tebou šijů Spinkej maličká Psi na měsíc vyjů Zavři očička…" at bounding box center [392, 151] width 743 height 535
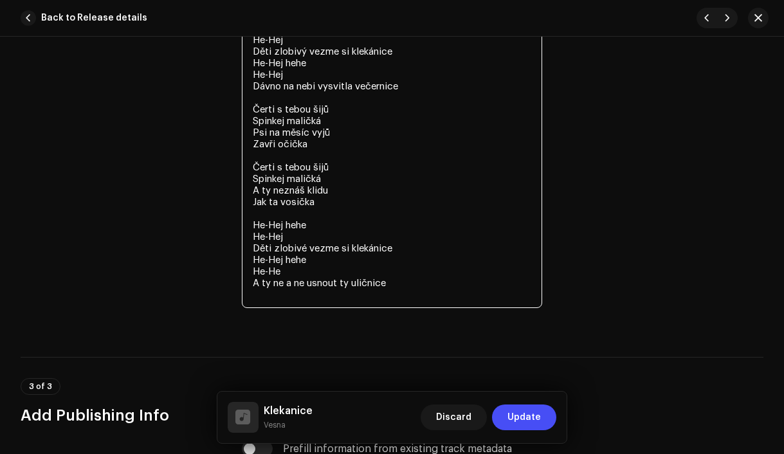
click at [268, 303] on textarea "Čerti s tebou šijů Spinkej maličká Psi na měsíc vyjů Zavři očička Čerti s tebou…" at bounding box center [392, 103] width 301 height 409
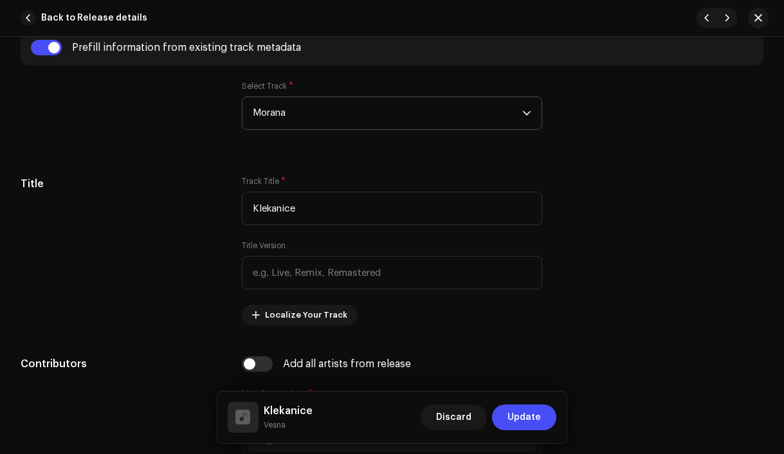
scroll to position [670, 0]
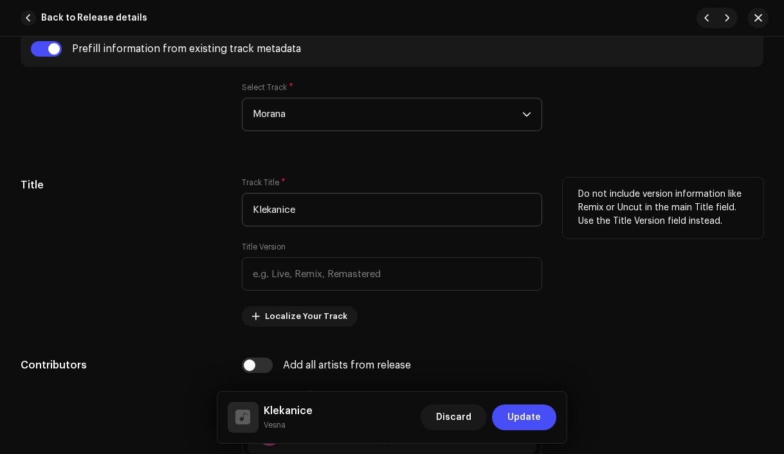
type textarea "Čerti s tebou šijů Spinkej maličká Psi na měsíc vyjů Zavři očička Čerti s tebou…"
click at [279, 207] on input "Klekanice" at bounding box center [392, 209] width 301 height 33
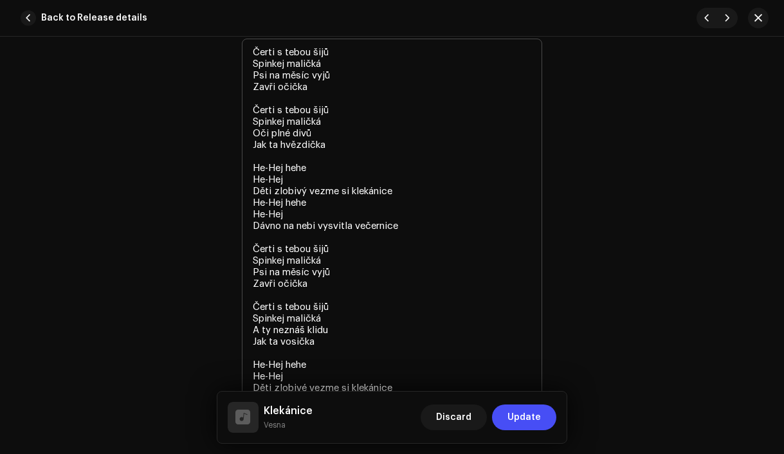
scroll to position [3150, 0]
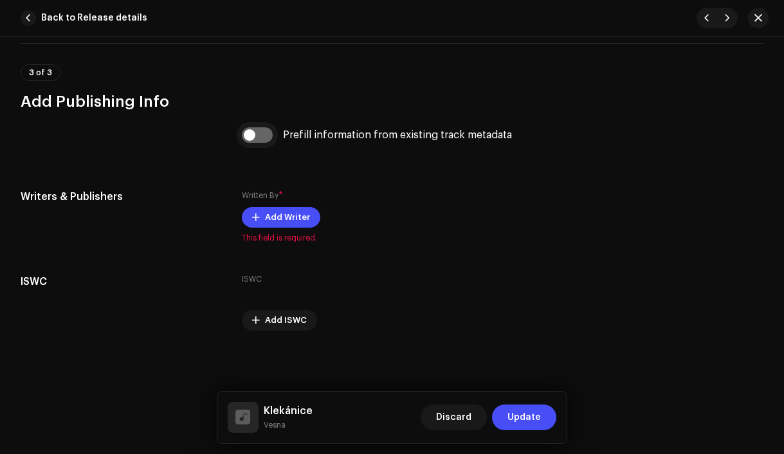
type input "Klekánice"
click at [252, 136] on input "checkbox" at bounding box center [257, 134] width 31 height 15
checkbox input "true"
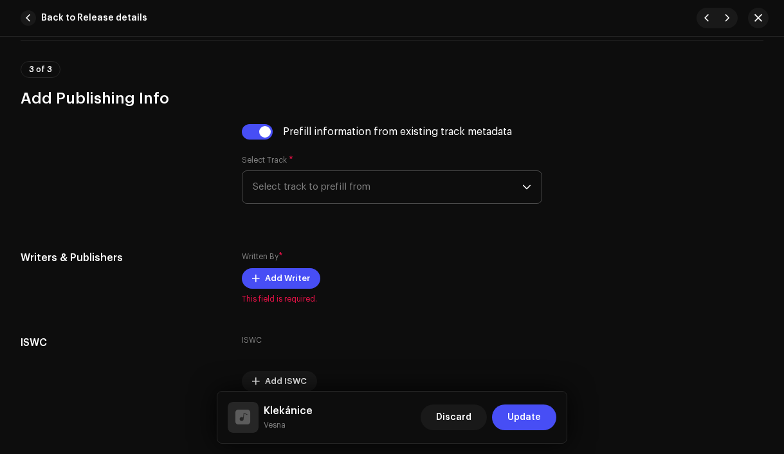
click at [326, 196] on span "Select track to prefill from" at bounding box center [388, 187] width 270 height 32
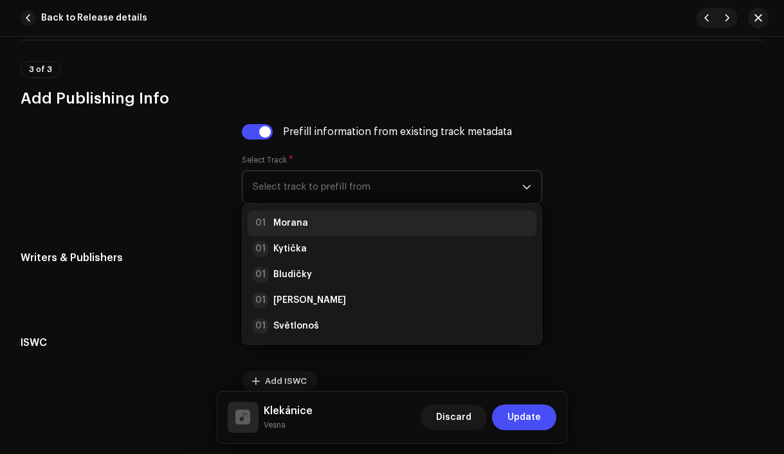
click at [324, 226] on div "01 Morana" at bounding box center [392, 223] width 279 height 15
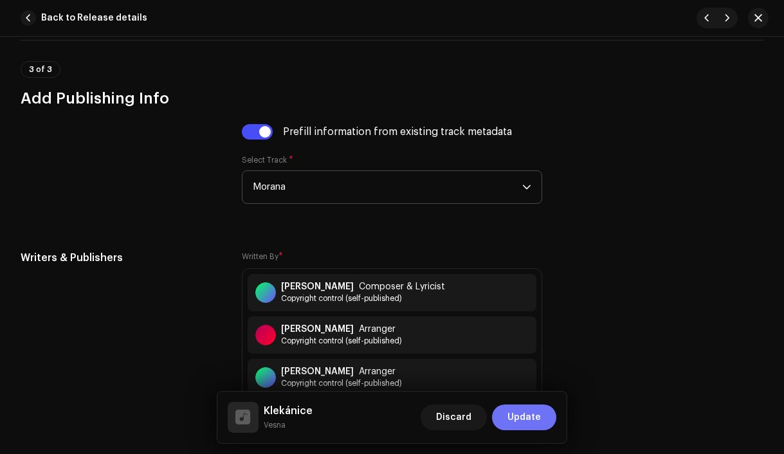
click at [523, 416] on span "Update" at bounding box center [524, 418] width 33 height 26
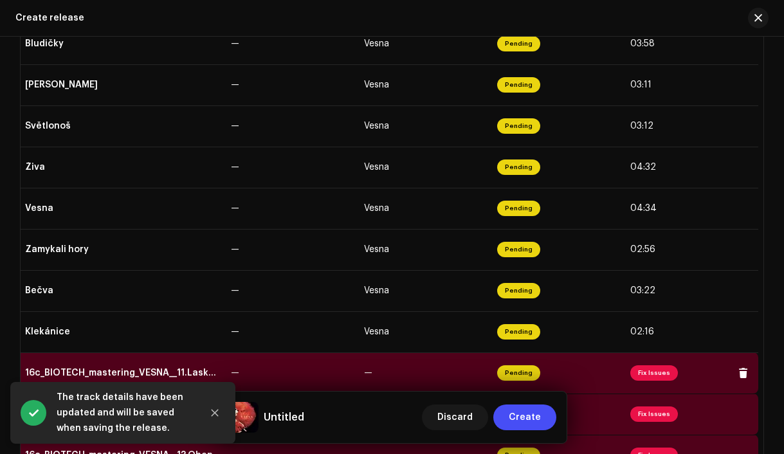
click at [147, 377] on div "16c_BIOTECH_mastering_VESNA__11.Laska z Katerinic.wav" at bounding box center [123, 373] width 196 height 10
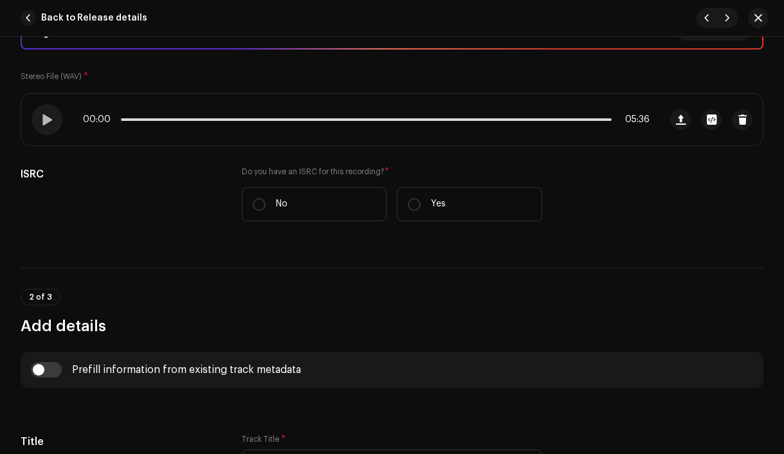
scroll to position [259, 0]
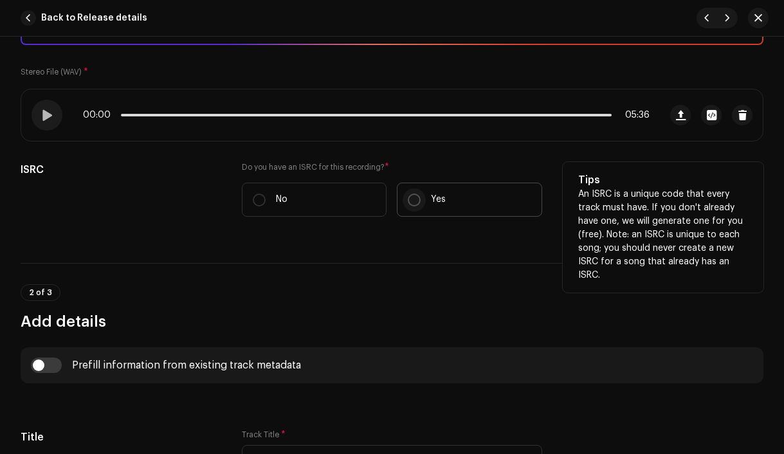
click at [409, 199] on input "Yes" at bounding box center [414, 200] width 13 height 13
radio input "true"
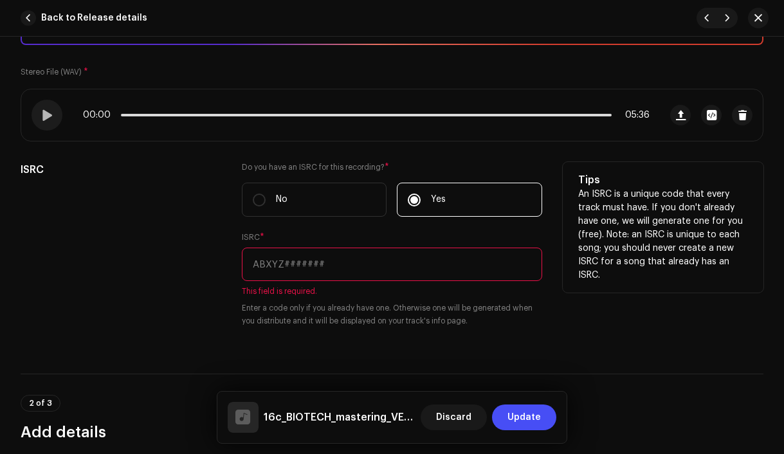
click at [358, 263] on input "text" at bounding box center [392, 264] width 301 height 33
paste input "CZAH91800011"
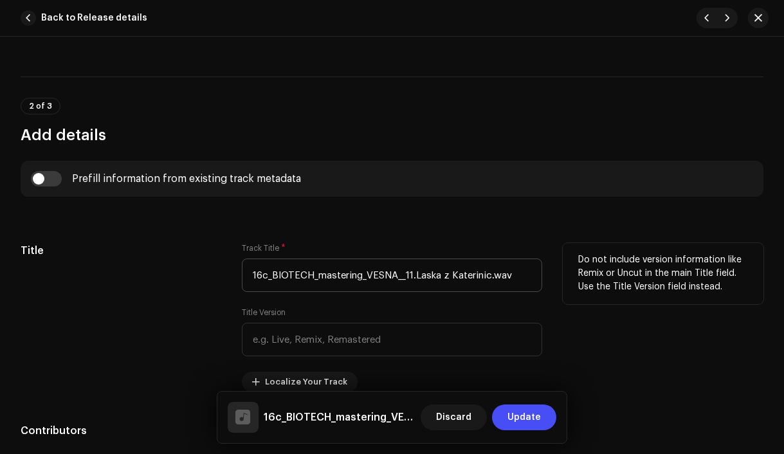
scroll to position [546, 0]
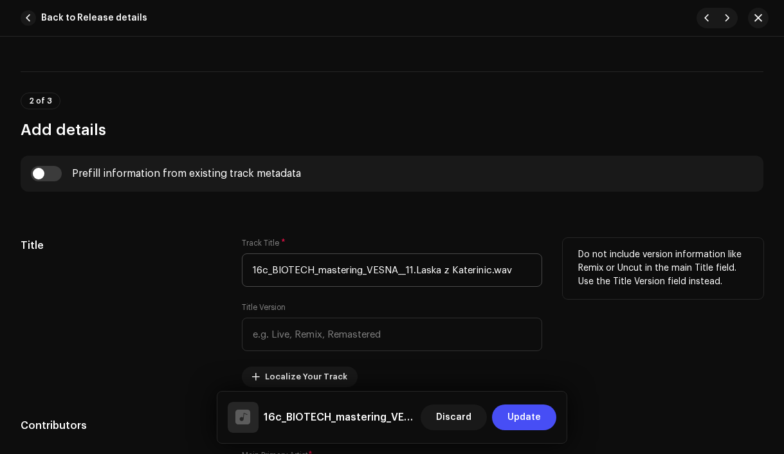
type input "CZAH91800011"
drag, startPoint x: 414, startPoint y: 272, endPoint x: 156, endPoint y: 270, distance: 258.0
click at [156, 269] on div "Title Track Title * 16c_BIOTECH_mastering_VESNA__11.Laska z Katerinic.wav Title…" at bounding box center [392, 312] width 743 height 149
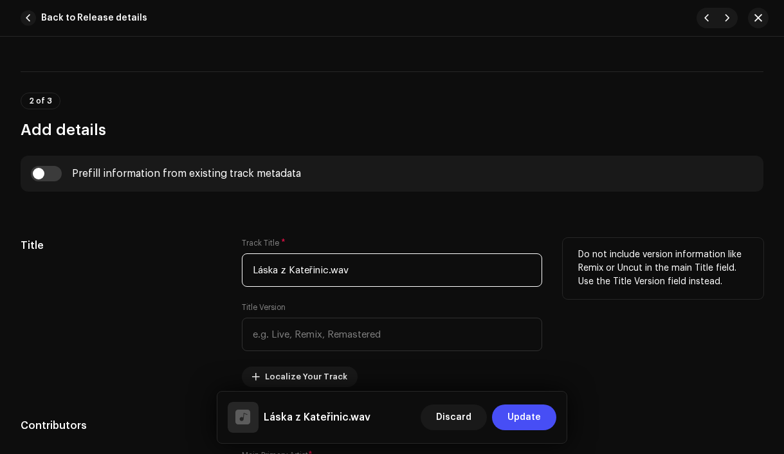
click at [396, 266] on input "Láska z Kateřinic.wav" at bounding box center [392, 269] width 301 height 33
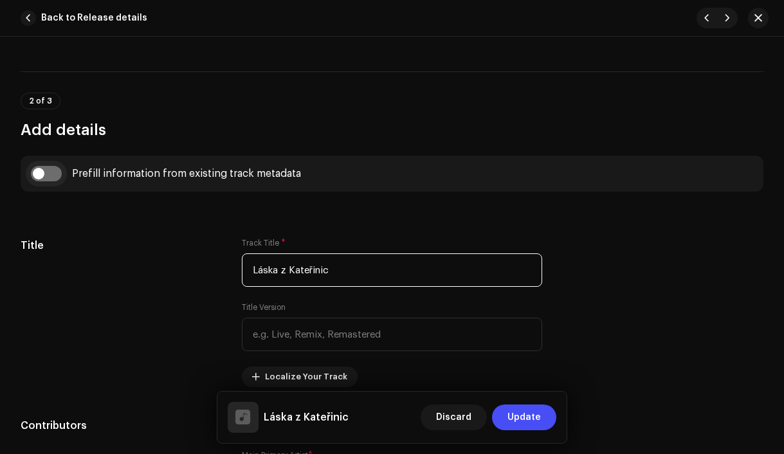
type input "Láska z Kateřinic"
click at [43, 175] on input "checkbox" at bounding box center [46, 173] width 31 height 15
checkbox input "true"
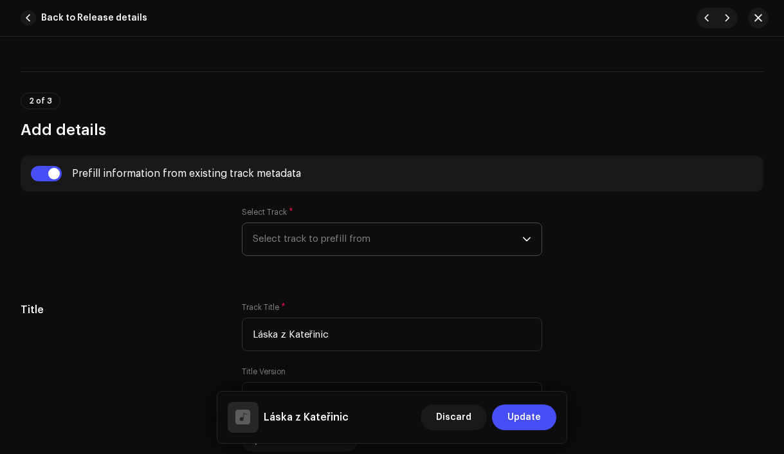
click at [301, 245] on span "Select track to prefill from" at bounding box center [388, 239] width 270 height 32
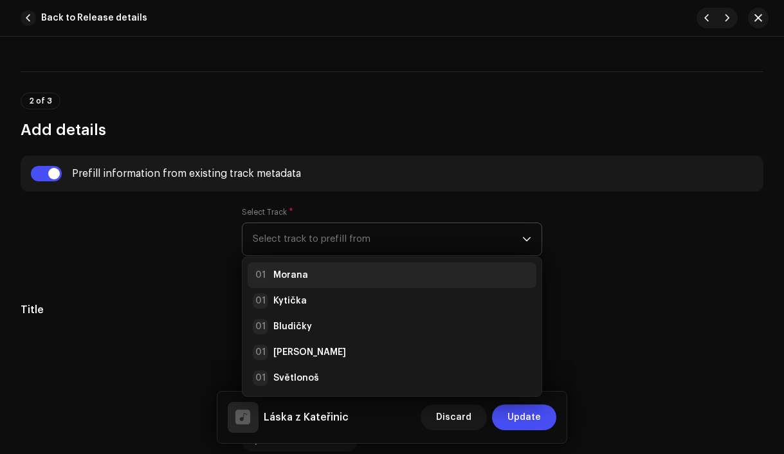
click at [307, 279] on div "01 Morana" at bounding box center [392, 275] width 279 height 15
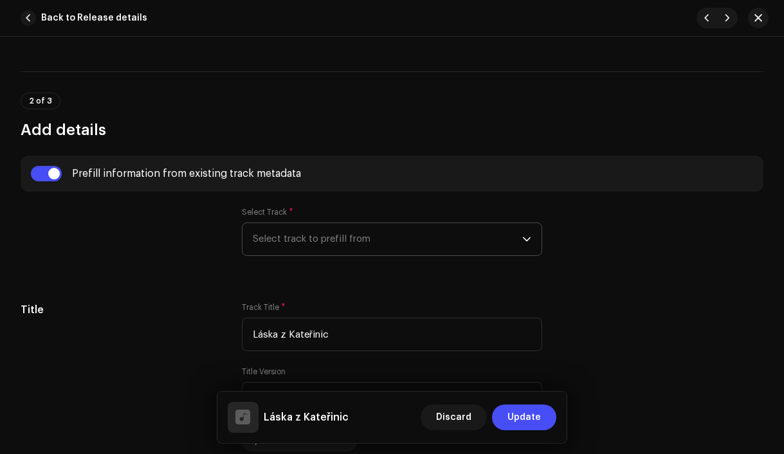
radio input "true"
type input "Vesna production, distributed by Bloomdi"
checkbox input "true"
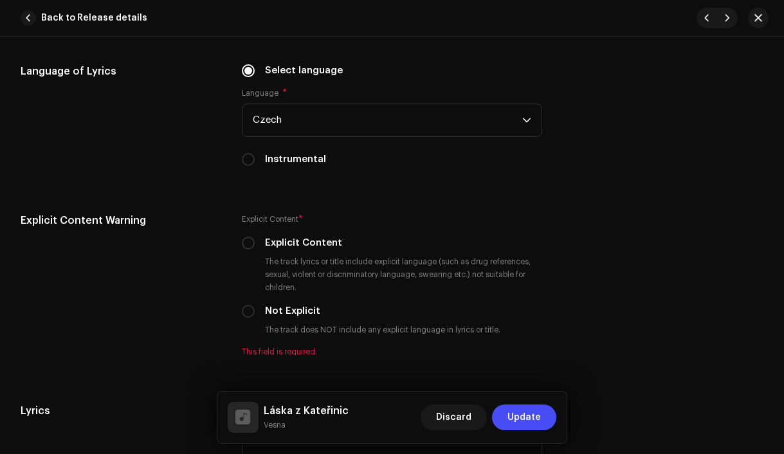
scroll to position [2417, 0]
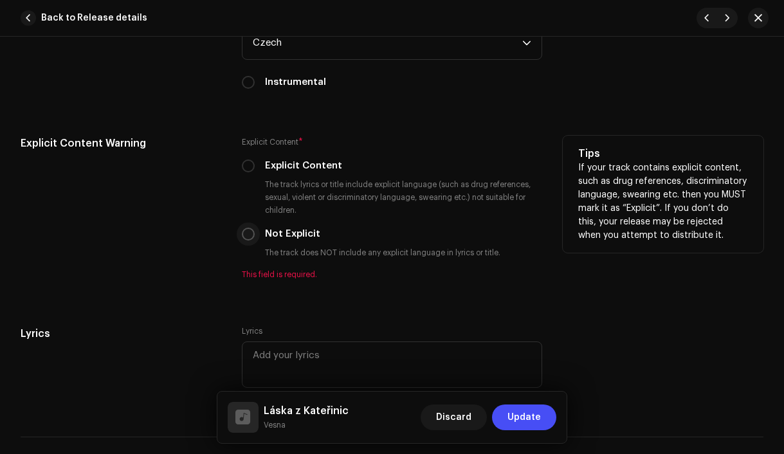
click at [250, 241] on input "Not Explicit" at bounding box center [248, 234] width 13 height 13
radio input "true"
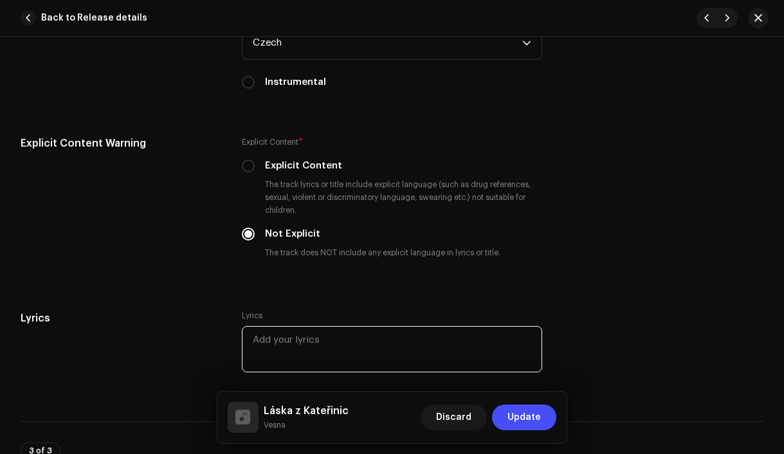
click at [405, 330] on textarea at bounding box center [392, 349] width 301 height 46
paste textarea "Mám kolem sebe tisíc těžkých těl Mám ještě v uších závan z děl [PERSON_NAME] se…"
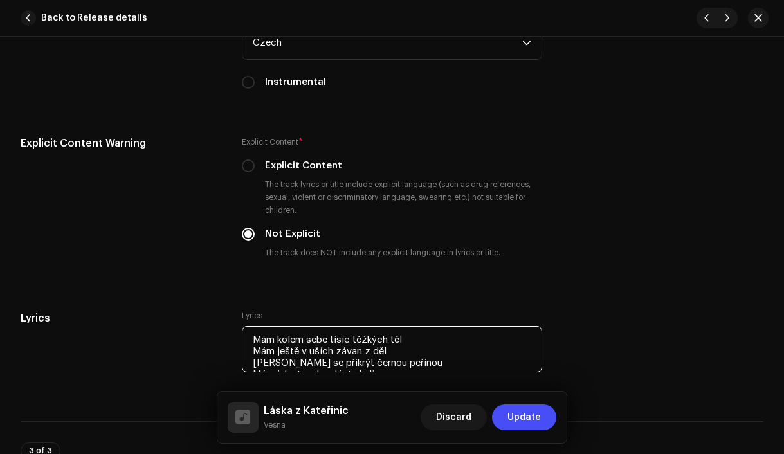
scroll to position [2705, 0]
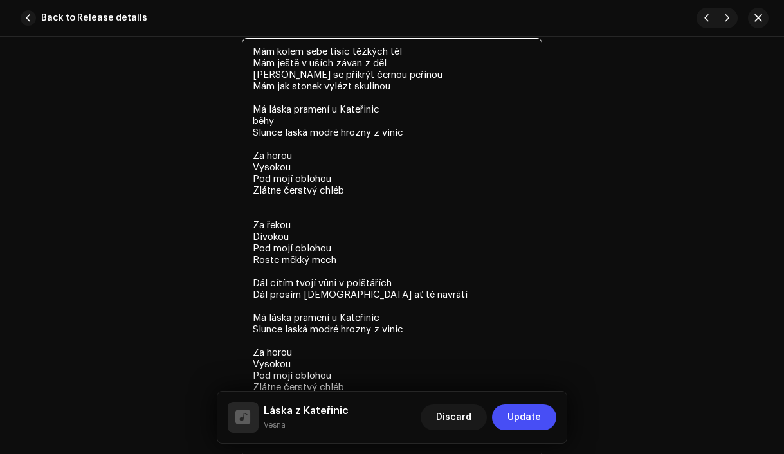
click at [290, 216] on textarea "Mám kolem sebe tisíc těžkých těl Mám ještě v uších závan z děl [PERSON_NAME] se…" at bounding box center [392, 248] width 301 height 421
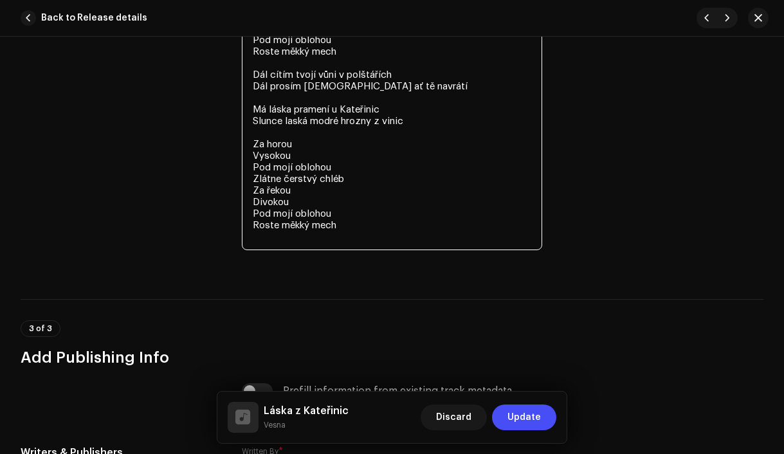
scroll to position [2904, 0]
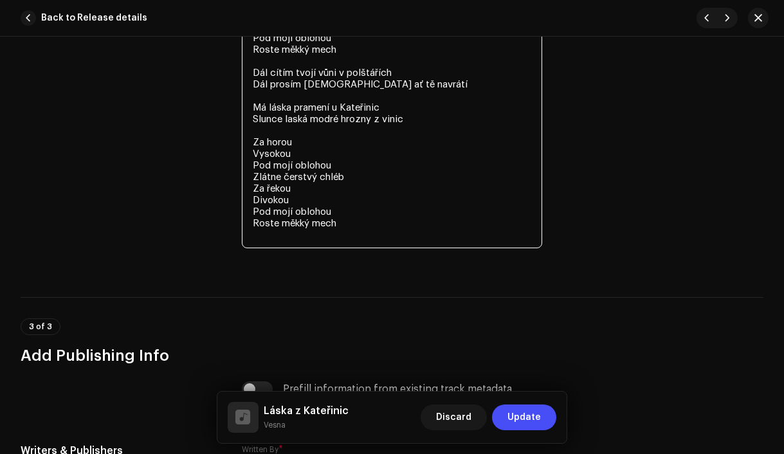
click at [296, 245] on textarea "Mám kolem sebe tisíc těžkých těl Mám ještě v uších závan z děl [PERSON_NAME] se…" at bounding box center [392, 43] width 301 height 409
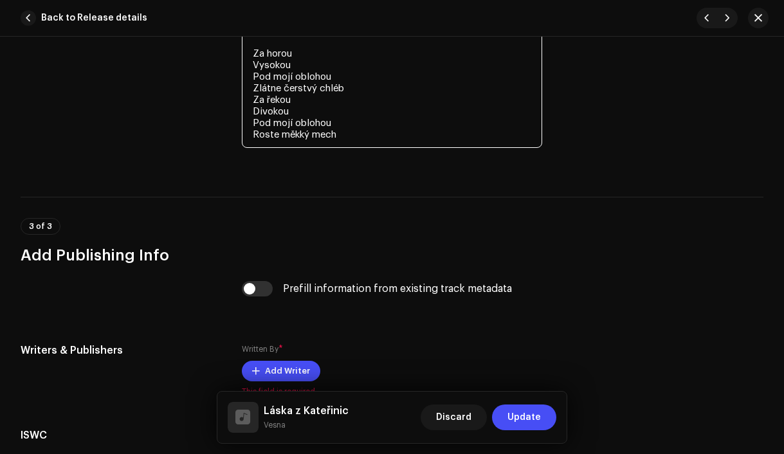
scroll to position [3091, 0]
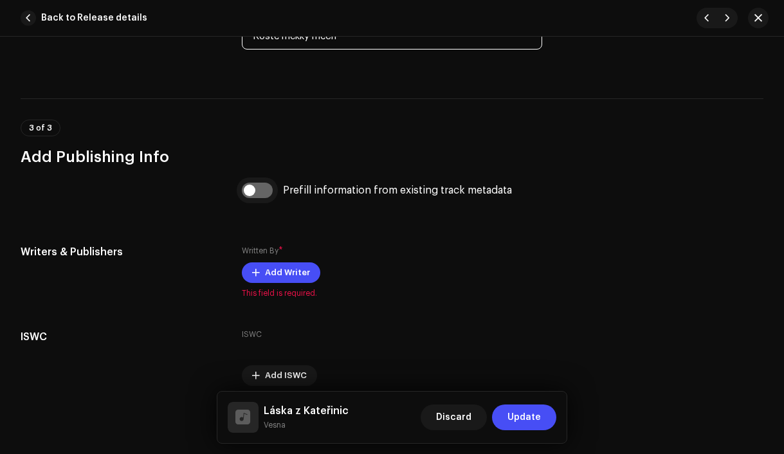
type textarea "Mám kolem sebe tisíc těžkých těl Mám ještě v uších závan z děl [PERSON_NAME] se…"
click at [246, 194] on input "checkbox" at bounding box center [257, 190] width 31 height 15
checkbox input "true"
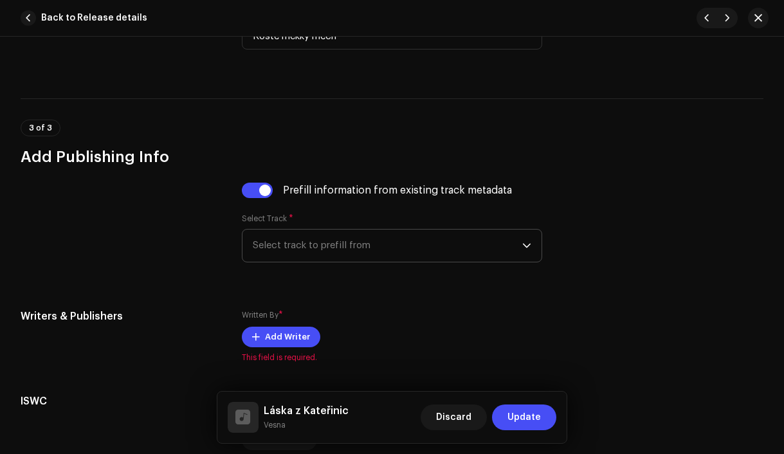
click at [295, 247] on span "Select track to prefill from" at bounding box center [388, 246] width 270 height 32
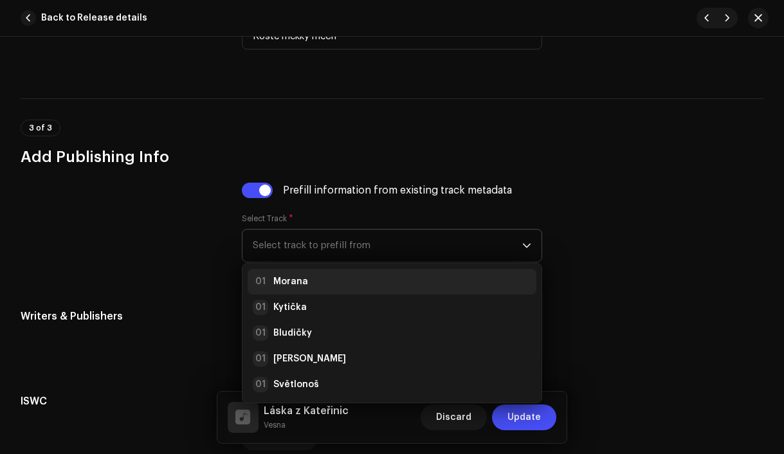
click at [300, 279] on strong "Morana" at bounding box center [290, 281] width 35 height 13
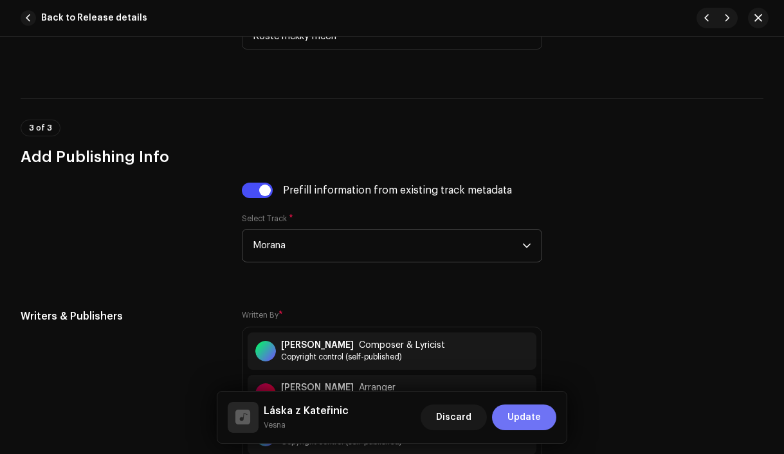
click at [522, 414] on span "Update" at bounding box center [524, 418] width 33 height 26
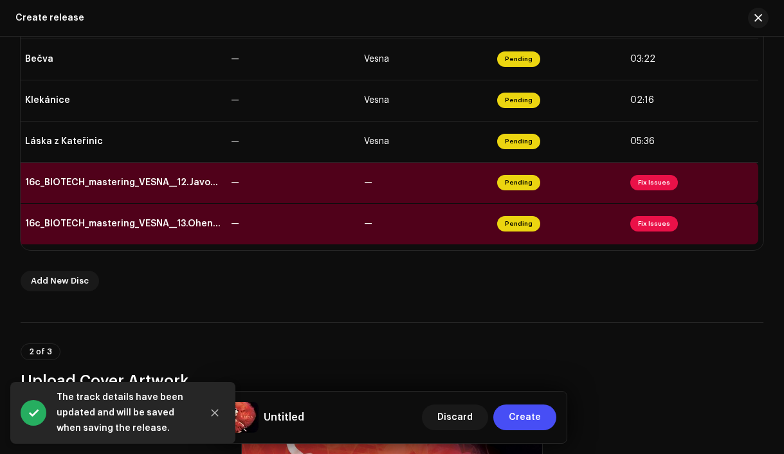
scroll to position [632, 0]
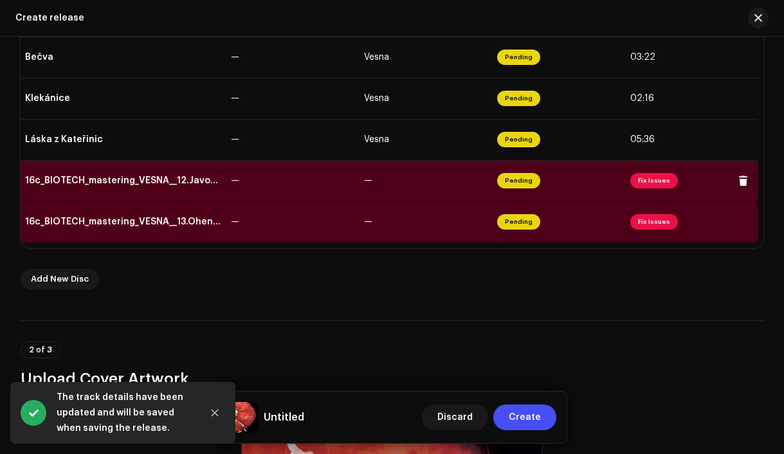
click at [293, 183] on td "—" at bounding box center [292, 180] width 133 height 41
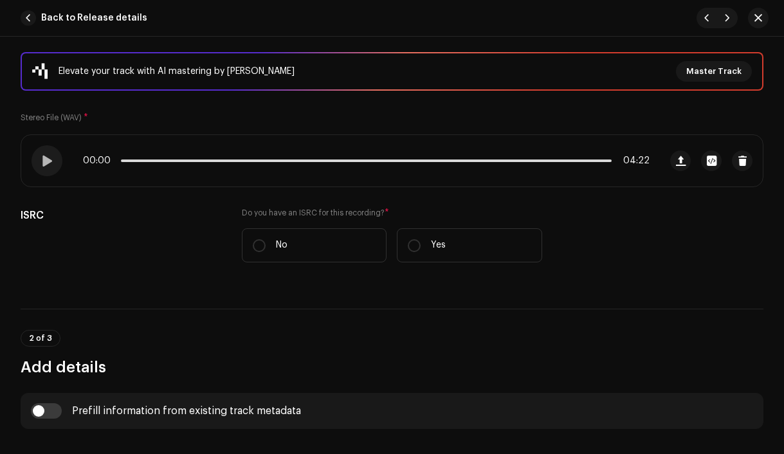
scroll to position [217, 0]
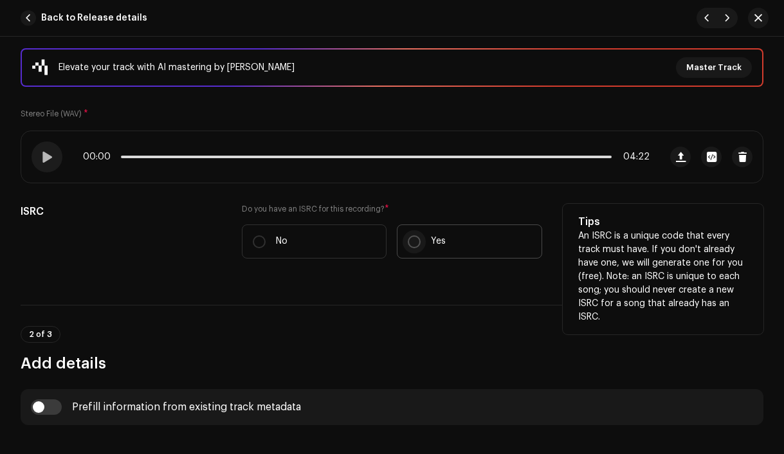
click at [414, 244] on input "Yes" at bounding box center [414, 241] width 13 height 13
radio input "true"
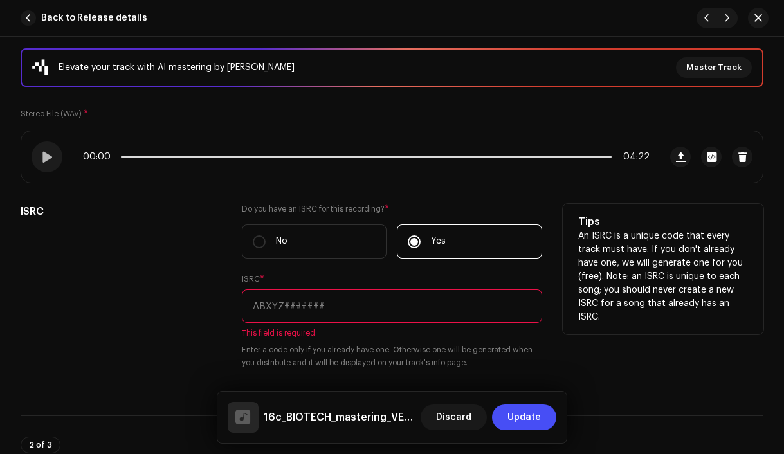
click at [391, 305] on input "text" at bounding box center [392, 306] width 301 height 33
paste input "CZAH91800012"
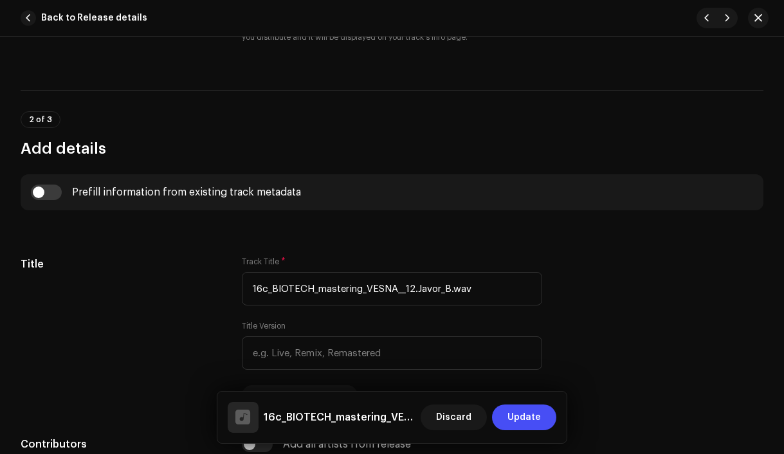
scroll to position [535, 0]
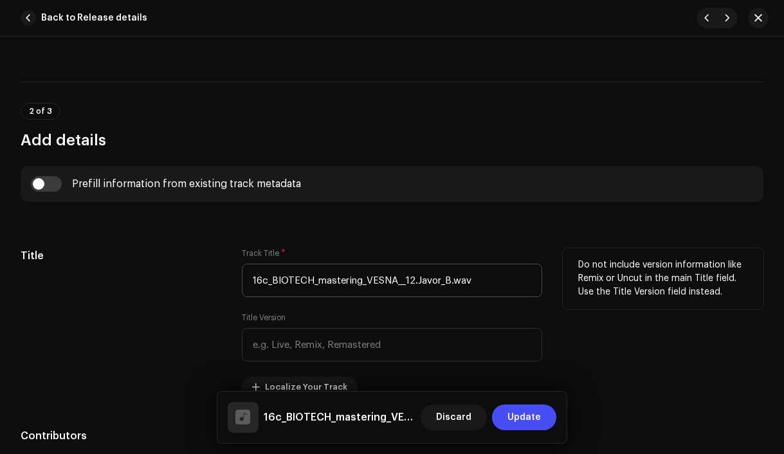
type input "CZAH91800012"
drag, startPoint x: 416, startPoint y: 282, endPoint x: 232, endPoint y: 274, distance: 184.2
click at [232, 275] on div "Title Track Title * 16c_BIOTECH_mastering_VESNA__12.Javor_B.wav Title Version L…" at bounding box center [392, 322] width 743 height 149
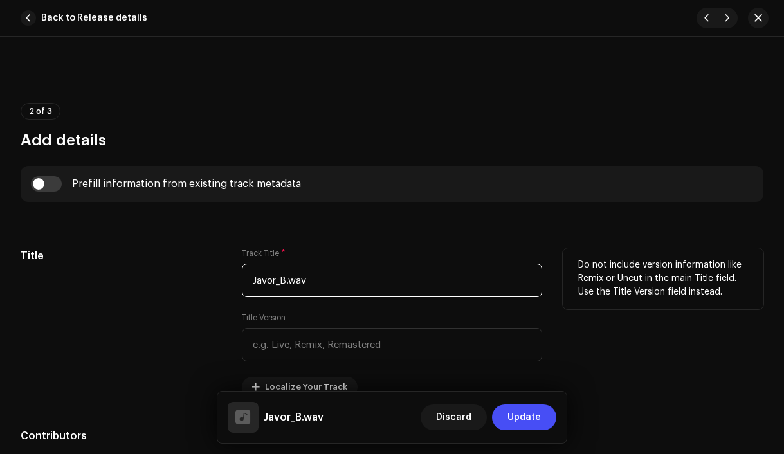
click at [335, 282] on input "Javor_B.wav" at bounding box center [392, 280] width 301 height 33
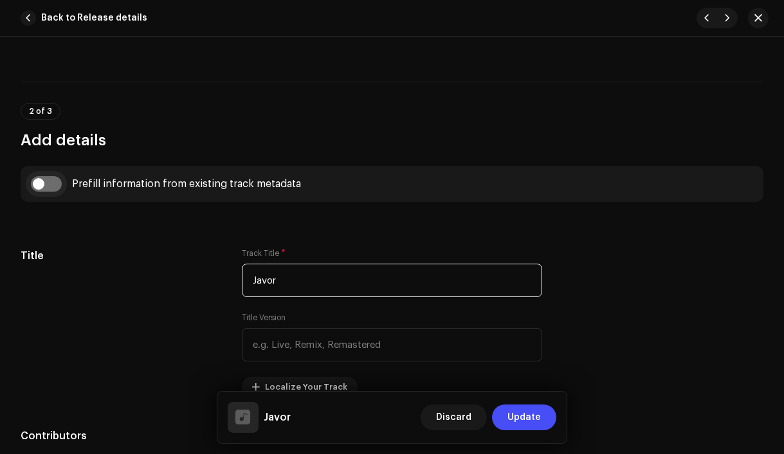
type input "Javor"
click at [46, 185] on input "checkbox" at bounding box center [46, 183] width 31 height 15
checkbox input "true"
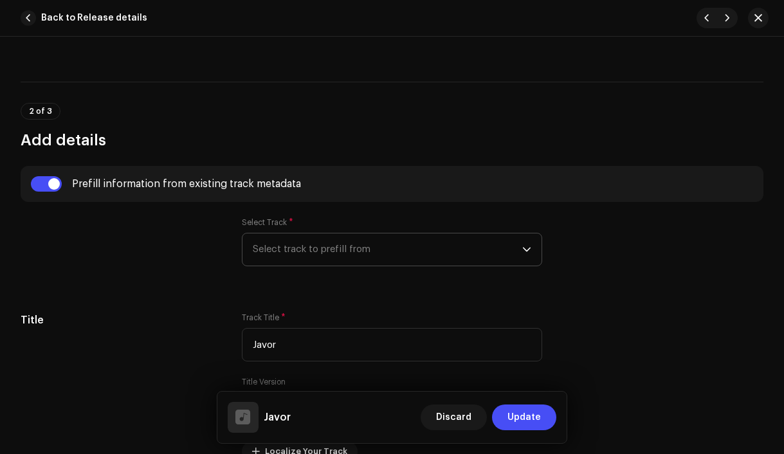
click at [289, 253] on span "Select track to prefill from" at bounding box center [388, 250] width 270 height 32
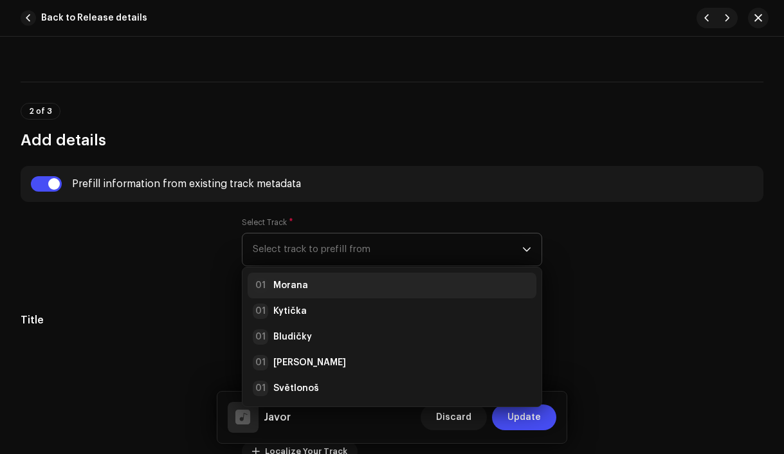
click at [296, 286] on strong "Morana" at bounding box center [290, 285] width 35 height 13
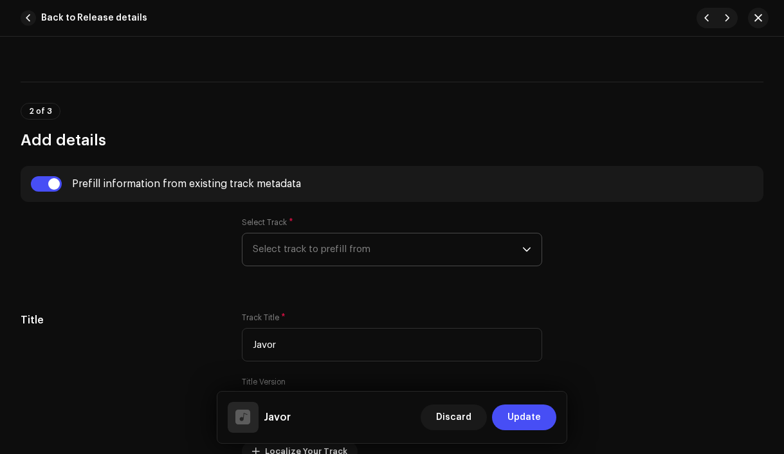
radio input "true"
type input "Vesna production, distributed by Bloomdi"
checkbox input "true"
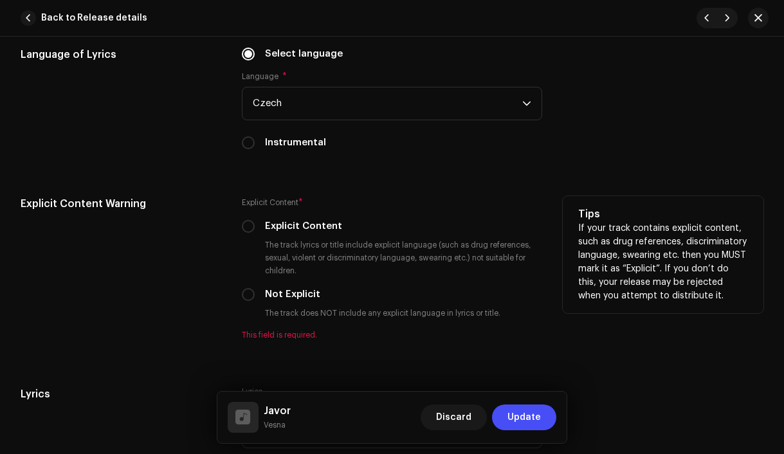
scroll to position [2386, 0]
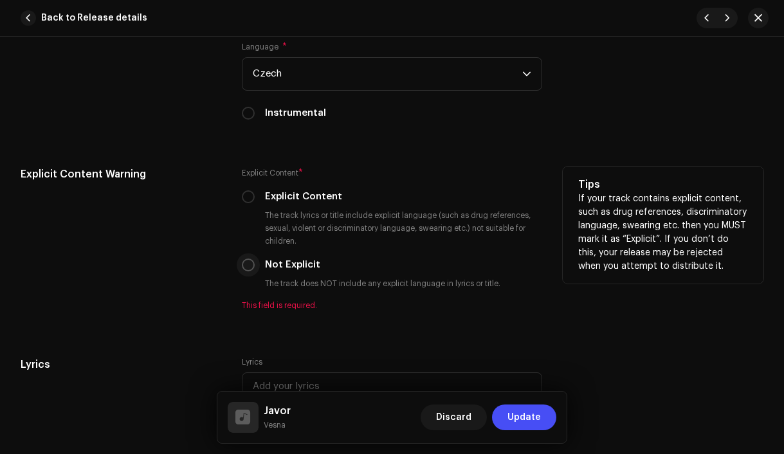
click at [252, 271] on p-radiobutton at bounding box center [248, 265] width 13 height 13
click at [252, 268] on input "Not Explicit" at bounding box center [248, 265] width 13 height 13
radio input "true"
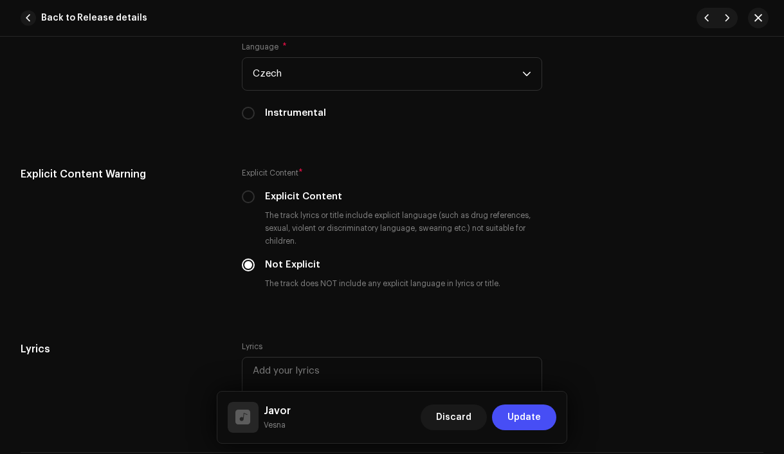
scroll to position [2498, 0]
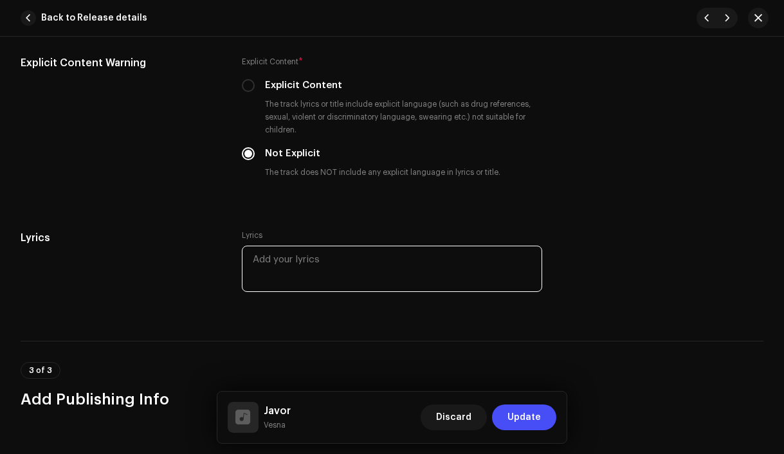
click at [348, 259] on textarea at bounding box center [392, 269] width 301 height 46
paste textarea "Stojí javor u [GEOGRAPHIC_DATA] tam už léta Dívka kouká do daleka A doufá Oči m…"
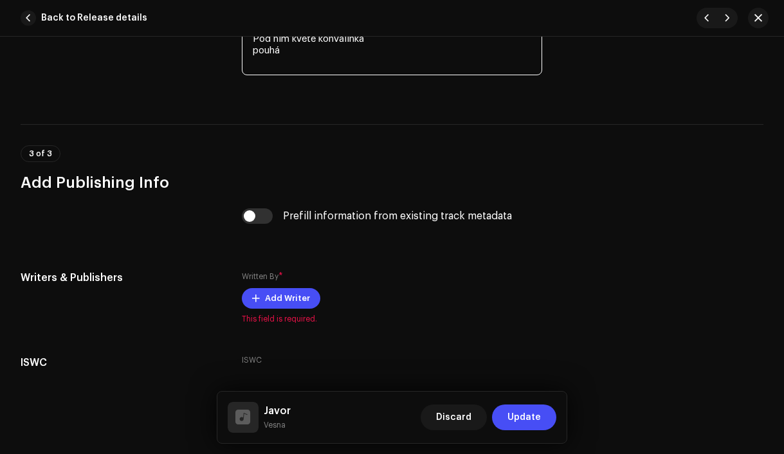
scroll to position [2949, 0]
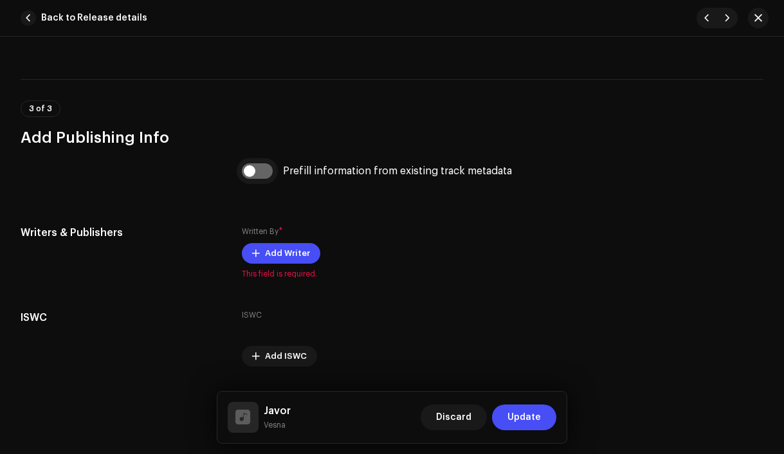
type textarea "Stojí javor u [GEOGRAPHIC_DATA] tam už léta Dívka kouká do daleka A doufá Oči m…"
click at [251, 178] on input "checkbox" at bounding box center [257, 170] width 31 height 15
checkbox input "true"
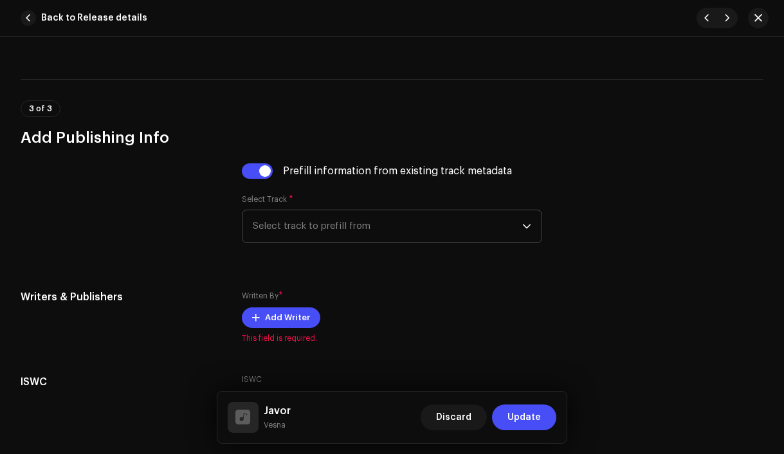
click at [320, 237] on span "Select track to prefill from" at bounding box center [388, 226] width 270 height 32
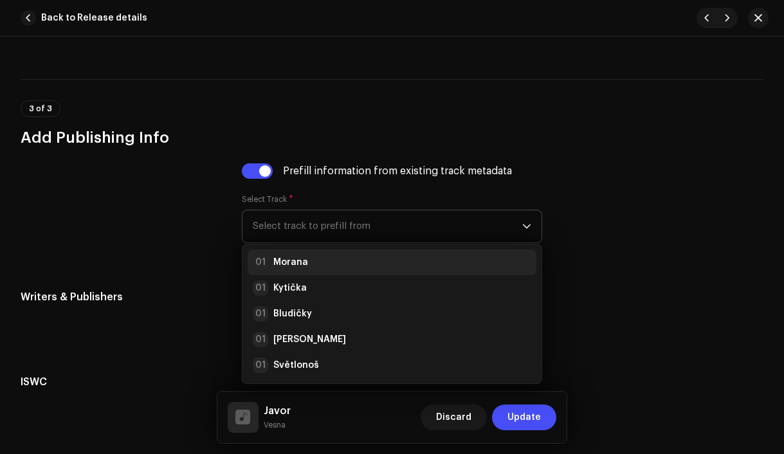
click at [322, 263] on div "01 Morana" at bounding box center [392, 262] width 279 height 15
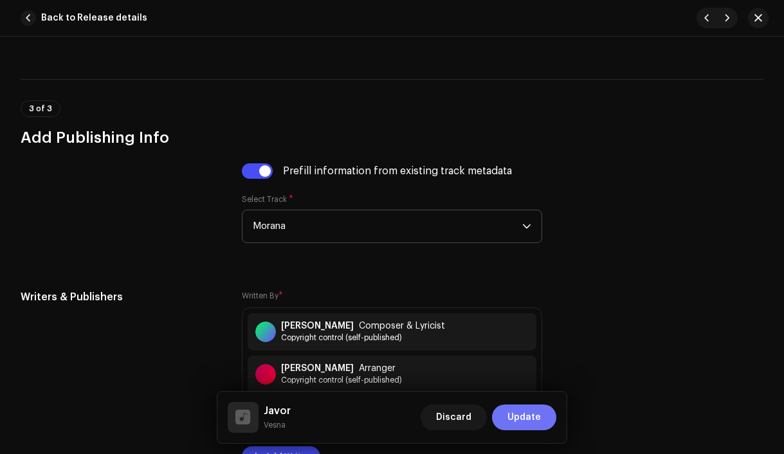
click at [518, 421] on span "Update" at bounding box center [524, 418] width 33 height 26
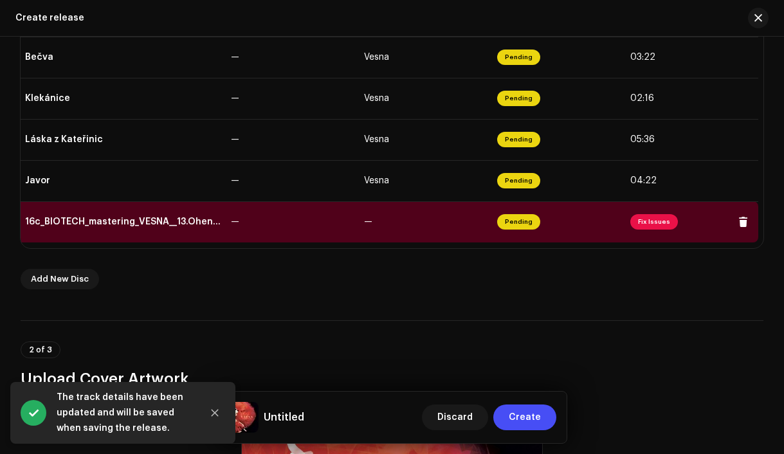
click at [149, 219] on div "16c_BIOTECH_mastering_VESNA__13.Ohen.wav" at bounding box center [123, 222] width 196 height 10
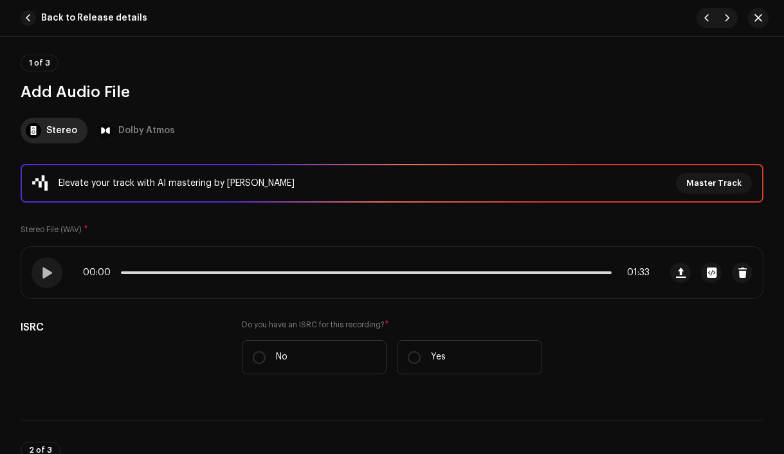
scroll to position [225, 0]
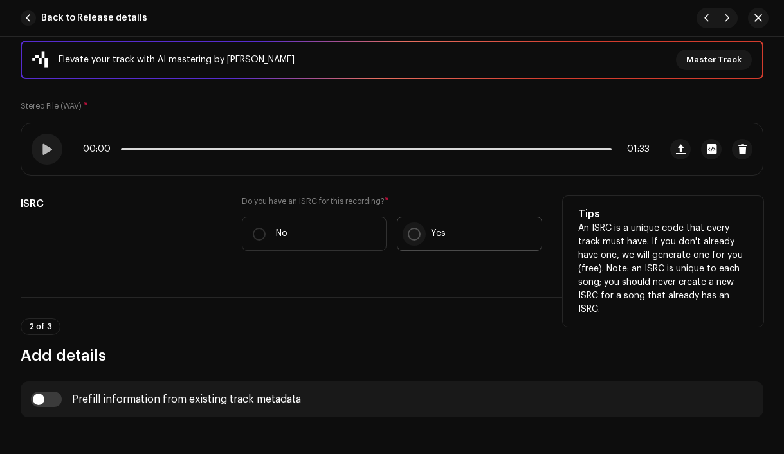
click at [414, 237] on input "Yes" at bounding box center [414, 234] width 13 height 13
radio input "true"
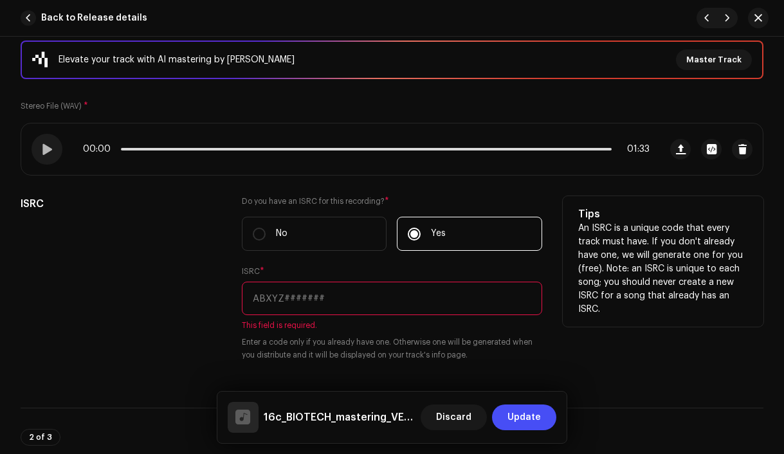
click at [366, 296] on input "text" at bounding box center [392, 298] width 301 height 33
paste input "CZAH91800013"
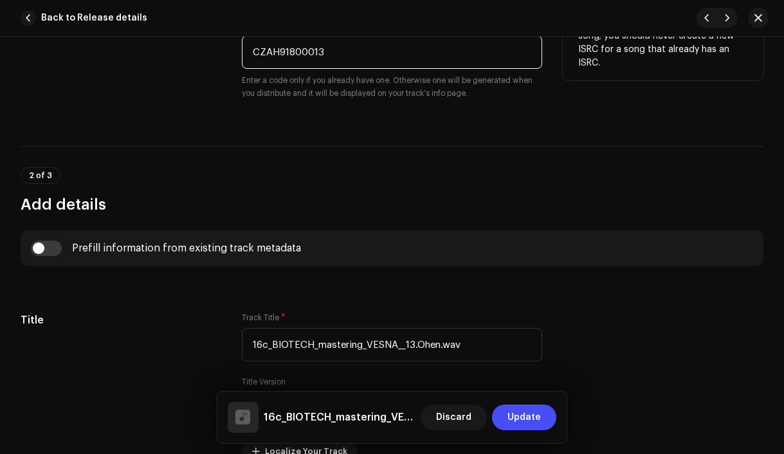
scroll to position [480, 0]
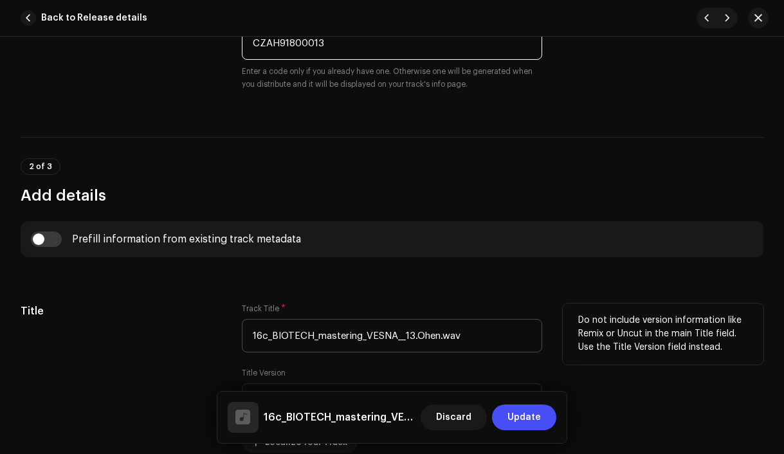
type input "CZAH91800013"
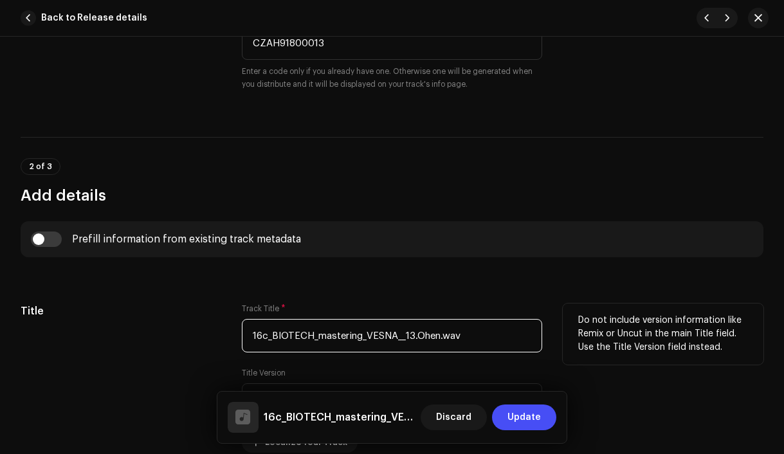
click at [415, 336] on input "16c_BIOTECH_mastering_VESNA__13.Ohen.wav" at bounding box center [392, 335] width 301 height 33
drag, startPoint x: 415, startPoint y: 336, endPoint x: 257, endPoint y: 331, distance: 158.4
click at [257, 331] on input "16c_BIOTECH_mastering_VESNA__13.Ohen.wav" at bounding box center [392, 335] width 301 height 33
click at [326, 342] on input "Ohen.wav" at bounding box center [392, 335] width 301 height 33
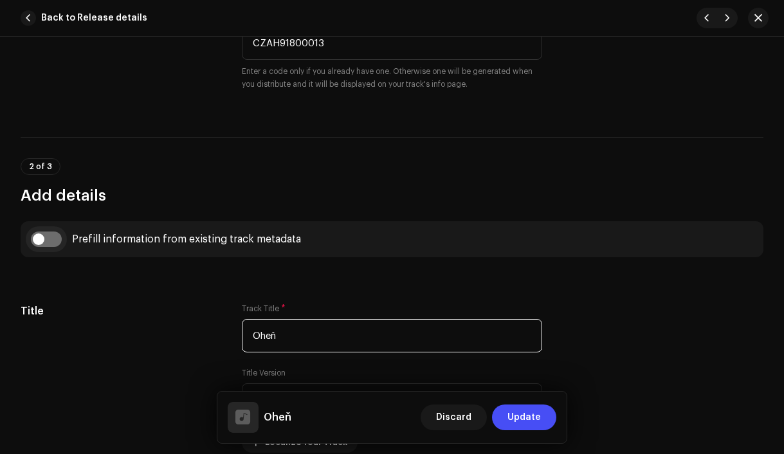
type input "Oheň"
click at [38, 245] on input "checkbox" at bounding box center [46, 239] width 31 height 15
checkbox input "true"
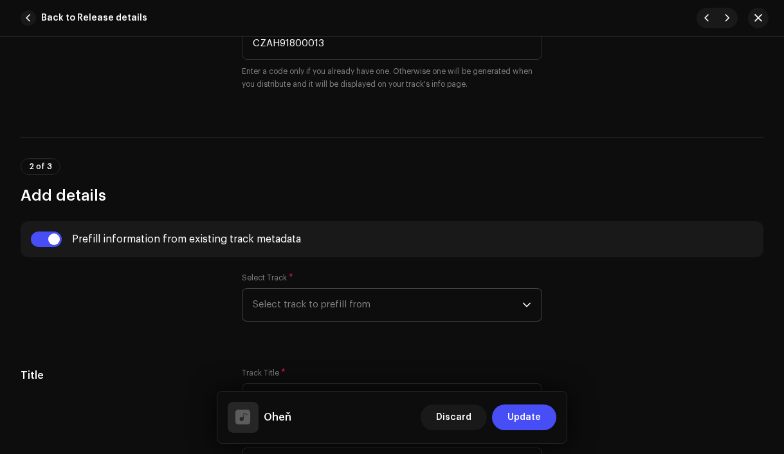
click at [335, 308] on span "Select track to prefill from" at bounding box center [388, 305] width 270 height 32
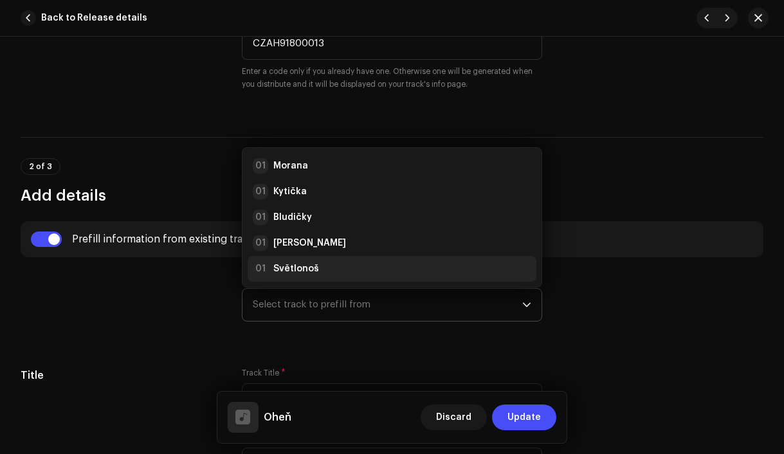
scroll to position [21, 0]
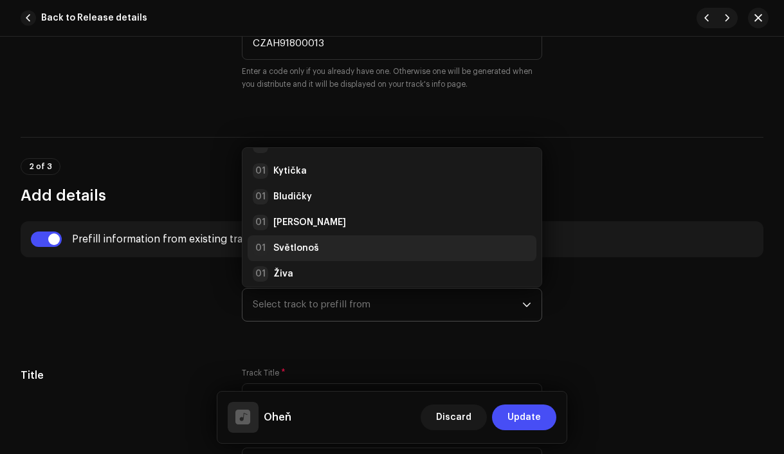
click at [324, 245] on div "01 Světlonoš" at bounding box center [392, 248] width 279 height 15
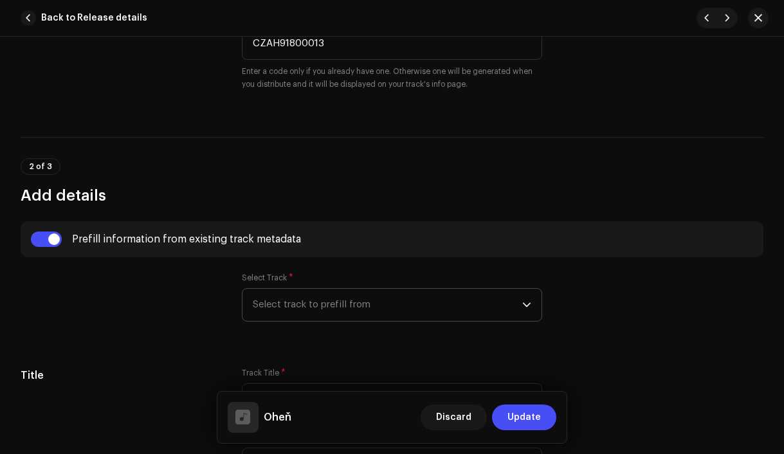
radio input "true"
type input "Vesna production, distributed by Bloomdi"
checkbox input "true"
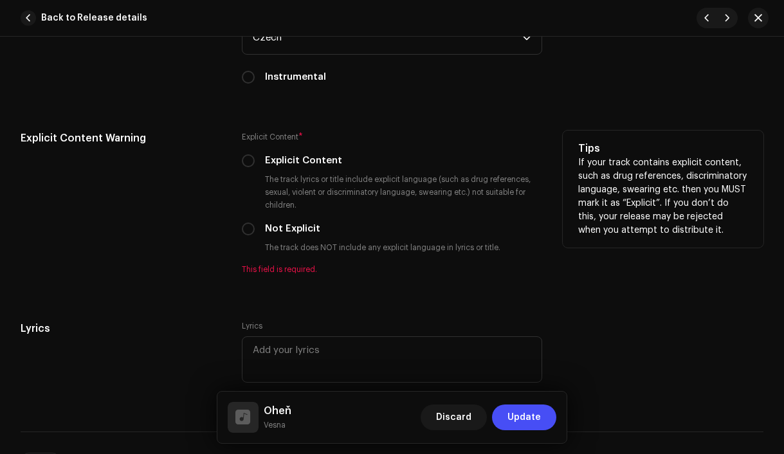
scroll to position [2436, 0]
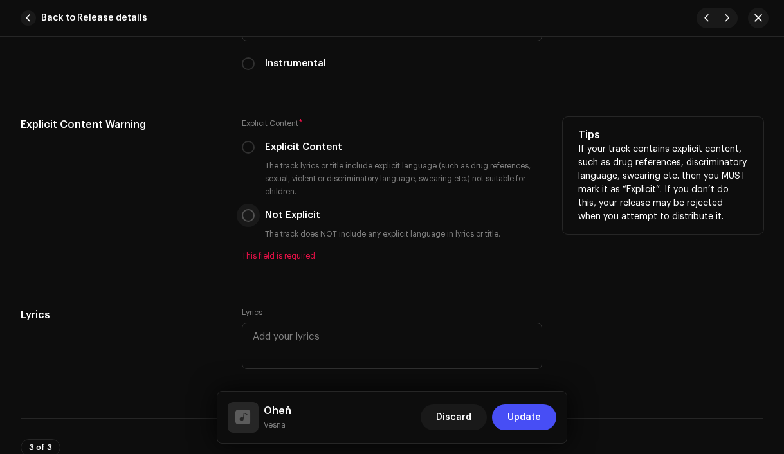
click at [248, 221] on input "Not Explicit" at bounding box center [248, 215] width 13 height 13
radio input "true"
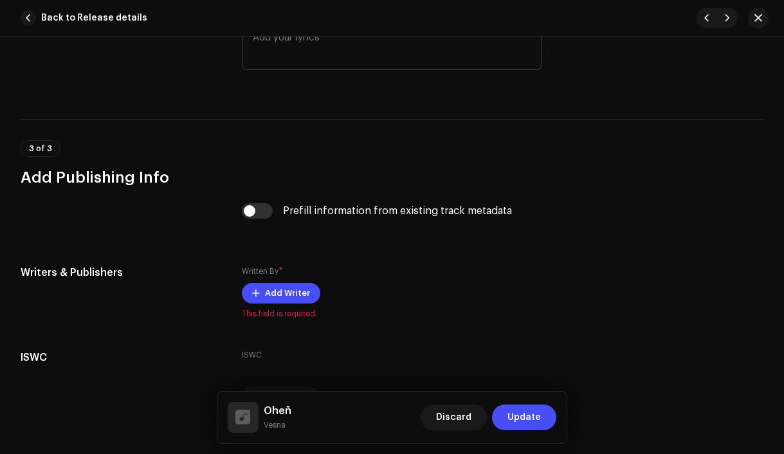
scroll to position [2731, 0]
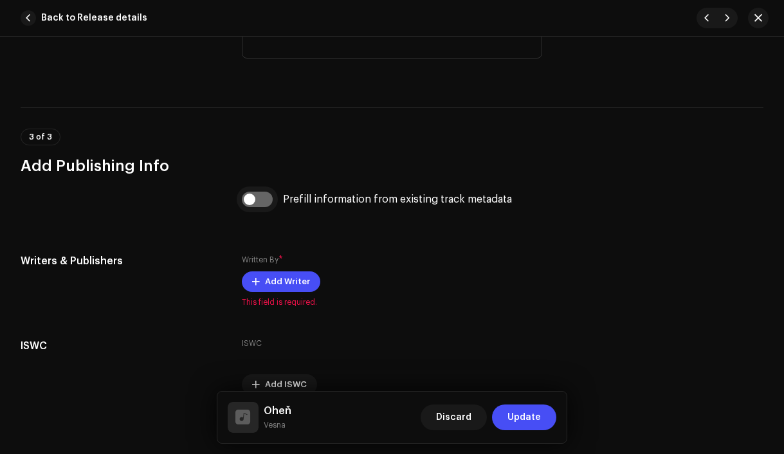
click at [251, 200] on input "checkbox" at bounding box center [257, 199] width 31 height 15
checkbox input "true"
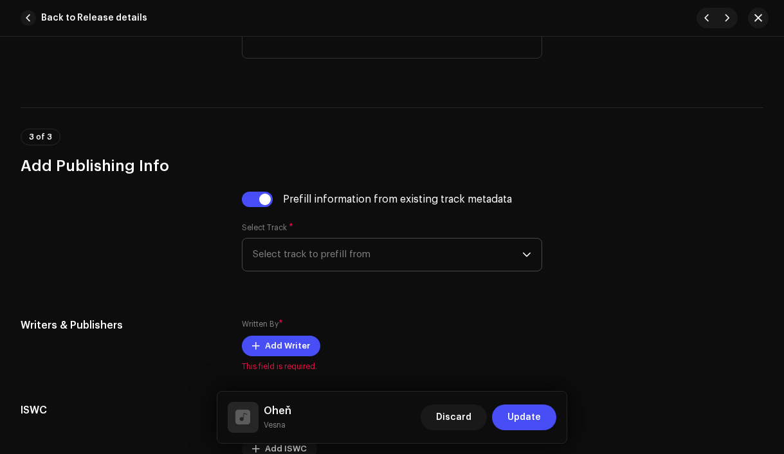
click at [346, 260] on span "Select track to prefill from" at bounding box center [388, 255] width 270 height 32
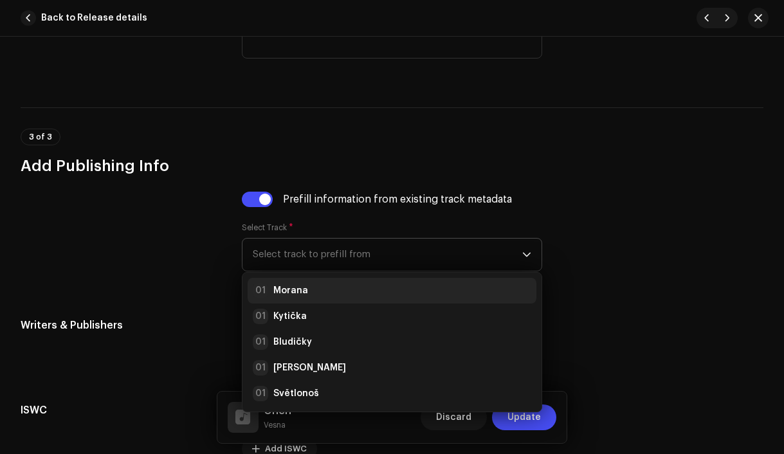
click at [341, 289] on div "01 Morana" at bounding box center [392, 290] width 279 height 15
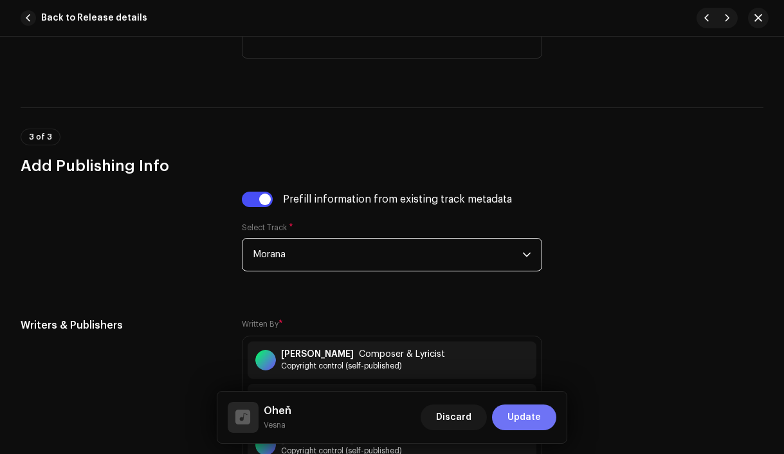
click at [520, 425] on span "Update" at bounding box center [524, 418] width 33 height 26
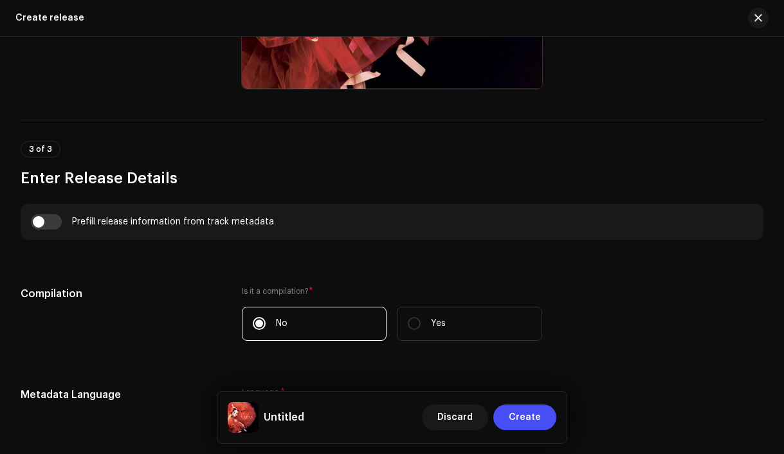
scroll to position [1298, 0]
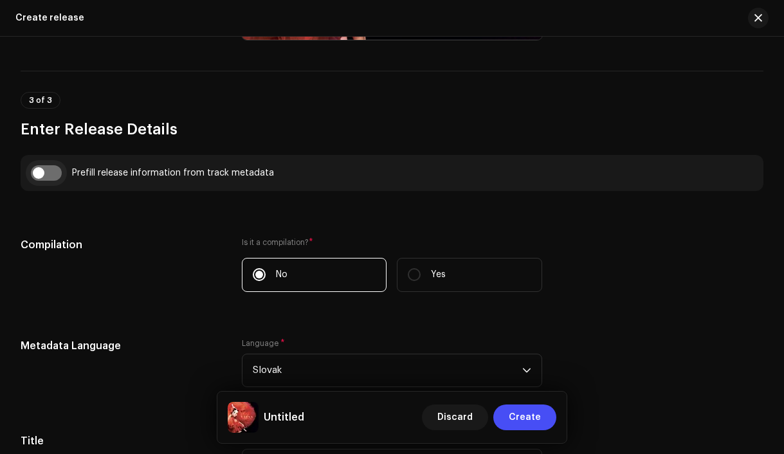
click at [37, 180] on input "checkbox" at bounding box center [46, 172] width 31 height 15
checkbox input "true"
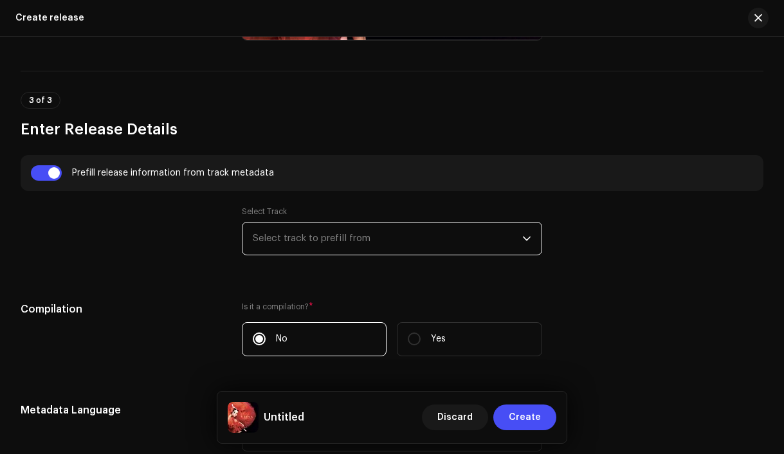
click at [302, 246] on span "Select track to prefill from" at bounding box center [388, 239] width 270 height 32
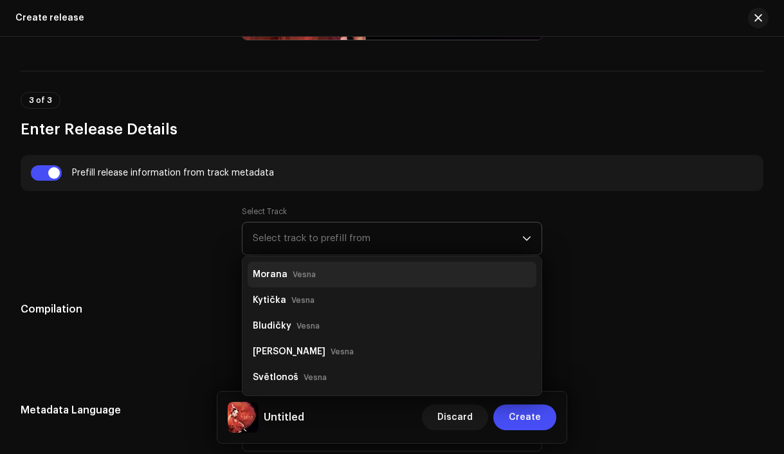
click at [297, 272] on small "Vesna" at bounding box center [304, 274] width 23 height 13
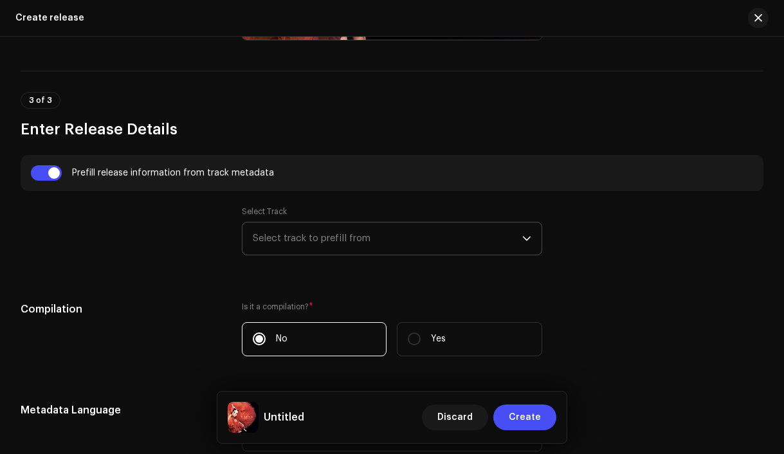
type input "Morana"
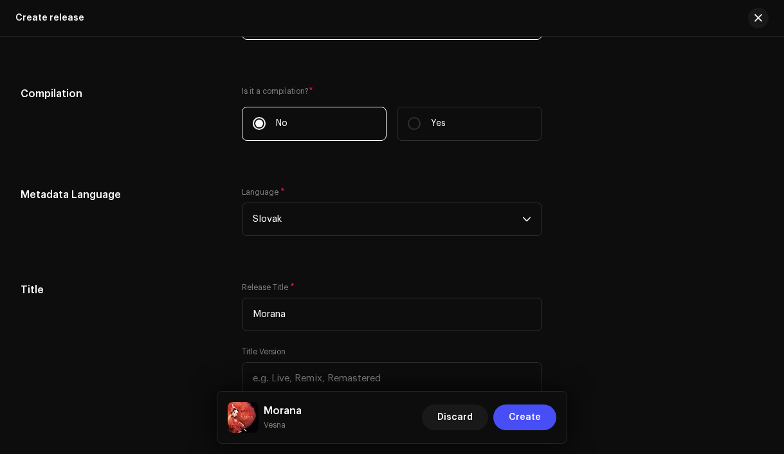
scroll to position [1511, 0]
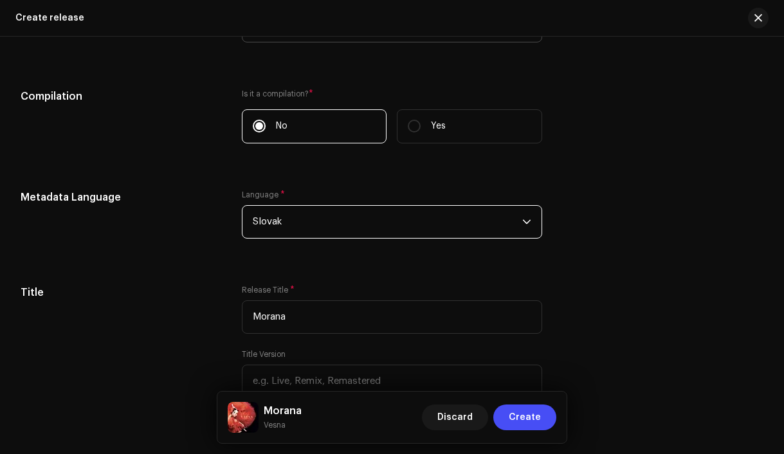
click at [299, 228] on span "Slovak" at bounding box center [388, 222] width 270 height 32
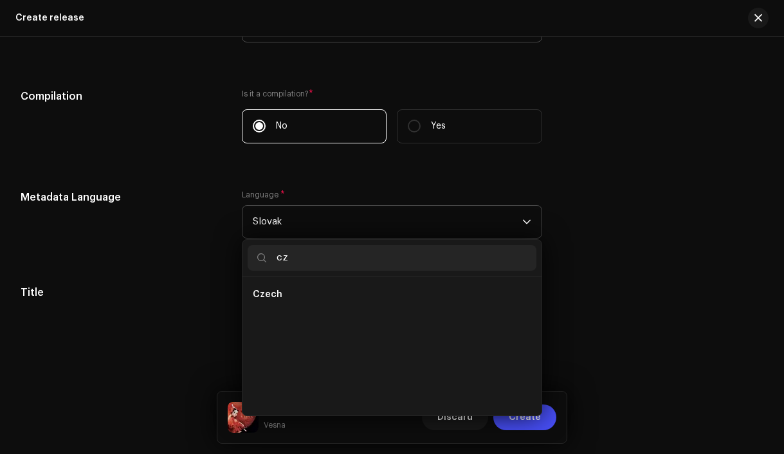
scroll to position [0, 0]
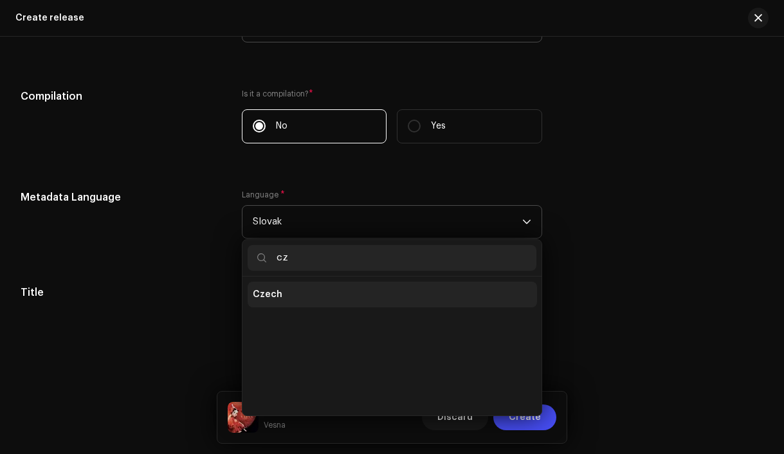
type input "cz"
click at [283, 295] on li "Czech" at bounding box center [393, 295] width 290 height 26
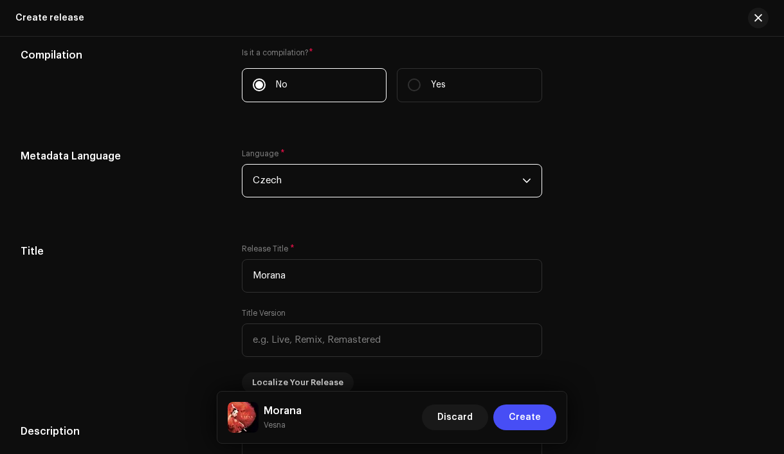
scroll to position [1561, 0]
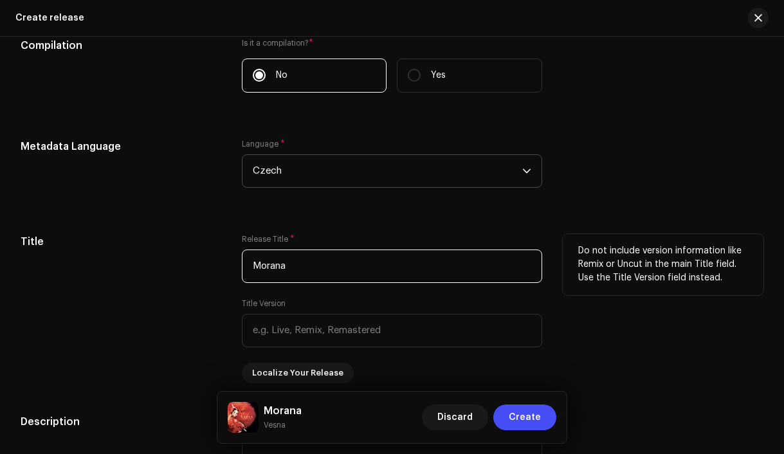
click at [282, 279] on input "Morana" at bounding box center [392, 266] width 301 height 33
paste input "Pátá Bohyně"
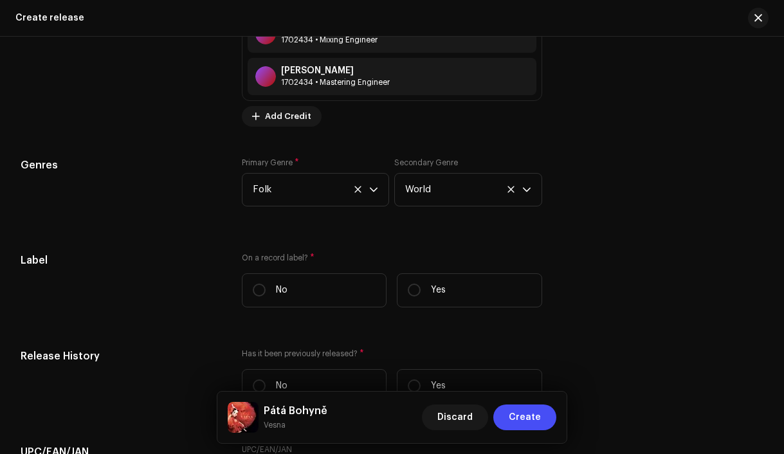
scroll to position [2498, 0]
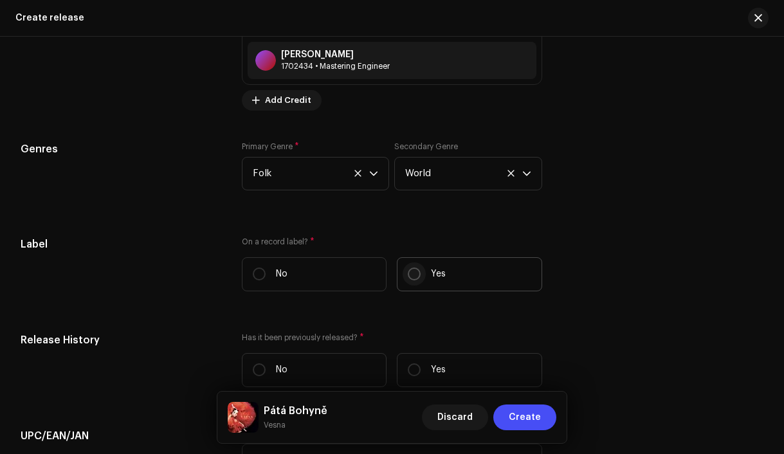
type input "Pátá Bohyně"
click at [416, 281] on input "Yes" at bounding box center [414, 274] width 13 height 13
radio input "true"
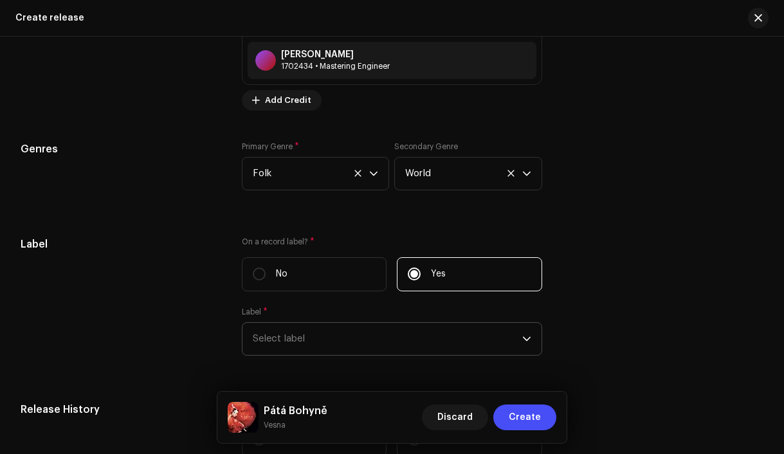
click at [340, 347] on span "Select label" at bounding box center [388, 339] width 270 height 32
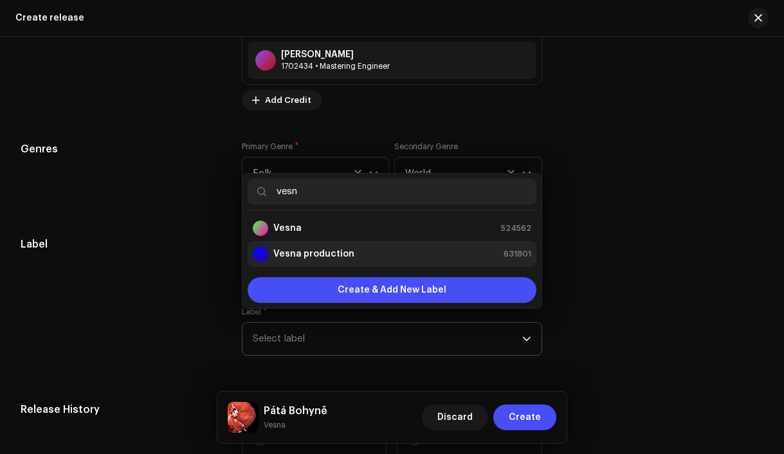
type input "vesn"
click at [320, 260] on strong "Vesna production" at bounding box center [313, 254] width 81 height 13
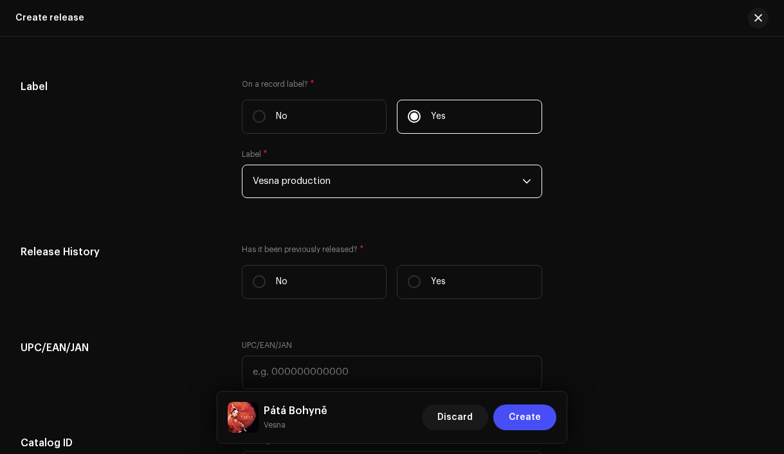
scroll to position [2655, 0]
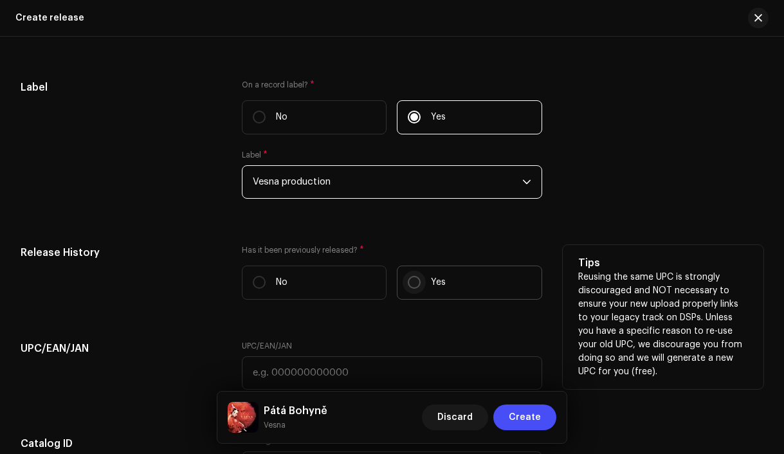
click at [411, 289] on input "Yes" at bounding box center [414, 282] width 13 height 13
radio input "true"
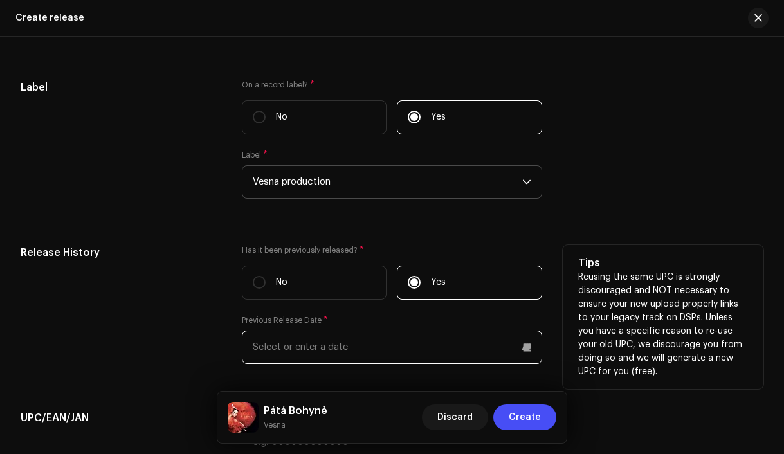
click at [365, 350] on input "text" at bounding box center [392, 347] width 301 height 33
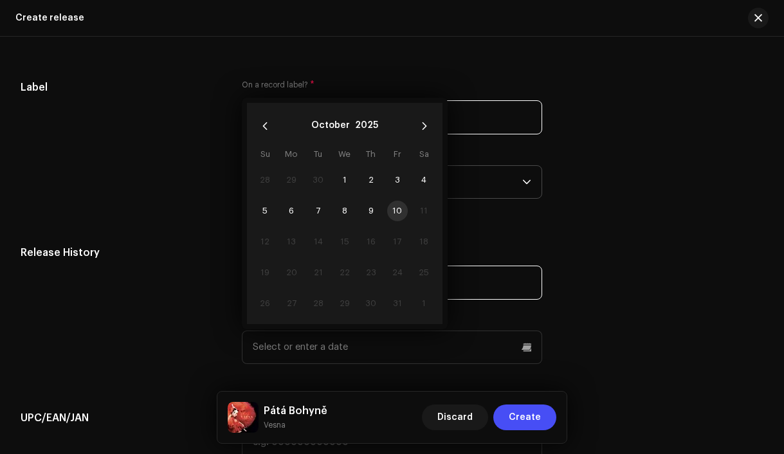
click at [363, 133] on button "2025" at bounding box center [366, 126] width 23 height 21
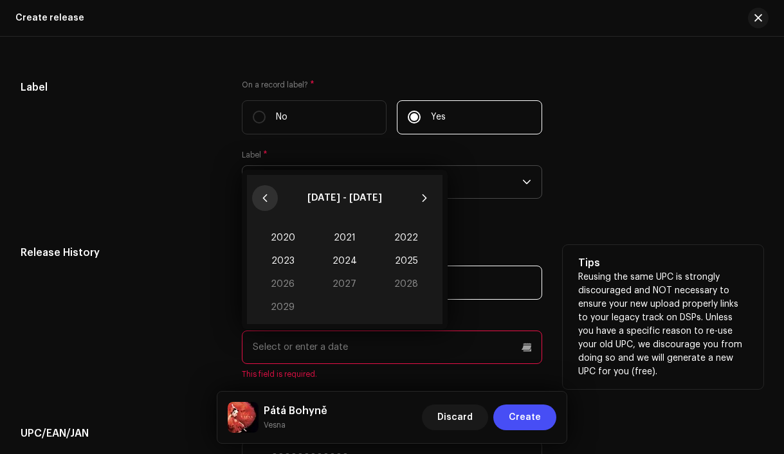
click at [264, 203] on icon "Previous Decade" at bounding box center [265, 198] width 9 height 9
click at [409, 292] on span "2018" at bounding box center [407, 284] width 62 height 23
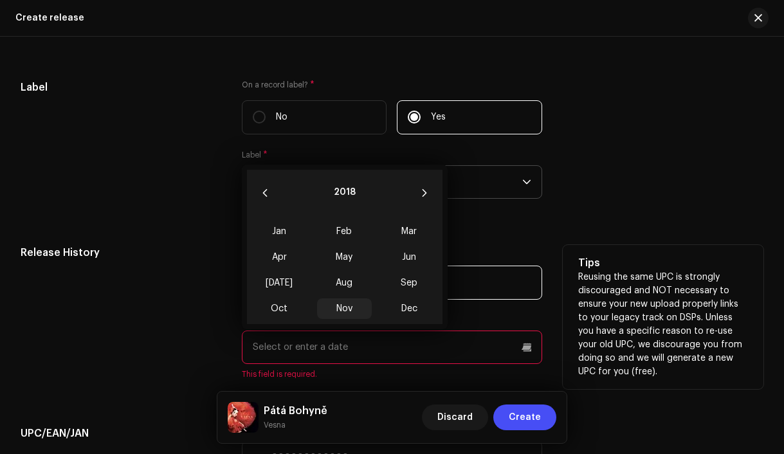
click at [345, 315] on span "Nov" at bounding box center [344, 309] width 55 height 21
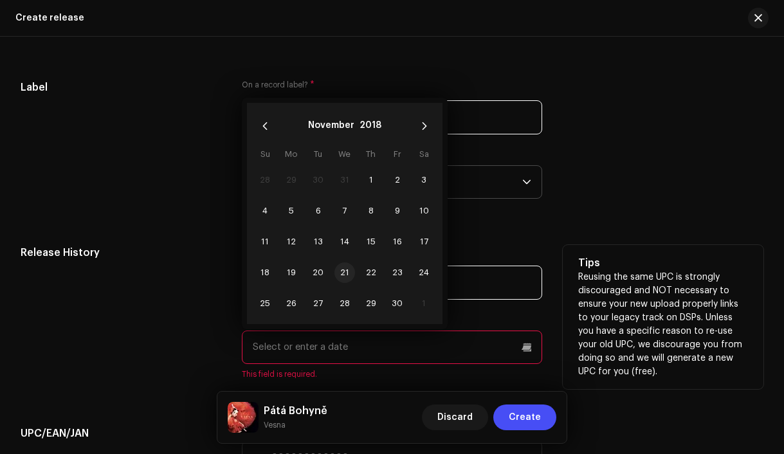
click at [340, 280] on span "21" at bounding box center [345, 272] width 21 height 21
type input "[DATE]"
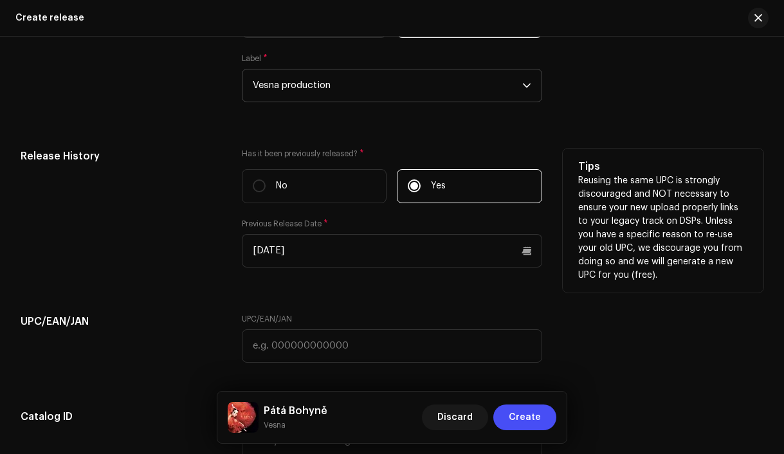
scroll to position [2787, 0]
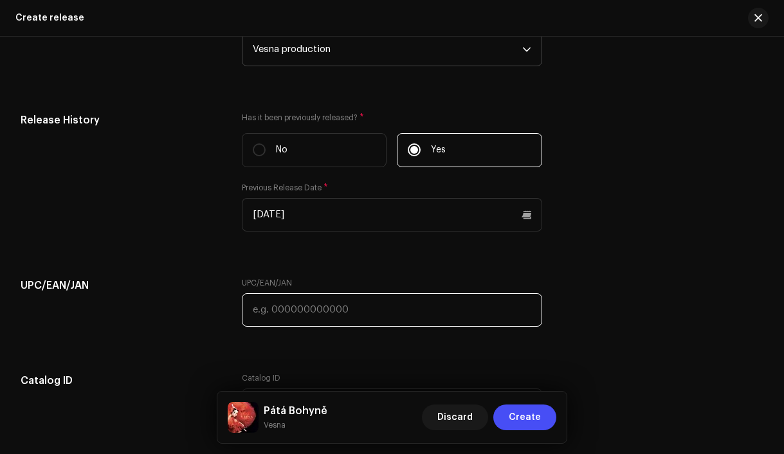
click at [337, 315] on input "text" at bounding box center [392, 309] width 301 height 33
paste input "190295234386"
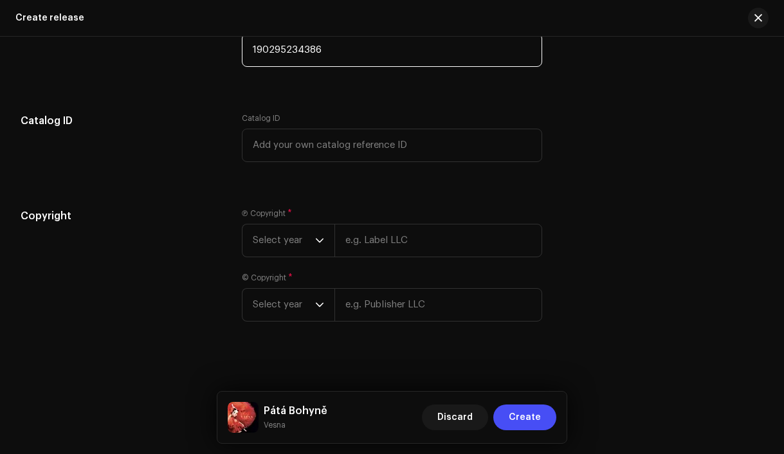
scroll to position [3051, 0]
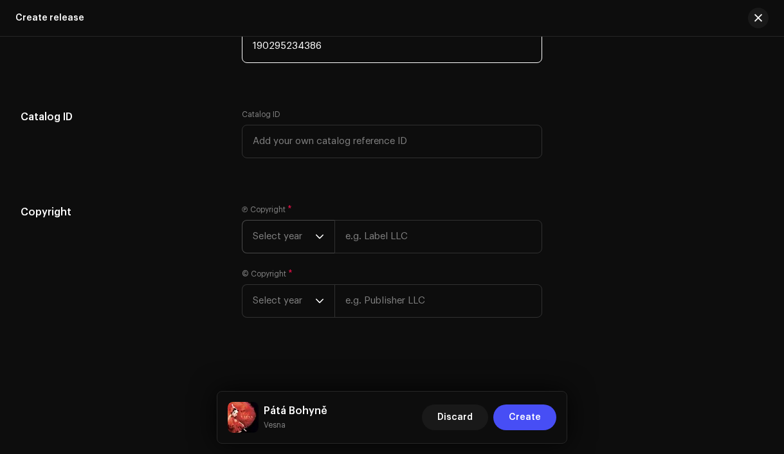
type input "190295234386"
click at [272, 246] on span "Select year" at bounding box center [284, 237] width 62 height 32
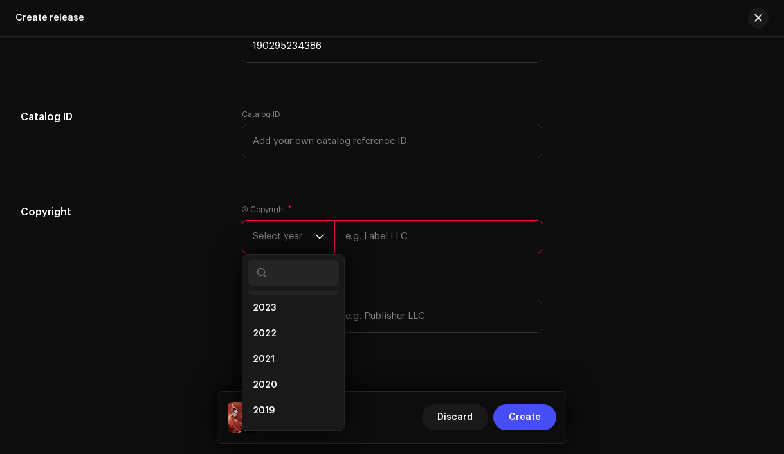
scroll to position [106, 0]
click at [286, 414] on li "2018" at bounding box center [293, 409] width 91 height 26
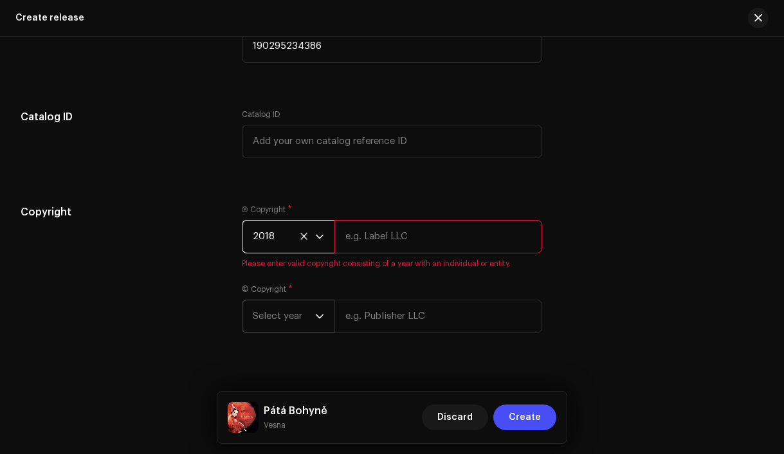
scroll to position [3077, 0]
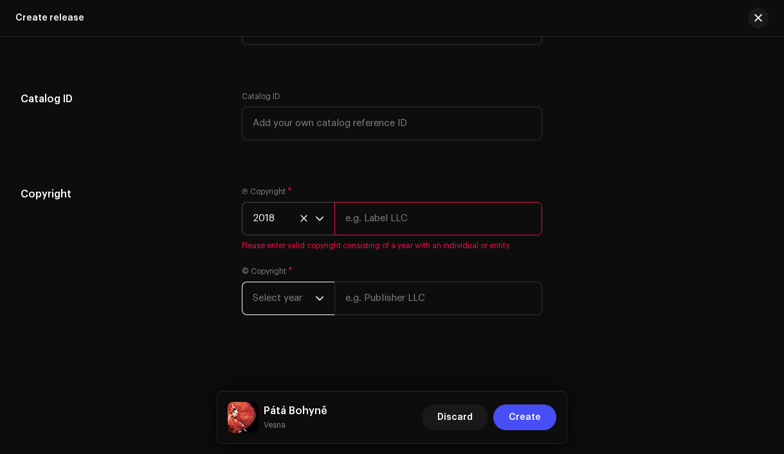
click at [297, 297] on span "Select year" at bounding box center [284, 298] width 62 height 32
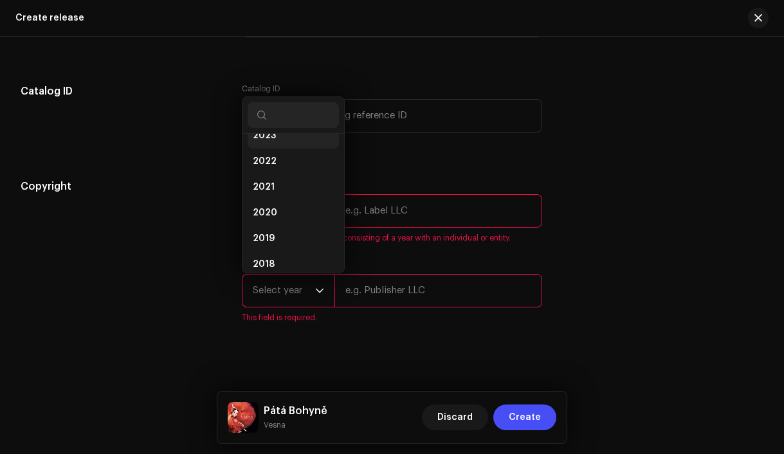
scroll to position [98, 0]
click at [288, 266] on li "2018" at bounding box center [293, 259] width 91 height 26
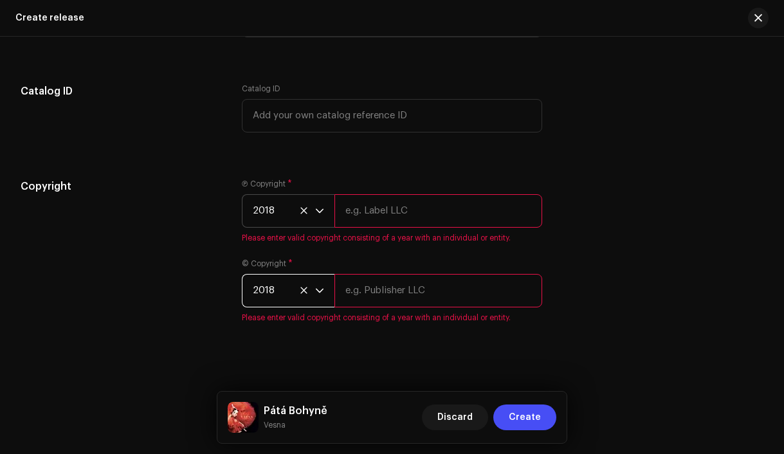
click at [354, 223] on input "text" at bounding box center [439, 210] width 208 height 33
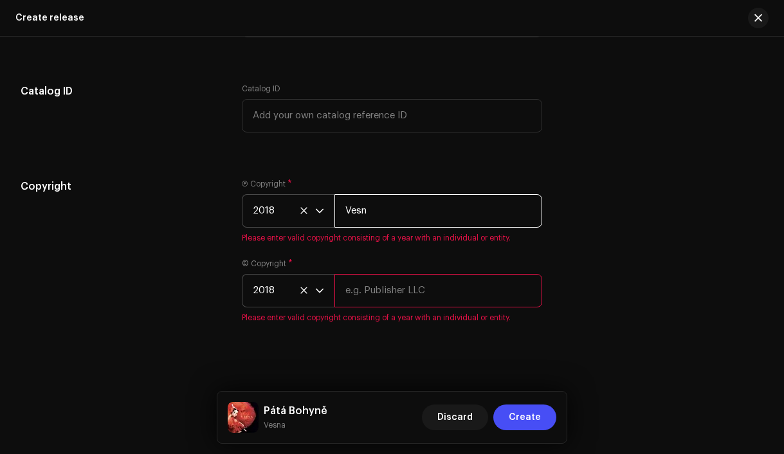
type input "Vesna production, distributed by Bloomdi"
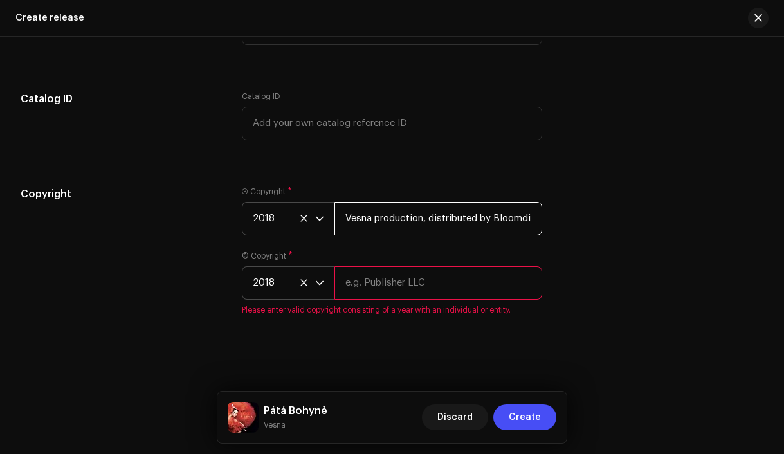
click at [371, 221] on input "Vesna production, distributed by Bloomdi" at bounding box center [439, 218] width 208 height 33
click at [370, 221] on input "Vesna production, distributed by Bloomdi" at bounding box center [439, 218] width 208 height 33
click at [373, 282] on input "text" at bounding box center [439, 282] width 208 height 33
paste input "Vesna production, distributed by Bloomdi"
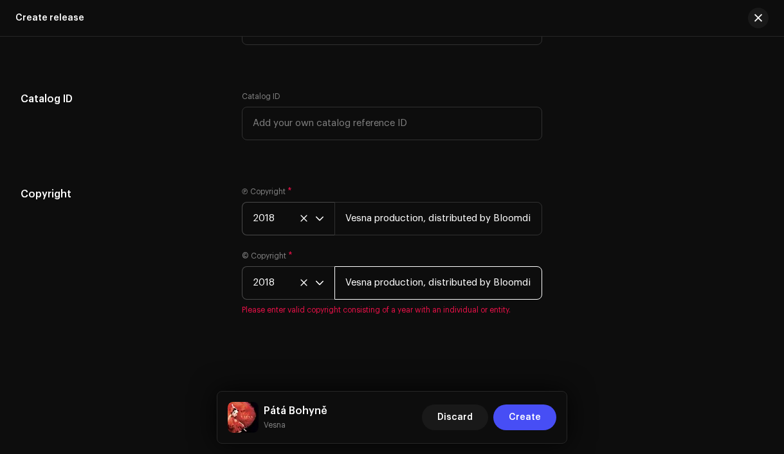
scroll to position [0, 3]
type input "Vesna production, distributed by Bloomdi"
click at [376, 364] on div "Create a new release We’ll guide you through everything — from track selection …" at bounding box center [392, 246] width 784 height 418
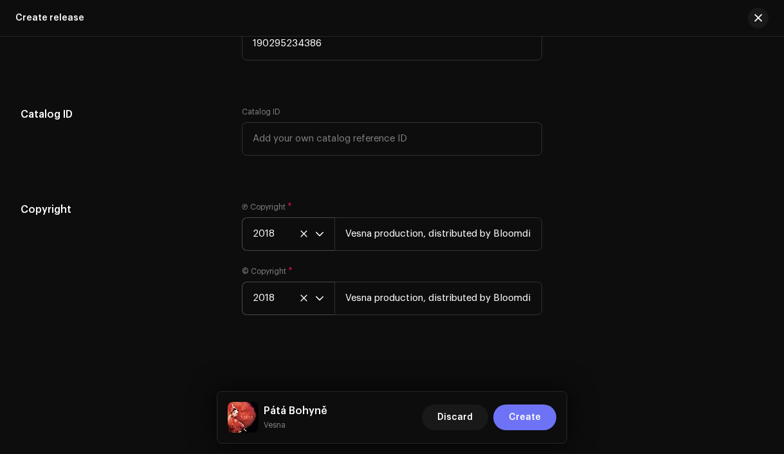
click at [542, 424] on button "Create" at bounding box center [524, 418] width 63 height 26
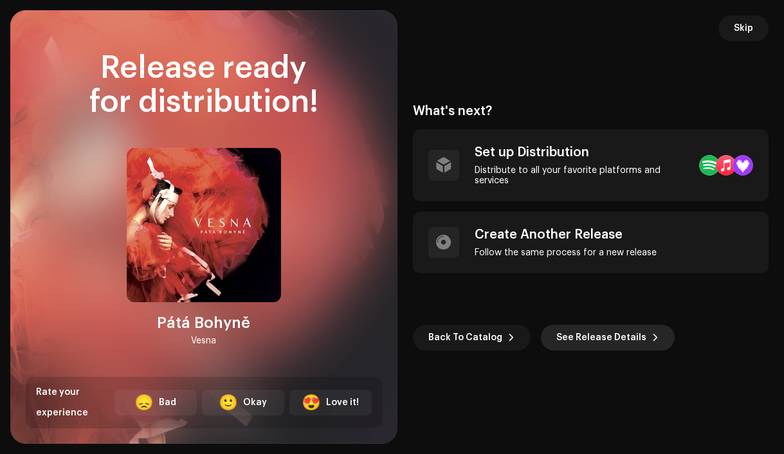
click at [591, 338] on span "See Release Details" at bounding box center [602, 338] width 90 height 26
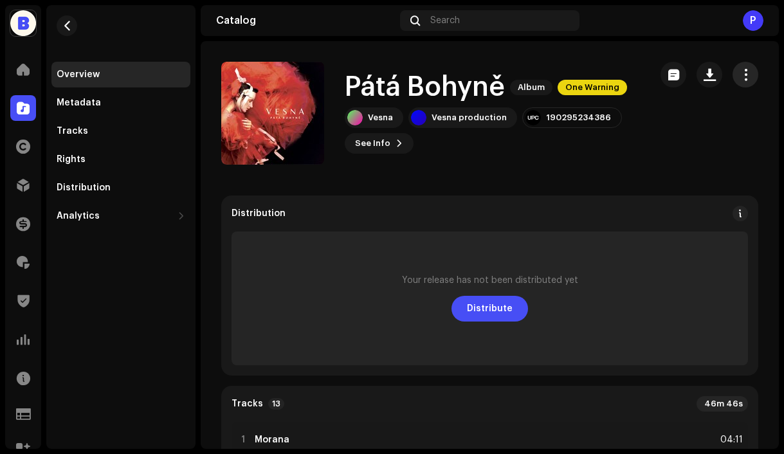
click at [740, 74] on span "button" at bounding box center [746, 74] width 12 height 10
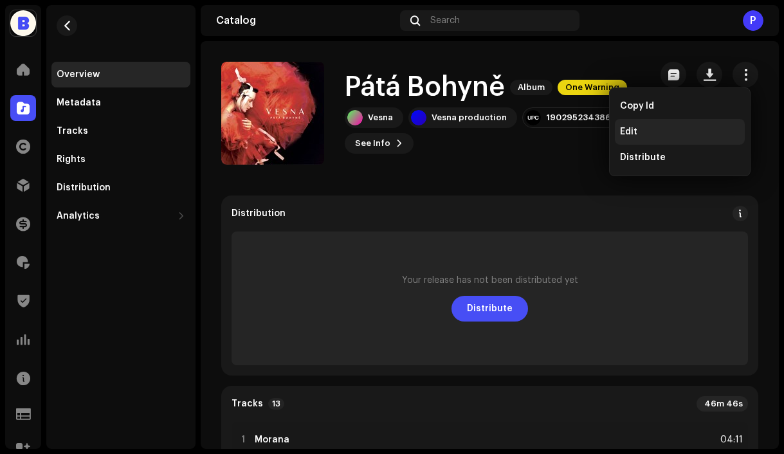
click at [672, 127] on div "Edit" at bounding box center [680, 132] width 120 height 10
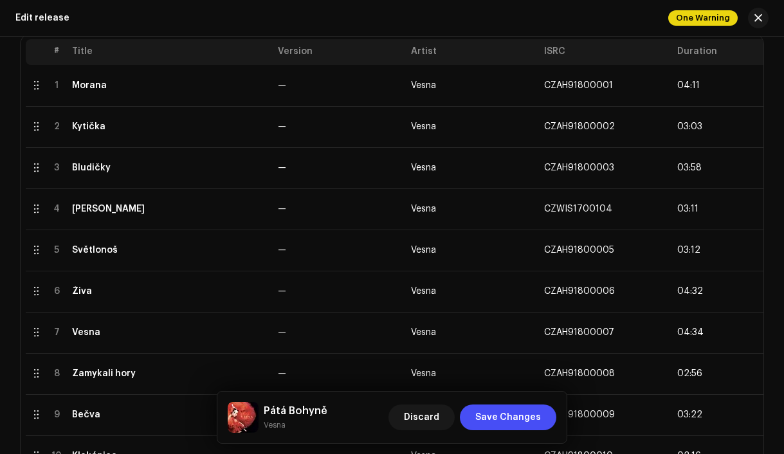
scroll to position [286, 0]
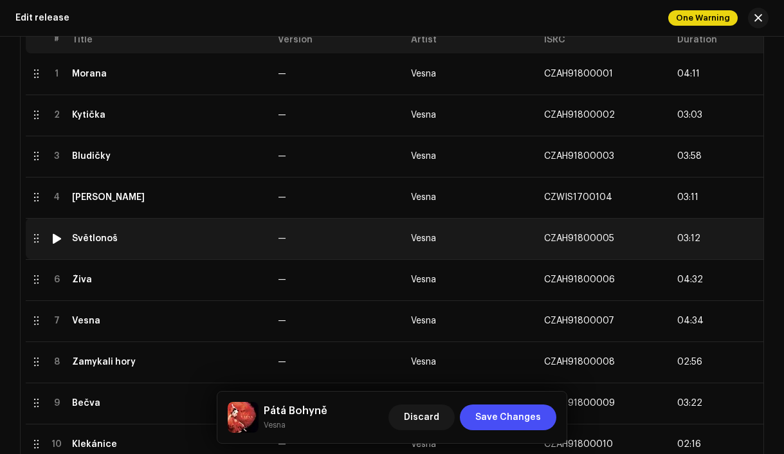
click at [178, 233] on td "Světlonoš" at bounding box center [170, 238] width 206 height 41
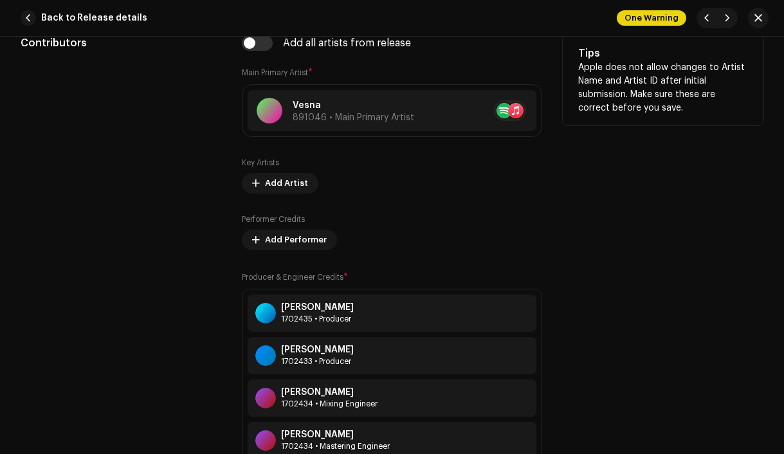
scroll to position [932, 0]
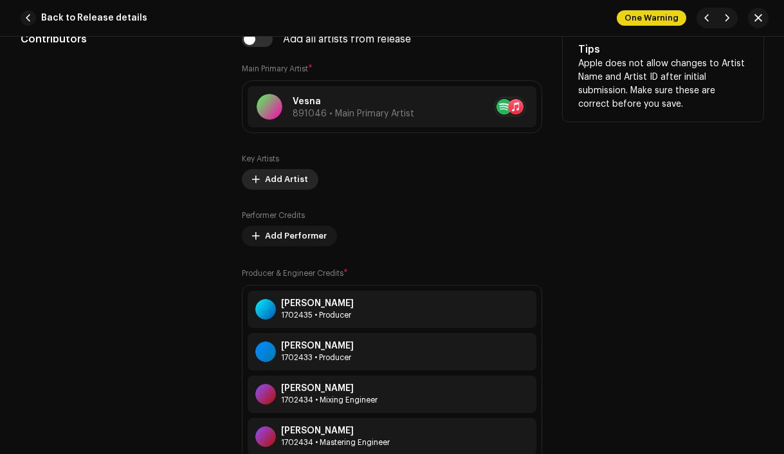
click at [290, 180] on span "Add Artist" at bounding box center [286, 180] width 43 height 26
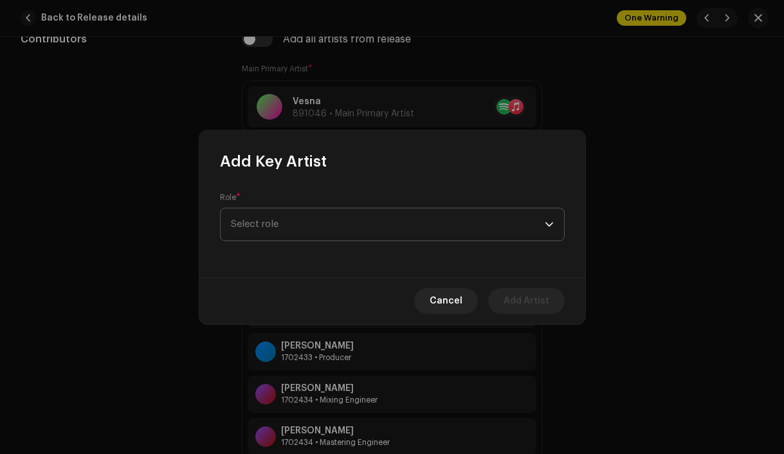
click at [277, 225] on span "Select role" at bounding box center [388, 224] width 314 height 32
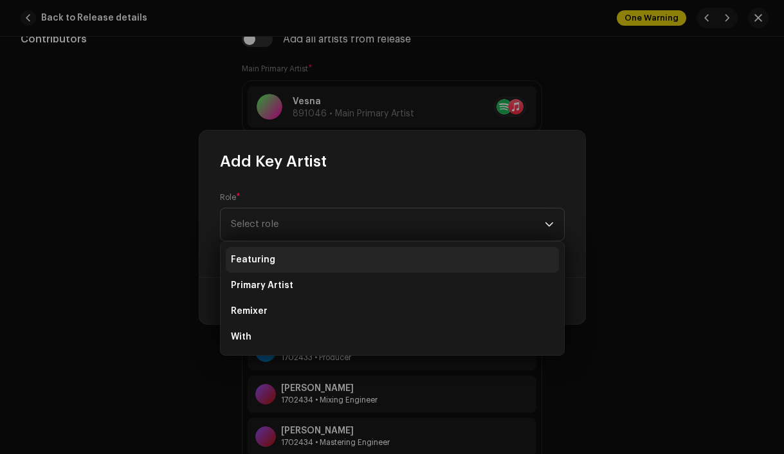
click at [275, 256] on li "Featuring" at bounding box center [392, 260] width 333 height 26
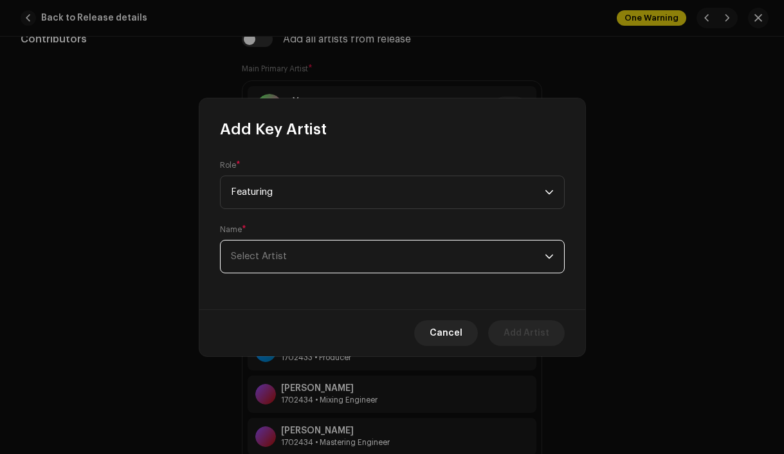
click at [295, 260] on span "Select Artist" at bounding box center [388, 257] width 314 height 32
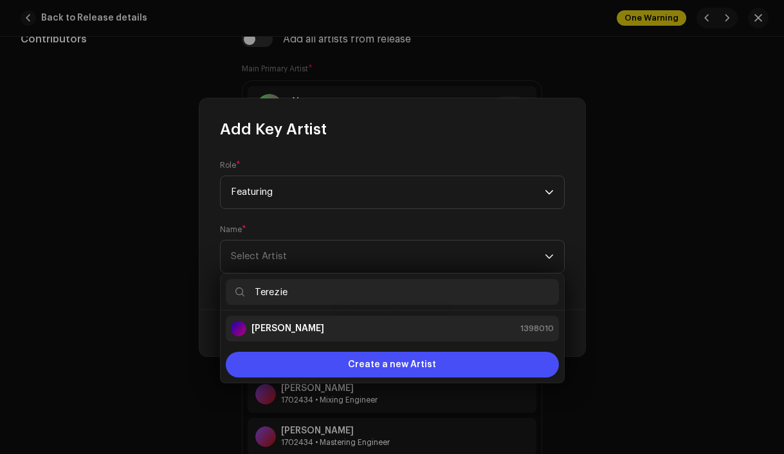
type input "Terezie"
click at [294, 329] on strong "[PERSON_NAME]" at bounding box center [288, 328] width 73 height 13
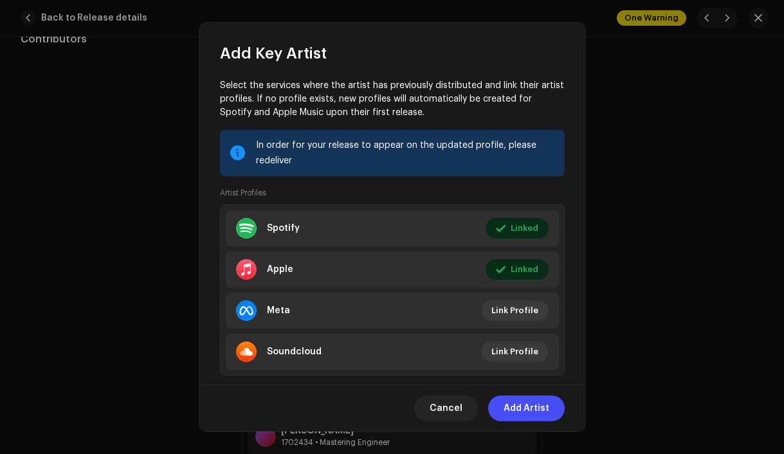
scroll to position [179, 0]
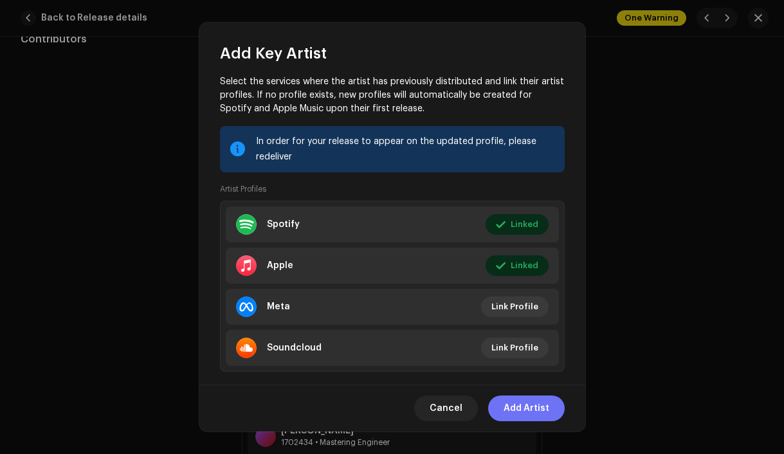
click at [512, 407] on span "Add Artist" at bounding box center [527, 409] width 46 height 26
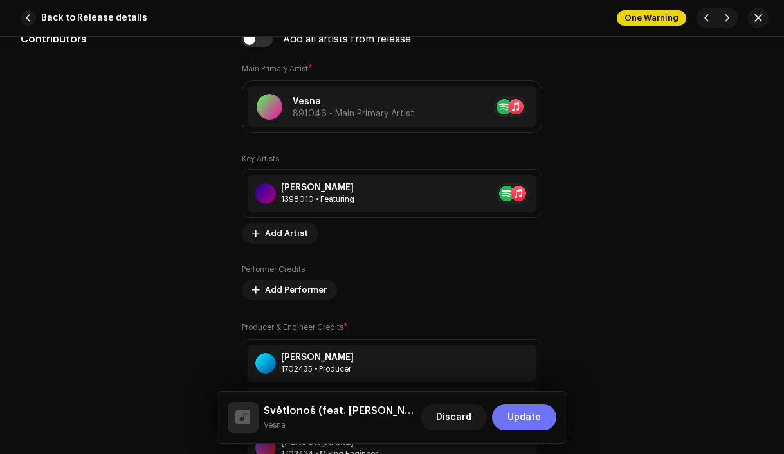
click at [528, 419] on span "Update" at bounding box center [524, 418] width 33 height 26
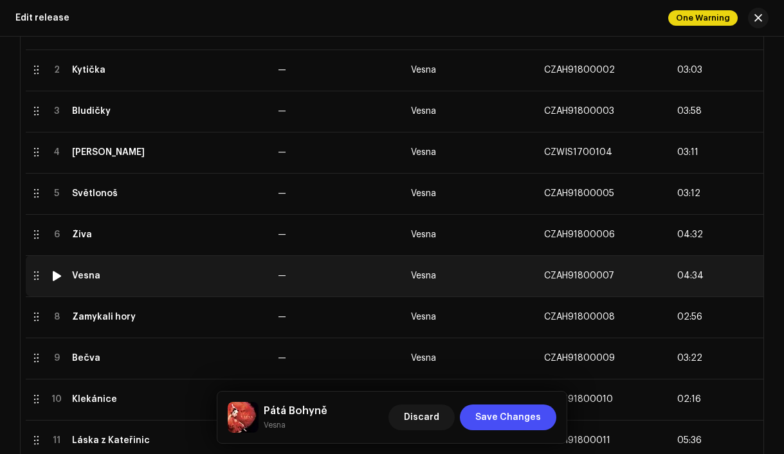
scroll to position [347, 0]
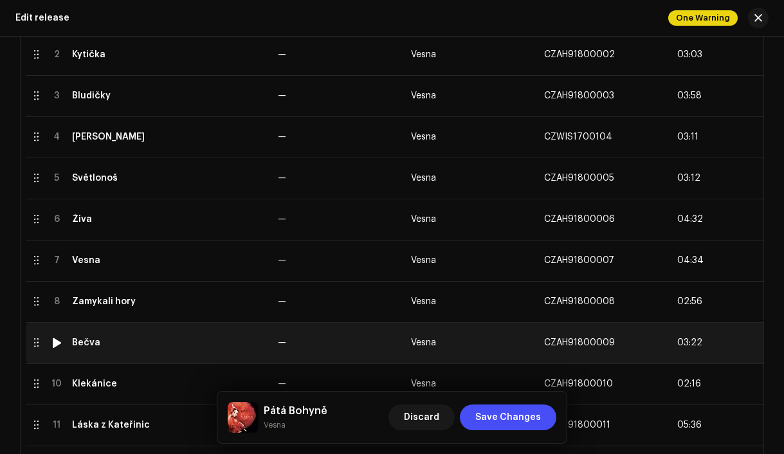
click at [127, 351] on td "Bečva" at bounding box center [170, 342] width 206 height 41
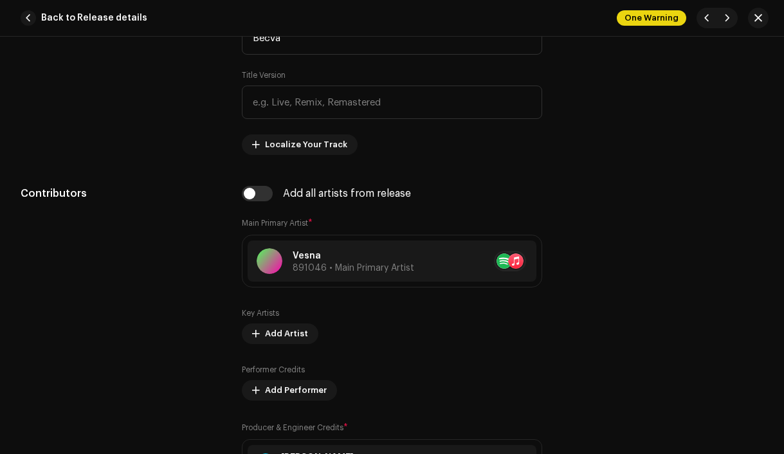
scroll to position [778, 0]
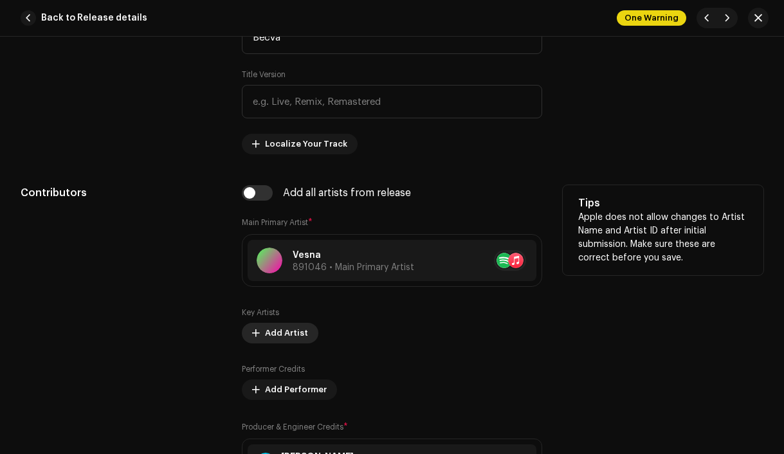
click at [285, 332] on span "Add Artist" at bounding box center [286, 333] width 43 height 26
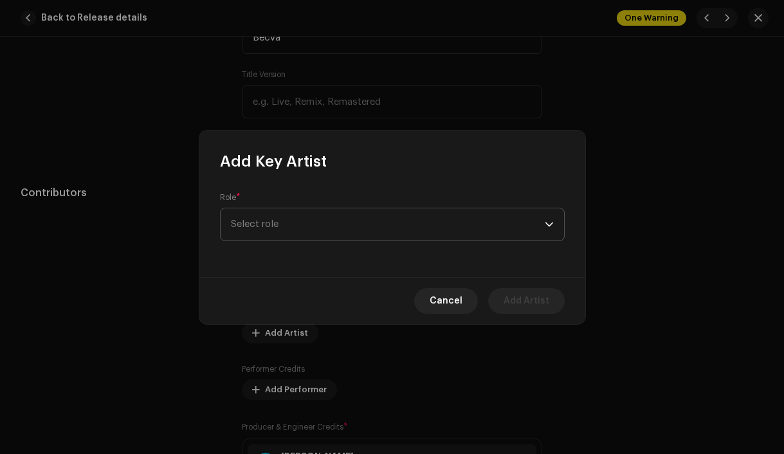
click at [264, 226] on span "Select role" at bounding box center [388, 224] width 314 height 32
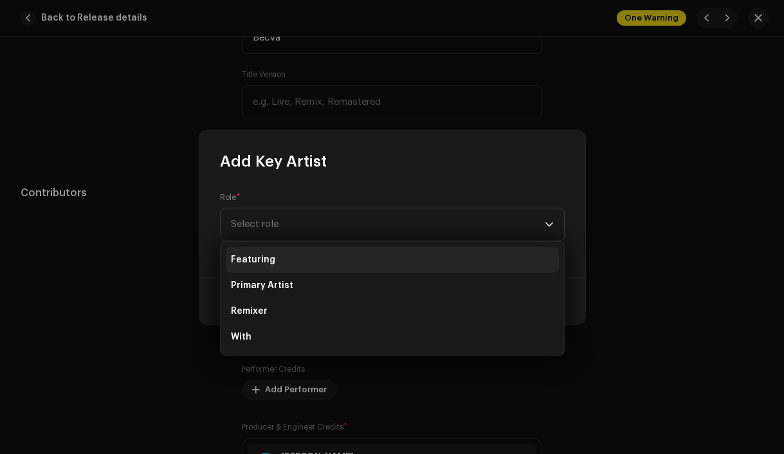
click at [260, 257] on span "Featuring" at bounding box center [253, 259] width 44 height 13
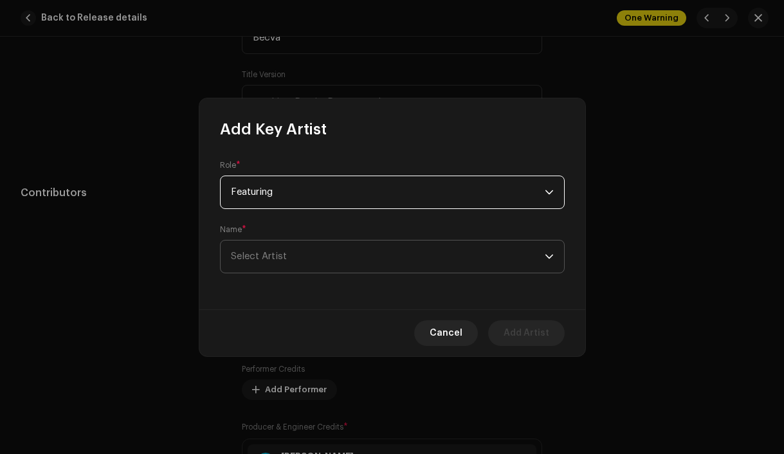
click at [270, 254] on span "Select Artist" at bounding box center [259, 257] width 56 height 10
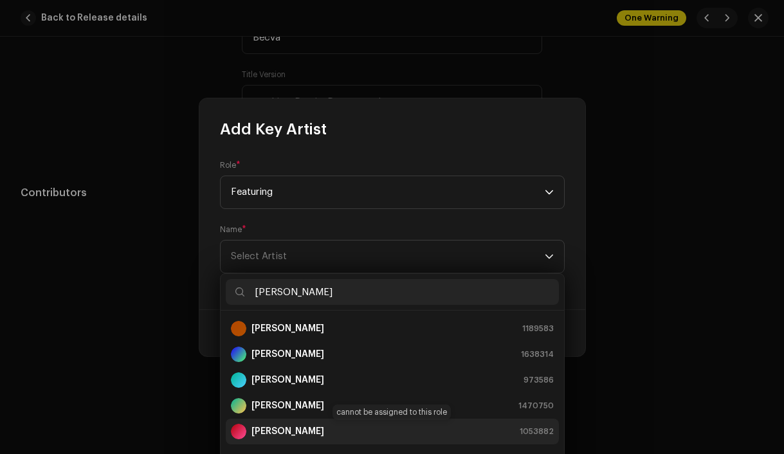
type input "[PERSON_NAME]"
click at [296, 430] on strong "[PERSON_NAME]" at bounding box center [288, 431] width 73 height 13
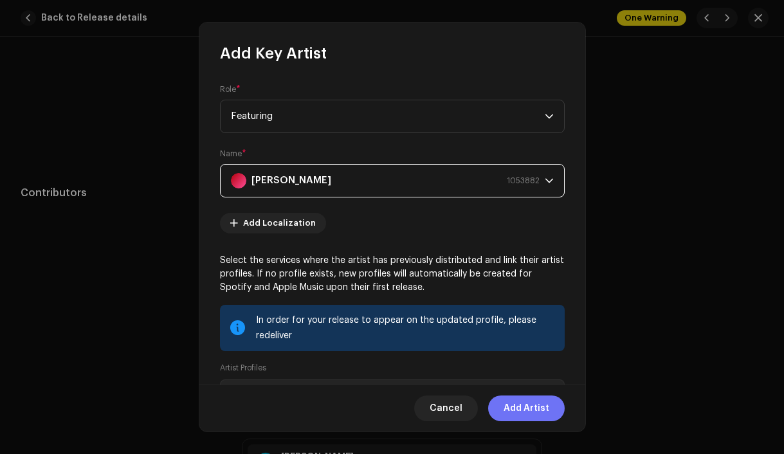
click at [520, 401] on span "Add Artist" at bounding box center [527, 409] width 46 height 26
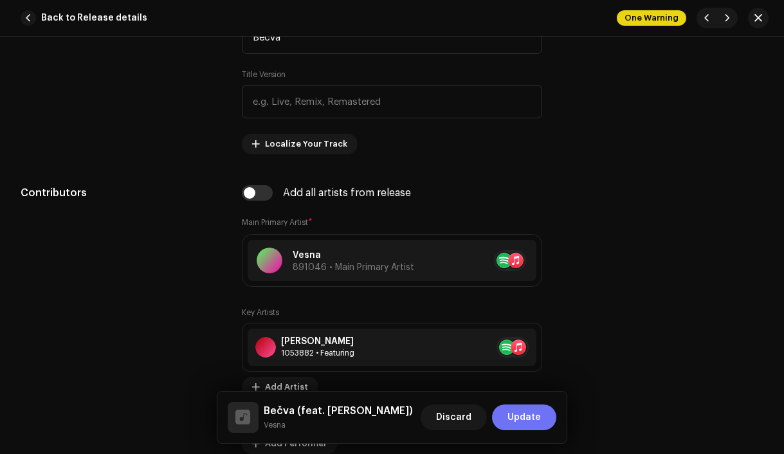
click at [531, 421] on span "Update" at bounding box center [524, 418] width 33 height 26
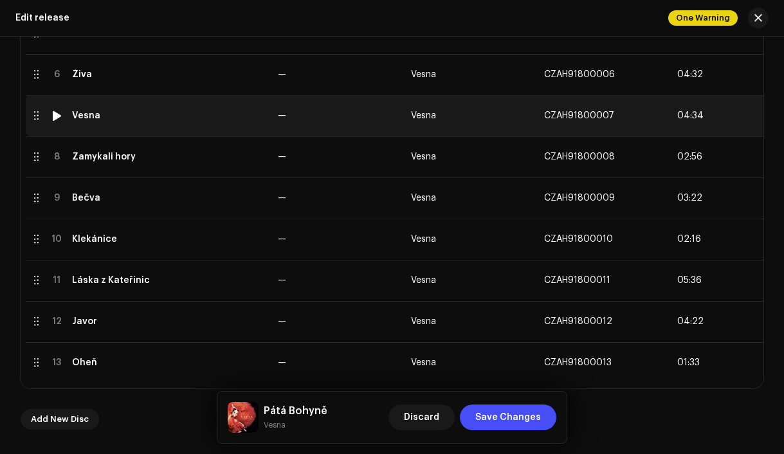
scroll to position [509, 0]
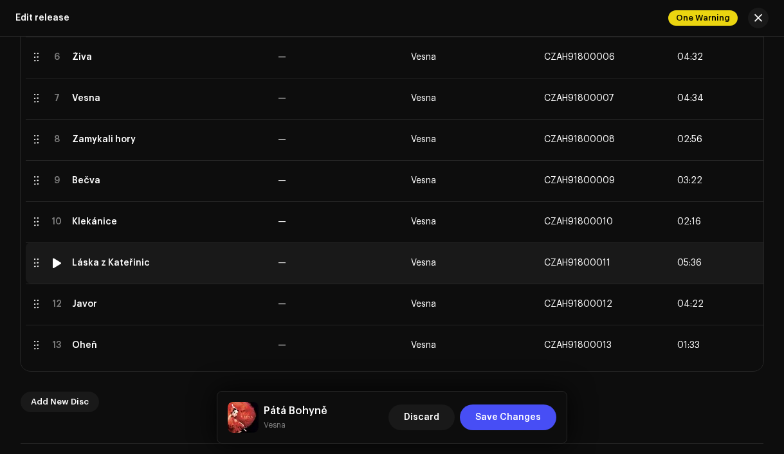
click at [183, 268] on td "Láska z Kateřinic" at bounding box center [170, 263] width 206 height 41
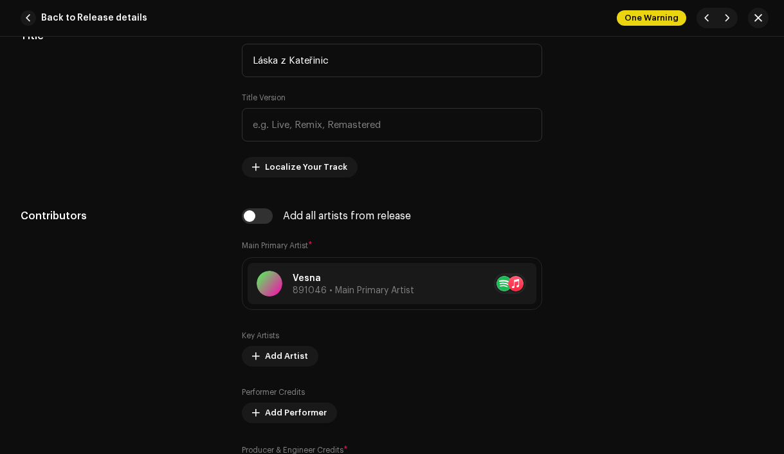
scroll to position [805, 0]
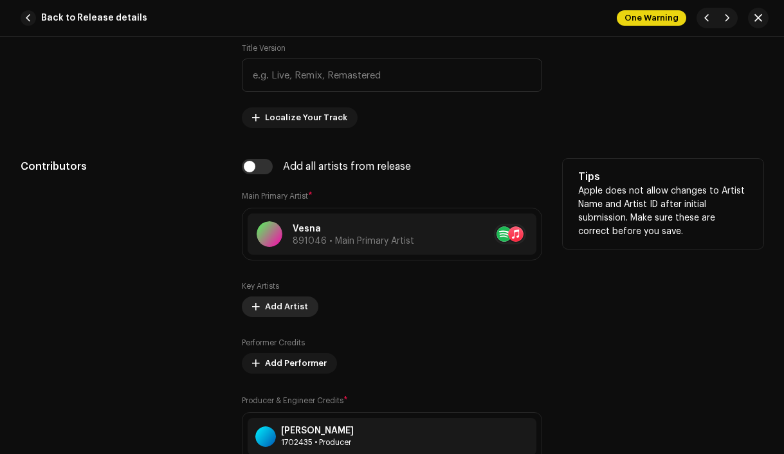
click at [280, 310] on span "Add Artist" at bounding box center [286, 307] width 43 height 26
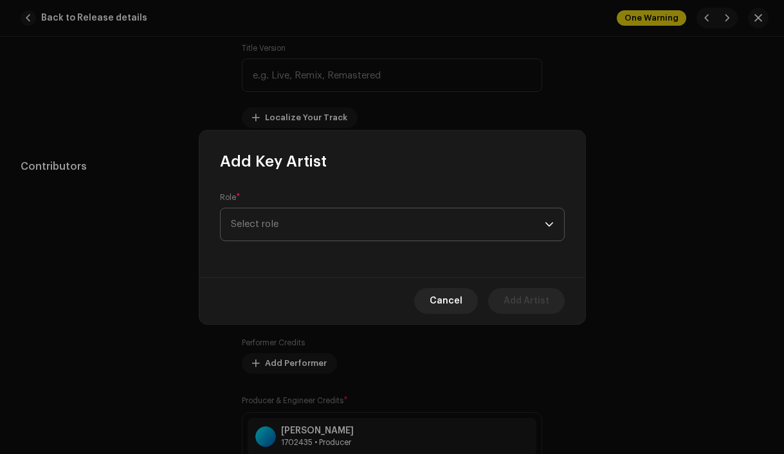
click at [268, 225] on span "Select role" at bounding box center [388, 224] width 314 height 32
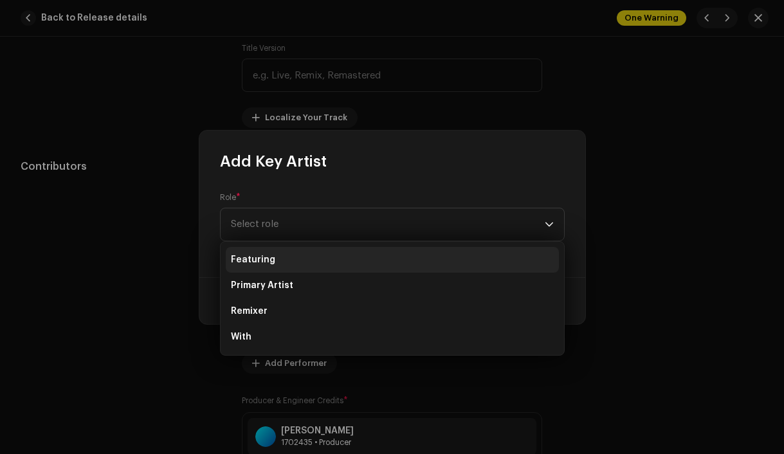
click at [270, 261] on span "Featuring" at bounding box center [253, 259] width 44 height 13
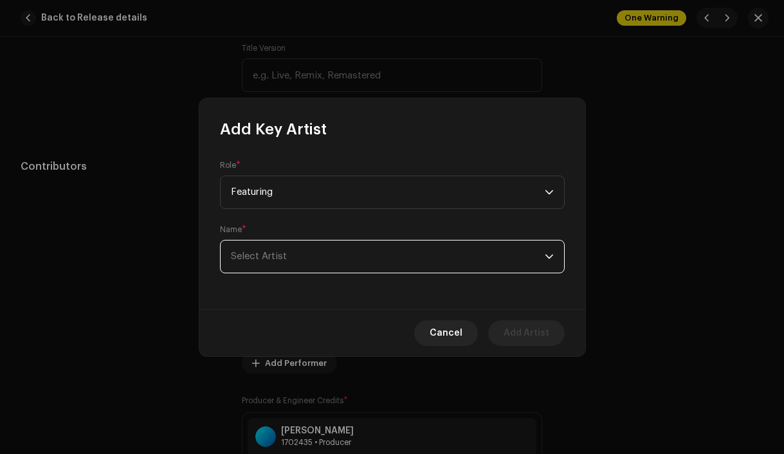
click at [270, 257] on span "Select Artist" at bounding box center [259, 257] width 56 height 10
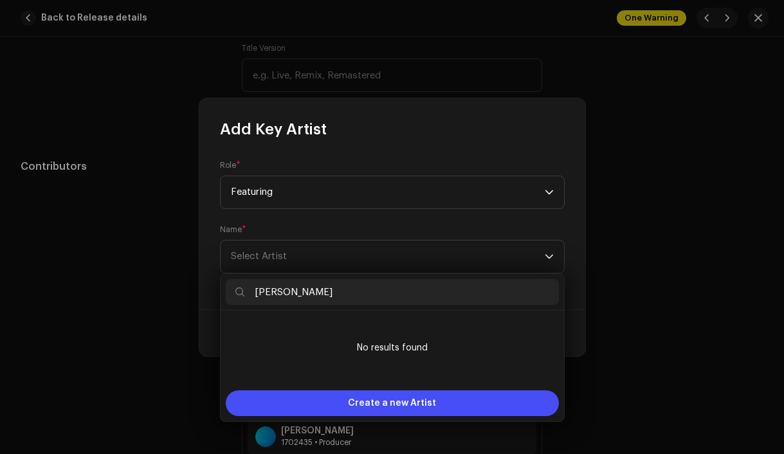
click at [273, 295] on input "[PERSON_NAME]" at bounding box center [392, 292] width 333 height 26
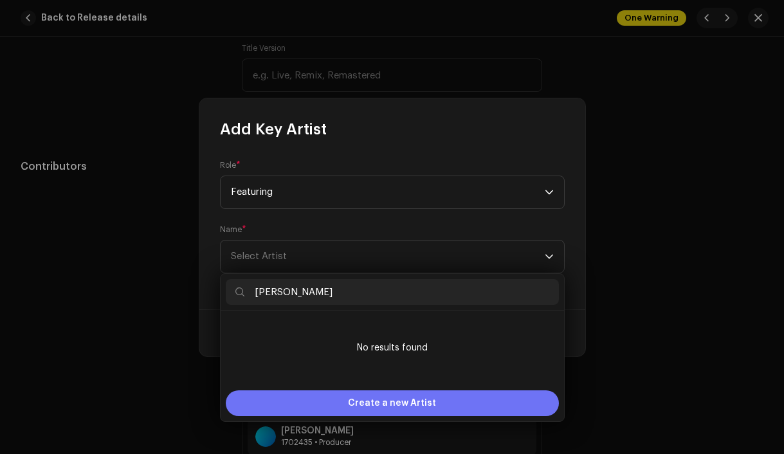
type input "[PERSON_NAME]"
click at [358, 404] on span "Create a new Artist" at bounding box center [392, 404] width 88 height 26
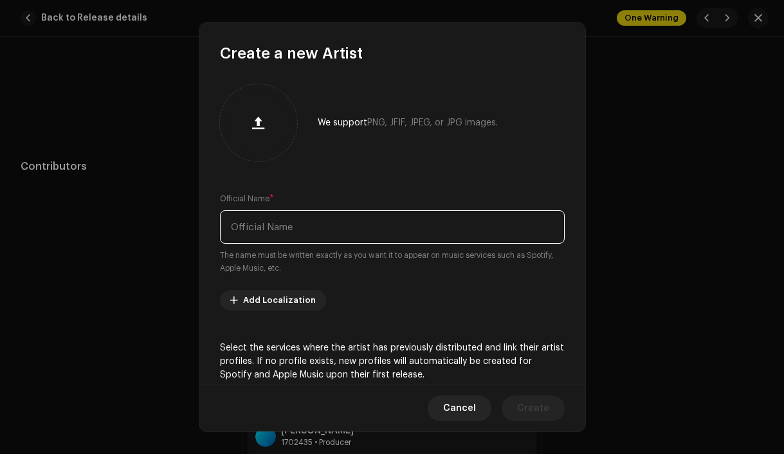
click at [295, 230] on input "text" at bounding box center [392, 226] width 345 height 33
paste input "[PERSON_NAME]"
click at [252, 226] on input "[PERSON_NAME]" at bounding box center [392, 226] width 345 height 33
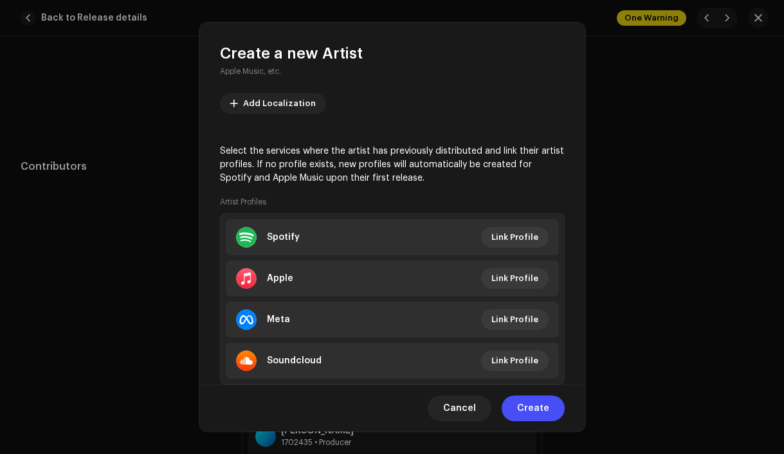
scroll to position [222, 0]
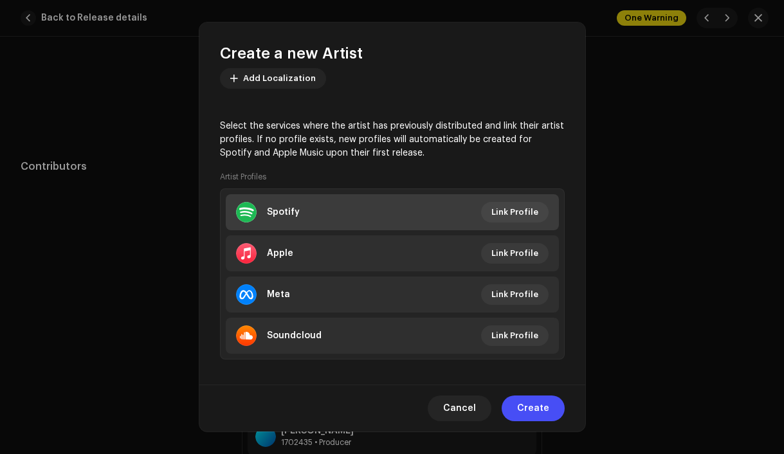
type input "[PERSON_NAME]"
click at [315, 218] on li "Spotify Link Profile" at bounding box center [392, 212] width 333 height 36
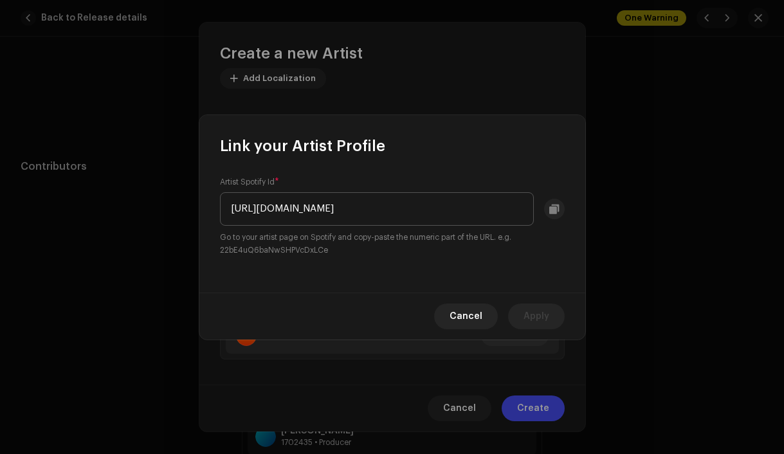
scroll to position [0, 117]
drag, startPoint x: 528, startPoint y: 208, endPoint x: 388, endPoint y: 207, distance: 139.6
click at [388, 207] on input "[URL][DOMAIN_NAME]" at bounding box center [377, 208] width 314 height 33
type input "5v4vIRZAtZLAeOgXzy5cQP"
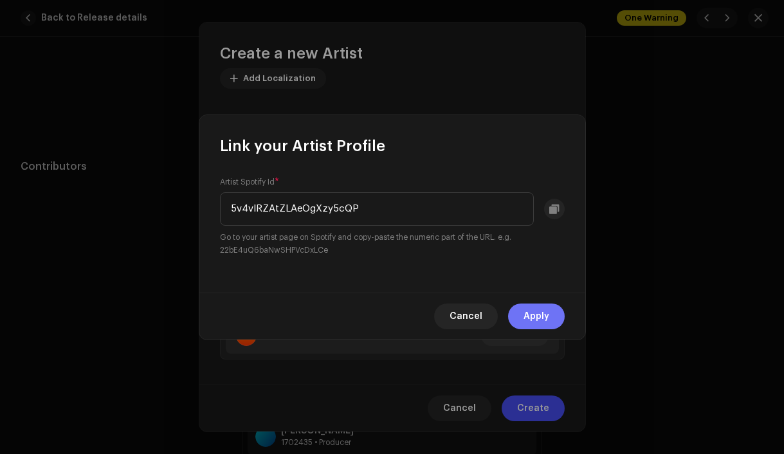
click at [529, 311] on span "Apply" at bounding box center [537, 317] width 26 height 26
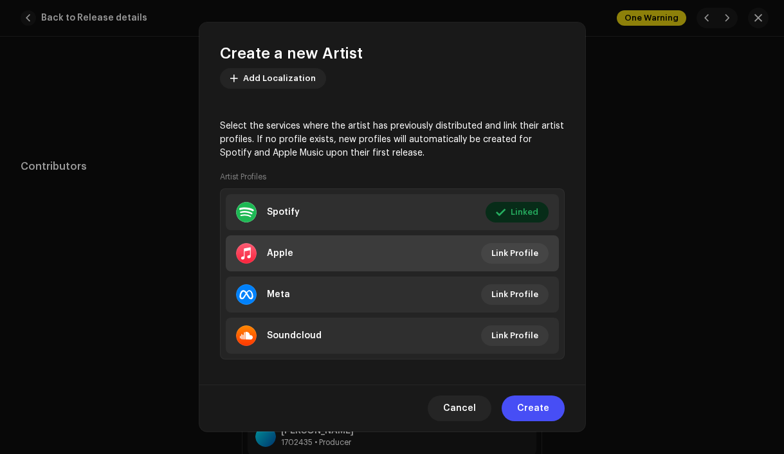
click at [341, 253] on li "Apple Link Profile" at bounding box center [392, 253] width 333 height 36
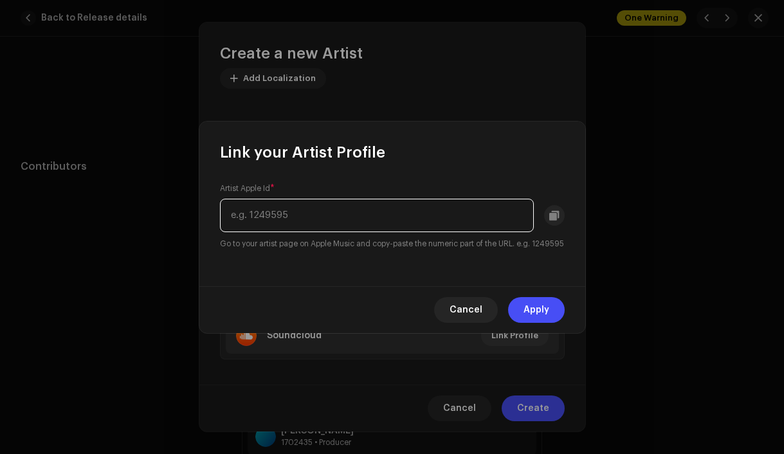
paste input "[URL][DOMAIN_NAME][PERSON_NAME]"
drag, startPoint x: 439, startPoint y: 210, endPoint x: 226, endPoint y: 208, distance: 213.0
click at [226, 208] on input "[URL][DOMAIN_NAME][PERSON_NAME]" at bounding box center [377, 215] width 314 height 33
type input "463696300"
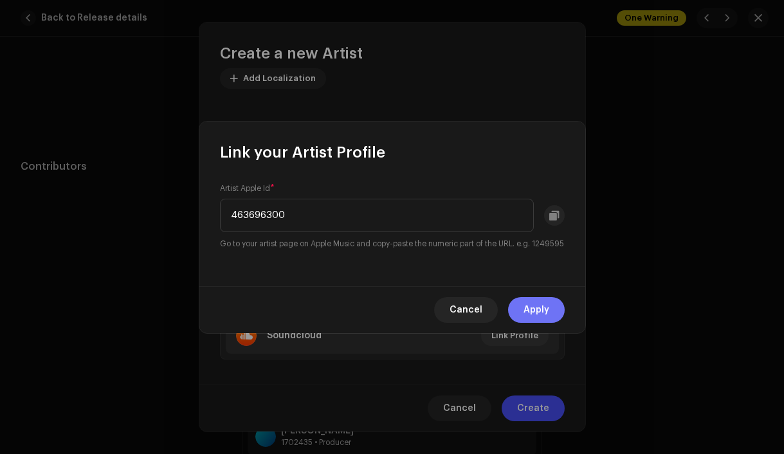
click at [540, 317] on span "Apply" at bounding box center [537, 310] width 26 height 26
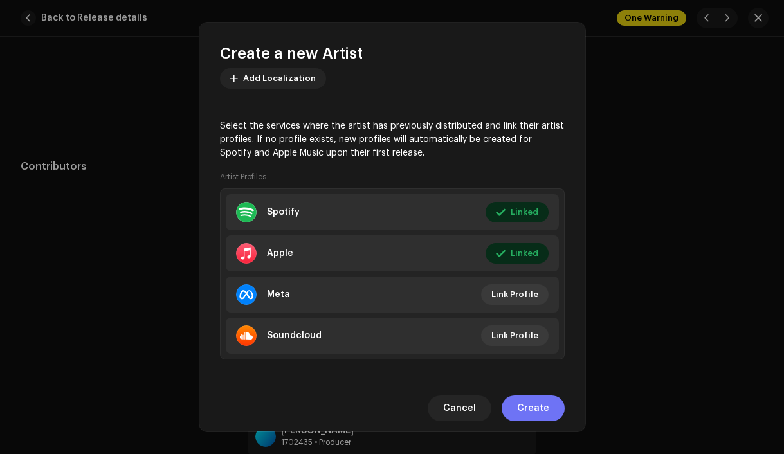
click at [550, 406] on button "Create" at bounding box center [533, 409] width 63 height 26
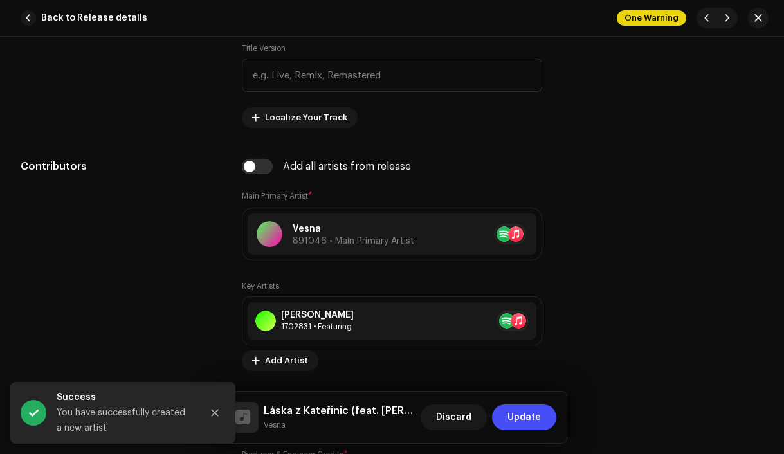
click at [541, 416] on button "Update" at bounding box center [524, 418] width 64 height 26
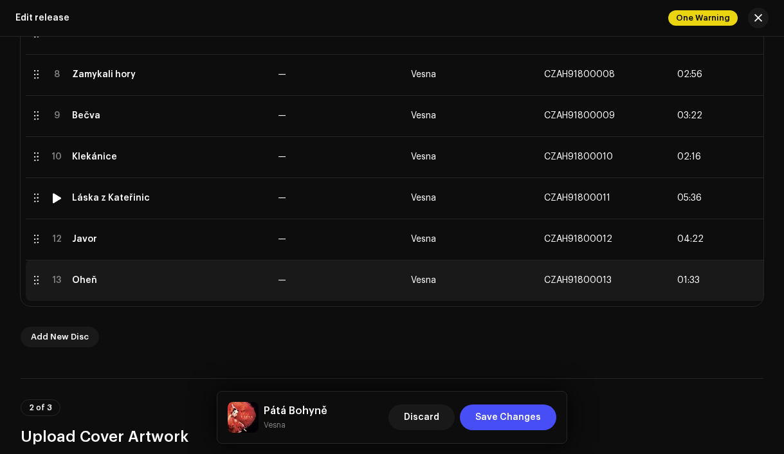
scroll to position [600, 0]
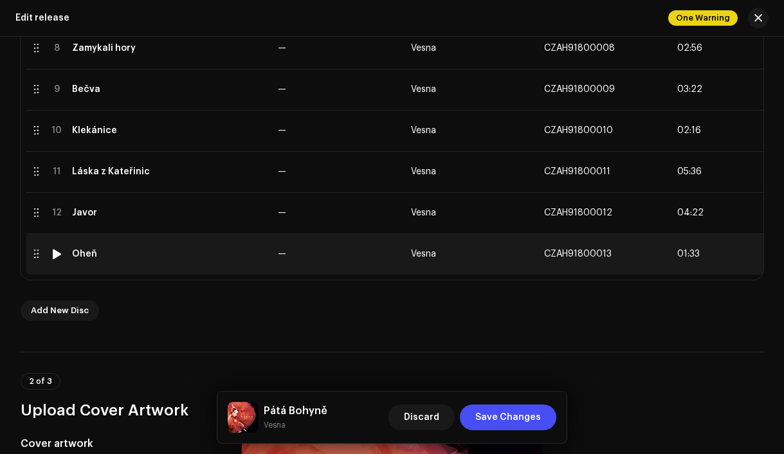
click at [205, 268] on td "Oheň" at bounding box center [170, 254] width 206 height 41
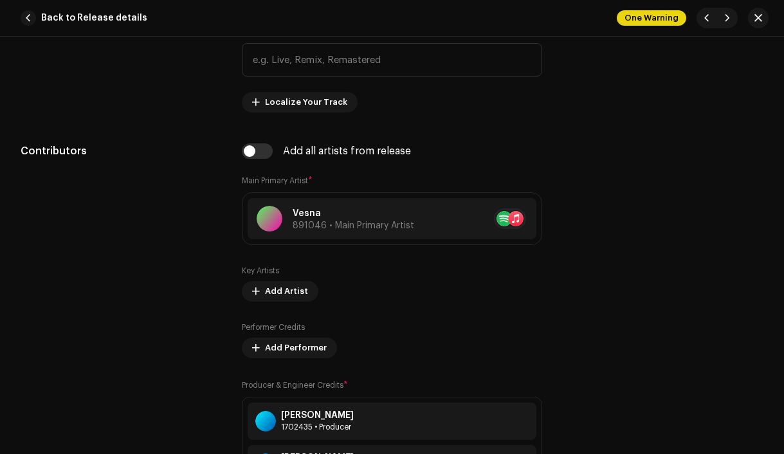
scroll to position [855, 0]
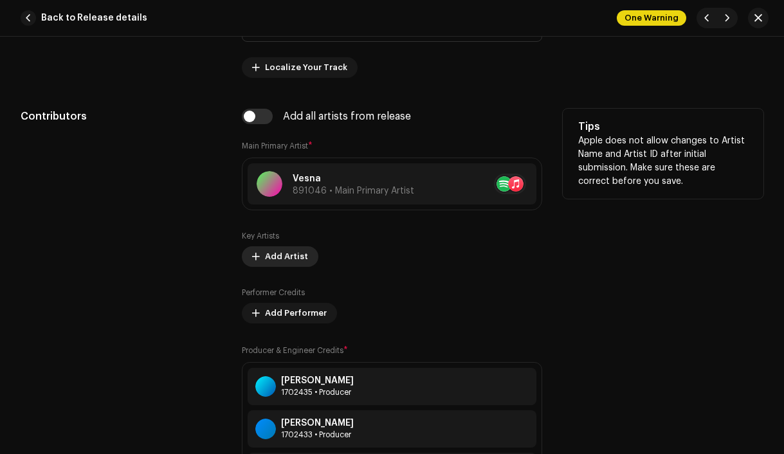
click at [269, 259] on span "Add Artist" at bounding box center [286, 257] width 43 height 26
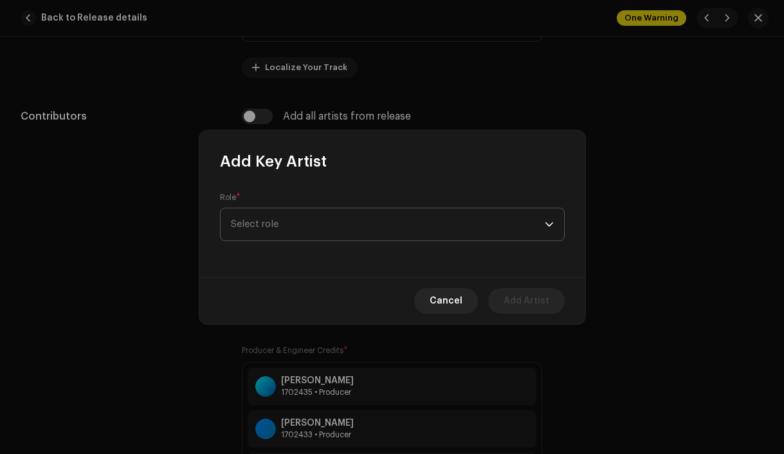
click at [267, 228] on span "Select role" at bounding box center [388, 224] width 314 height 32
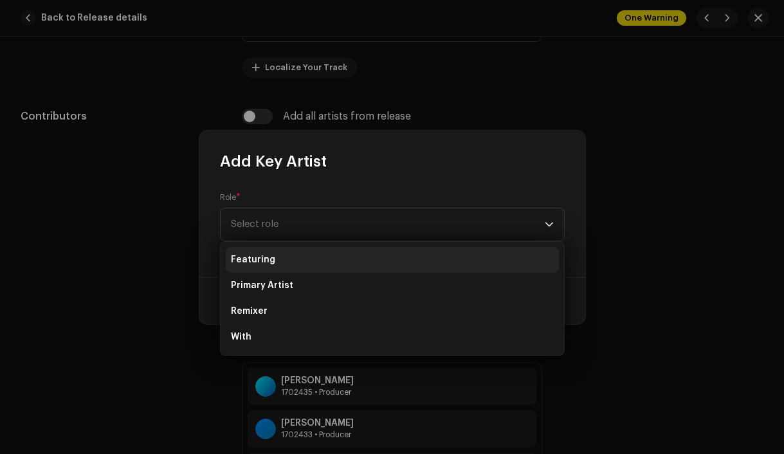
click at [264, 256] on span "Featuring" at bounding box center [253, 259] width 44 height 13
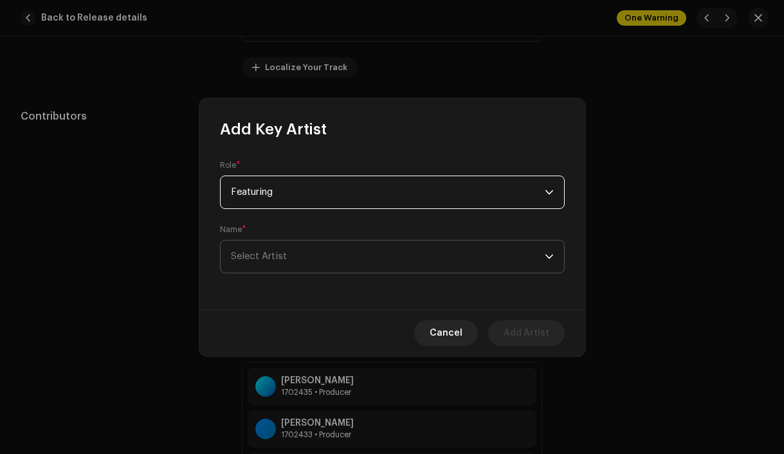
click at [262, 257] on span "Select Artist" at bounding box center [259, 257] width 56 height 10
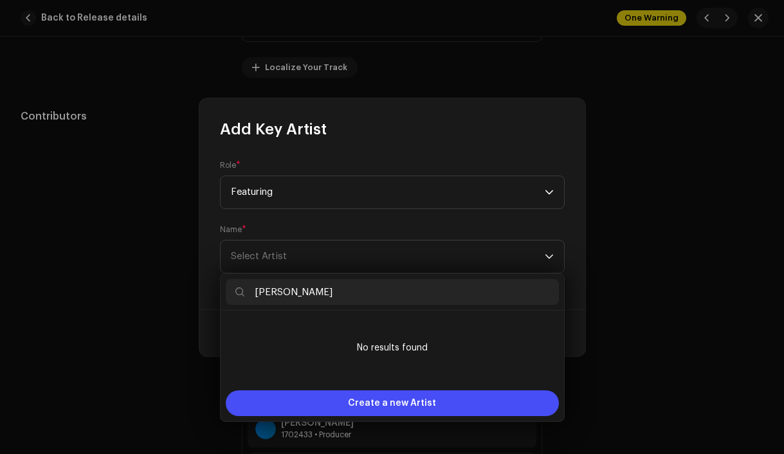
click at [272, 296] on input "[PERSON_NAME]" at bounding box center [392, 292] width 333 height 26
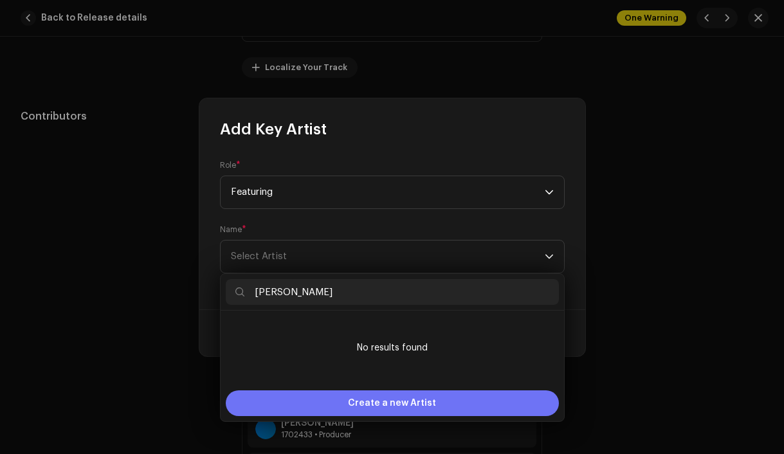
type input "[PERSON_NAME]"
click at [315, 402] on div "Create a new Artist" at bounding box center [392, 404] width 333 height 26
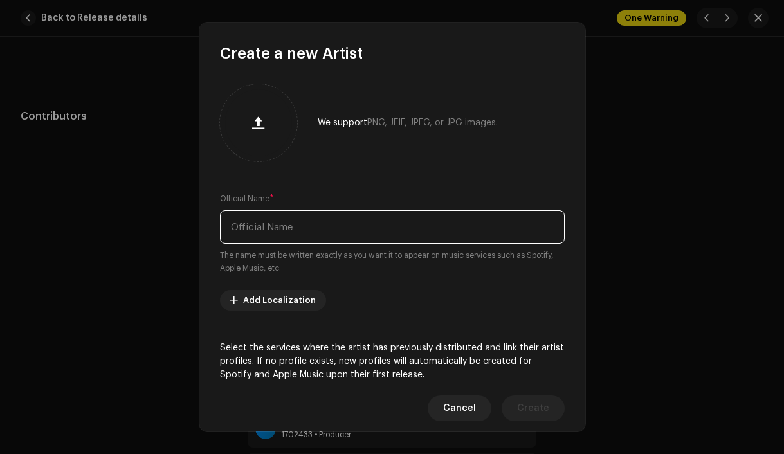
click at [295, 231] on input "text" at bounding box center [392, 226] width 345 height 33
paste input "[PERSON_NAME]"
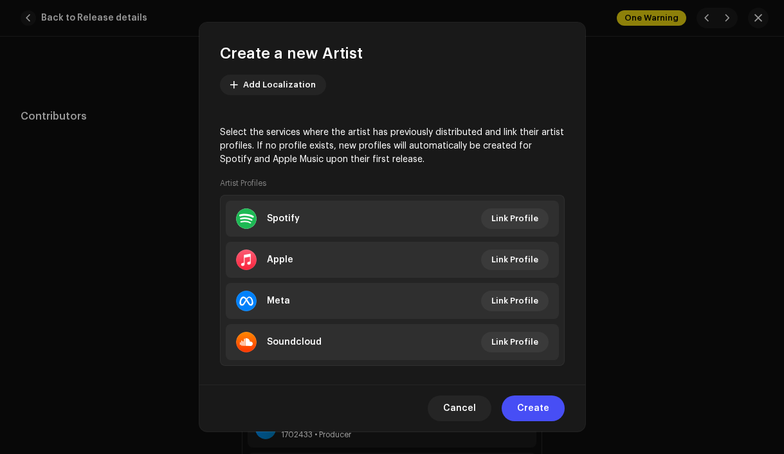
scroll to position [233, 0]
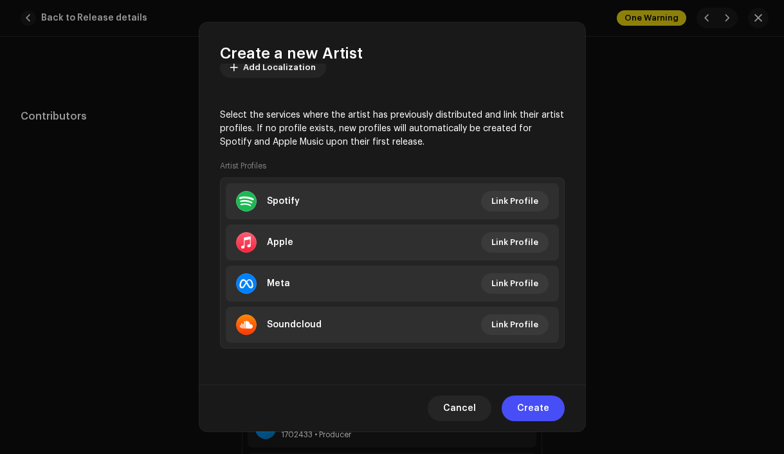
type input "[PERSON_NAME]"
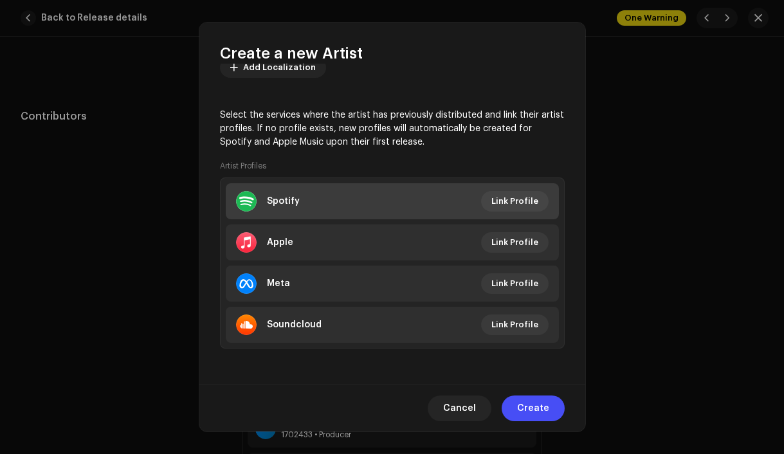
click at [367, 202] on li "Spotify Link Profile" at bounding box center [392, 201] width 333 height 36
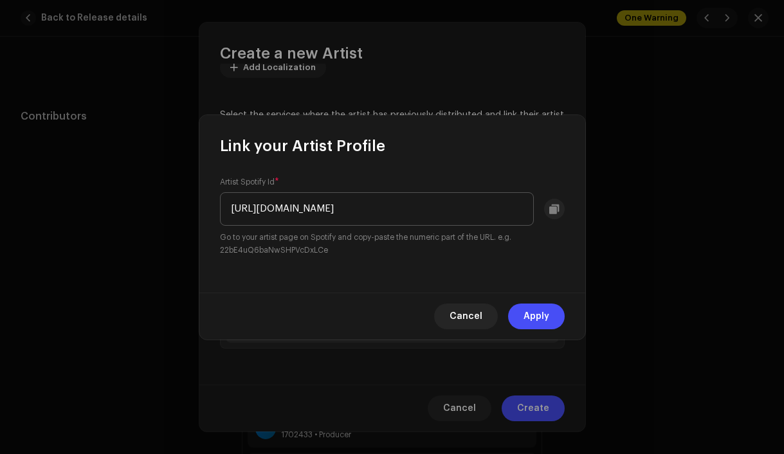
scroll to position [0, 120]
drag, startPoint x: 526, startPoint y: 210, endPoint x: 373, endPoint y: 206, distance: 153.2
click at [373, 206] on input "[URL][DOMAIN_NAME]" at bounding box center [377, 208] width 314 height 33
drag, startPoint x: 371, startPoint y: 208, endPoint x: 226, endPoint y: 207, distance: 145.4
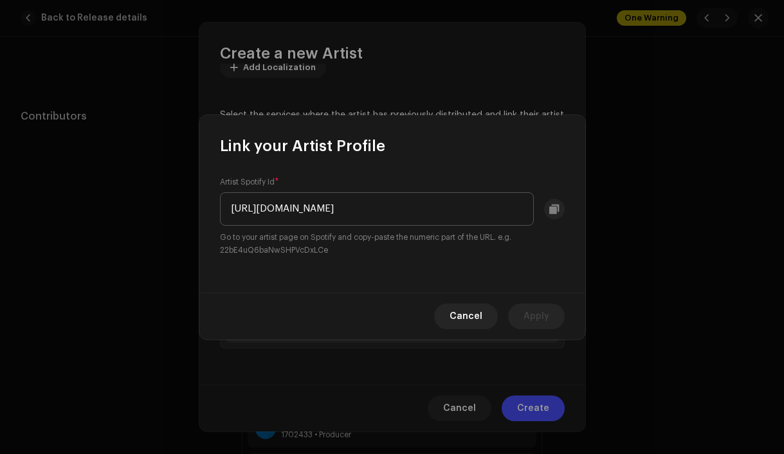
click at [226, 207] on input "[URL][DOMAIN_NAME]" at bounding box center [377, 208] width 314 height 33
type input "1FABhJJaRXeu7u326QytDv"
click at [530, 320] on span "Apply" at bounding box center [537, 317] width 26 height 26
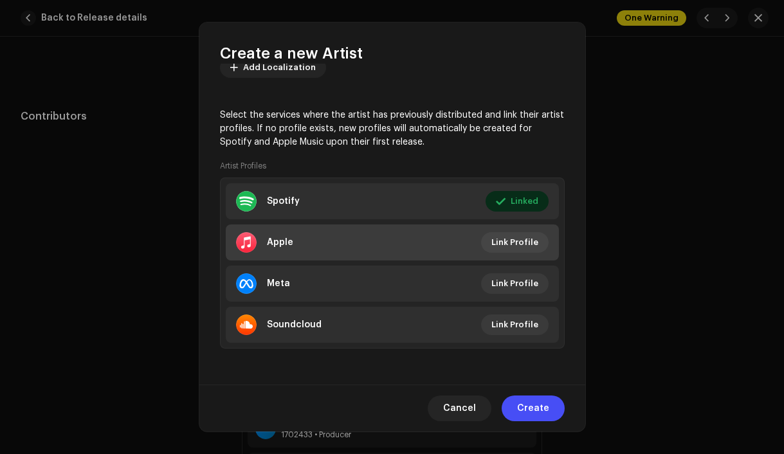
click at [330, 241] on li "Apple Link Profile" at bounding box center [392, 243] width 333 height 36
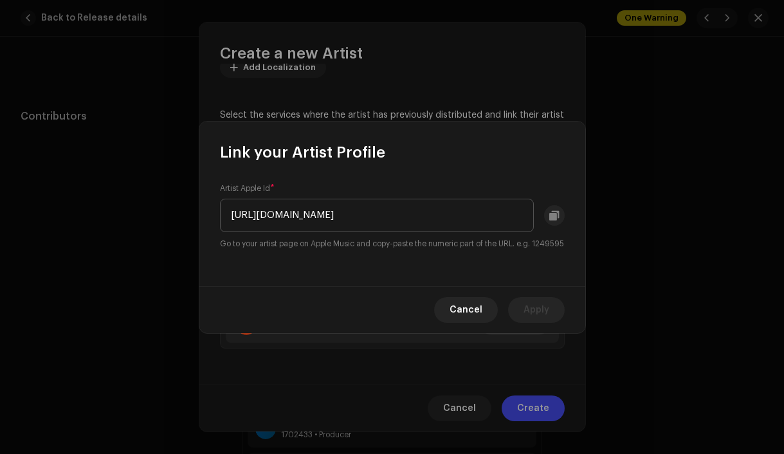
drag, startPoint x: 472, startPoint y: 208, endPoint x: 223, endPoint y: 207, distance: 249.0
click at [223, 207] on input "[URL][DOMAIN_NAME]" at bounding box center [377, 215] width 314 height 33
type input "456859829"
click at [541, 322] on span "Apply" at bounding box center [537, 310] width 26 height 26
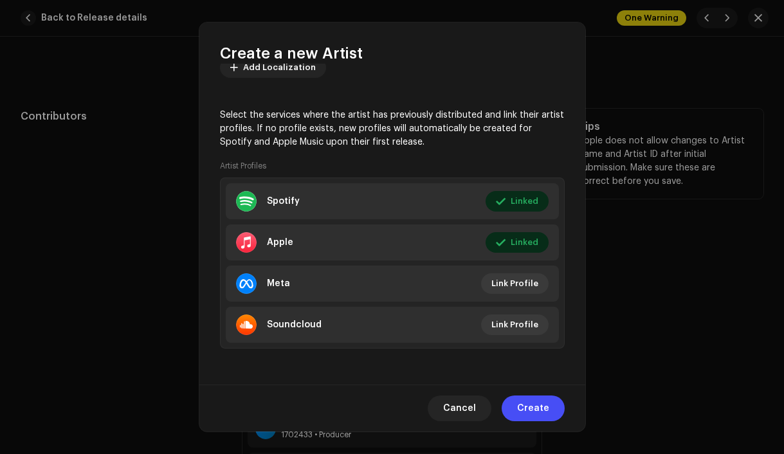
click at [549, 414] on button "Create" at bounding box center [533, 409] width 63 height 26
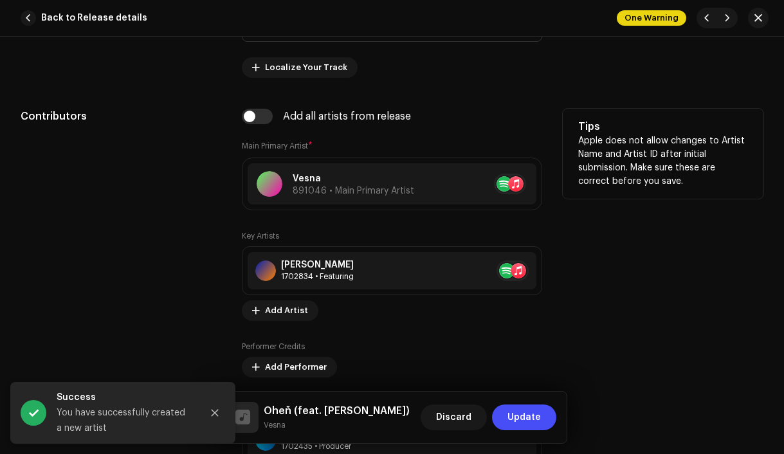
click at [549, 414] on button "Update" at bounding box center [524, 418] width 64 height 26
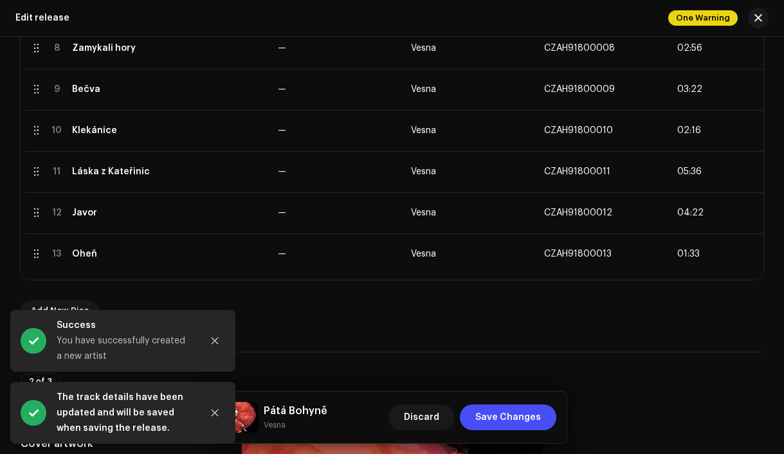
click at [549, 414] on button "Save Changes" at bounding box center [508, 418] width 97 height 26
